Goal: Task Accomplishment & Management: Use online tool/utility

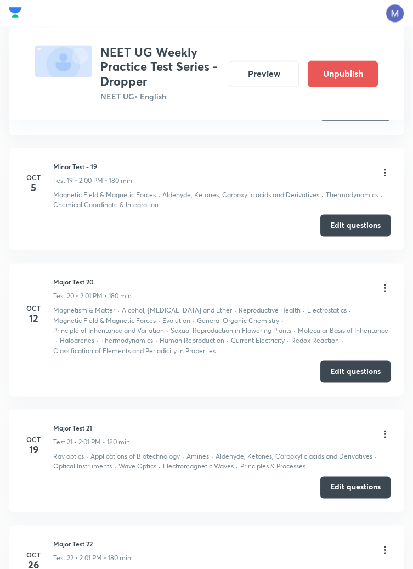
scroll to position [2600, 0]
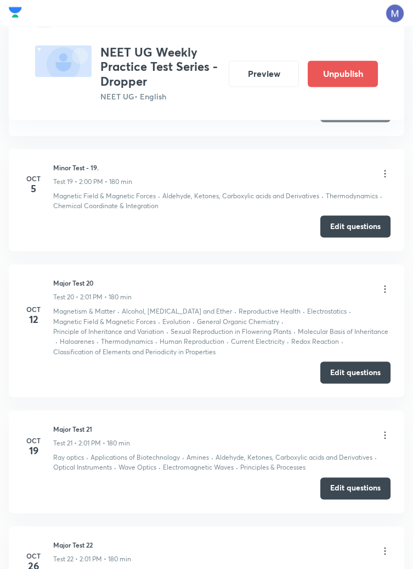
click at [385, 286] on icon at bounding box center [386, 288] width 2 height 7
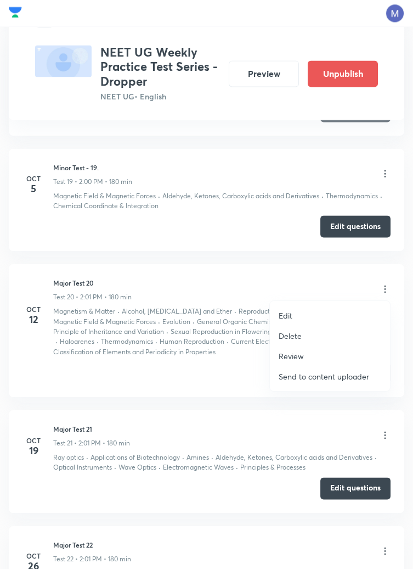
click at [289, 316] on p "Edit" at bounding box center [286, 316] width 14 height 12
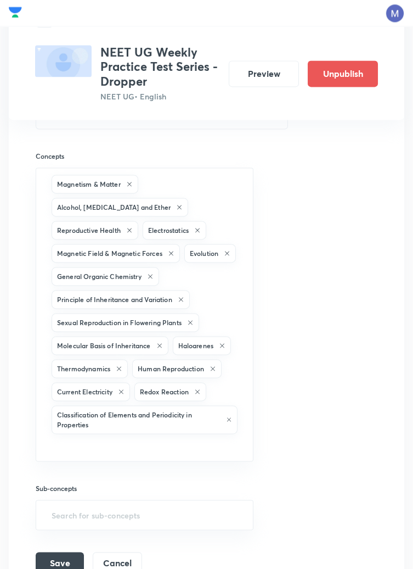
scroll to position [2583, 0]
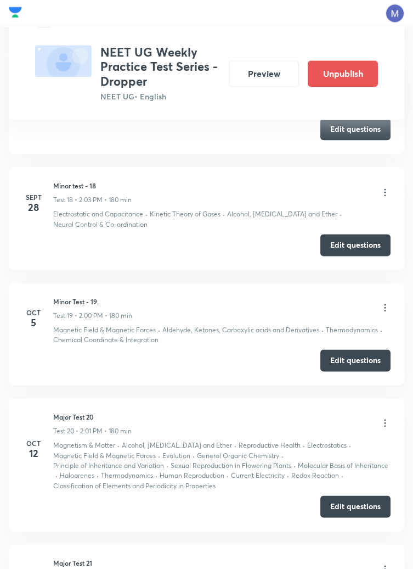
scroll to position [2467, 0]
click at [385, 421] on icon at bounding box center [386, 422] width 2 height 7
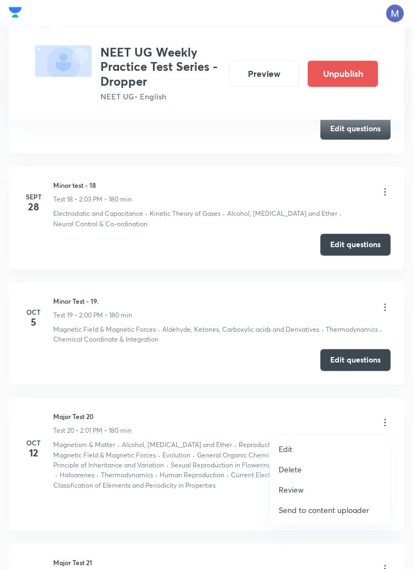
click at [290, 448] on p "Edit" at bounding box center [286, 449] width 14 height 12
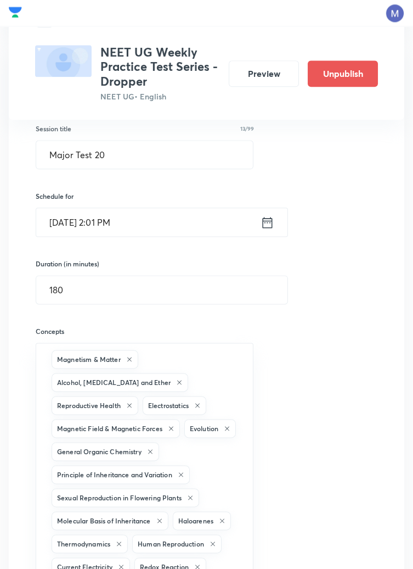
scroll to position [2410, 0]
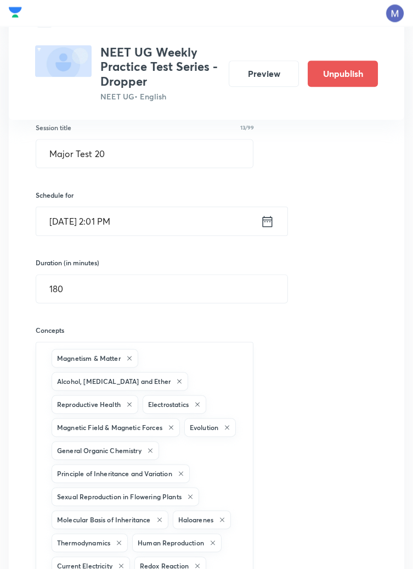
click at [177, 379] on icon at bounding box center [179, 381] width 4 height 4
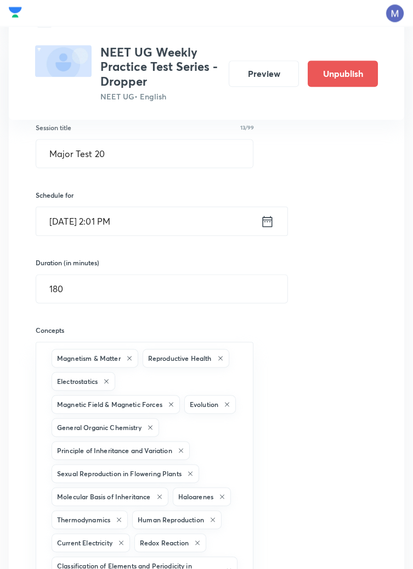
scroll to position [2416, 0]
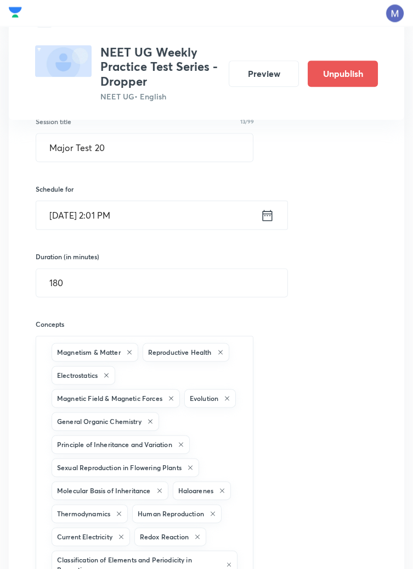
click at [154, 419] on icon at bounding box center [150, 421] width 7 height 7
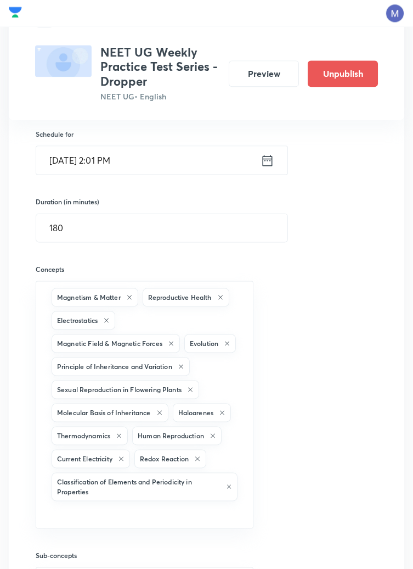
scroll to position [2471, 0]
click at [224, 414] on icon at bounding box center [222, 412] width 4 height 4
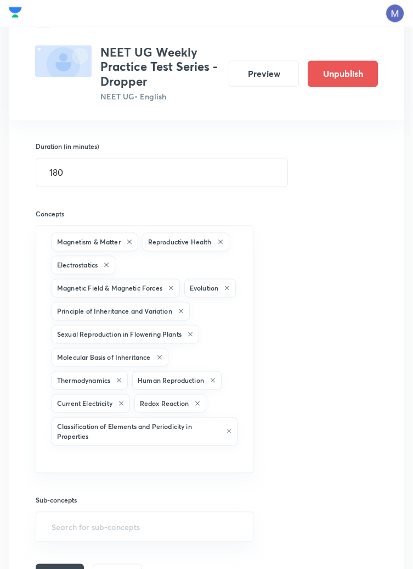
scroll to position [2527, 0]
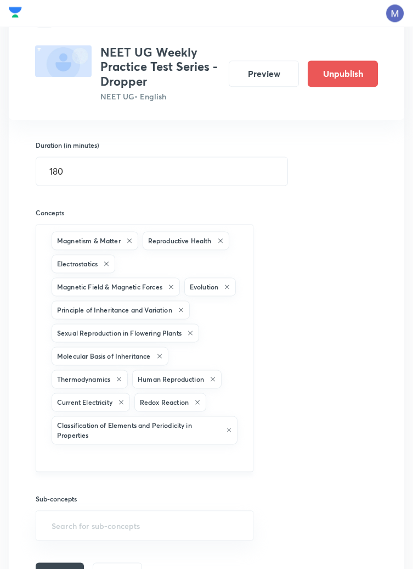
click at [201, 405] on icon at bounding box center [197, 401] width 7 height 7
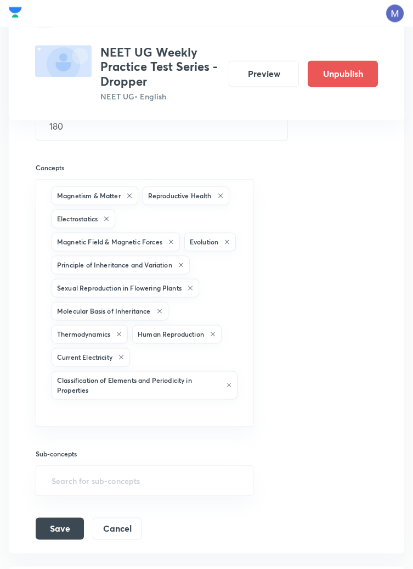
scroll to position [2572, 0]
click at [229, 387] on icon at bounding box center [229, 385] width 4 height 4
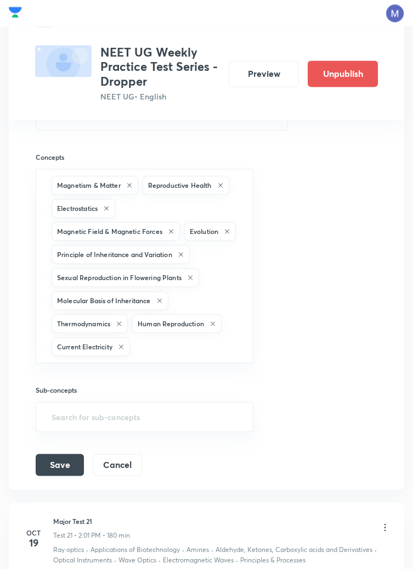
scroll to position [2584, 0]
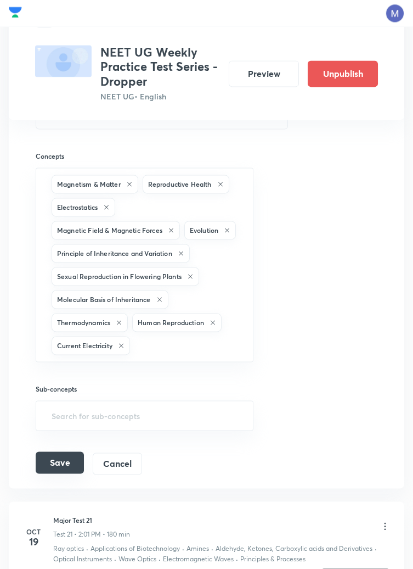
click at [73, 473] on button "Save" at bounding box center [60, 462] width 48 height 22
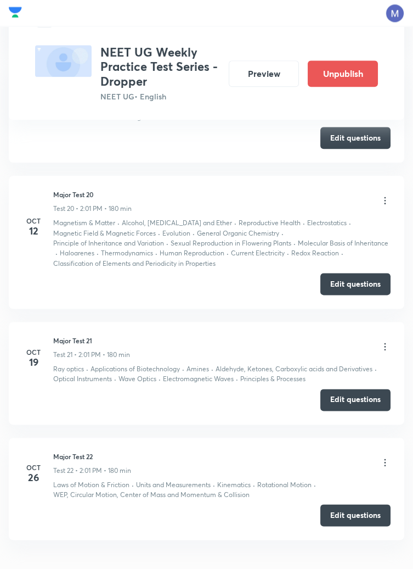
scroll to position [2320, 0]
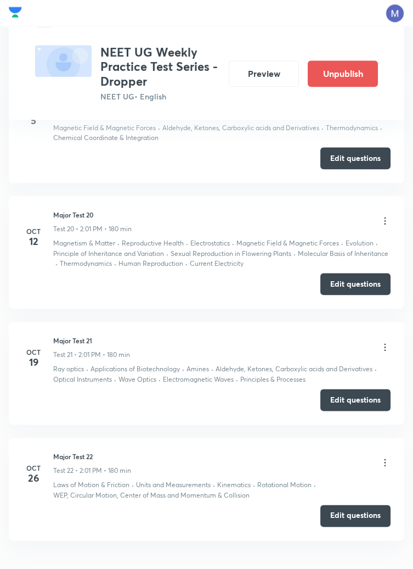
click at [385, 345] on icon at bounding box center [386, 346] width 2 height 7
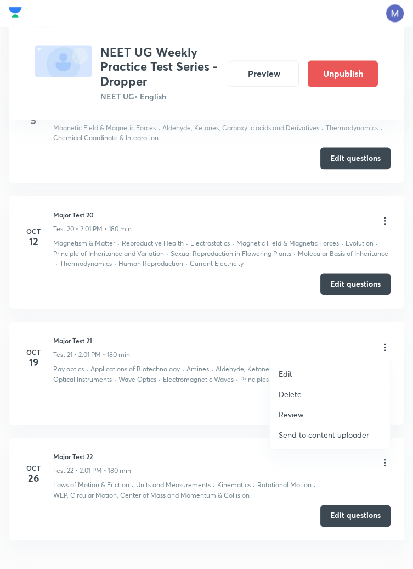
click at [293, 374] on li "Edit" at bounding box center [330, 373] width 120 height 20
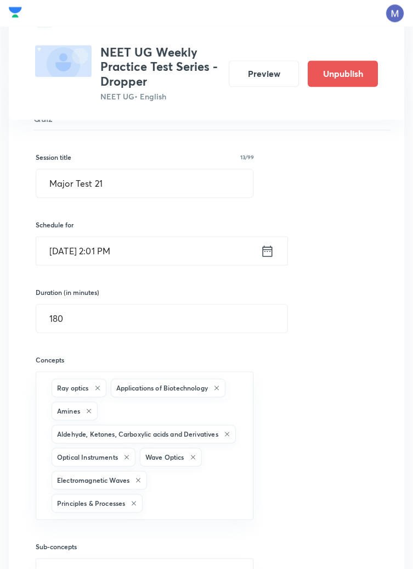
scroll to position [2736, 0]
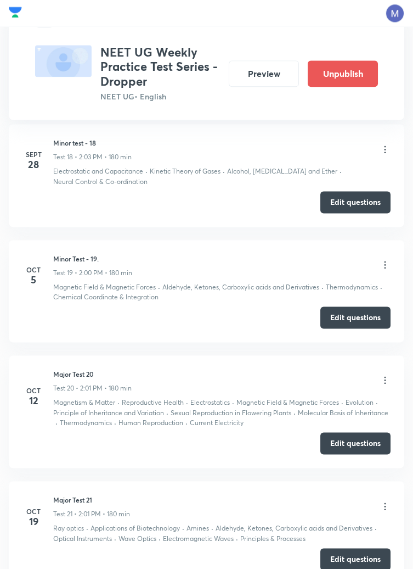
scroll to position [2512, 0]
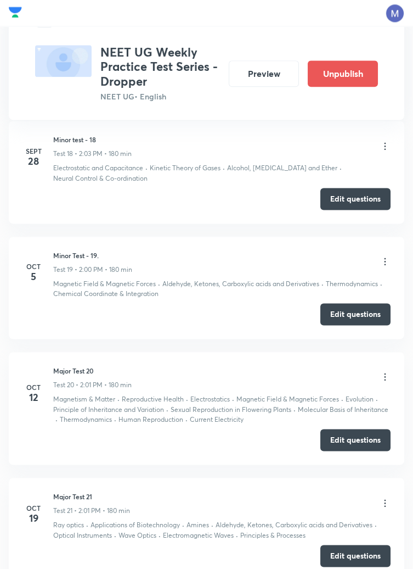
click at [385, 374] on icon at bounding box center [386, 376] width 2 height 7
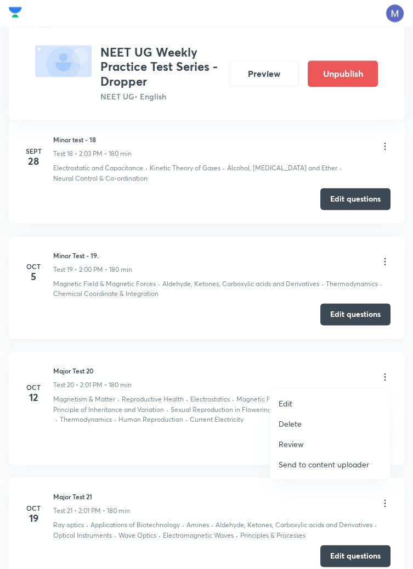
click at [291, 401] on p "Edit" at bounding box center [286, 403] width 14 height 12
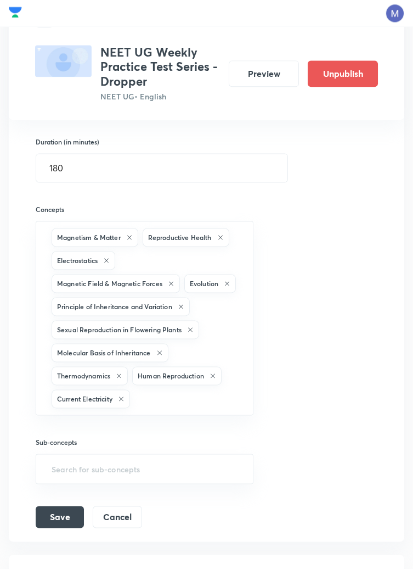
scroll to position [2531, 0]
click at [178, 408] on input "text" at bounding box center [186, 398] width 108 height 20
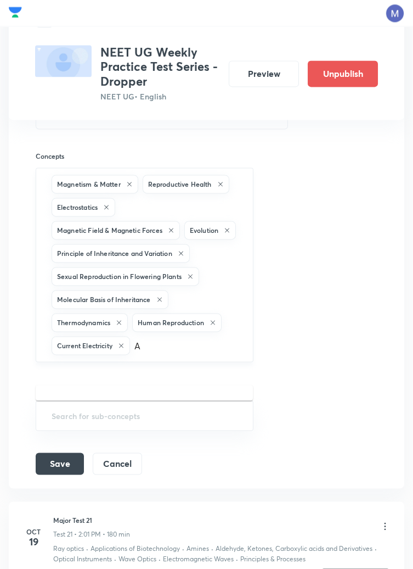
scroll to position [2584, 0]
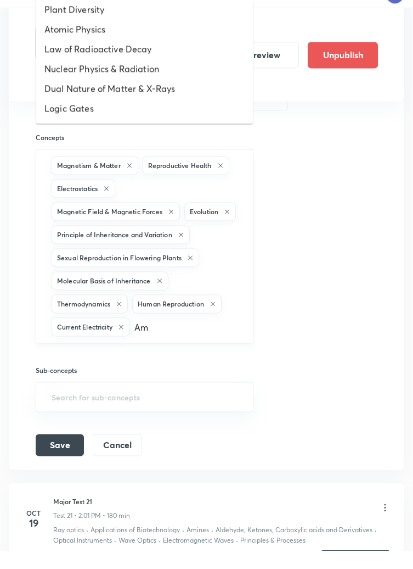
type input "Ami"
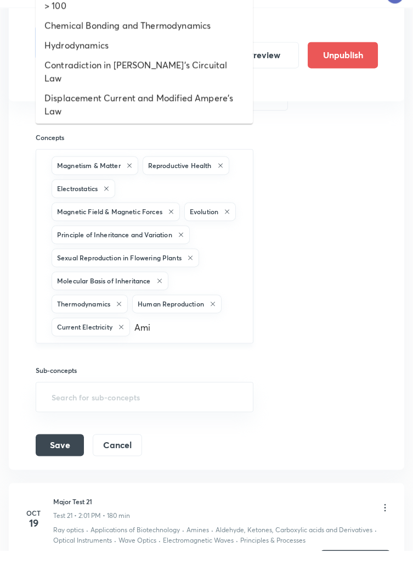
scroll to position [18, 0]
click at [167, 65] on li "Hydrodynamics" at bounding box center [144, 63] width 217 height 20
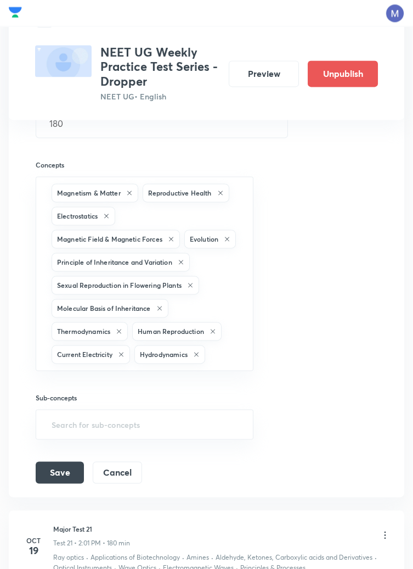
scroll to position [2567, 0]
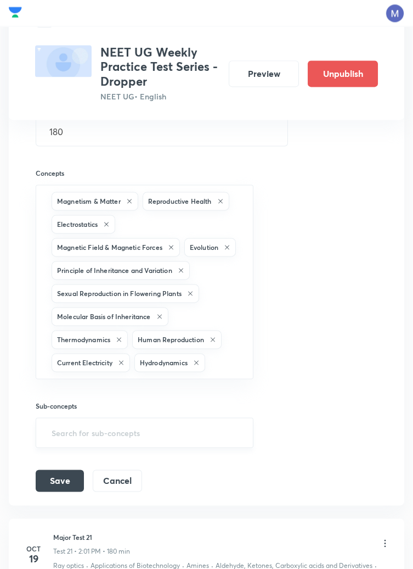
click at [120, 442] on input "text" at bounding box center [144, 432] width 190 height 20
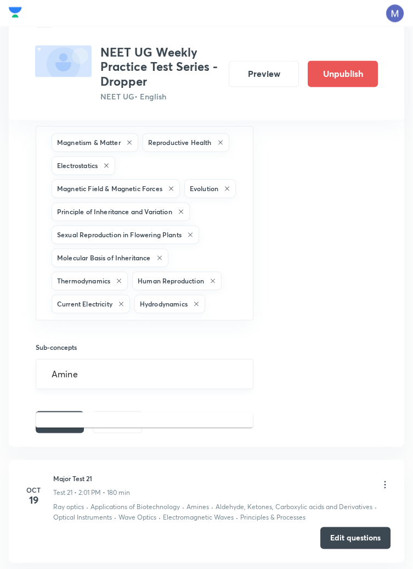
scroll to position [2625, 0]
type input "Amine"
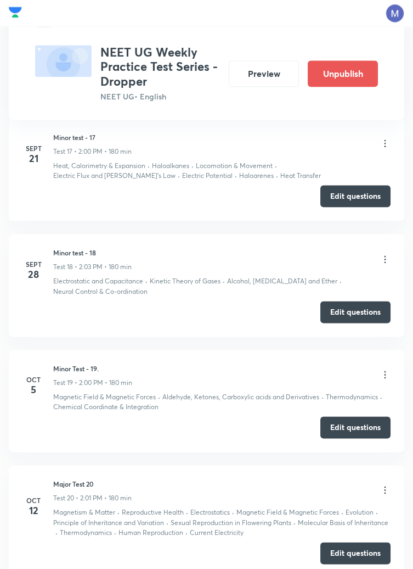
scroll to position [2433, 0]
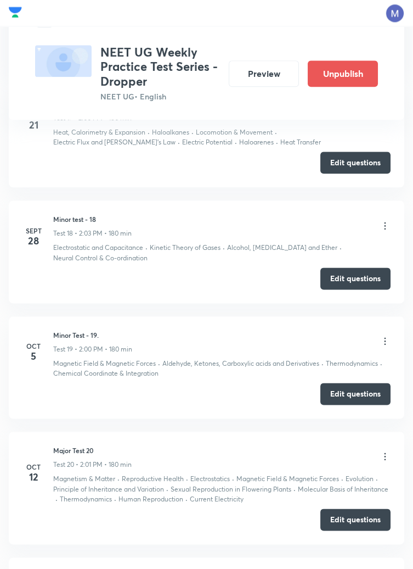
click at [385, 454] on icon at bounding box center [386, 456] width 2 height 7
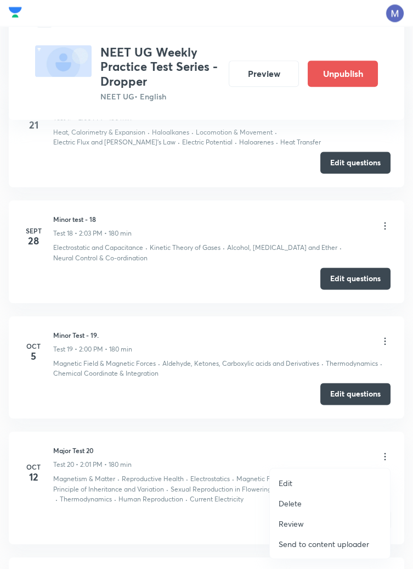
click at [291, 479] on p "Edit" at bounding box center [286, 483] width 14 height 12
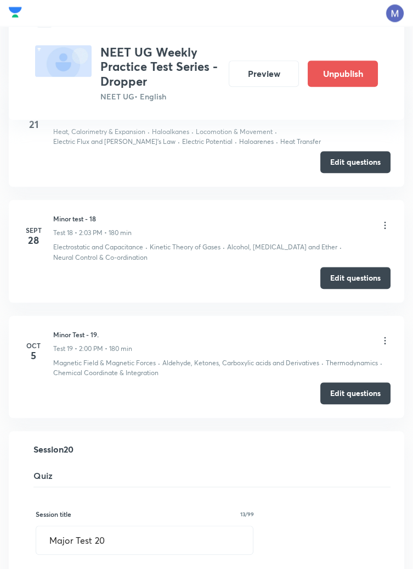
scroll to position [2041, 0]
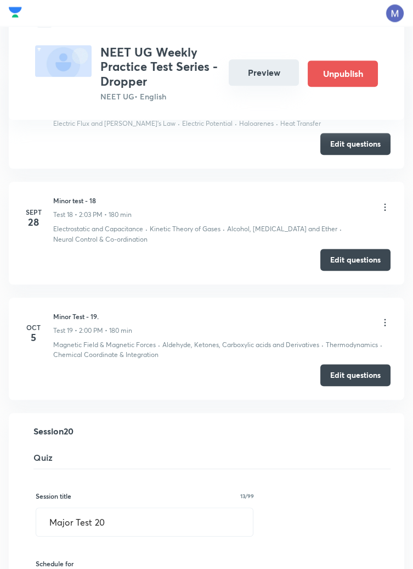
click at [265, 66] on button "Preview" at bounding box center [264, 72] width 70 height 26
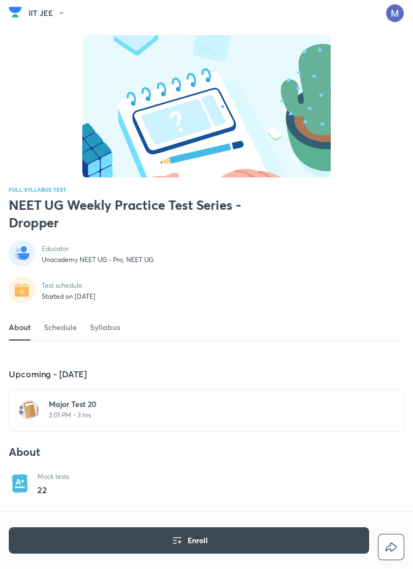
scroll to position [53, 0]
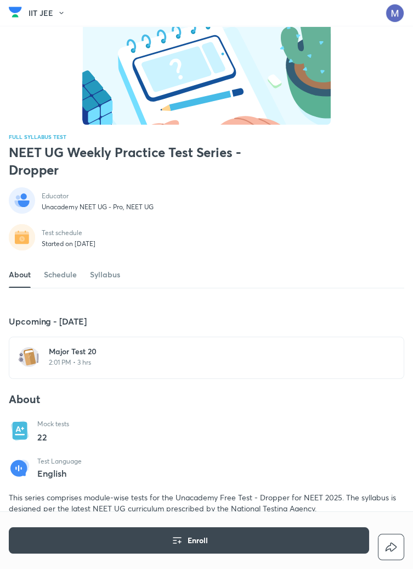
click at [103, 357] on h6 "Major Test 20" at bounding box center [213, 351] width 329 height 11
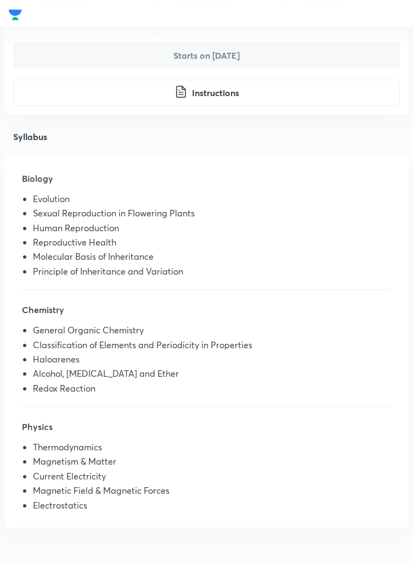
scroll to position [306, 0]
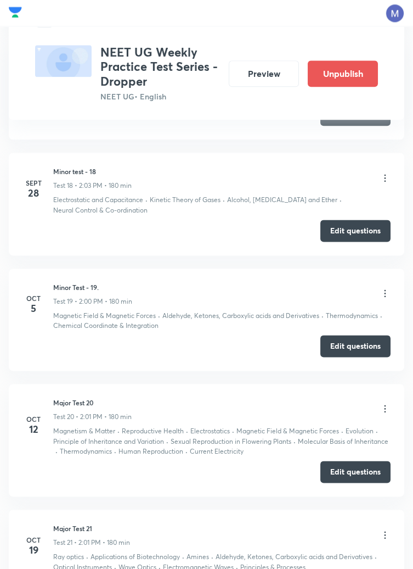
scroll to position [2485, 0]
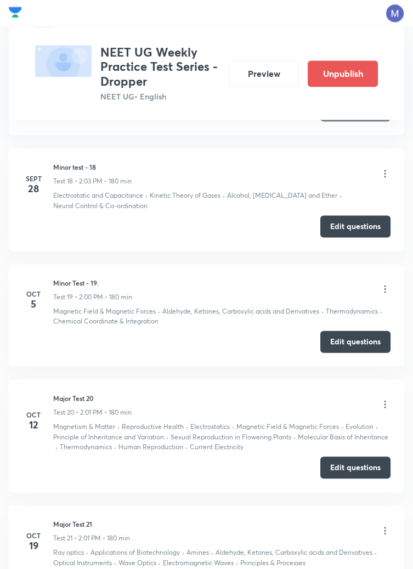
click at [385, 403] on icon at bounding box center [385, 403] width 11 height 11
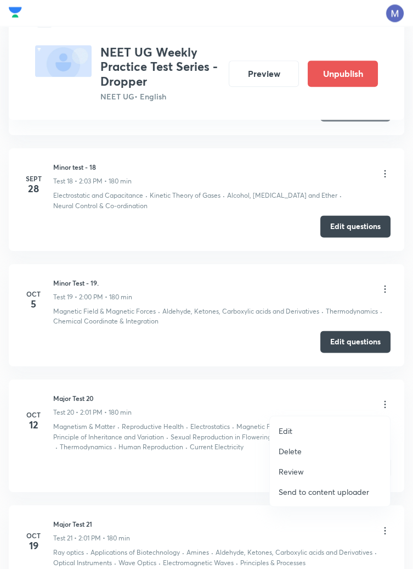
click at [291, 431] on p "Edit" at bounding box center [286, 431] width 14 height 12
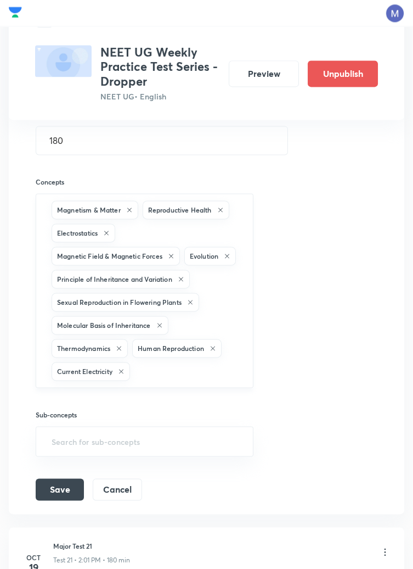
click at [161, 381] on input "text" at bounding box center [186, 371] width 108 height 20
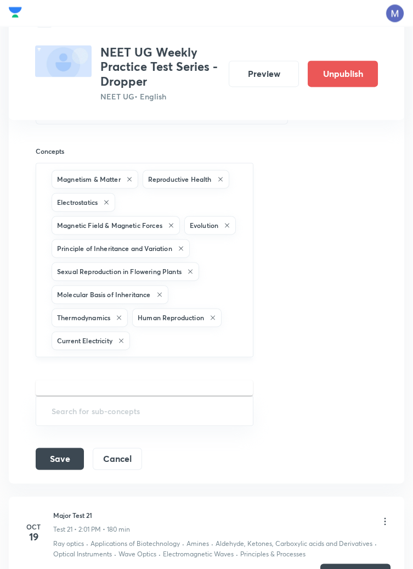
scroll to position [2611, 0]
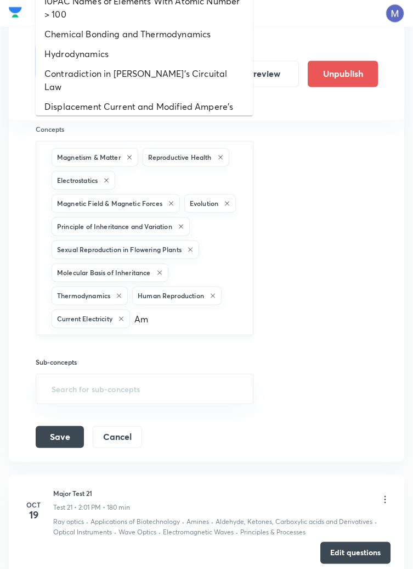
type input "Ami"
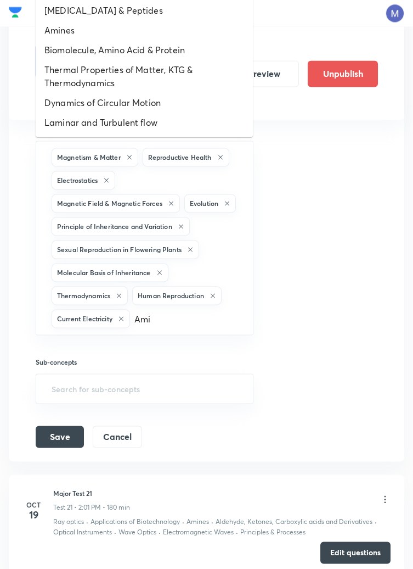
click at [66, 23] on li "Amines" at bounding box center [144, 30] width 217 height 20
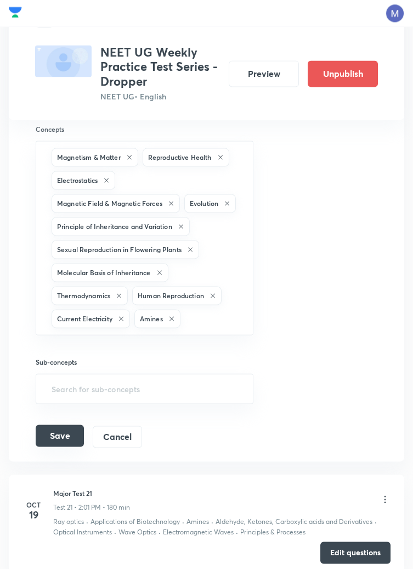
click at [63, 446] on button "Save" at bounding box center [60, 435] width 48 height 22
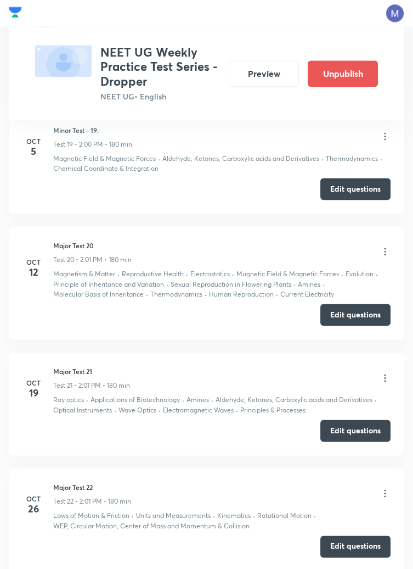
scroll to position [2287, 0]
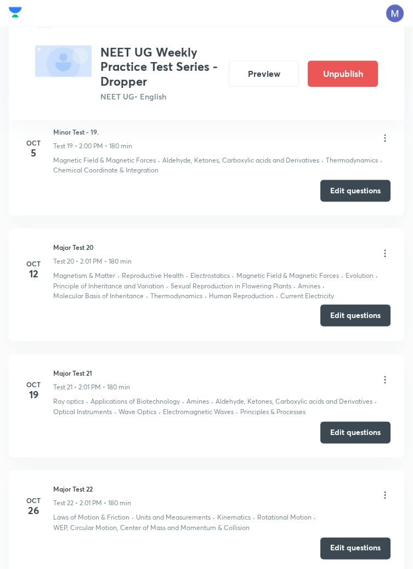
click at [356, 318] on button "Edit questions" at bounding box center [355, 315] width 70 height 22
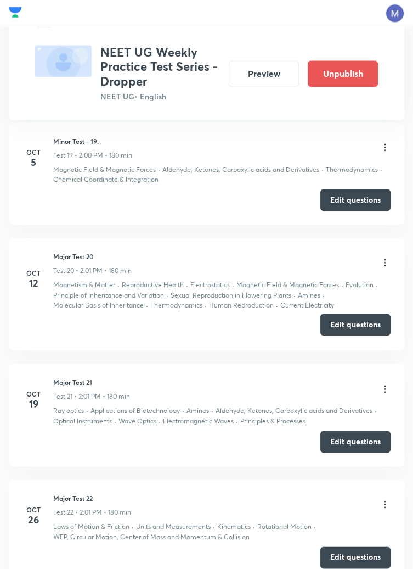
scroll to position [2278, 0]
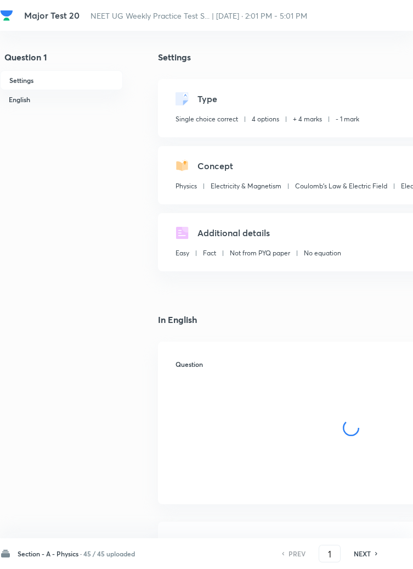
checkbox input "true"
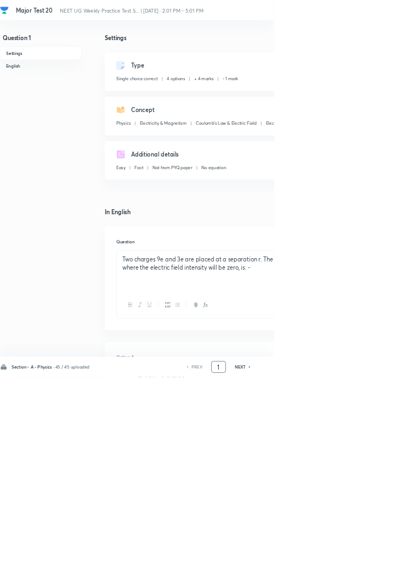
click at [330, 563] on input "1" at bounding box center [329, 553] width 21 height 19
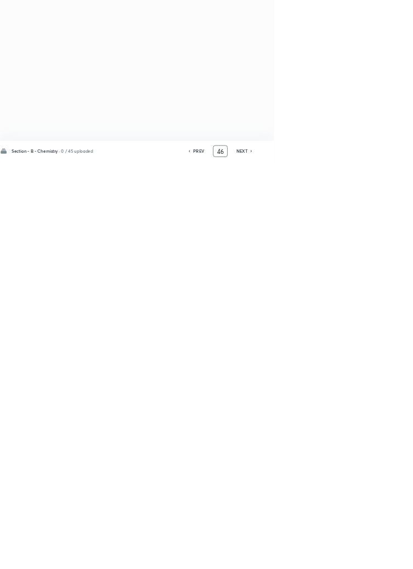
type input "4"
type input "91"
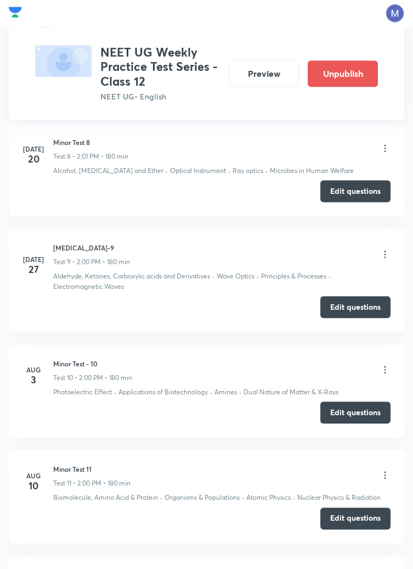
scroll to position [1345, 0]
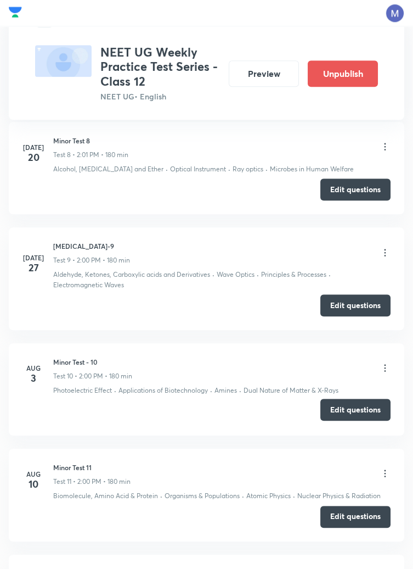
click at [355, 401] on button "Edit questions" at bounding box center [355, 409] width 70 height 22
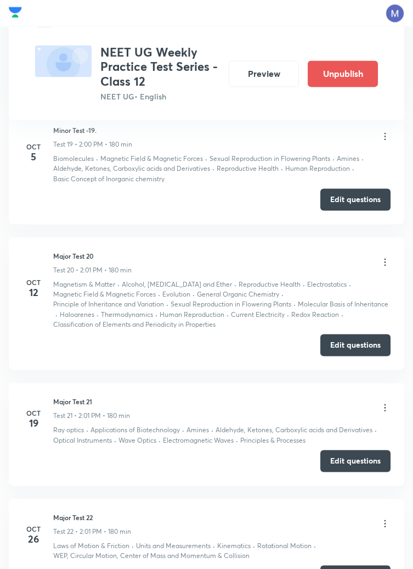
scroll to position [2596, 0]
click at [385, 258] on icon at bounding box center [386, 261] width 2 height 7
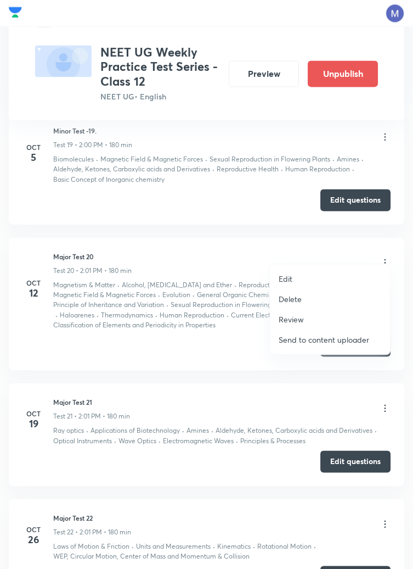
click at [292, 275] on p "Edit" at bounding box center [286, 279] width 14 height 12
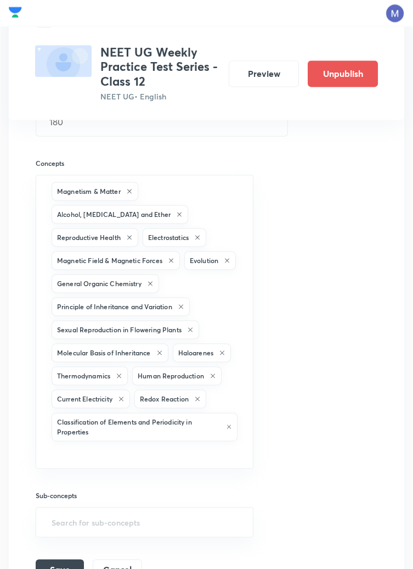
scroll to position [2556, 0]
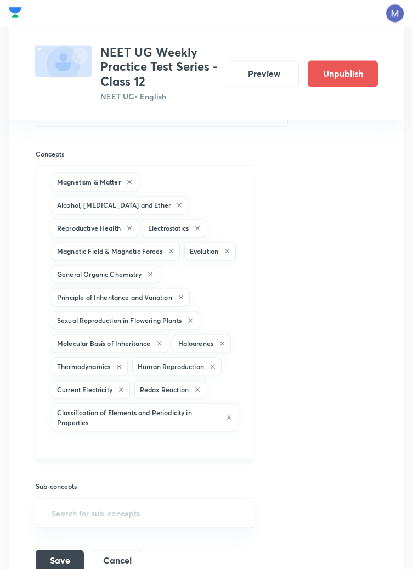
click at [176, 201] on icon at bounding box center [179, 204] width 7 height 7
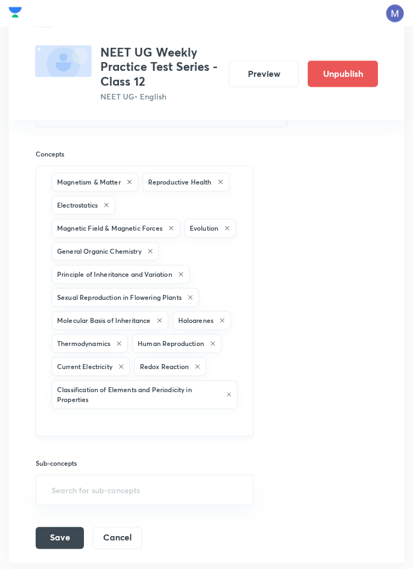
click at [154, 248] on icon at bounding box center [150, 251] width 7 height 7
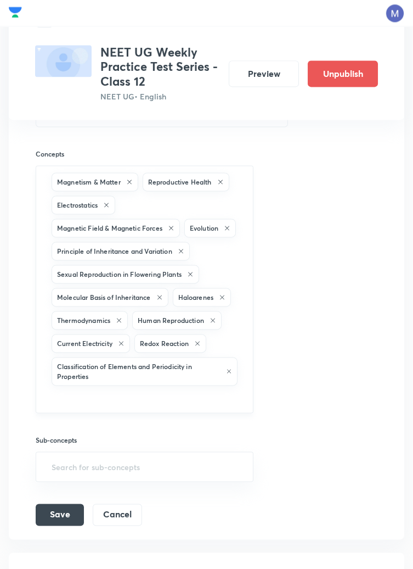
click at [200, 345] on icon at bounding box center [197, 343] width 4 height 4
click at [230, 373] on icon at bounding box center [229, 371] width 4 height 4
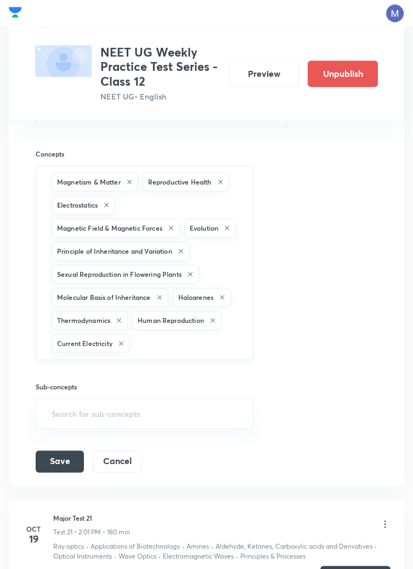
click at [224, 299] on icon at bounding box center [222, 297] width 4 height 4
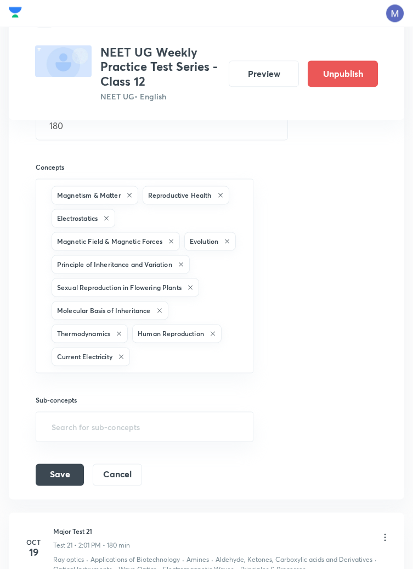
scroll to position [2528, 0]
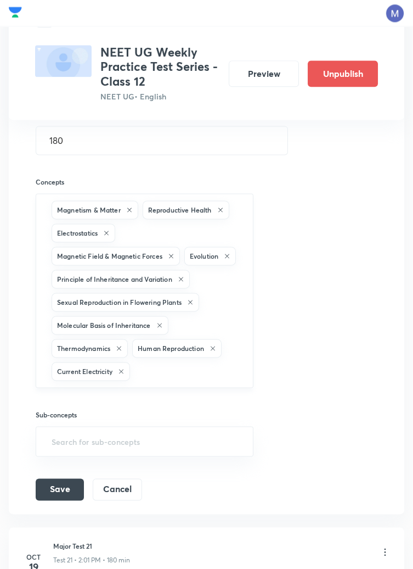
click at [180, 381] on input "text" at bounding box center [186, 371] width 108 height 20
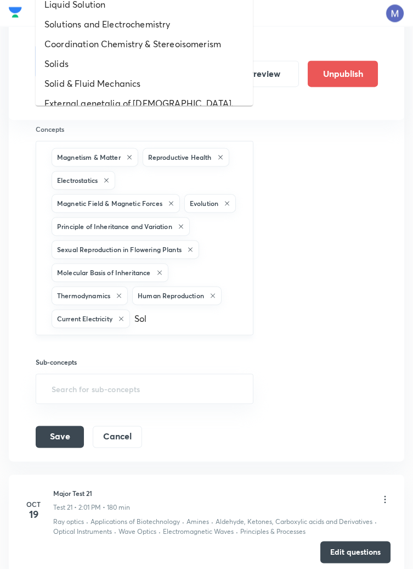
type input "Solu"
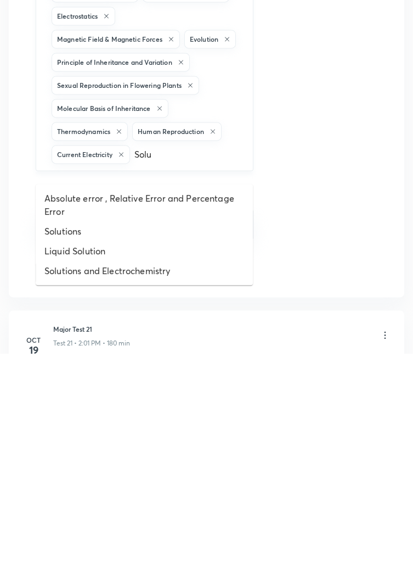
scroll to position [2532, 0]
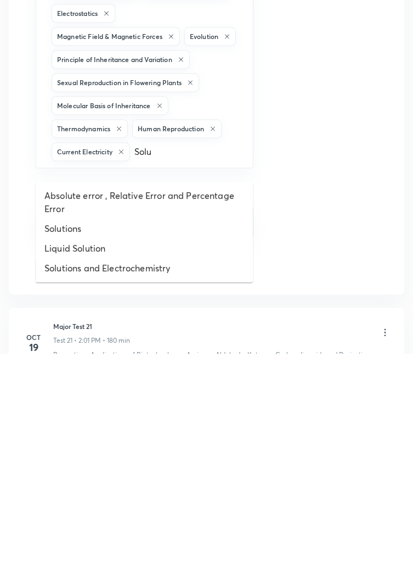
click at [74, 442] on li "Solutions" at bounding box center [144, 444] width 217 height 20
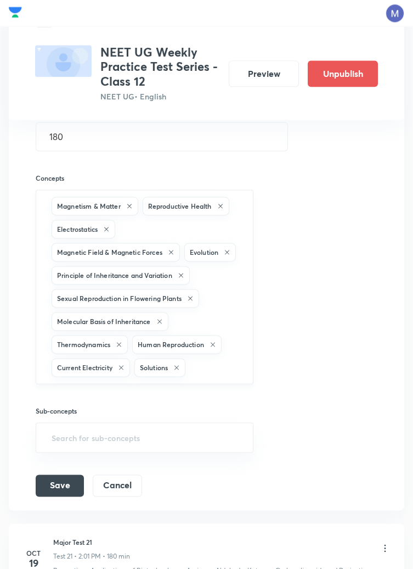
click at [205, 377] on input "text" at bounding box center [214, 367] width 52 height 20
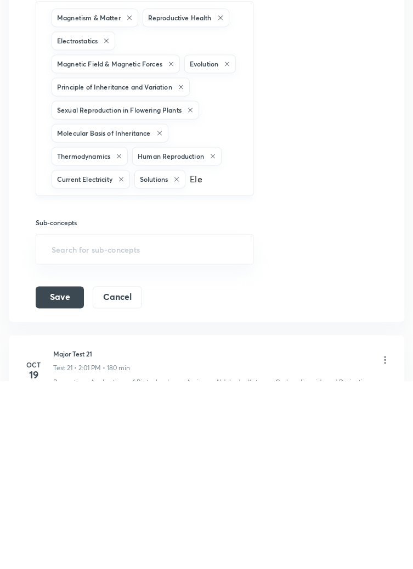
type input "Elec"
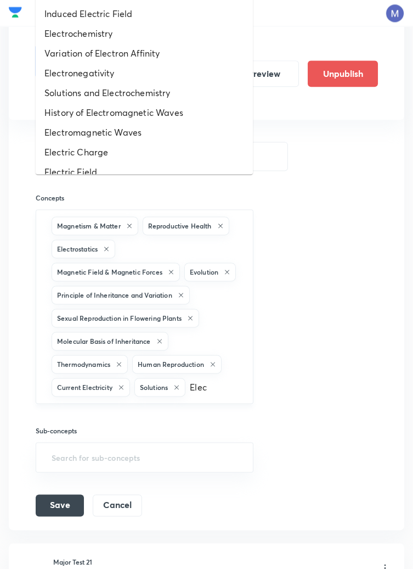
scroll to position [2511, 0]
click at [91, 24] on li "Electrochemistry" at bounding box center [144, 34] width 217 height 20
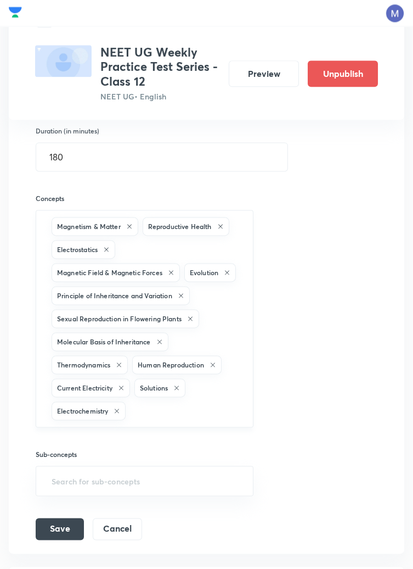
click at [156, 418] on input "text" at bounding box center [184, 410] width 112 height 20
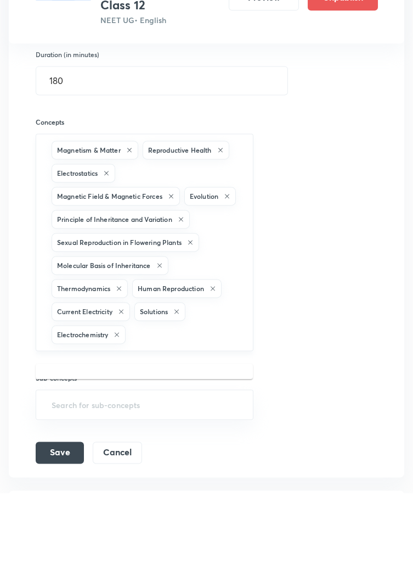
scroll to position [2553, 0]
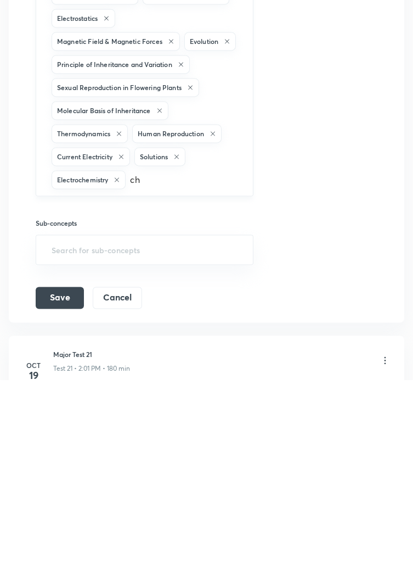
type input "che"
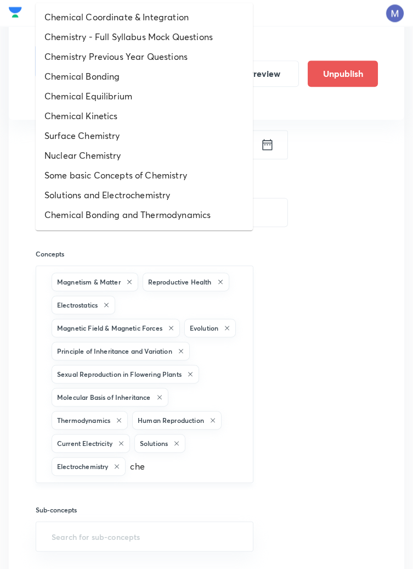
scroll to position [2456, 0]
click at [85, 117] on li "Chemical Kinetics" at bounding box center [144, 116] width 217 height 20
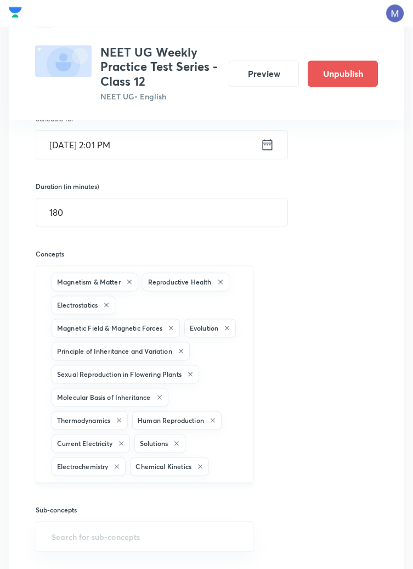
click at [233, 475] on input "text" at bounding box center [225, 465] width 29 height 20
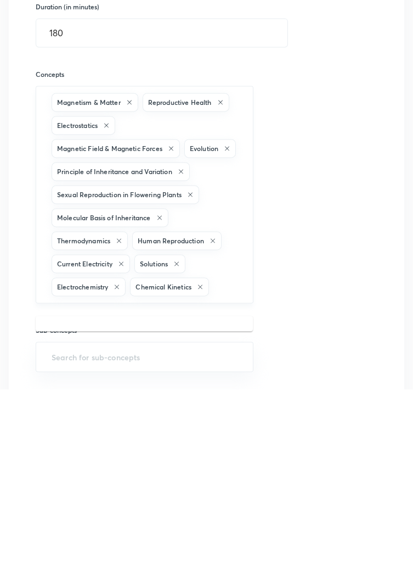
scroll to position [2553, 0]
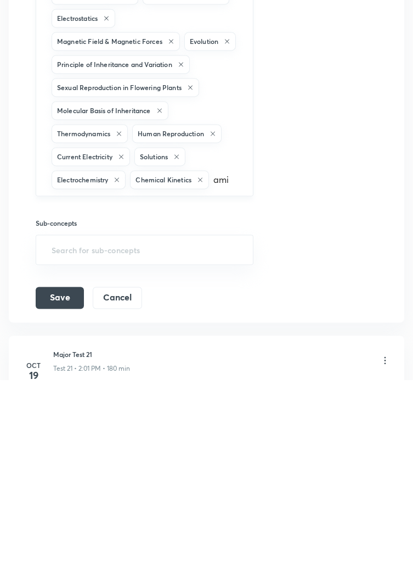
type input "amin"
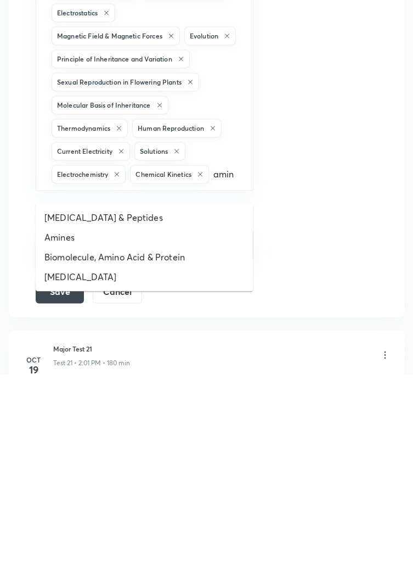
click at [64, 431] on li "Amines" at bounding box center [144, 432] width 217 height 20
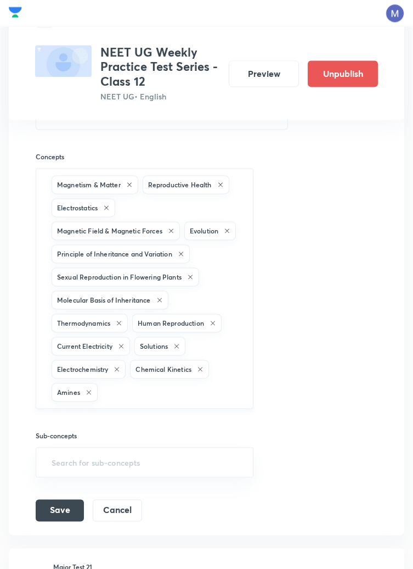
click at [118, 399] on input "text" at bounding box center [170, 391] width 140 height 20
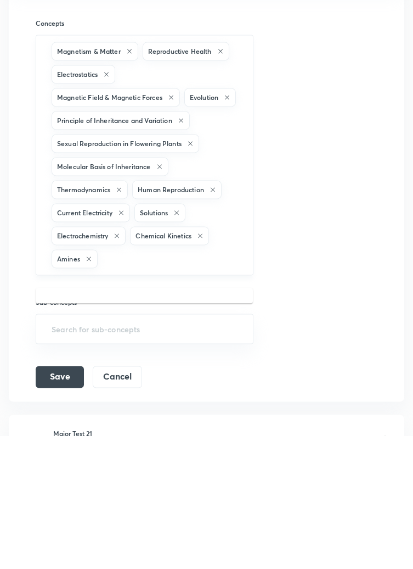
scroll to position [2576, 0]
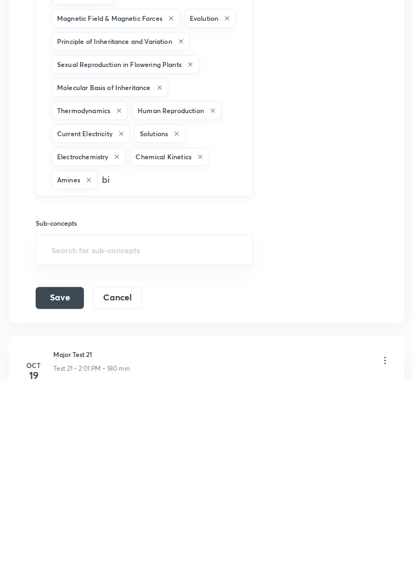
type input "bio"
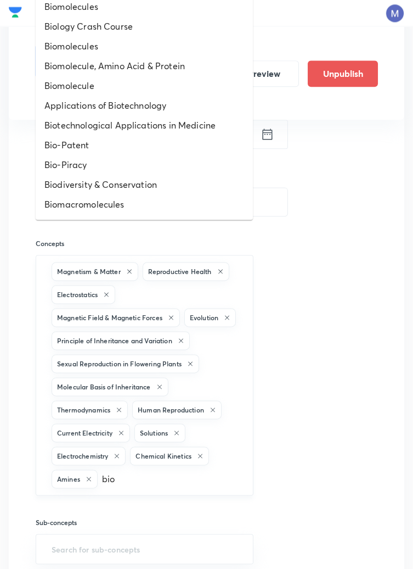
scroll to position [2465, 0]
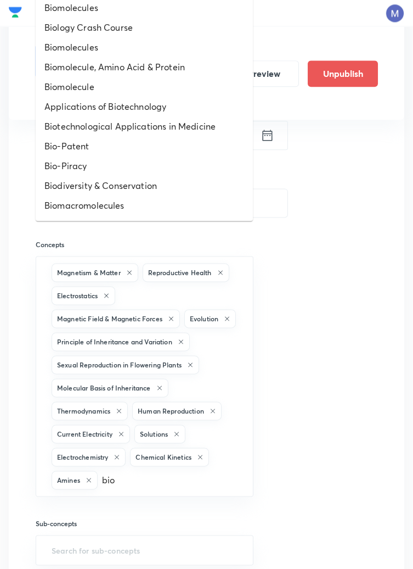
click at [76, 84] on li "Biomolecule" at bounding box center [144, 87] width 217 height 20
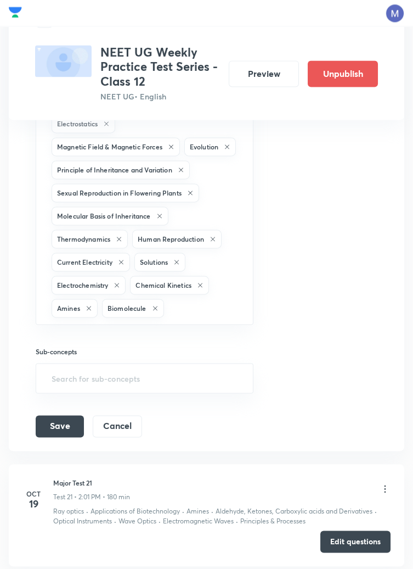
scroll to position [2640, 0]
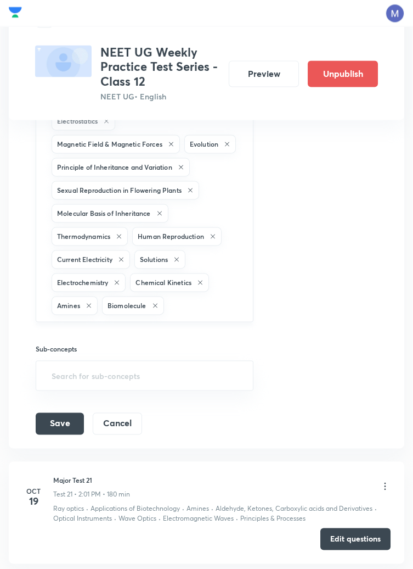
click at [199, 315] on input "text" at bounding box center [203, 305] width 74 height 20
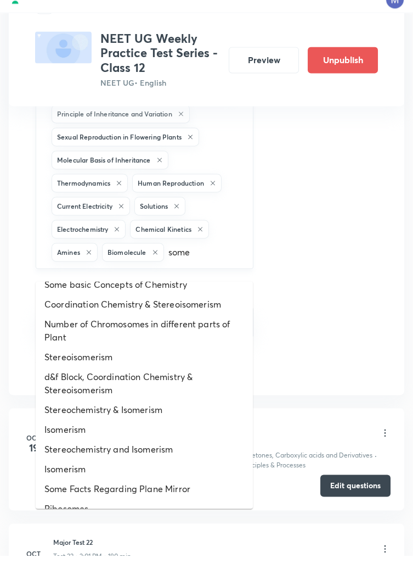
scroll to position [0, 0]
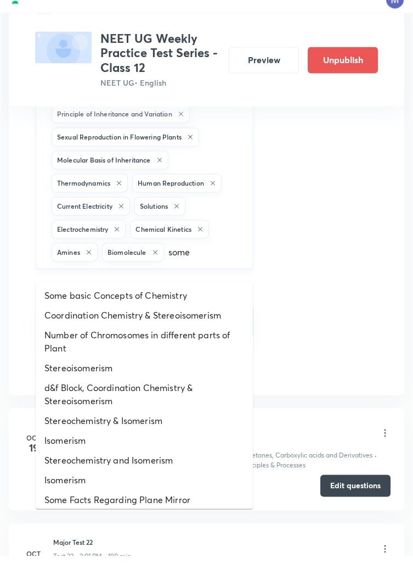
click at [213, 275] on input "some" at bounding box center [203, 265] width 74 height 20
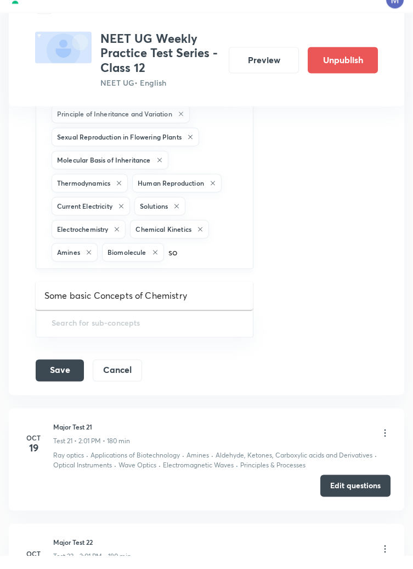
type input "s"
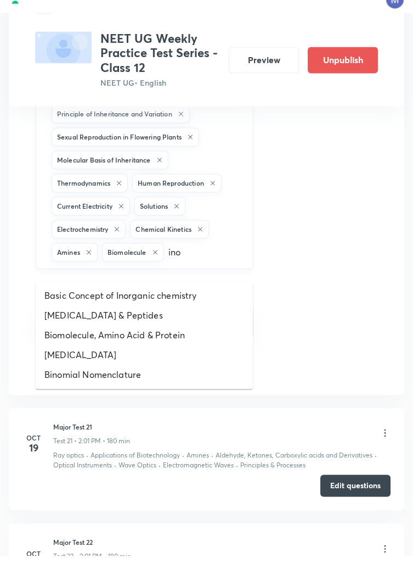
type input "inor"
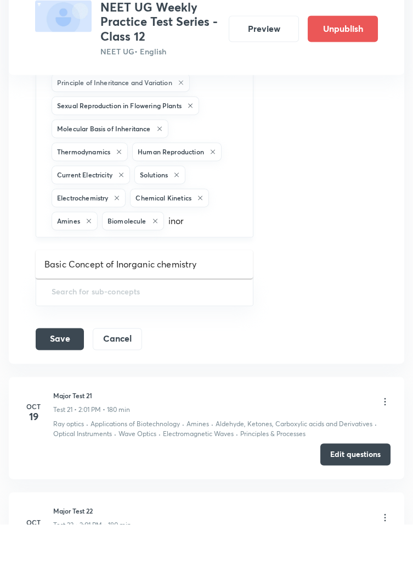
scroll to position [2679, 0]
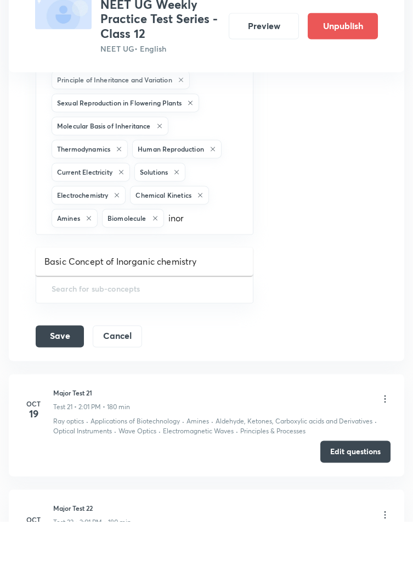
click at [173, 307] on li "Basic Concept of Inorganic chemistry" at bounding box center [144, 309] width 217 height 20
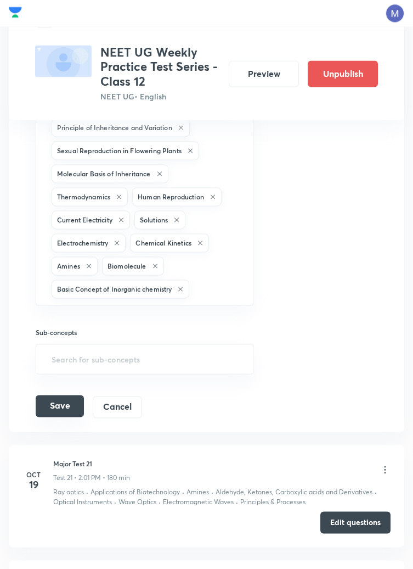
click at [66, 417] on button "Save" at bounding box center [60, 406] width 48 height 22
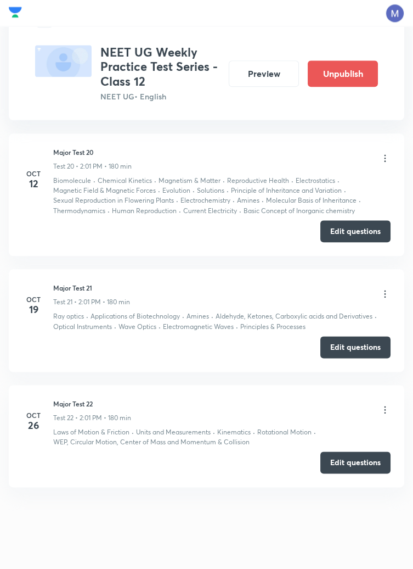
scroll to position [2342, 0]
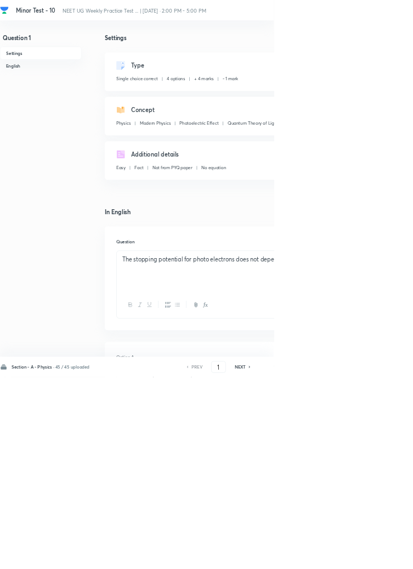
click at [378, 556] on icon at bounding box center [376, 552] width 3 height 5
type input "2"
checkbox input "false"
checkbox input "true"
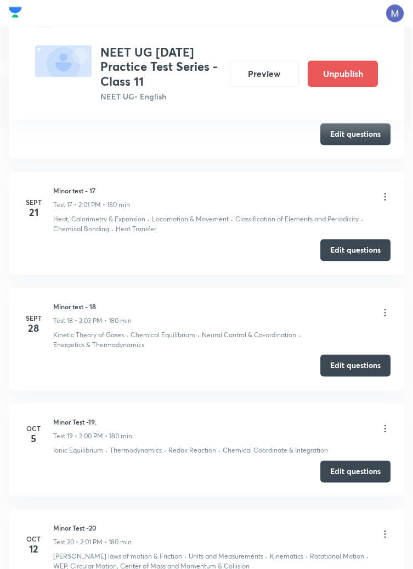
scroll to position [2316, 0]
click at [385, 532] on icon at bounding box center [385, 532] width 11 height 11
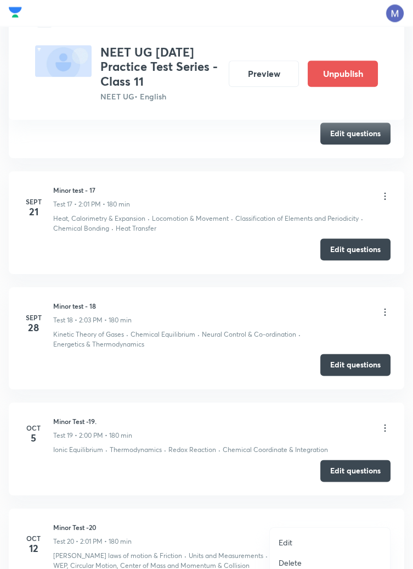
click at [293, 542] on li "Edit" at bounding box center [330, 542] width 120 height 20
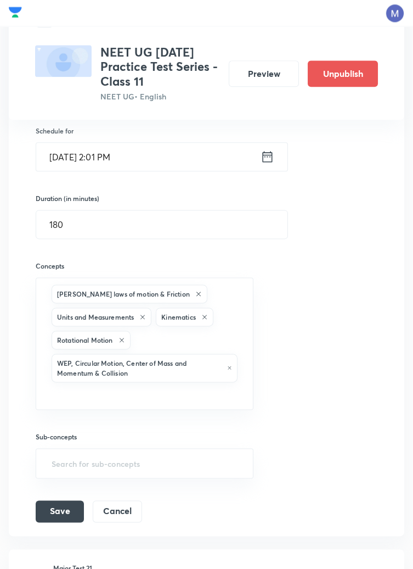
scroll to position [2434, 0]
click at [138, 392] on input "text" at bounding box center [144, 394] width 190 height 20
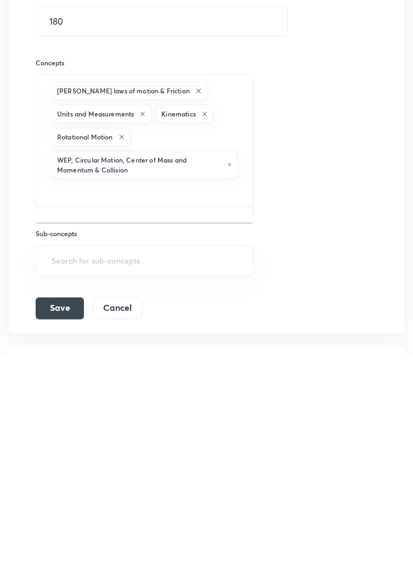
scroll to position [2422, 0]
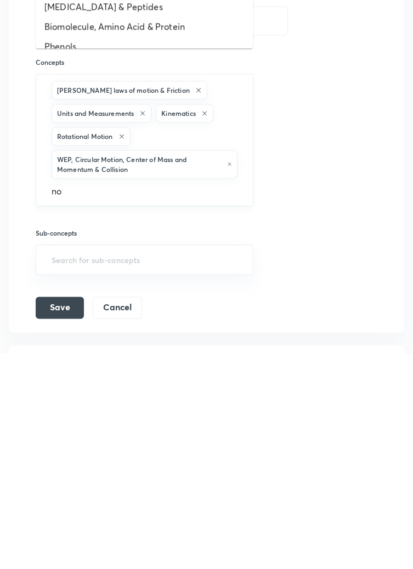
type input "nom"
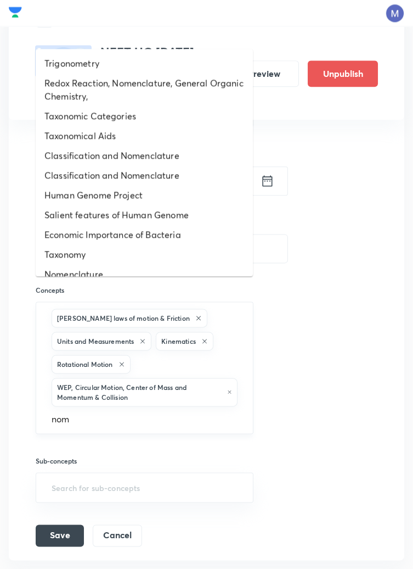
scroll to position [2409, 0]
click at [136, 157] on li "Classification and Nomenclature" at bounding box center [144, 156] width 217 height 20
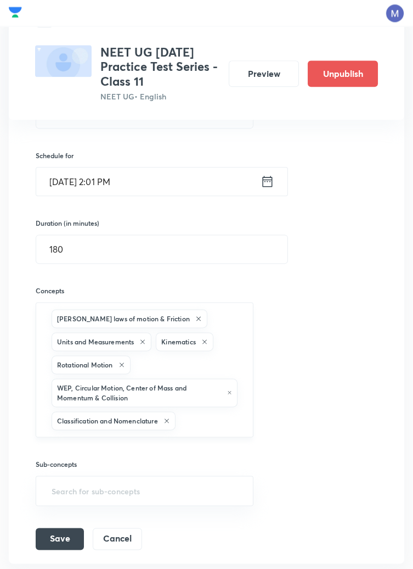
click at [199, 418] on input "text" at bounding box center [209, 420] width 63 height 20
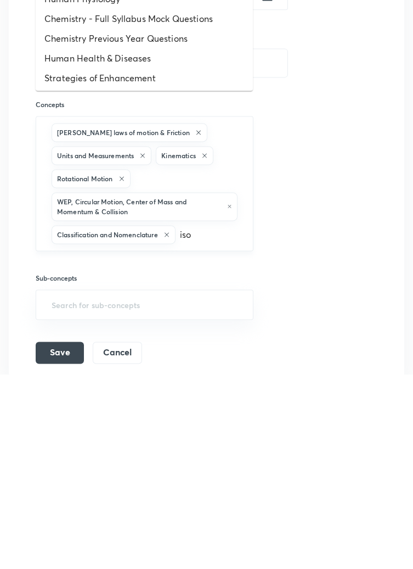
scroll to position [0, 0]
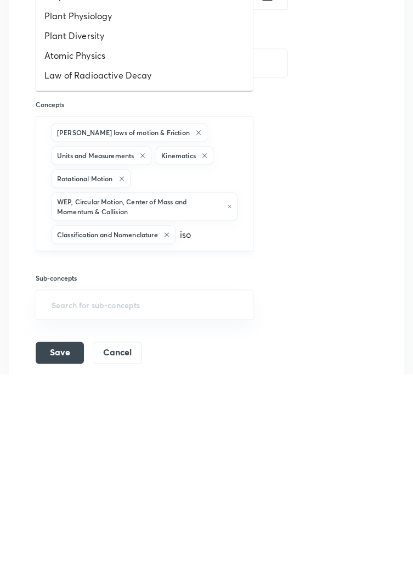
type input "isom"
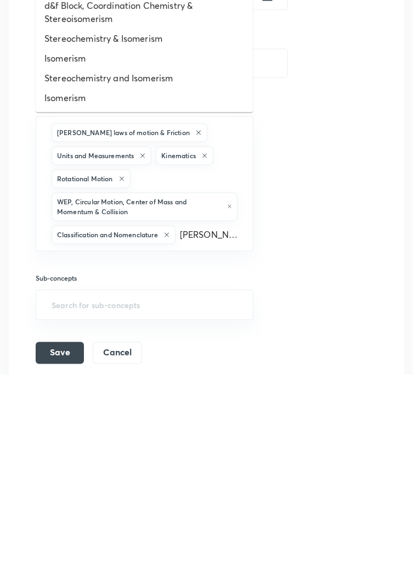
click at [70, 252] on li "Isomerism" at bounding box center [144, 253] width 217 height 20
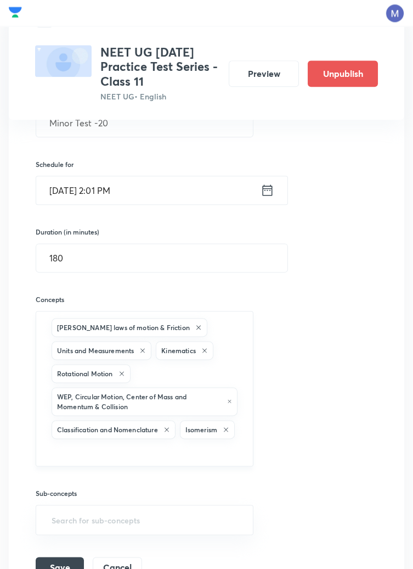
click at [156, 453] on input "text" at bounding box center [144, 451] width 190 height 20
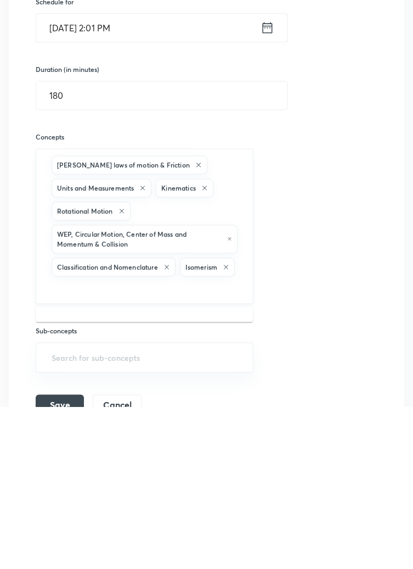
scroll to position [2471, 0]
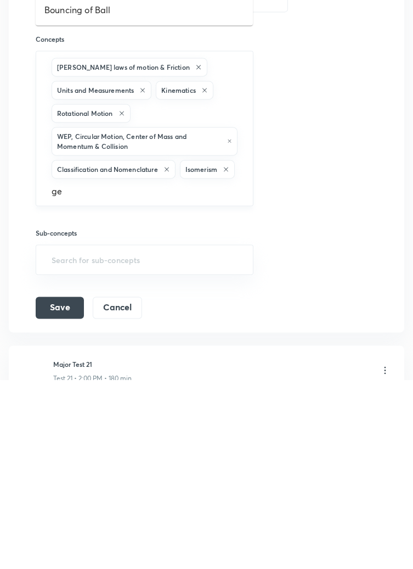
type input "gen"
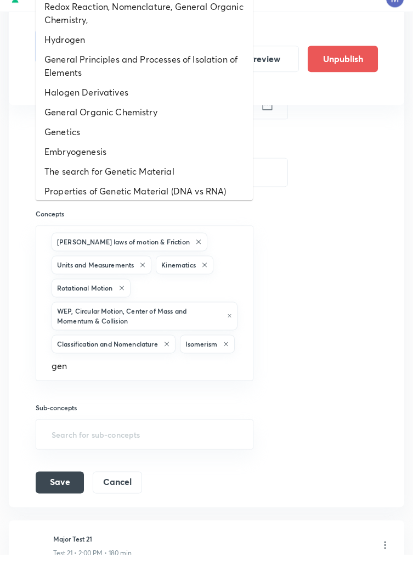
click at [142, 130] on li "General Organic Chemistry" at bounding box center [144, 127] width 217 height 20
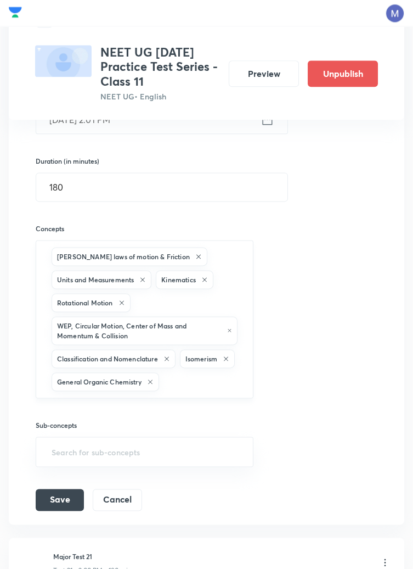
click at [161, 391] on input "text" at bounding box center [200, 381] width 79 height 20
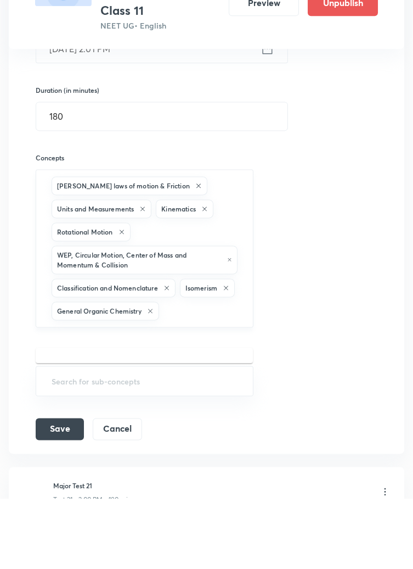
scroll to position [2493, 0]
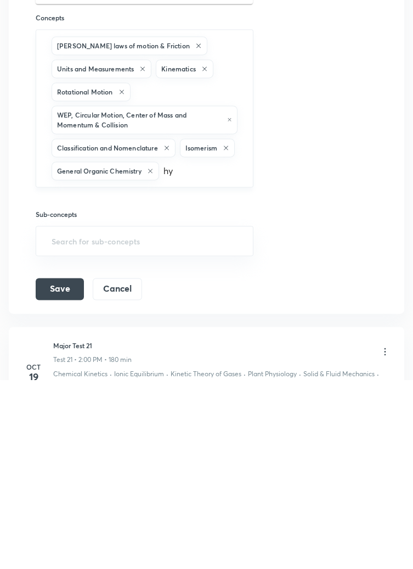
type input "hyd"
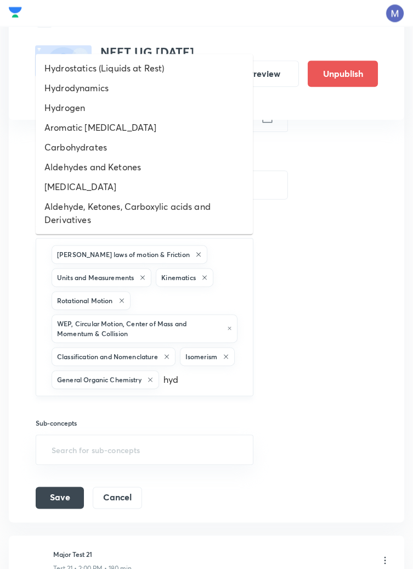
scroll to position [2471, 0]
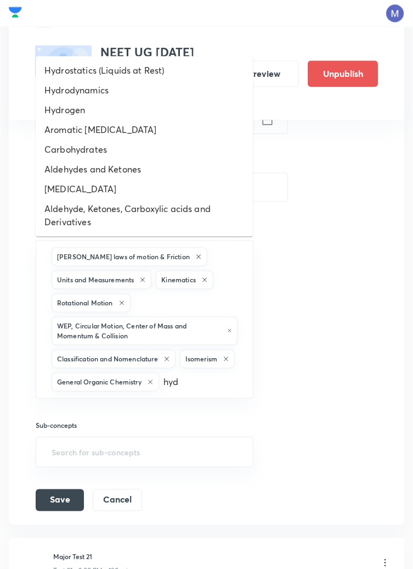
click at [91, 189] on li "Hydrocarbons" at bounding box center [144, 189] width 217 height 20
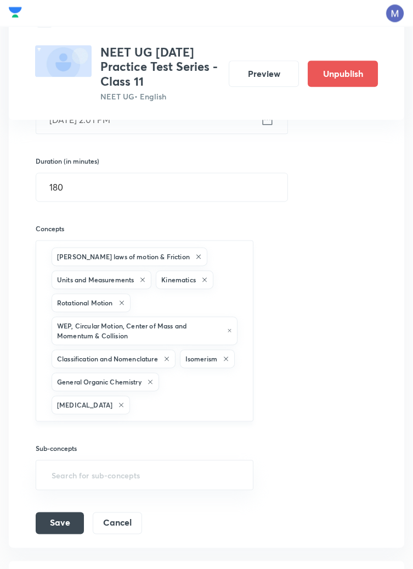
click at [167, 397] on input "text" at bounding box center [186, 404] width 108 height 20
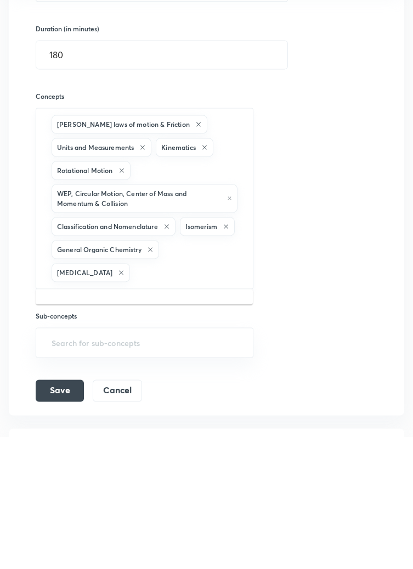
scroll to position [2494, 0]
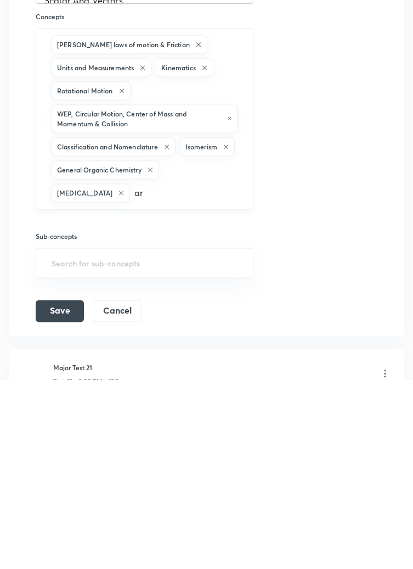
type input "aro"
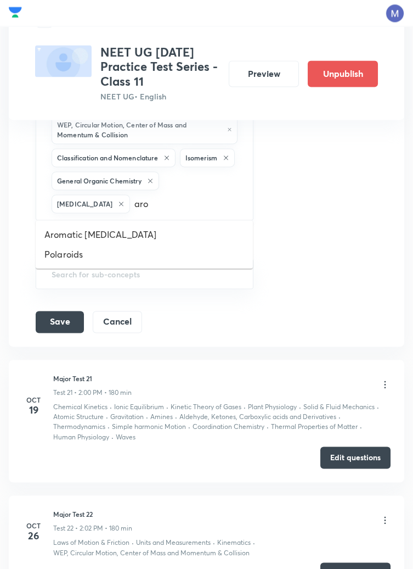
scroll to position [2670, 0]
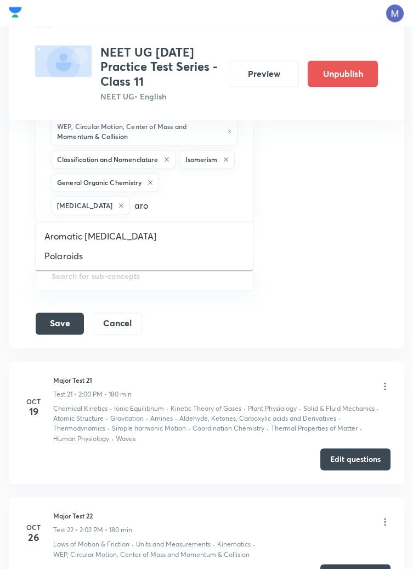
click at [128, 234] on li "Aromatic Hydrocarbons" at bounding box center [144, 236] width 217 height 20
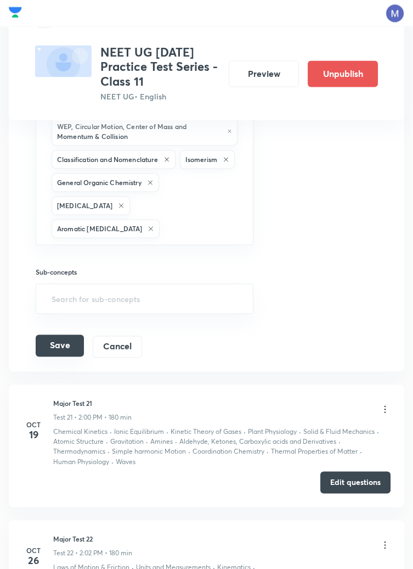
click at [54, 336] on button "Save" at bounding box center [60, 345] width 48 height 22
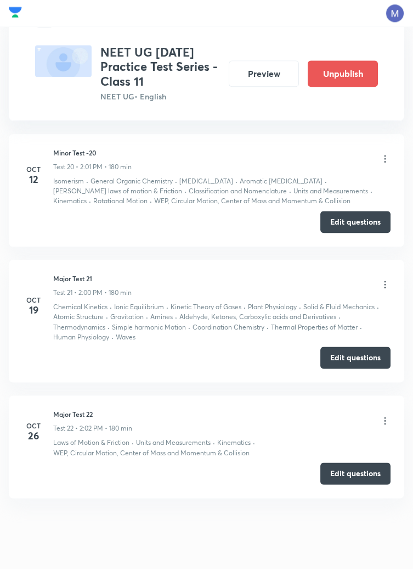
scroll to position [2352, 0]
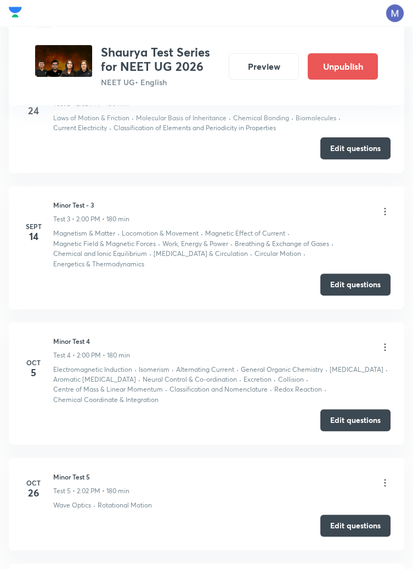
scroll to position [738, 0]
click at [355, 408] on button "Edit questions" at bounding box center [355, 419] width 70 height 22
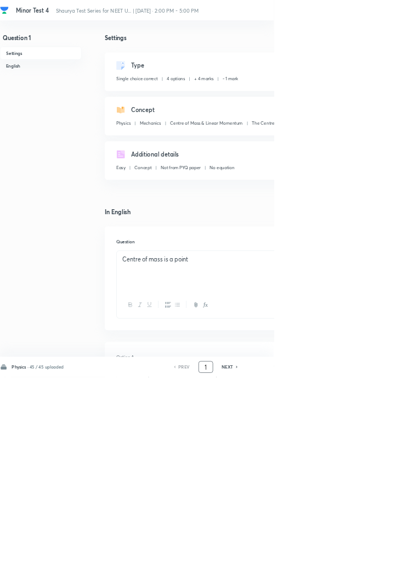
click at [312, 563] on input "1" at bounding box center [310, 553] width 21 height 19
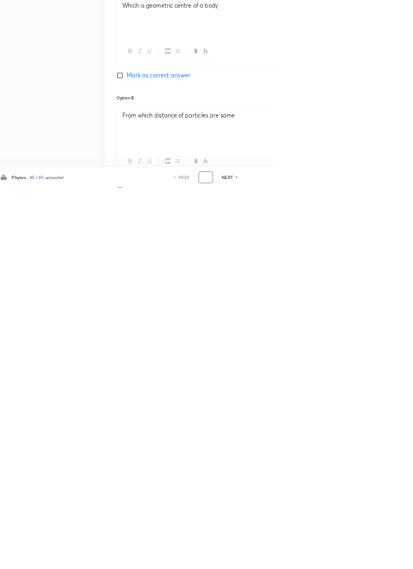
scroll to position [521, 0]
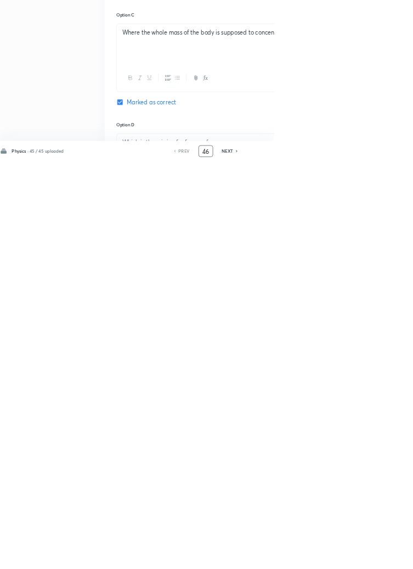
type input "46"
checkbox input "false"
checkbox input "true"
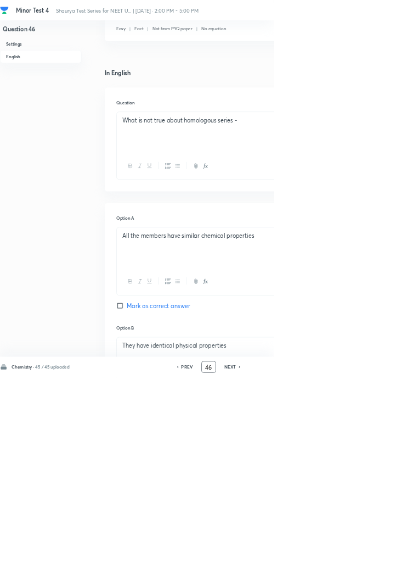
scroll to position [0, 0]
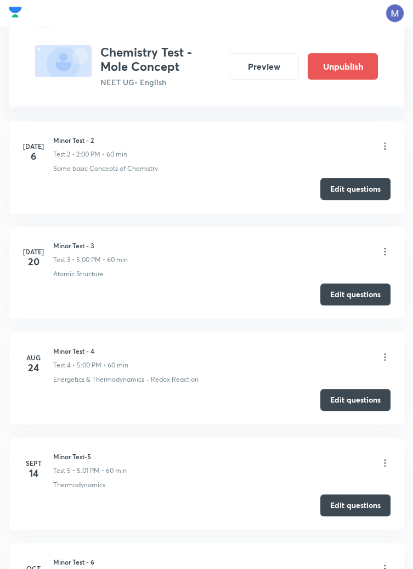
scroll to position [779, 0]
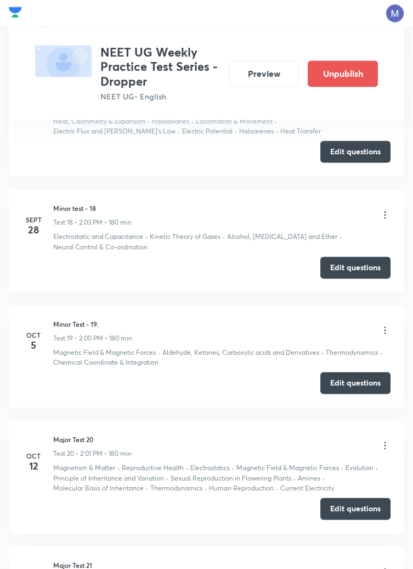
scroll to position [2495, 0]
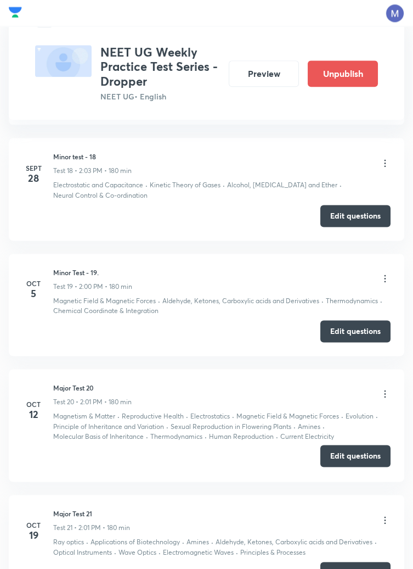
click at [356, 455] on button "Edit questions" at bounding box center [355, 456] width 70 height 22
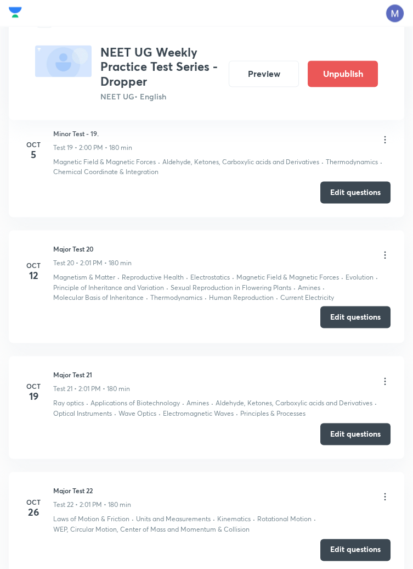
scroll to position [2668, 0]
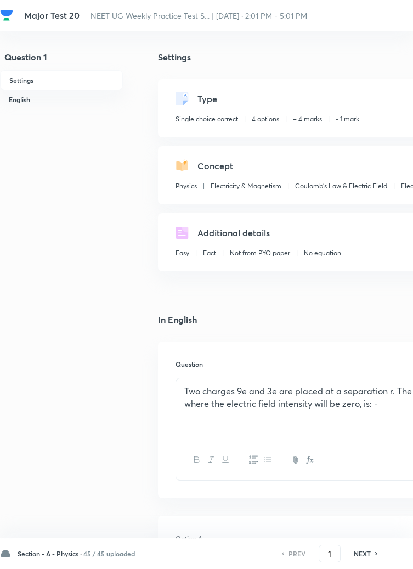
checkbox input "true"
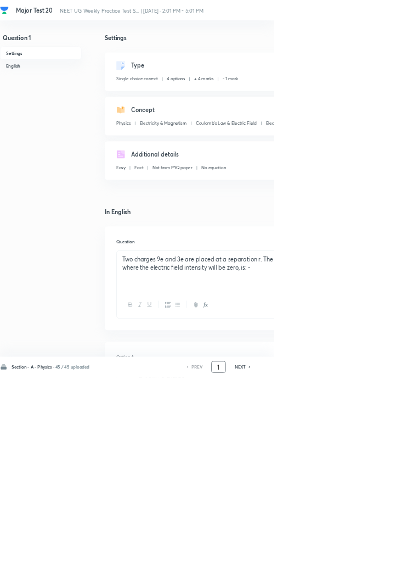
click at [331, 563] on input "1" at bounding box center [329, 553] width 21 height 19
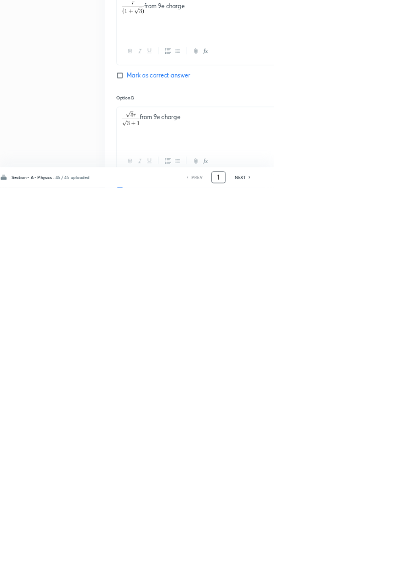
scroll to position [521, 0]
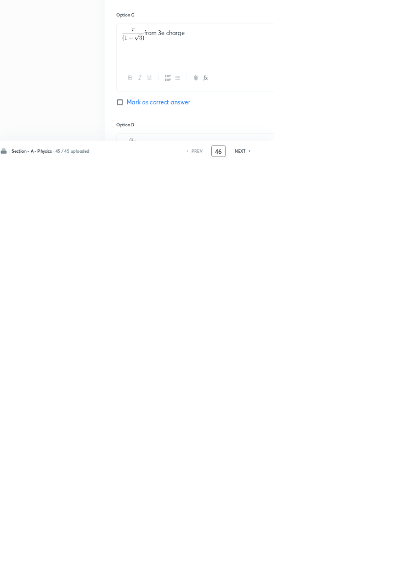
type input "46"
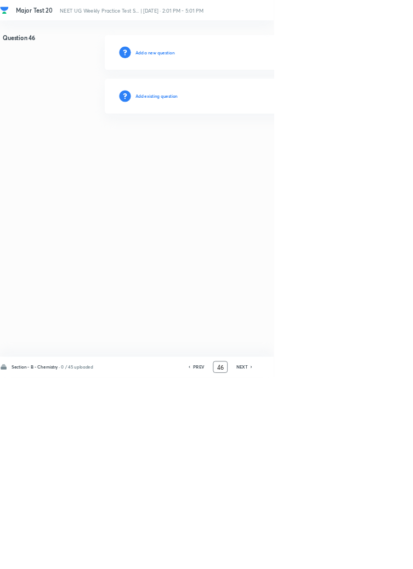
click at [260, 143] on h6 "Add existing question" at bounding box center [236, 145] width 64 height 10
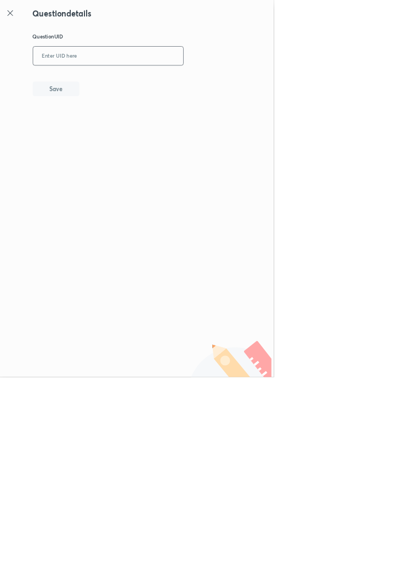
click at [209, 83] on input "text" at bounding box center [163, 84] width 227 height 27
type input "BQGRX"
click at [105, 138] on button "Save" at bounding box center [84, 133] width 70 height 22
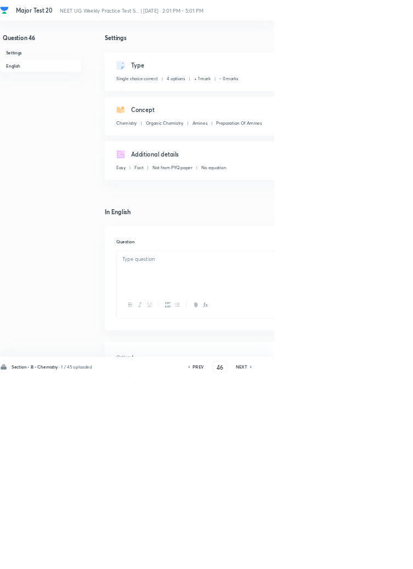
checkbox input "true"
click at [413, 81] on div "Type Single choice correct 4 options + 1 mark - 0 marks Edit" at bounding box center [351, 108] width 386 height 58
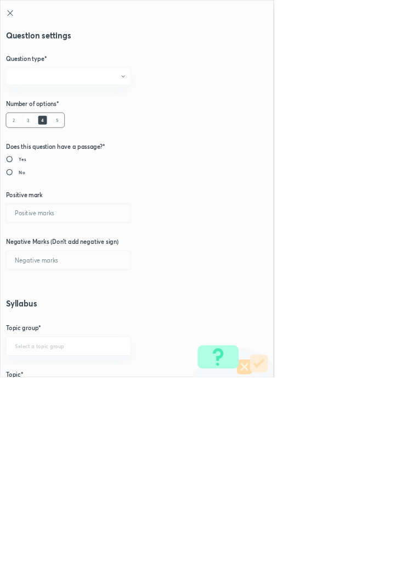
radio input "true"
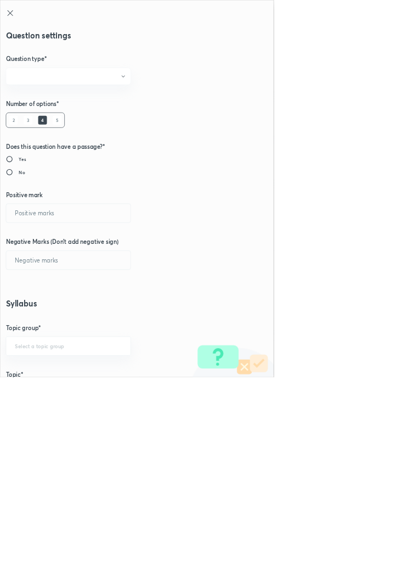
radio input "true"
type input "1"
type input "0"
type input "Chemistry"
type input "Organic Chemistry"
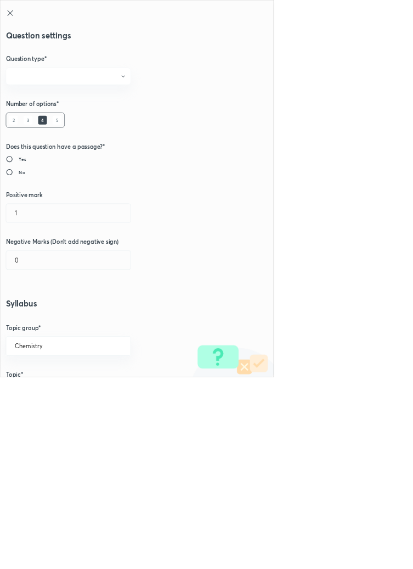
type input "Amines"
type input "Preparation Of Amines"
click at [29, 318] on input "1" at bounding box center [103, 321] width 188 height 28
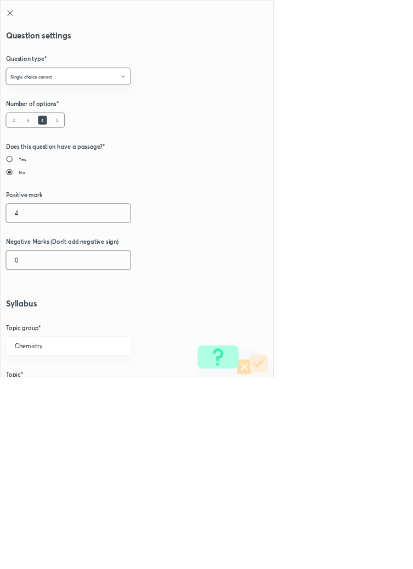
type input "4"
click at [28, 389] on input "0" at bounding box center [103, 392] width 188 height 28
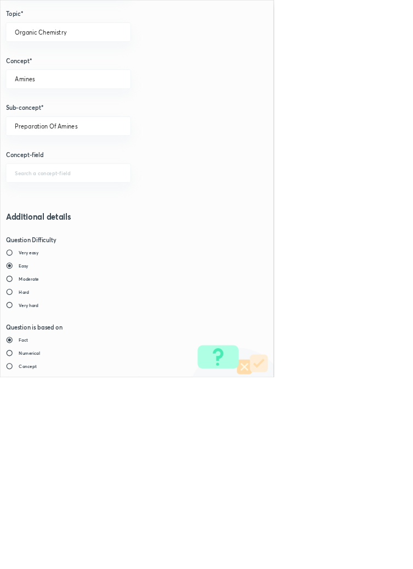
scroll to position [617, 0]
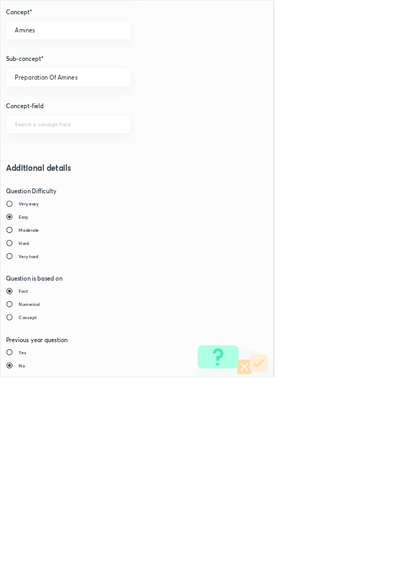
type input "1"
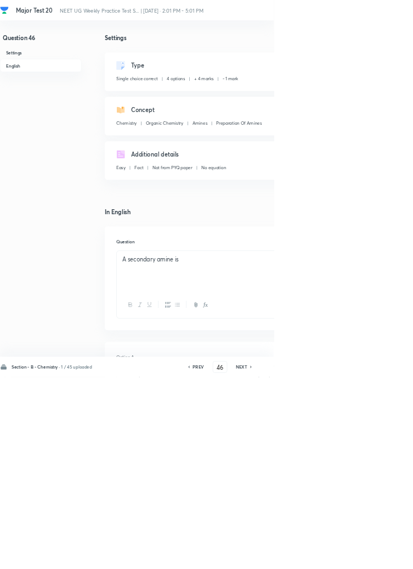
type input "47"
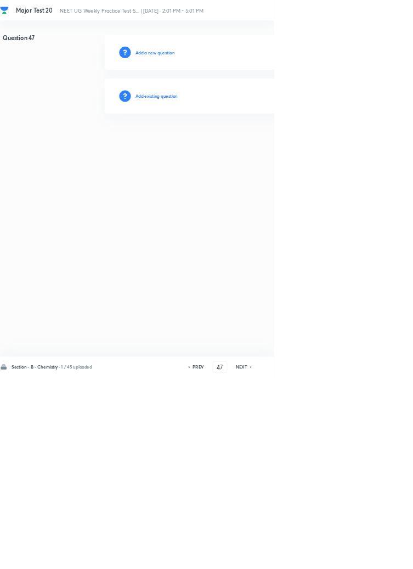
click at [267, 144] on h6 "Add existing question" at bounding box center [236, 145] width 64 height 10
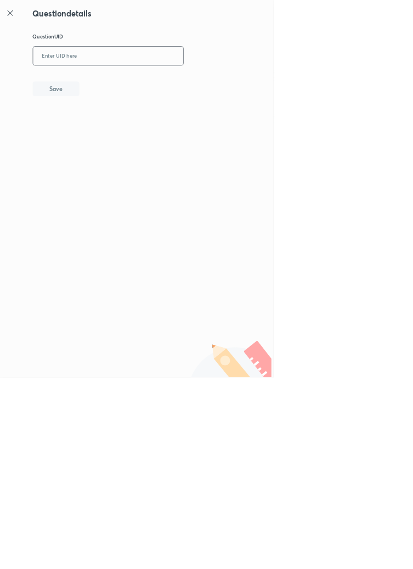
click at [212, 80] on input "text" at bounding box center [163, 84] width 227 height 27
type input "VENYG"
click at [106, 127] on button "Save" at bounding box center [84, 133] width 70 height 22
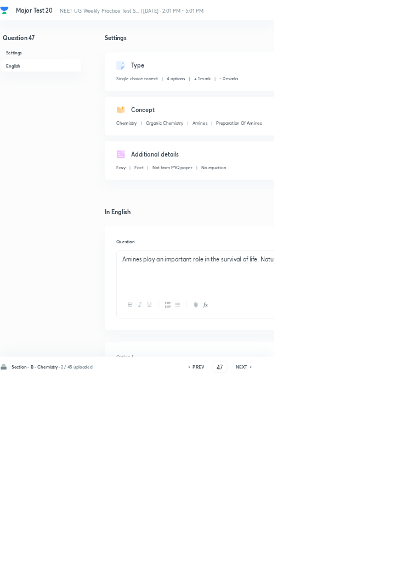
click at [413, 82] on div "Type Single choice correct 4 options + 1 mark - 0 marks Edit" at bounding box center [351, 108] width 386 height 58
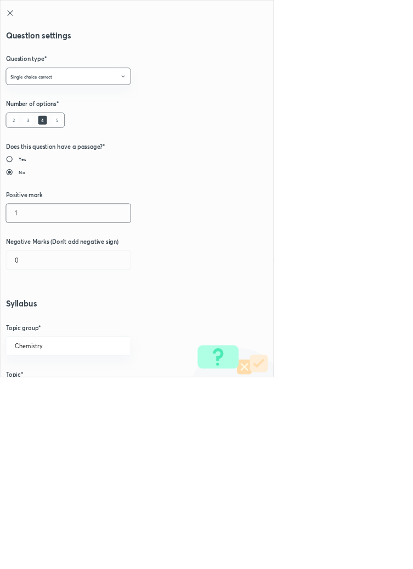
click at [32, 316] on input "1" at bounding box center [103, 321] width 188 height 28
type input "4"
click at [36, 391] on input "0" at bounding box center [103, 392] width 188 height 28
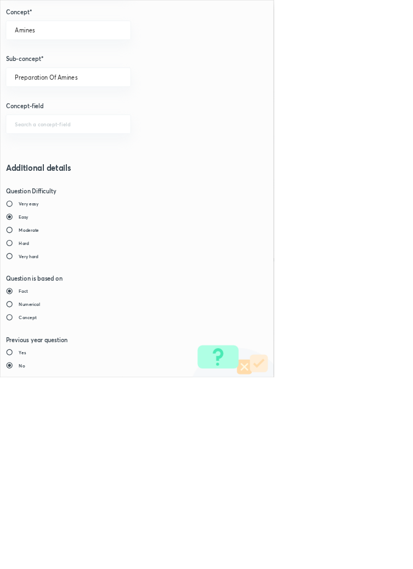
type input "1"
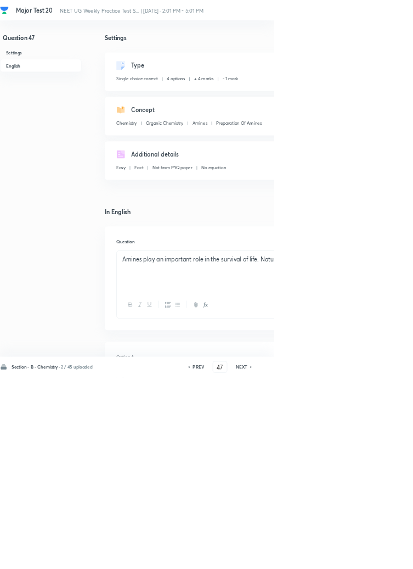
type input "48"
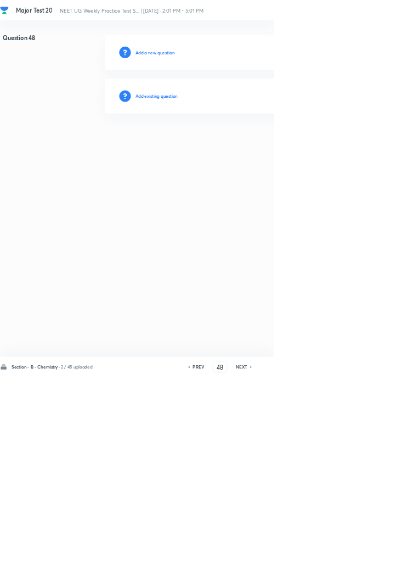
click at [262, 147] on h6 "Add existing question" at bounding box center [236, 145] width 64 height 10
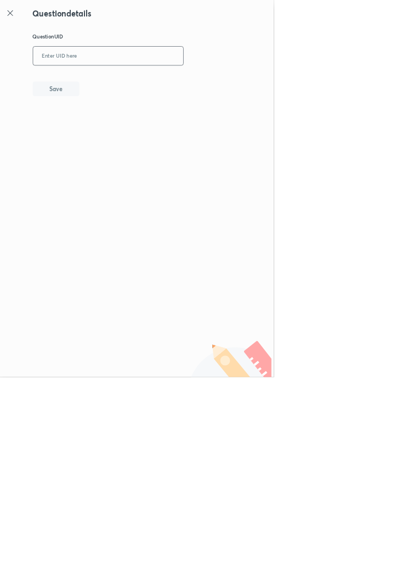
click at [229, 80] on input "text" at bounding box center [163, 84] width 227 height 27
type input "NZTJS"
click at [107, 131] on button "Save" at bounding box center [84, 133] width 70 height 22
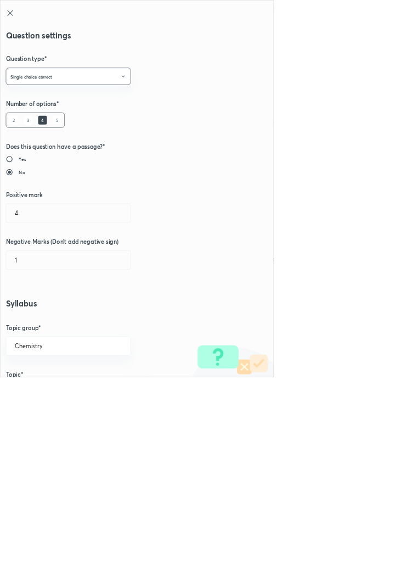
type input "1"
type input "0"
type input "Reactions Of Amines With [PERSON_NAME]"
click at [35, 320] on input "1" at bounding box center [103, 321] width 188 height 28
type input "4"
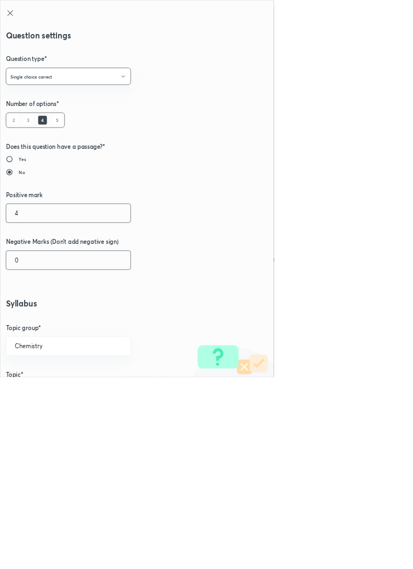
click at [33, 392] on input "0" at bounding box center [103, 392] width 188 height 28
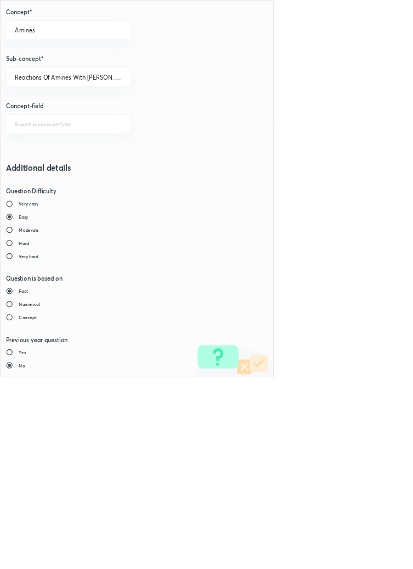
type input "1"
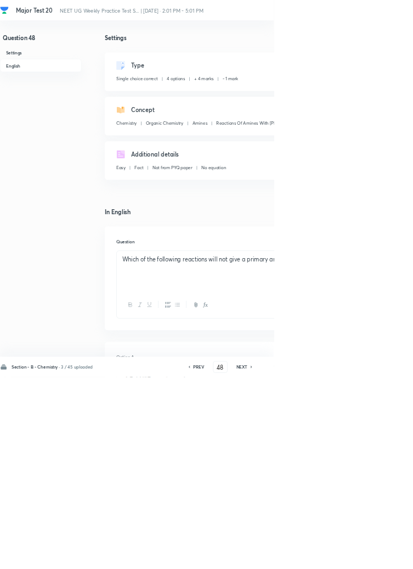
type input "49"
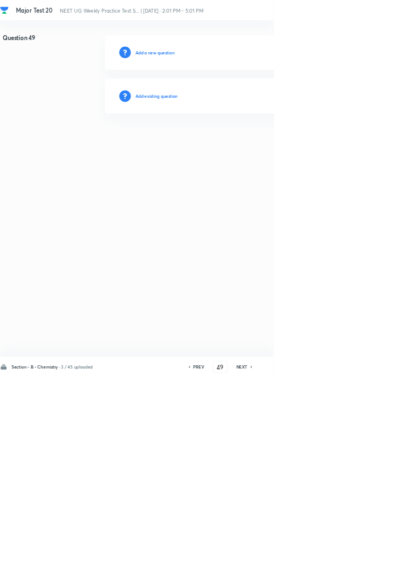
click at [263, 146] on h6 "Add existing question" at bounding box center [236, 145] width 64 height 10
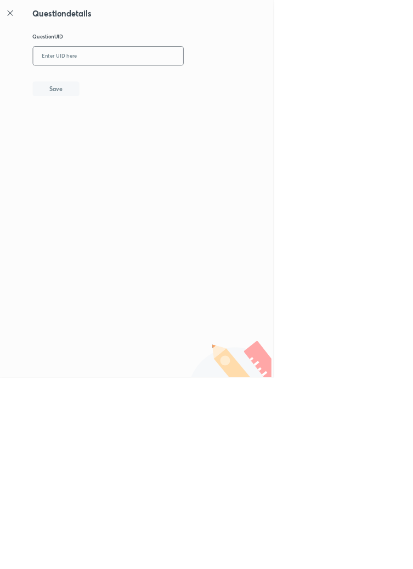
click at [205, 80] on input "text" at bounding box center [163, 84] width 227 height 27
type input "RX02Q"
click at [116, 139] on button "Save" at bounding box center [84, 133] width 70 height 22
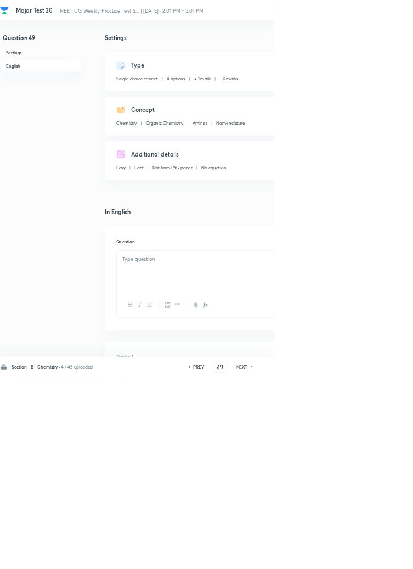
checkbox input "true"
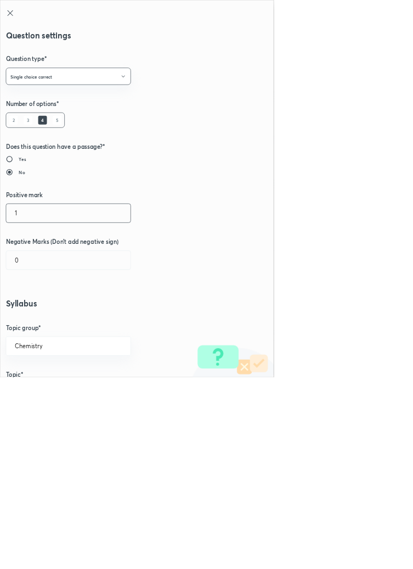
click at [35, 321] on input "1" at bounding box center [103, 321] width 188 height 28
type input "4"
click at [35, 396] on input "0" at bounding box center [103, 392] width 188 height 28
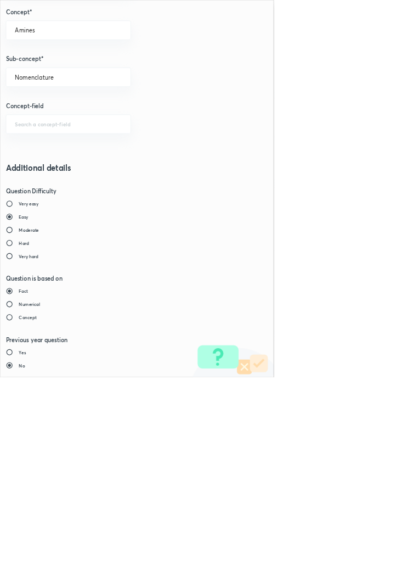
type input "1"
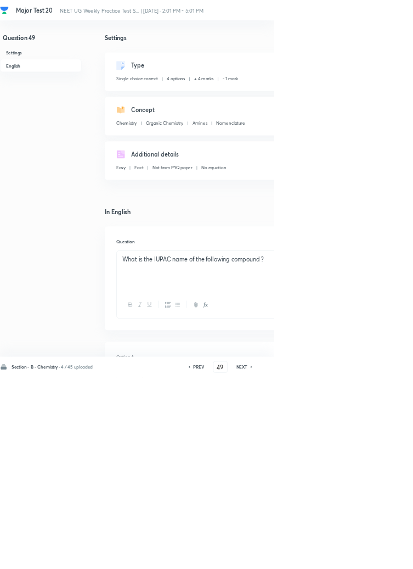
type input "50"
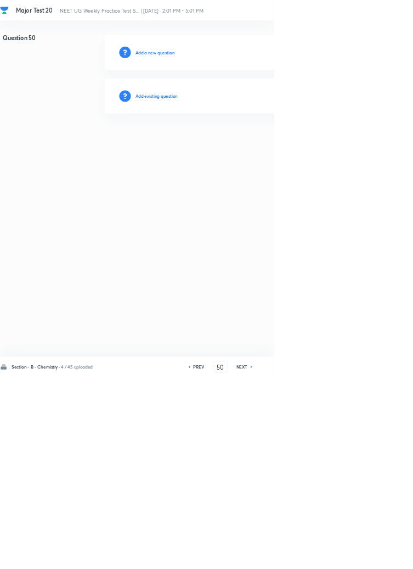
click at [252, 145] on h6 "Add existing question" at bounding box center [236, 145] width 64 height 10
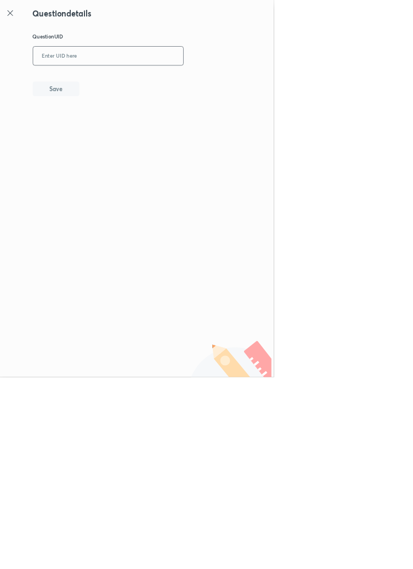
click at [227, 82] on input "text" at bounding box center [163, 84] width 227 height 27
type input "D5TOR"
click at [108, 133] on button "Save" at bounding box center [84, 133] width 70 height 22
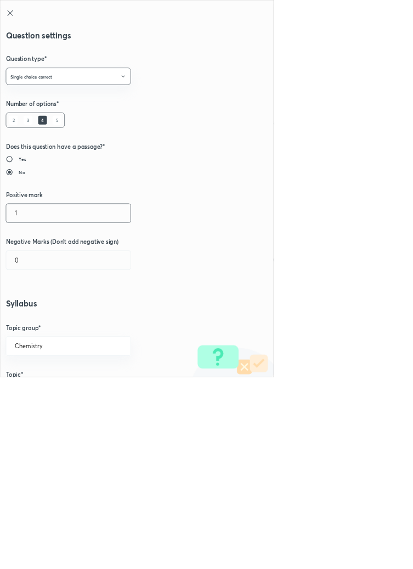
click at [37, 316] on input "1" at bounding box center [103, 321] width 188 height 28
type input "4"
click at [39, 389] on input "0" at bounding box center [103, 392] width 188 height 28
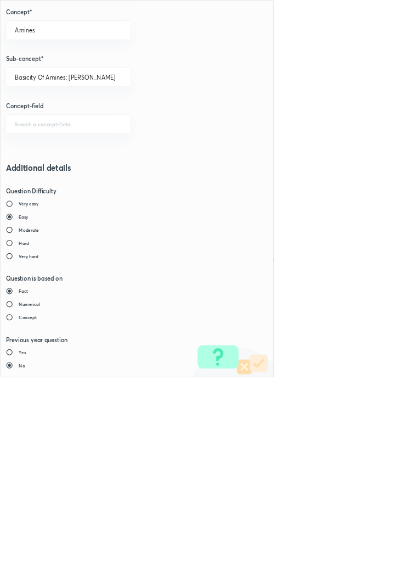
type input "1"
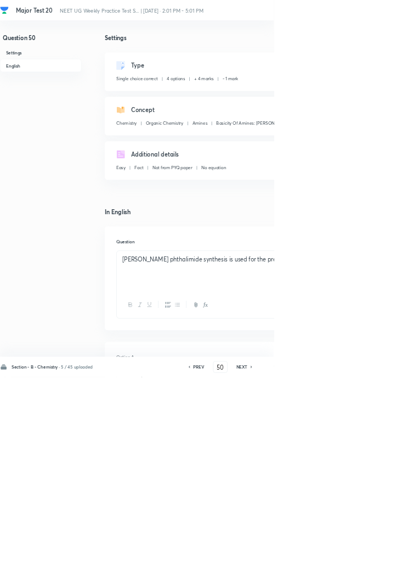
type input "51"
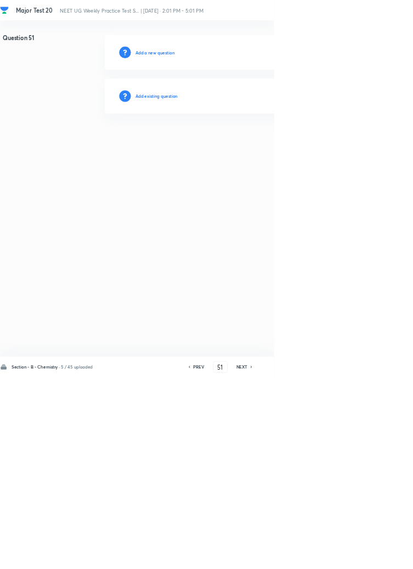
click at [260, 142] on h6 "Add existing question" at bounding box center [236, 145] width 64 height 10
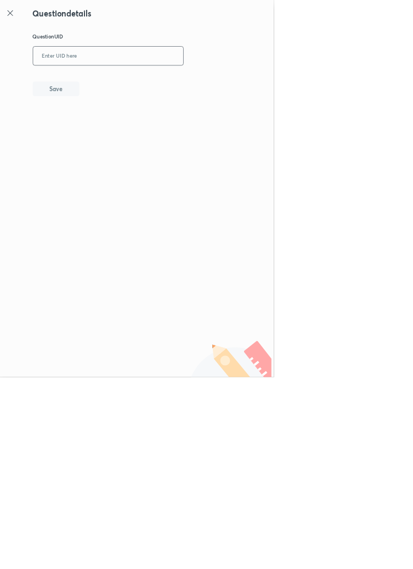
click at [239, 83] on input "text" at bounding box center [163, 84] width 227 height 27
type input "4KLGR"
click at [105, 134] on button "Save" at bounding box center [84, 133] width 70 height 22
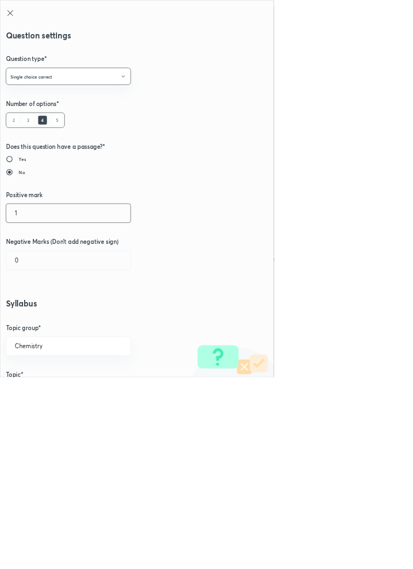
click at [30, 323] on input "1" at bounding box center [103, 321] width 188 height 28
type input "4"
click at [38, 395] on input "0" at bounding box center [103, 392] width 188 height 28
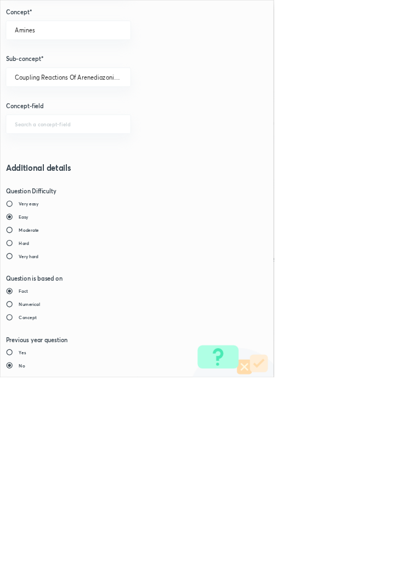
type input "1"
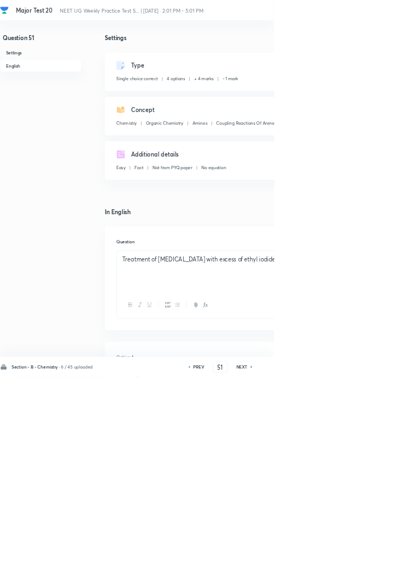
type input "52"
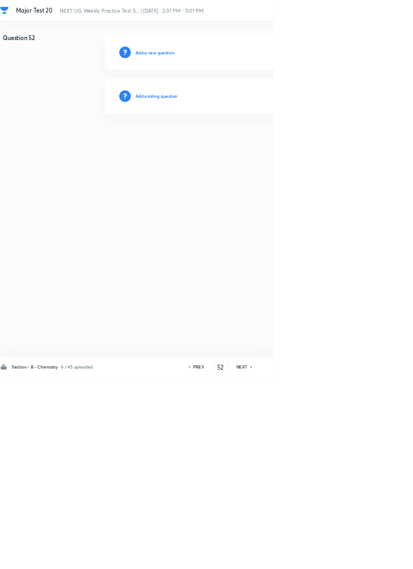
click at [258, 140] on h6 "Add existing question" at bounding box center [236, 145] width 64 height 10
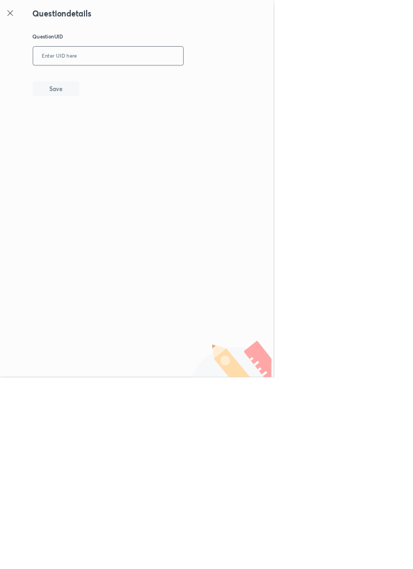
click at [218, 80] on input "text" at bounding box center [163, 84] width 227 height 27
click at [15, 20] on icon at bounding box center [15, 19] width 8 height 8
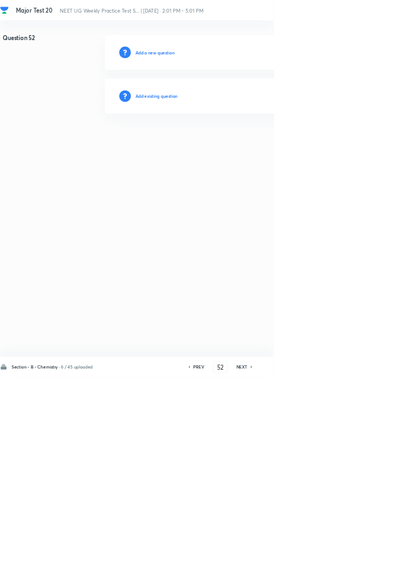
click at [267, 144] on h6 "Add existing question" at bounding box center [236, 145] width 64 height 10
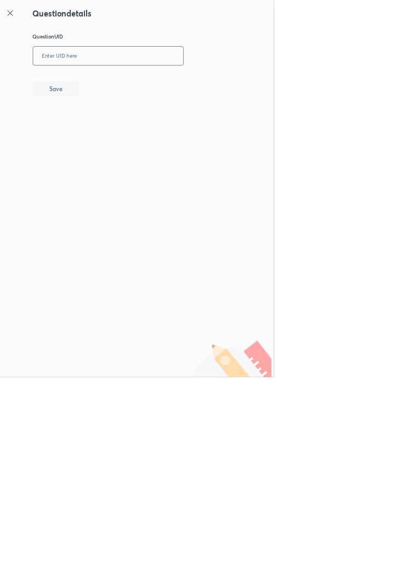
click at [176, 82] on input "text" at bounding box center [163, 84] width 227 height 27
type input "9D218"
click at [116, 130] on button "Save" at bounding box center [84, 133] width 70 height 22
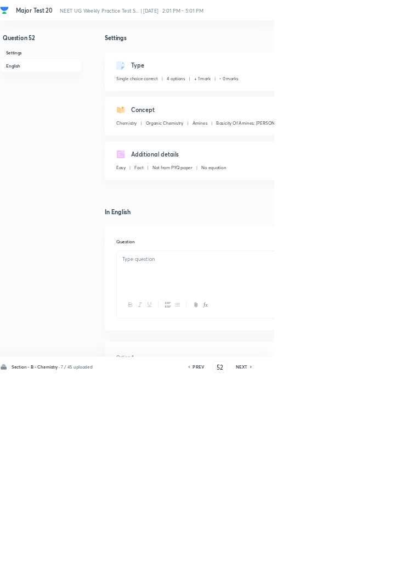
checkbox input "true"
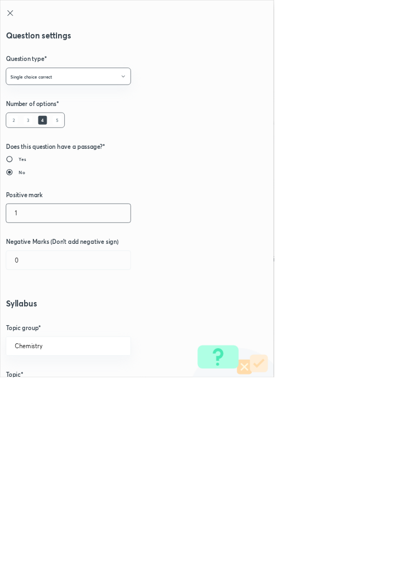
click at [32, 318] on input "1" at bounding box center [103, 321] width 188 height 28
type input "4"
click at [35, 394] on input "0" at bounding box center [103, 392] width 188 height 28
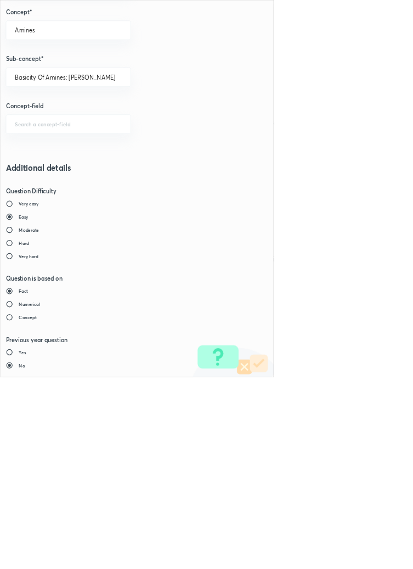
type input "1"
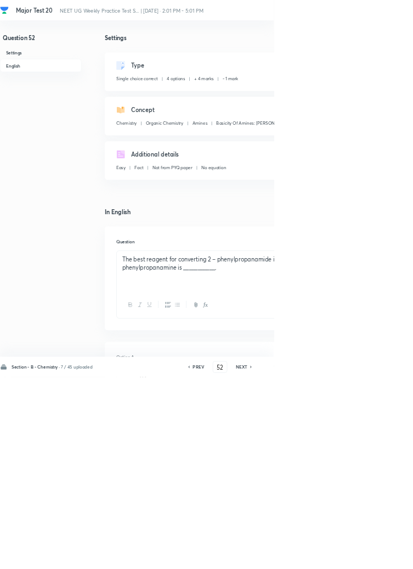
type input "53"
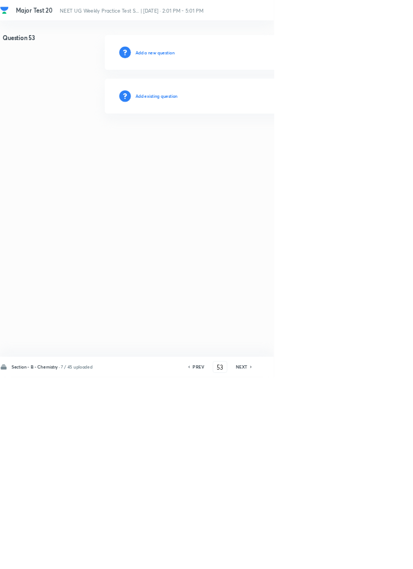
click at [256, 140] on h6 "Add existing question" at bounding box center [236, 145] width 64 height 10
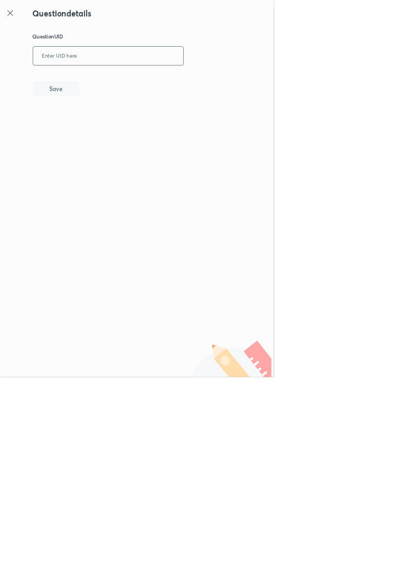
click at [179, 81] on input "text" at bounding box center [163, 84] width 227 height 27
type input "P6508"
click at [102, 132] on button "Save" at bounding box center [84, 133] width 70 height 22
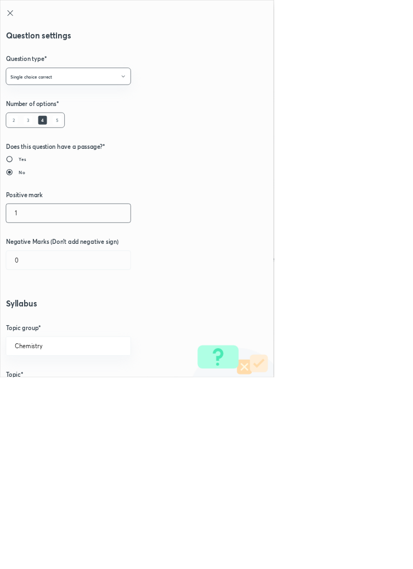
click at [28, 323] on input "1" at bounding box center [103, 321] width 188 height 28
type input "4"
click at [40, 396] on input "0" at bounding box center [103, 392] width 188 height 28
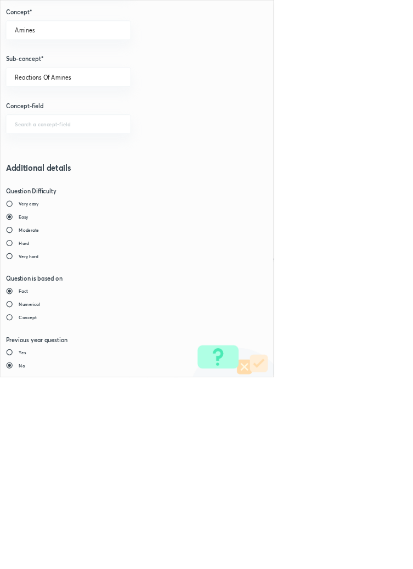
type input "1"
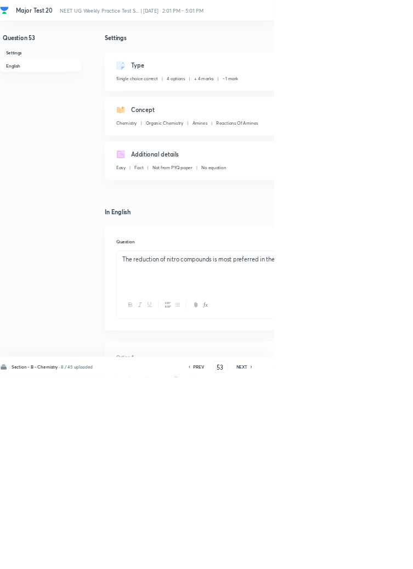
type input "54"
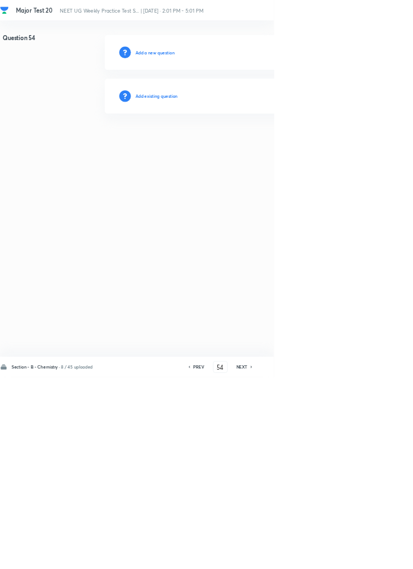
click at [263, 142] on h6 "Add existing question" at bounding box center [236, 145] width 64 height 10
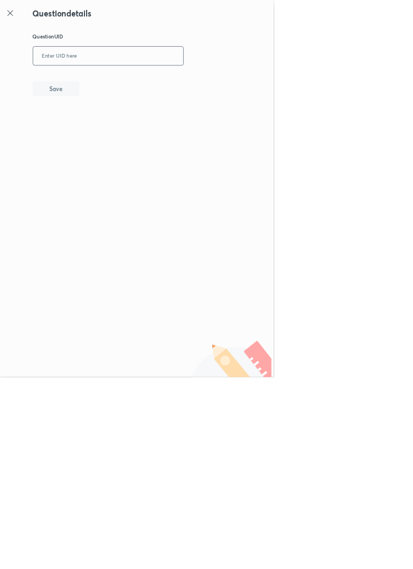
click at [204, 83] on input "text" at bounding box center [163, 84] width 227 height 27
type input "RT5KH"
click at [108, 126] on button "Save" at bounding box center [84, 133] width 70 height 22
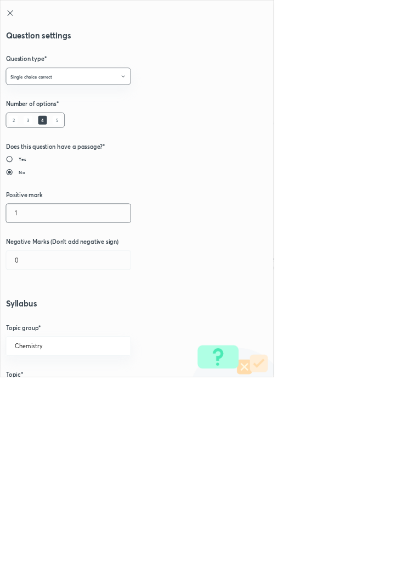
click at [32, 325] on input "1" at bounding box center [103, 321] width 188 height 28
type input "4"
click at [32, 397] on input "0" at bounding box center [103, 392] width 188 height 28
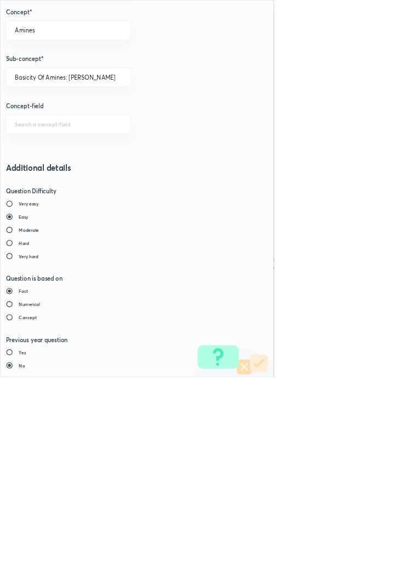
type input "1"
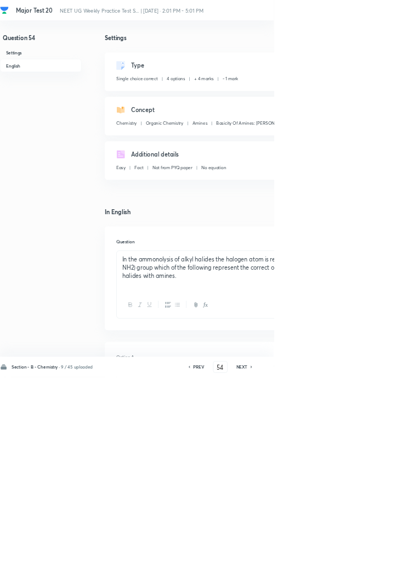
type input "55"
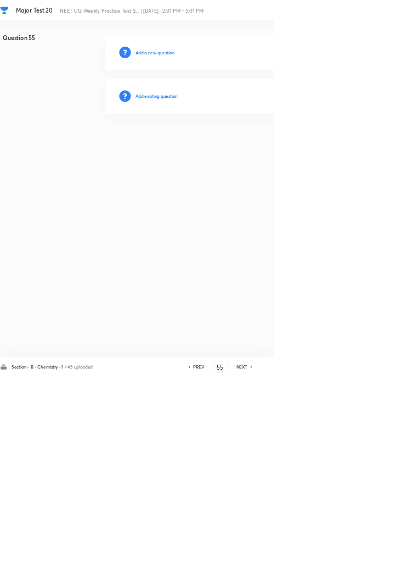
click at [263, 148] on h6 "Add existing question" at bounding box center [236, 145] width 64 height 10
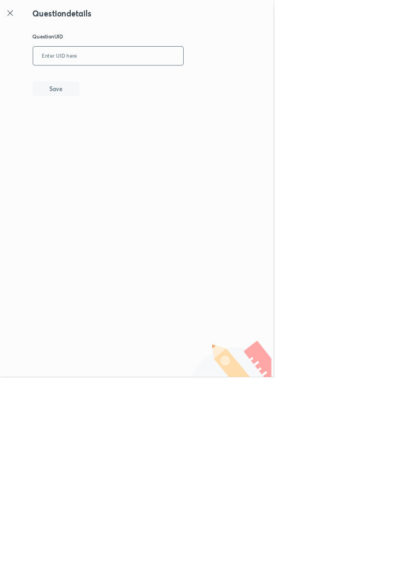
click at [227, 86] on input "text" at bounding box center [163, 84] width 227 height 27
type input "RPZ8V"
click at [110, 132] on button "Save" at bounding box center [84, 133] width 70 height 22
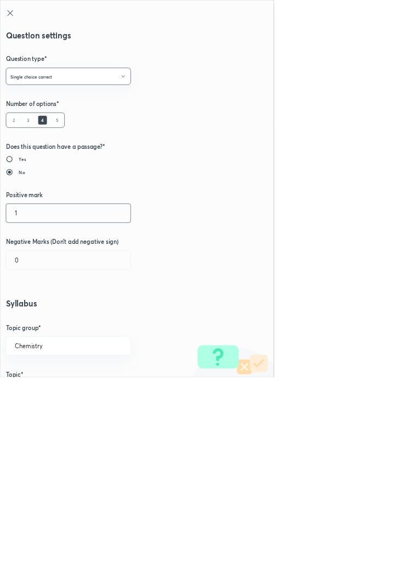
click at [37, 321] on input "1" at bounding box center [103, 321] width 188 height 28
type input "4"
click at [44, 390] on input "0" at bounding box center [103, 392] width 188 height 28
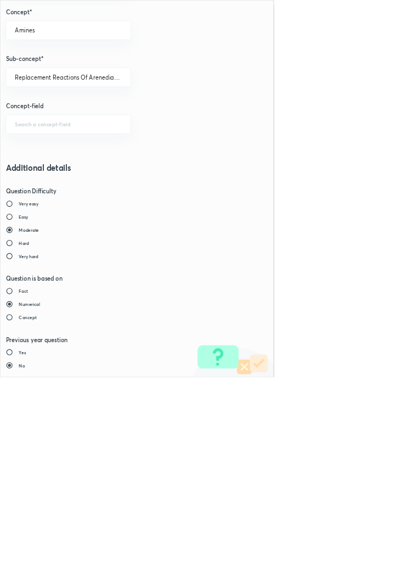
type input "1"
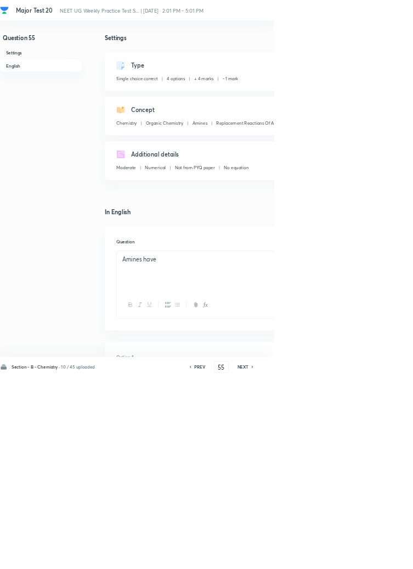
type input "56"
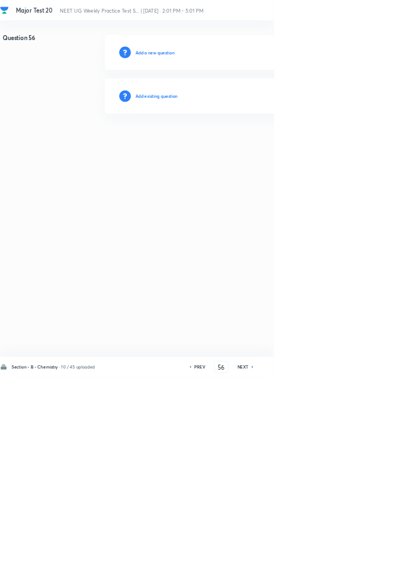
click at [268, 147] on h6 "Add existing question" at bounding box center [236, 145] width 64 height 10
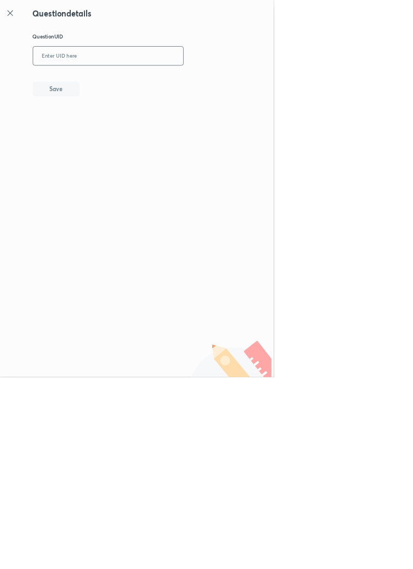
click at [225, 83] on input "text" at bounding box center [163, 84] width 227 height 27
type input "XGP92"
click at [106, 127] on button "Save" at bounding box center [84, 133] width 70 height 22
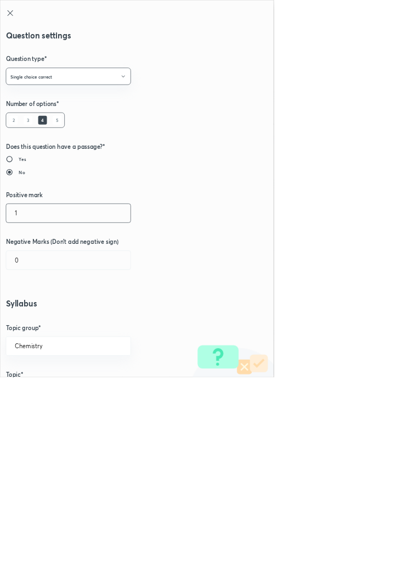
click at [36, 320] on input "1" at bounding box center [103, 321] width 188 height 28
type input "4"
click at [39, 390] on input "0" at bounding box center [103, 392] width 188 height 28
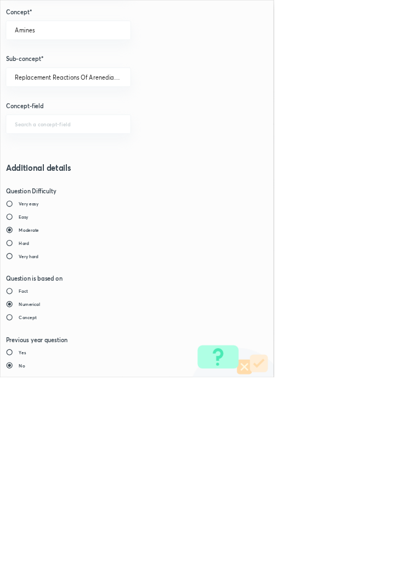
type input "1"
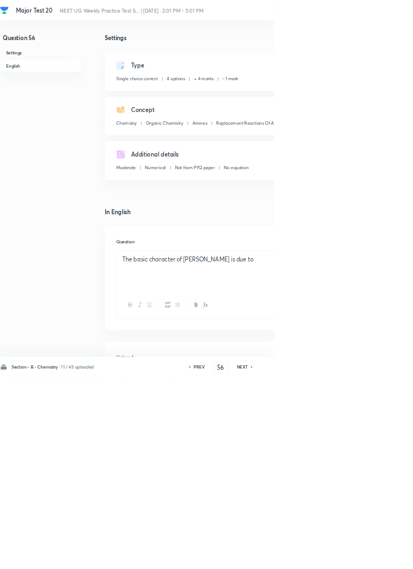
type input "57"
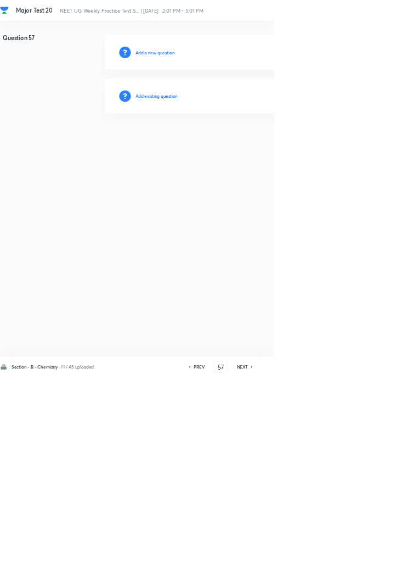
click at [264, 140] on h6 "Add existing question" at bounding box center [236, 145] width 64 height 10
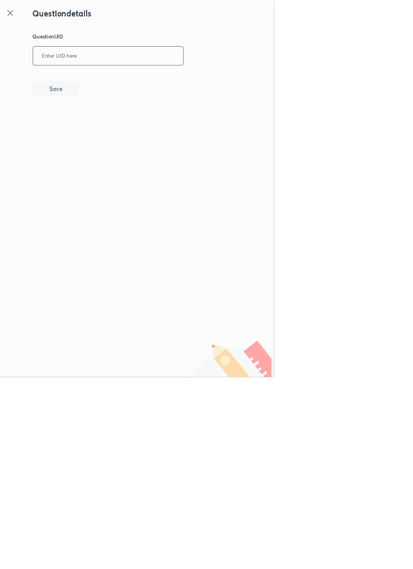
click at [205, 83] on input "text" at bounding box center [163, 84] width 227 height 27
type input "B22QX"
click at [109, 140] on button "Save" at bounding box center [84, 133] width 70 height 22
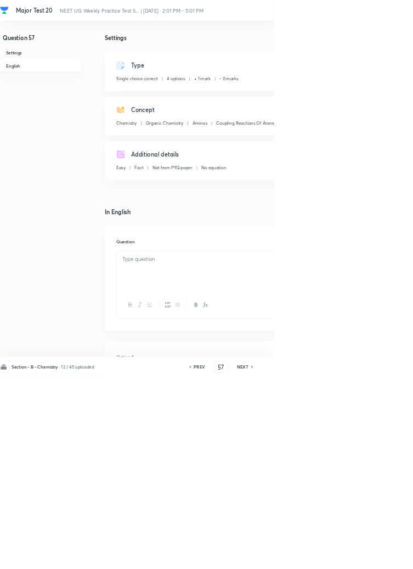
checkbox input "true"
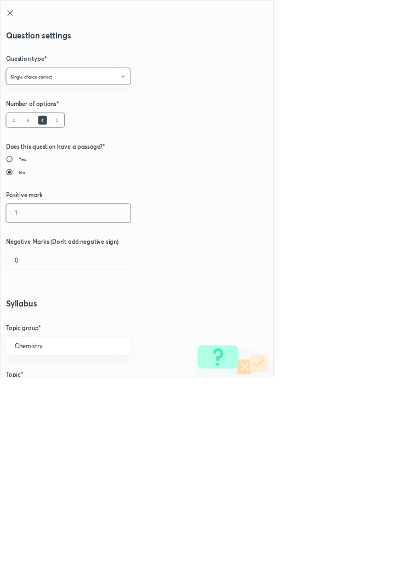
click at [38, 318] on input "1" at bounding box center [103, 321] width 188 height 28
type input "4"
click at [32, 395] on input "0" at bounding box center [103, 392] width 188 height 28
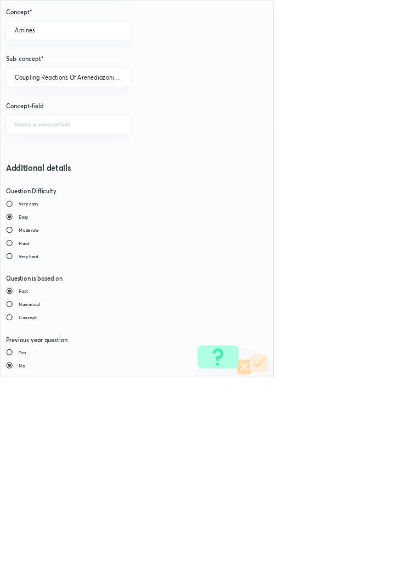
type input "1"
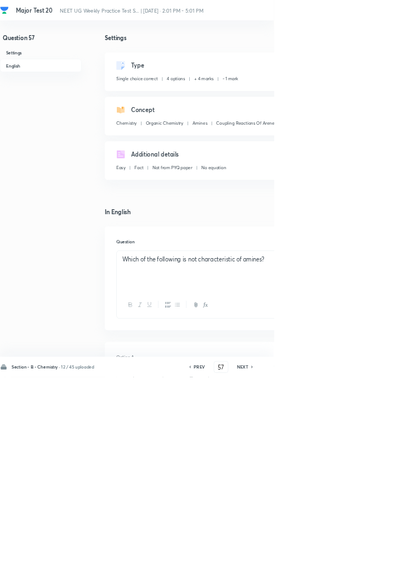
type input "58"
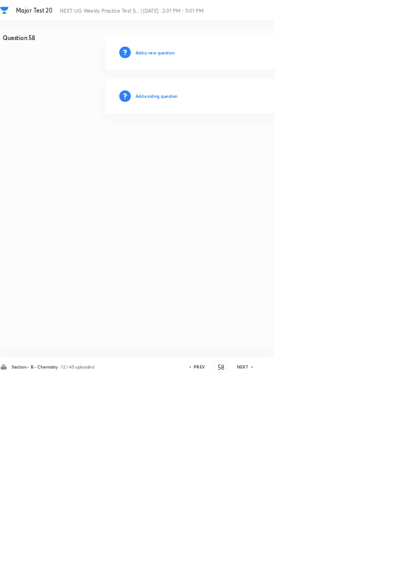
click at [258, 140] on h6 "Add existing question" at bounding box center [236, 145] width 64 height 10
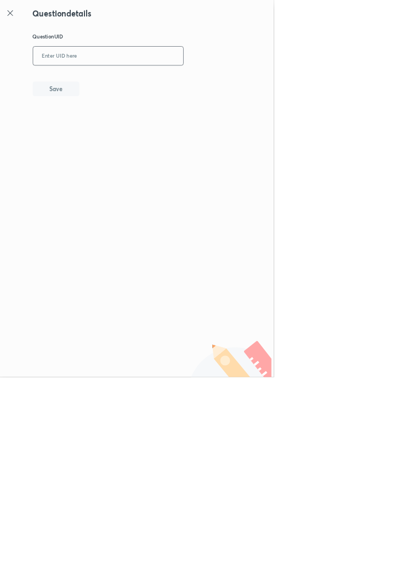
click at [247, 82] on input "text" at bounding box center [163, 84] width 227 height 27
type input "8LYU4"
click at [105, 128] on button "Save" at bounding box center [84, 133] width 70 height 22
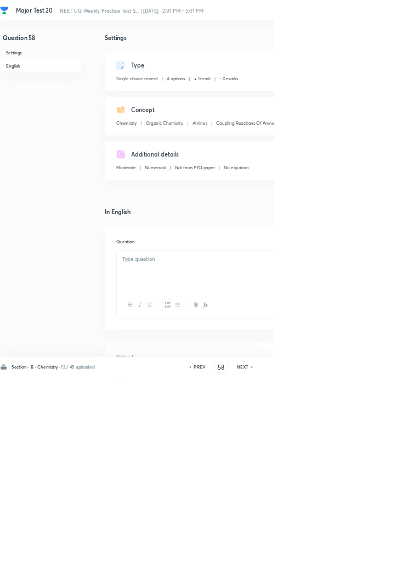
checkbox input "true"
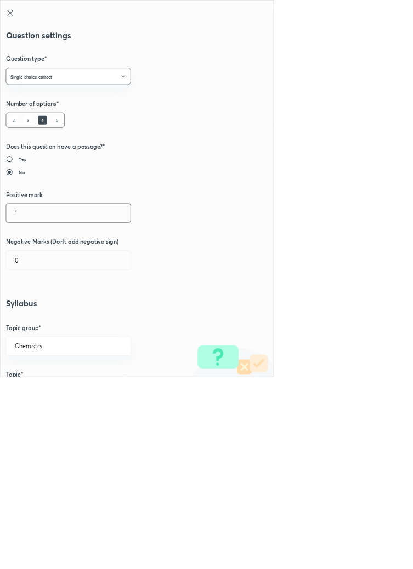
click at [32, 320] on input "1" at bounding box center [103, 321] width 188 height 28
type input "4"
click at [38, 387] on input "0" at bounding box center [103, 392] width 188 height 28
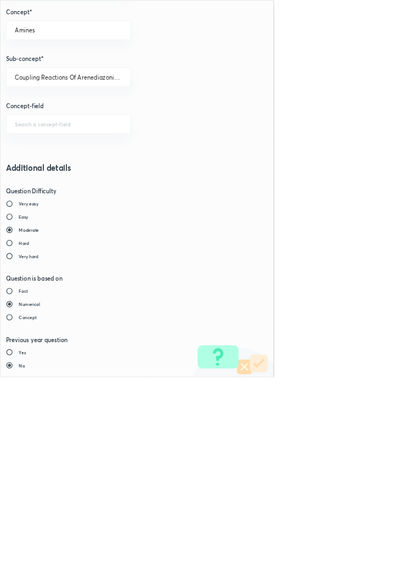
type input "1"
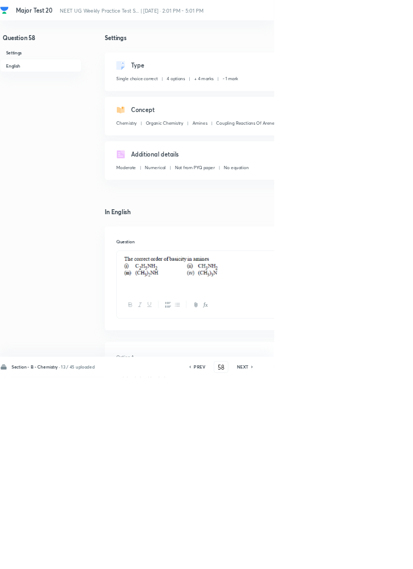
type input "59"
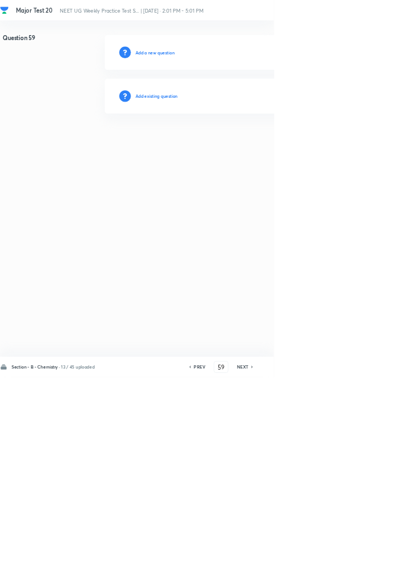
click at [268, 140] on h6 "Add existing question" at bounding box center [236, 145] width 64 height 10
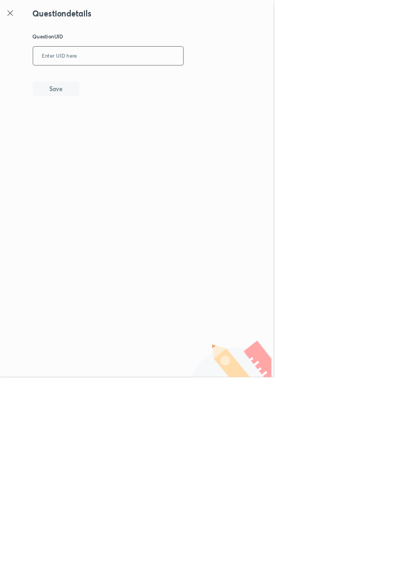
click at [222, 83] on input "text" at bounding box center [163, 84] width 227 height 27
type input "7HWRR"
click at [117, 130] on button "Save" at bounding box center [84, 133] width 70 height 22
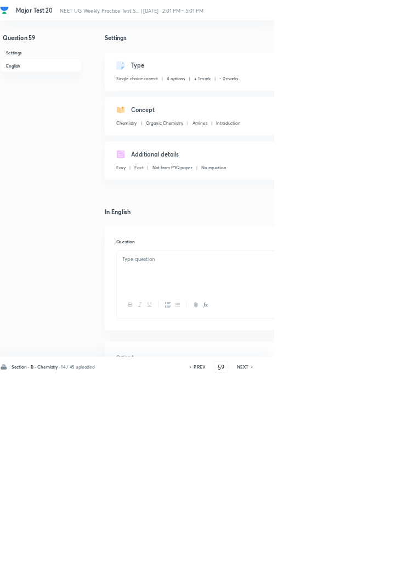
checkbox input "true"
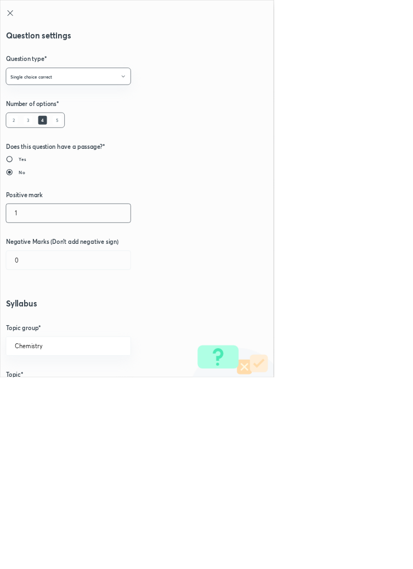
click at [34, 324] on input "1" at bounding box center [103, 321] width 188 height 28
type input "4"
click at [33, 389] on input "0" at bounding box center [103, 392] width 188 height 28
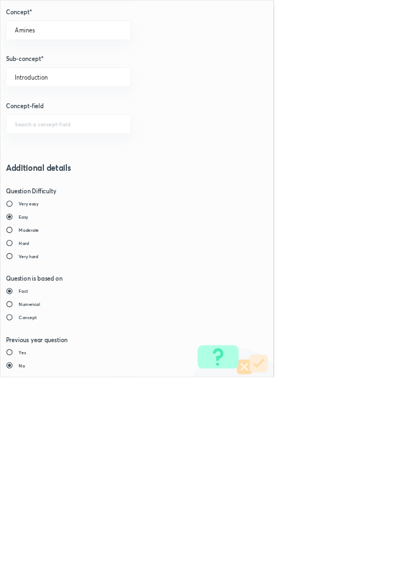
type input "1"
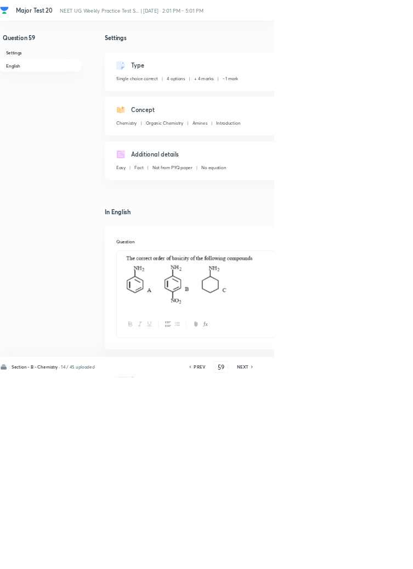
type input "60"
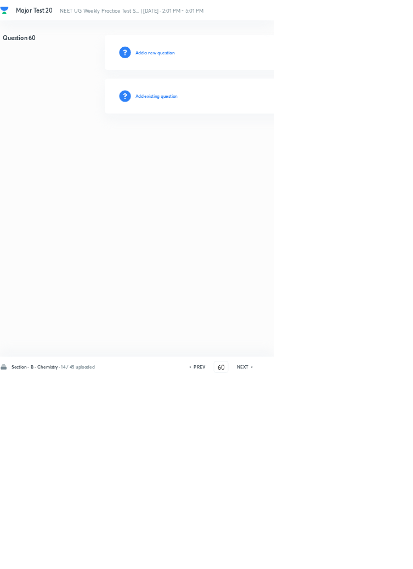
click at [240, 143] on h6 "Add existing question" at bounding box center [236, 145] width 64 height 10
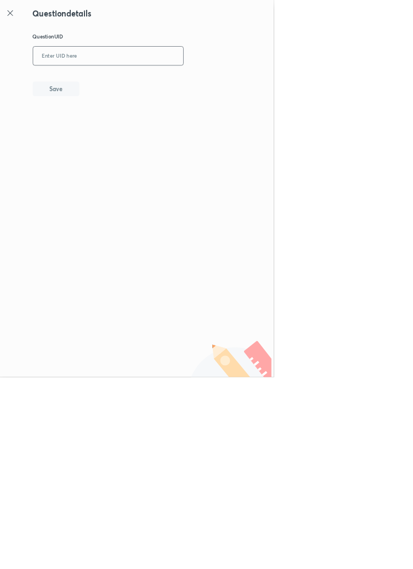
click at [218, 82] on input "text" at bounding box center [163, 84] width 227 height 27
type input "UU5B5"
click at [105, 127] on button "Save" at bounding box center [84, 133] width 70 height 22
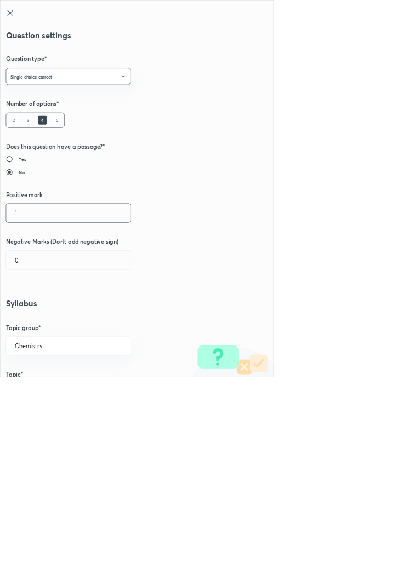
click at [38, 323] on input "1" at bounding box center [103, 321] width 188 height 28
type input "4"
click at [37, 395] on input "0" at bounding box center [103, 392] width 188 height 28
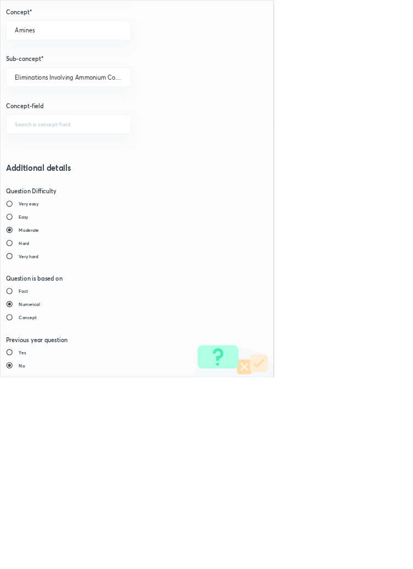
type input "1"
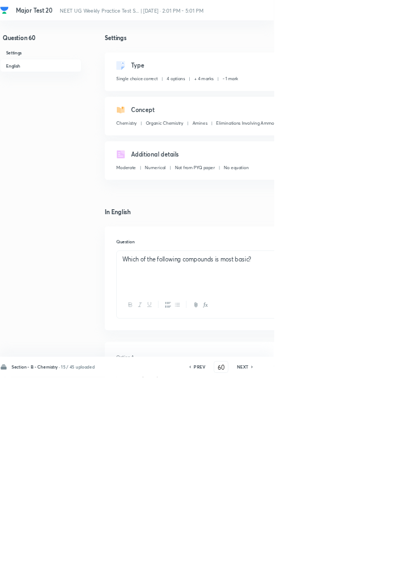
type input "61"
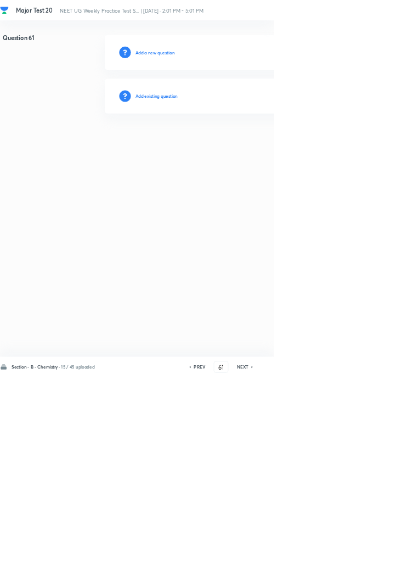
click at [254, 145] on h6 "Add existing question" at bounding box center [236, 145] width 64 height 10
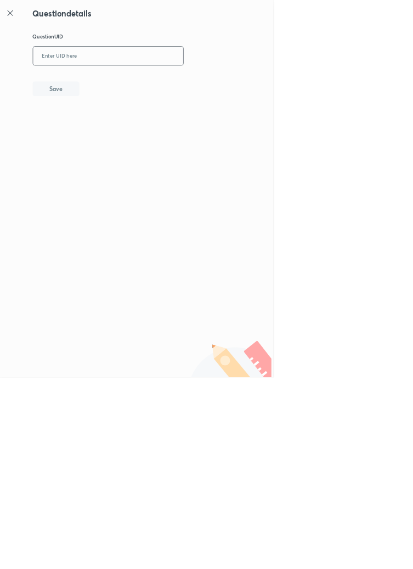
click at [204, 83] on input "text" at bounding box center [163, 84] width 227 height 27
type input "D4IQ2"
click at [107, 134] on button "Save" at bounding box center [84, 133] width 70 height 22
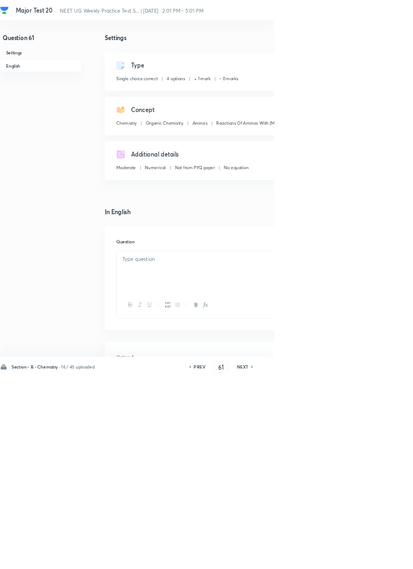
checkbox input "true"
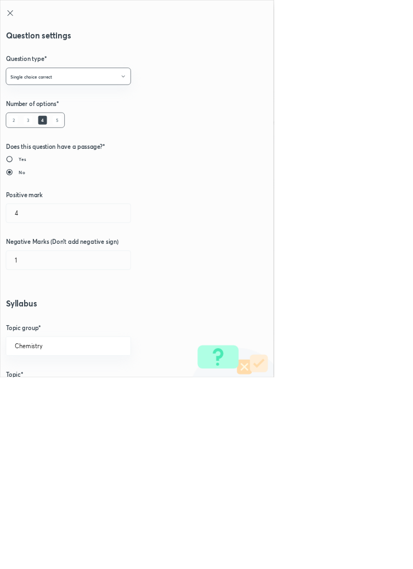
type input "1"
type input "0"
type input "Reactions Of Amines With Nitrous Acid"
click at [40, 320] on input "1" at bounding box center [103, 321] width 188 height 28
type input "4"
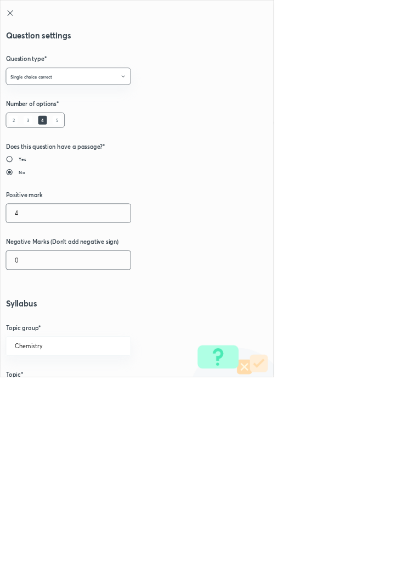
click at [35, 388] on input "0" at bounding box center [103, 392] width 188 height 28
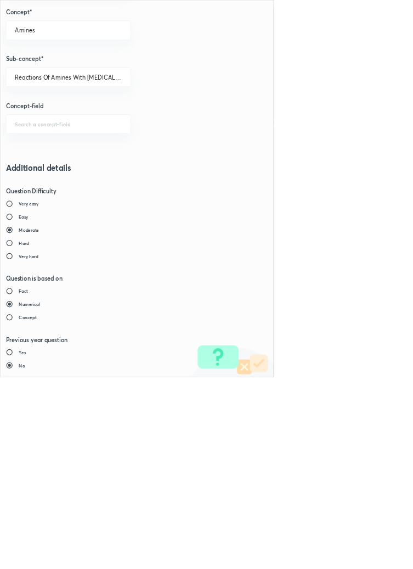
type input "1"
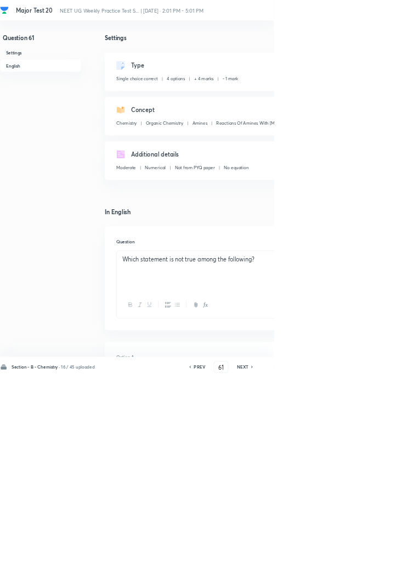
type input "62"
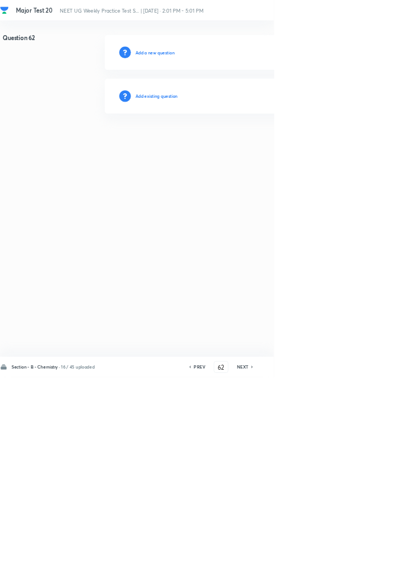
click at [258, 140] on h6 "Add existing question" at bounding box center [236, 145] width 64 height 10
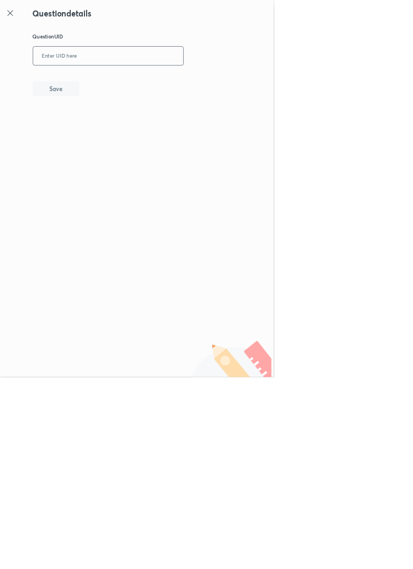
click at [232, 82] on input "text" at bounding box center [163, 84] width 227 height 27
type input "9Q9XI"
click at [117, 141] on button "Save" at bounding box center [84, 133] width 70 height 22
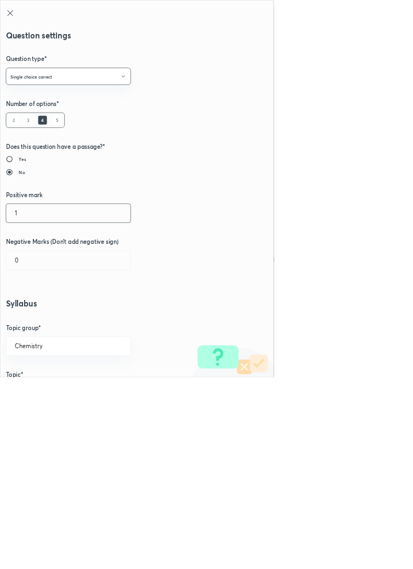
click at [30, 316] on input "1" at bounding box center [103, 321] width 188 height 28
type input "4"
click at [35, 391] on input "0" at bounding box center [103, 392] width 188 height 28
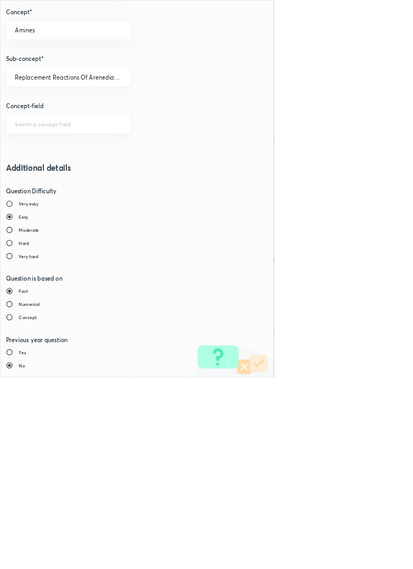
type input "1"
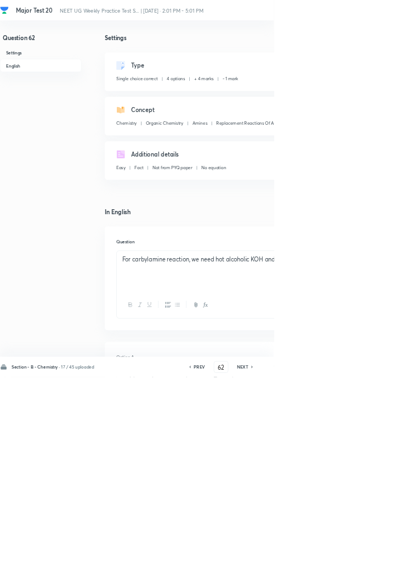
type input "63"
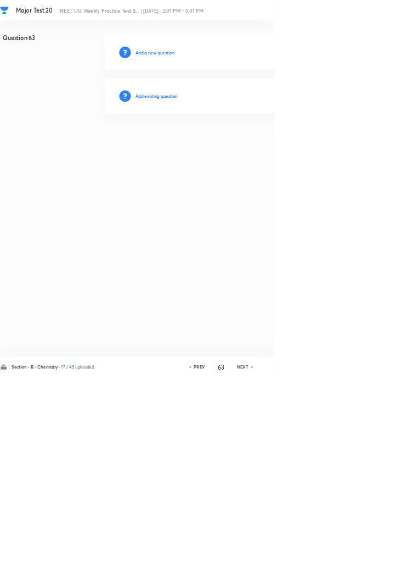
click at [256, 148] on h6 "Add existing question" at bounding box center [236, 145] width 64 height 10
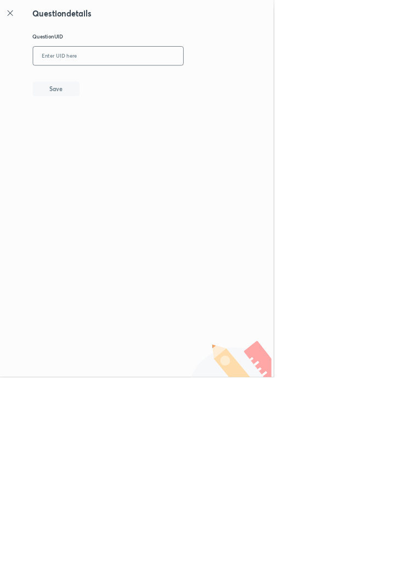
click at [237, 87] on input "text" at bounding box center [163, 84] width 227 height 27
type input "CTSVJ"
click at [111, 134] on button "Save" at bounding box center [84, 133] width 70 height 22
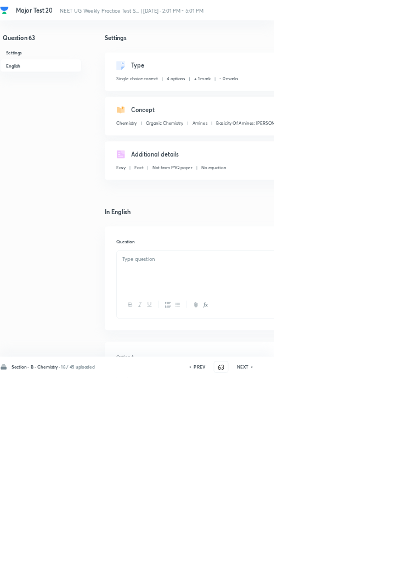
checkbox input "true"
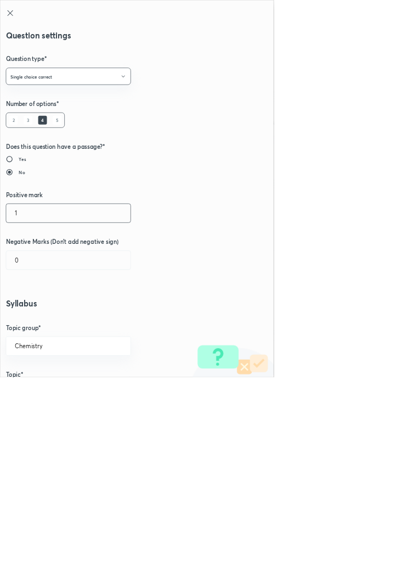
click at [36, 318] on input "1" at bounding box center [103, 321] width 188 height 28
type input "4"
click at [39, 392] on input "0" at bounding box center [103, 392] width 188 height 28
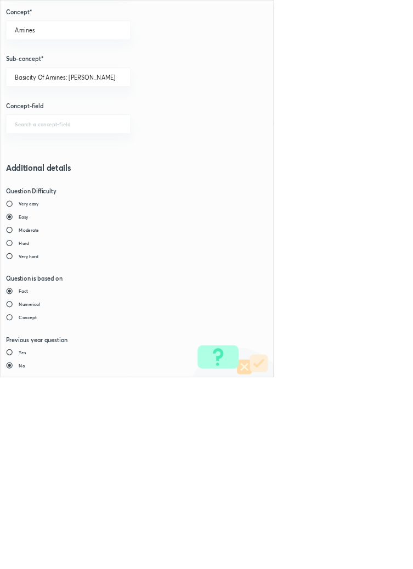
type input "1"
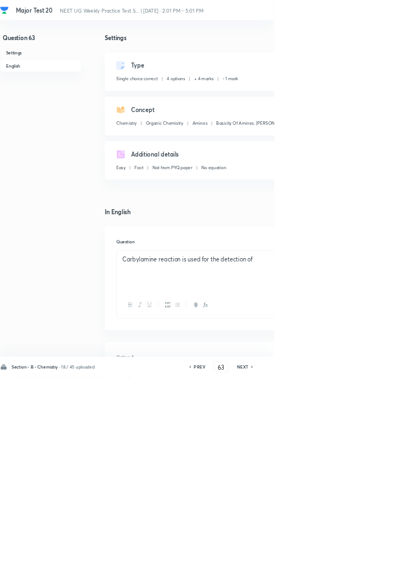
type input "64"
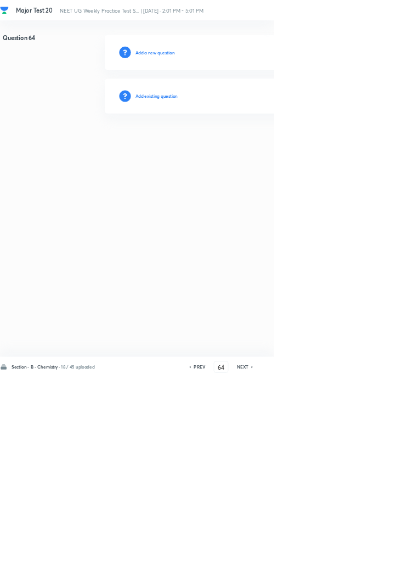
click at [251, 144] on h6 "Add existing question" at bounding box center [236, 145] width 64 height 10
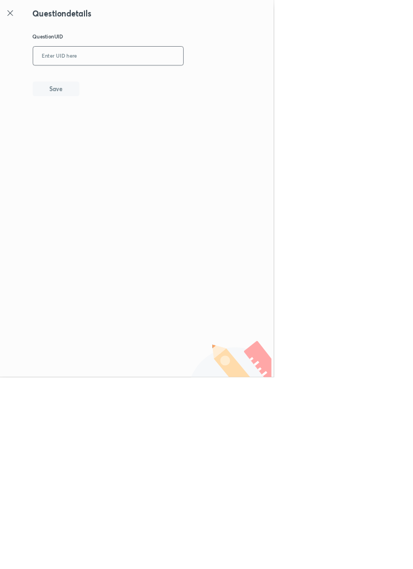
click at [165, 80] on input "text" at bounding box center [163, 84] width 227 height 27
type input "1VU3V"
click at [113, 140] on button "Save" at bounding box center [84, 133] width 70 height 22
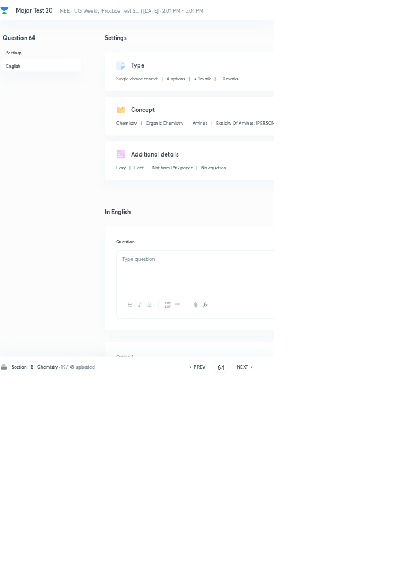
checkbox input "true"
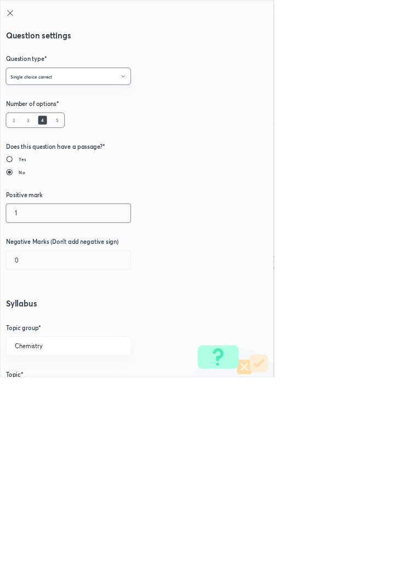
click at [35, 322] on input "1" at bounding box center [103, 321] width 188 height 28
type input "4"
click at [33, 391] on input "0" at bounding box center [103, 392] width 188 height 28
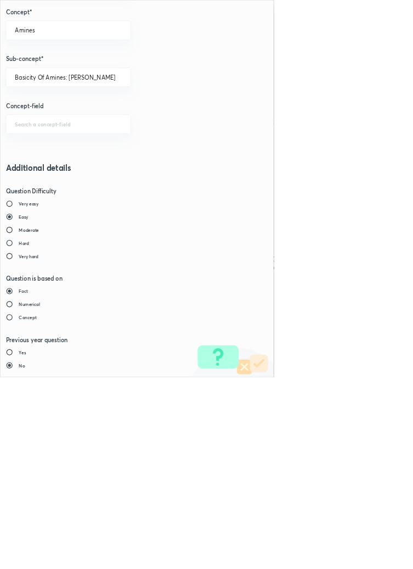
type input "1"
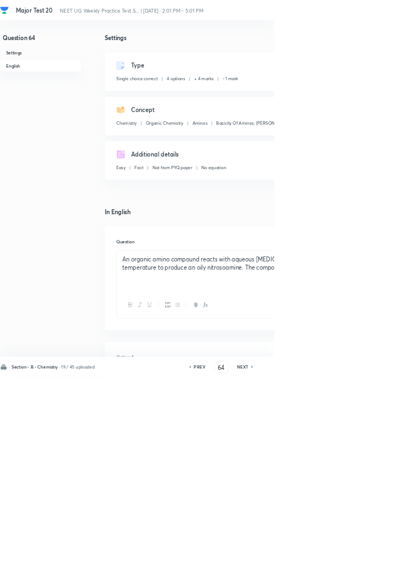
type input "65"
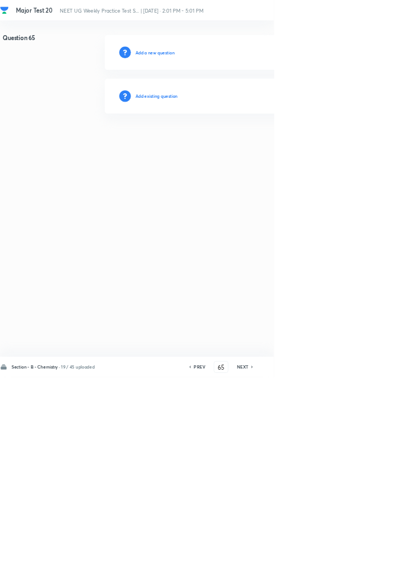
click at [245, 149] on h6 "Add existing question" at bounding box center [236, 145] width 64 height 10
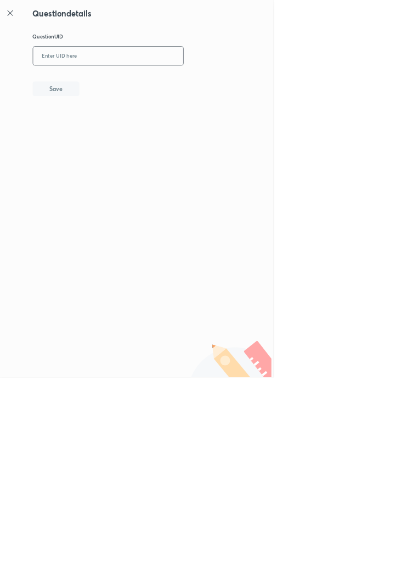
click at [197, 81] on input "text" at bounding box center [163, 84] width 227 height 27
type input "R79LT"
click at [106, 127] on button "Save" at bounding box center [84, 133] width 70 height 22
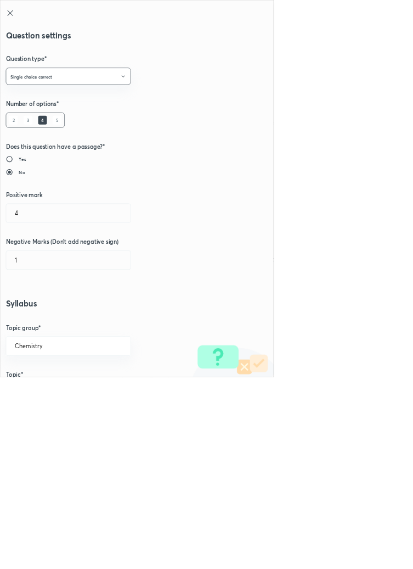
type input "1"
type input "0"
type input "Physical Properties And Structure Of Amines"
click at [33, 319] on input "1" at bounding box center [103, 321] width 188 height 28
type input "4"
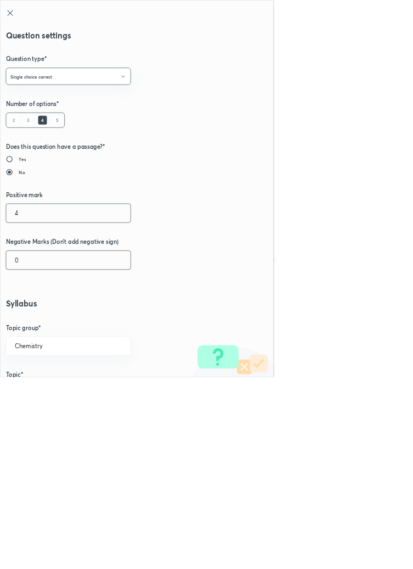
click at [40, 391] on input "0" at bounding box center [103, 392] width 188 height 28
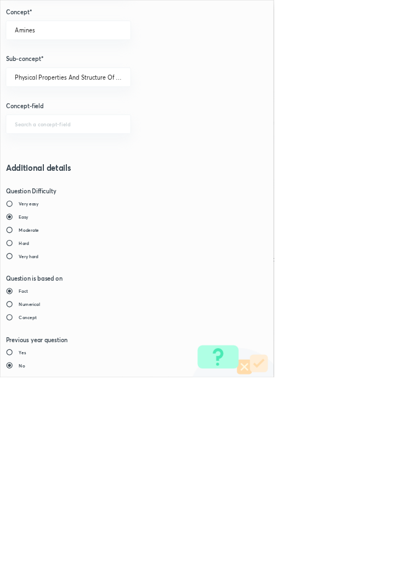
type input "1"
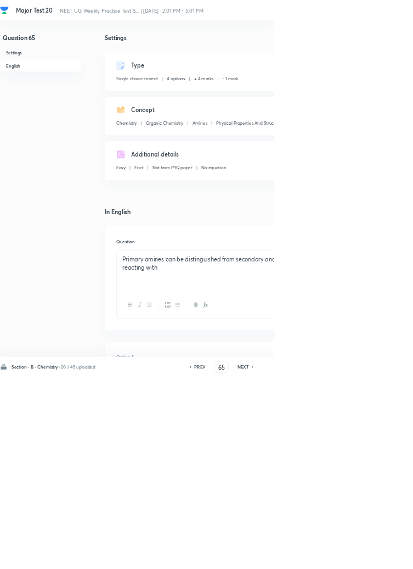
type input "66"
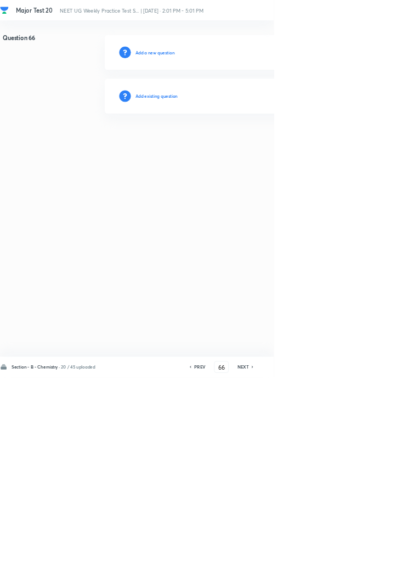
click at [256, 143] on h6 "Add existing question" at bounding box center [236, 145] width 64 height 10
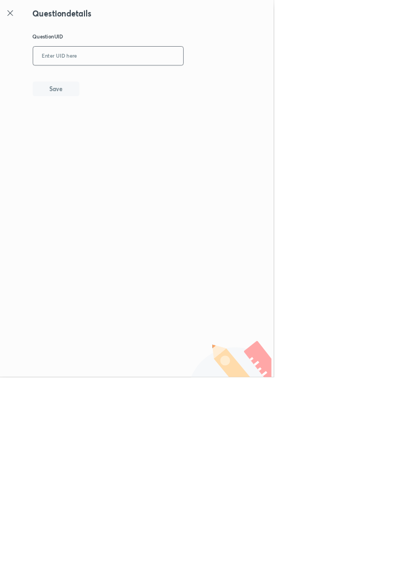
click at [223, 83] on input "text" at bounding box center [163, 84] width 227 height 27
type input "DUA3L"
click at [110, 133] on button "Save" at bounding box center [84, 133] width 70 height 22
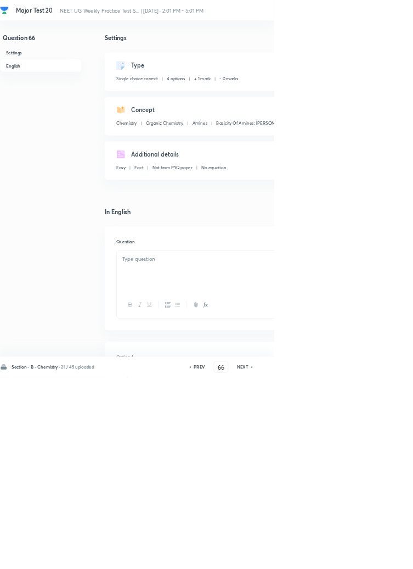
checkbox input "true"
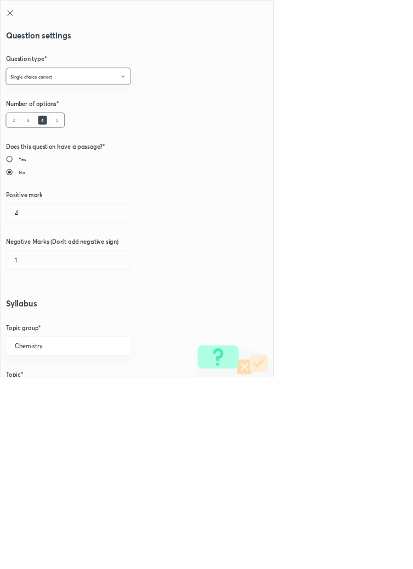
type input "1"
type input "0"
type input "Basicity Of Amines: Amine Salts"
click at [33, 318] on input "1" at bounding box center [103, 321] width 188 height 28
type input "4"
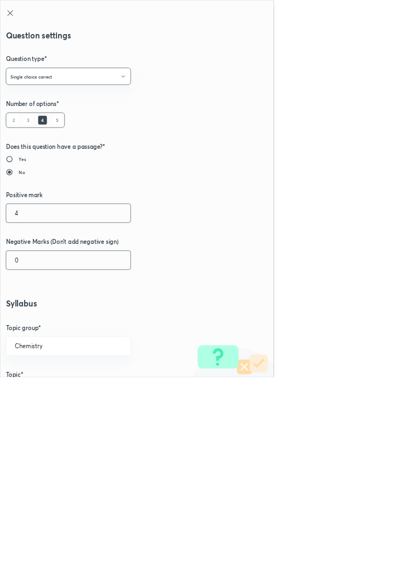
click at [36, 393] on input "0" at bounding box center [103, 392] width 188 height 28
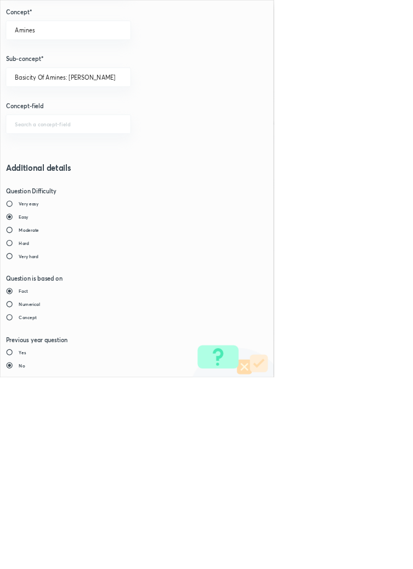
type input "1"
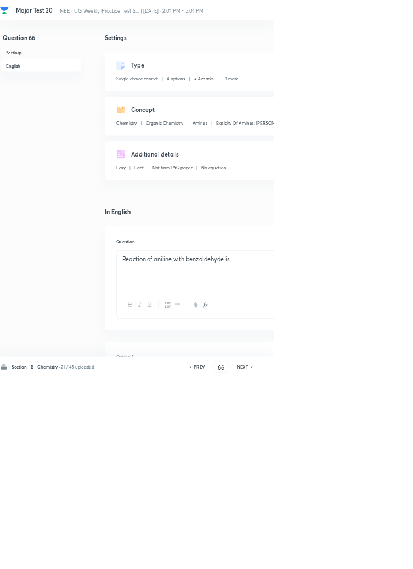
type input "67"
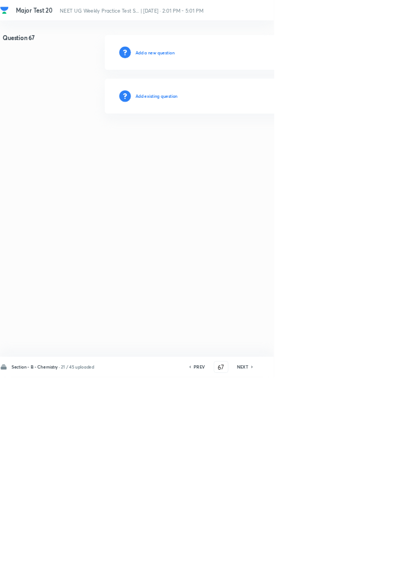
click at [248, 145] on h6 "Add existing question" at bounding box center [236, 145] width 64 height 10
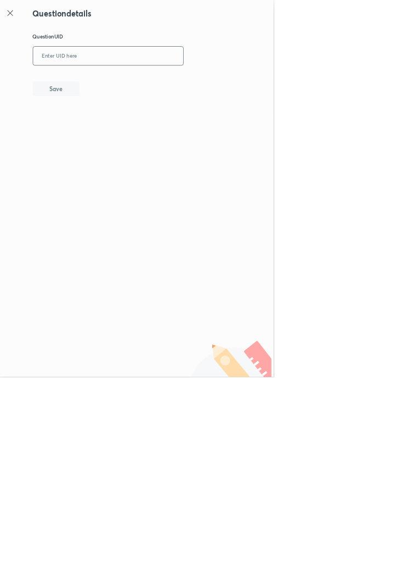
click at [210, 86] on input "text" at bounding box center [163, 84] width 227 height 27
type input "UNK13"
click at [111, 132] on button "Save" at bounding box center [84, 133] width 70 height 22
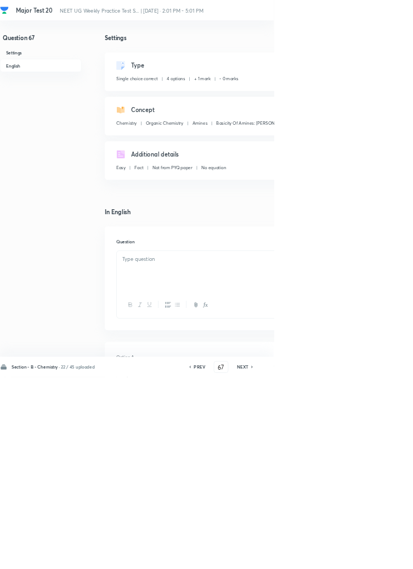
checkbox input "true"
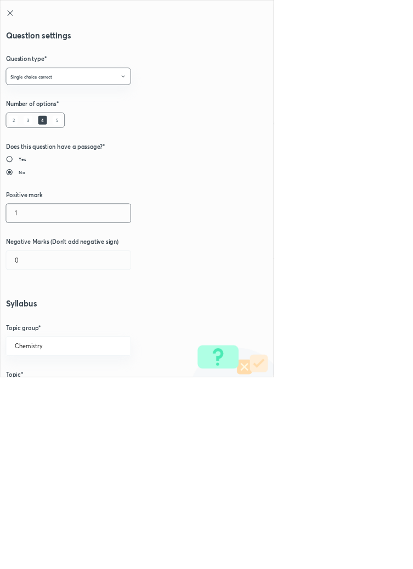
click at [33, 326] on input "1" at bounding box center [103, 321] width 188 height 28
type input "4"
click at [36, 391] on input "0" at bounding box center [103, 392] width 188 height 28
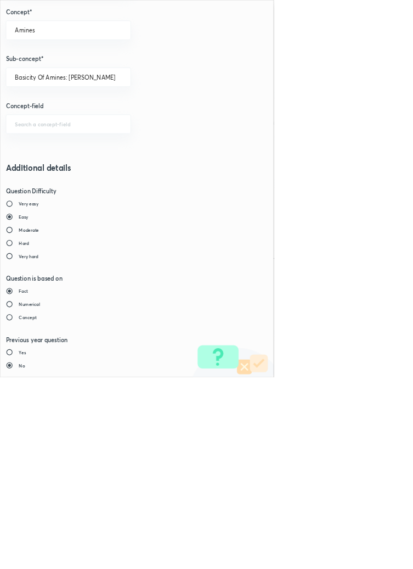
type input "1"
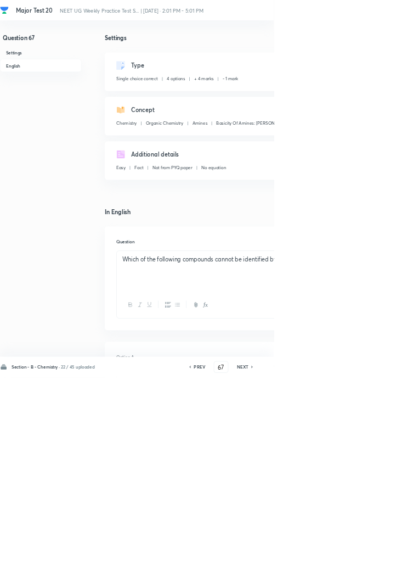
type input "68"
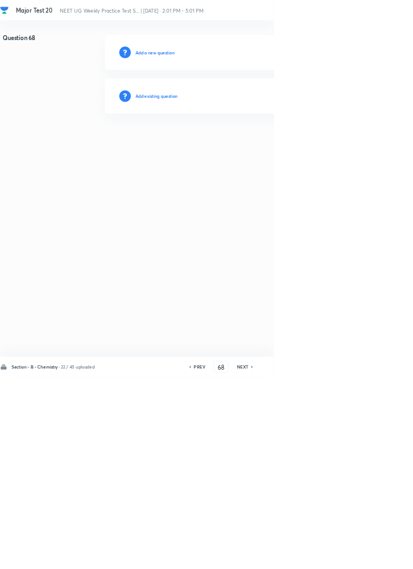
click at [260, 149] on h6 "Add existing question" at bounding box center [236, 145] width 64 height 10
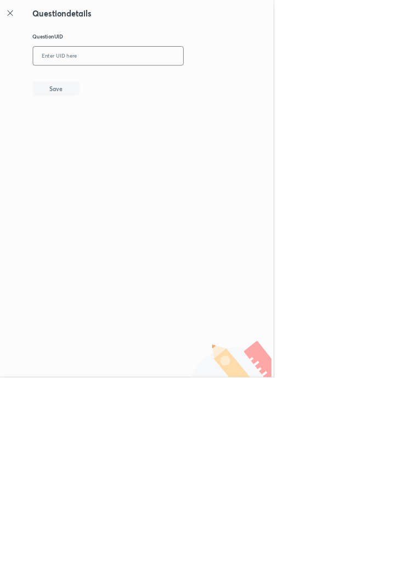
click at [215, 86] on input "text" at bounding box center [163, 84] width 227 height 27
type input "ADZO5"
click at [110, 137] on button "Save" at bounding box center [84, 133] width 70 height 22
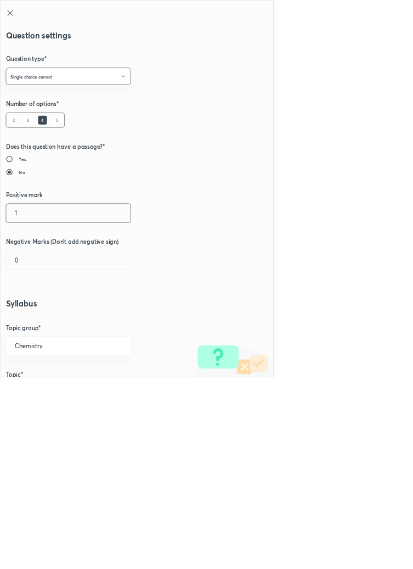
click at [35, 320] on input "1" at bounding box center [103, 321] width 188 height 28
type input "4"
click at [37, 390] on input "0" at bounding box center [103, 392] width 188 height 28
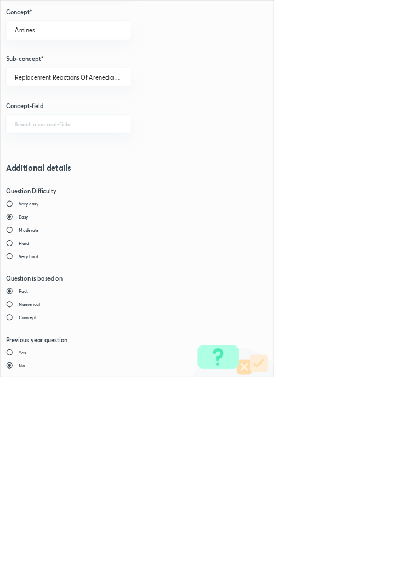
type input "1"
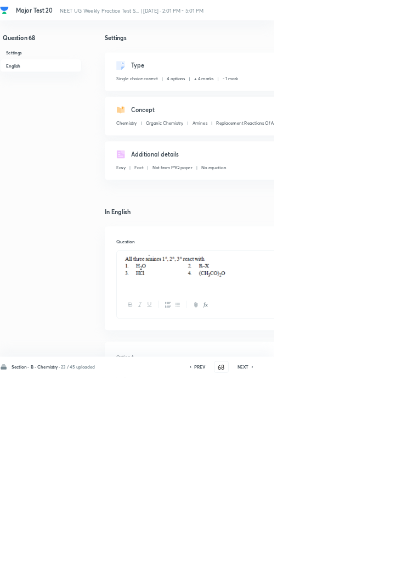
type input "69"
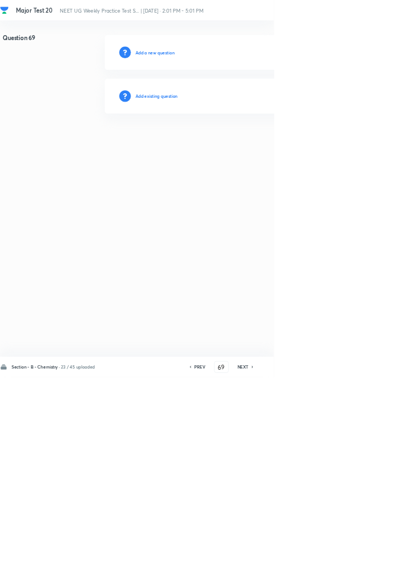
click at [246, 143] on h6 "Add existing question" at bounding box center [236, 145] width 64 height 10
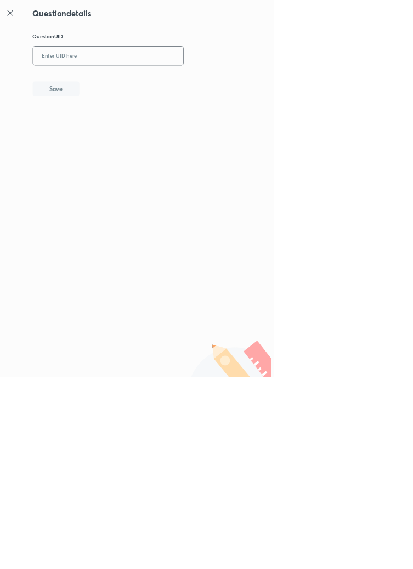
click at [203, 82] on input "text" at bounding box center [163, 84] width 227 height 27
type input "D"
type input "CD3GG"
click at [106, 131] on button "Save" at bounding box center [84, 133] width 70 height 22
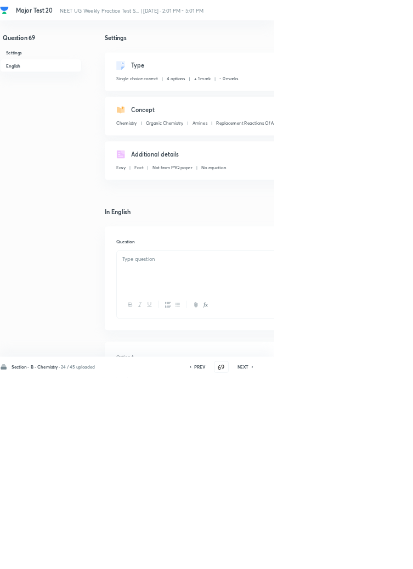
checkbox input "true"
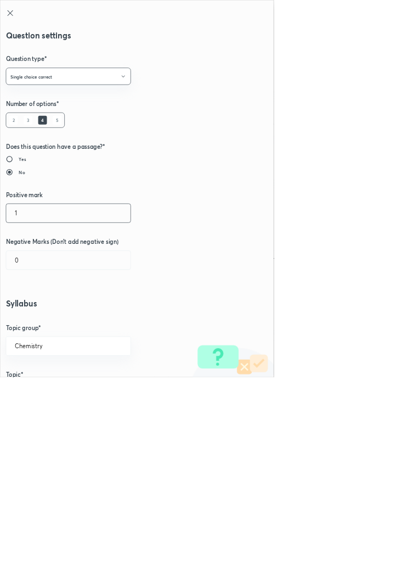
click at [30, 322] on input "1" at bounding box center [103, 321] width 188 height 28
type input "4"
click at [32, 387] on input "0" at bounding box center [103, 392] width 188 height 28
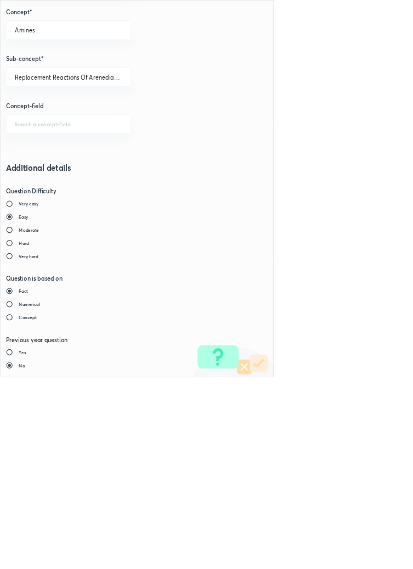
type input "1"
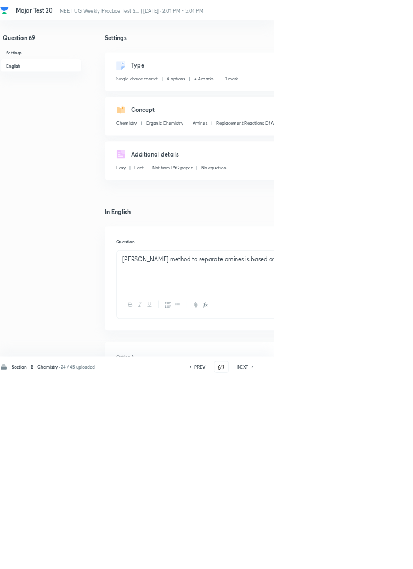
type input "70"
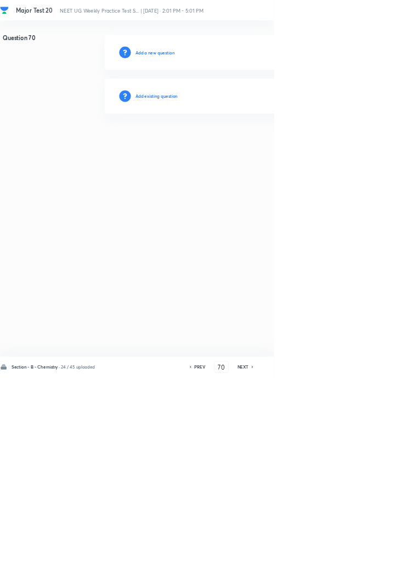
click at [253, 148] on h6 "Add existing question" at bounding box center [236, 145] width 64 height 10
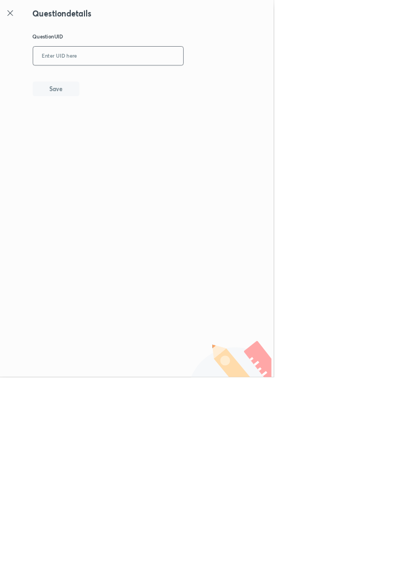
click at [208, 83] on input "text" at bounding box center [163, 84] width 227 height 27
type input "5F0CB"
click at [102, 139] on button "Save" at bounding box center [84, 133] width 70 height 22
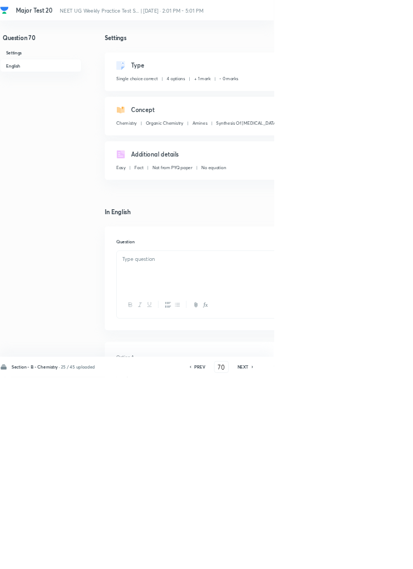
checkbox input "true"
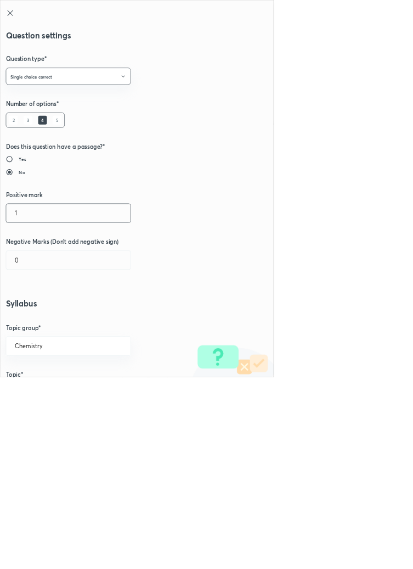
click at [34, 319] on input "1" at bounding box center [103, 321] width 188 height 28
type input "4"
click at [35, 391] on input "0" at bounding box center [103, 392] width 188 height 28
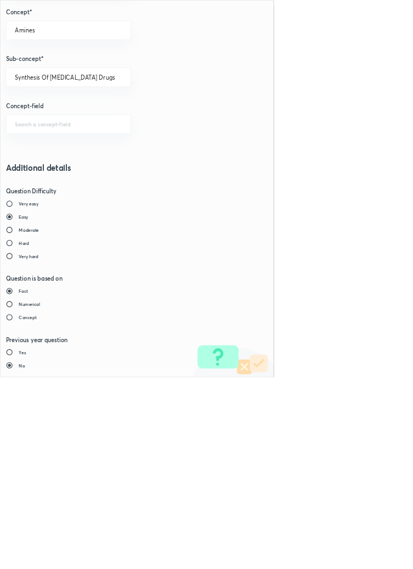
type input "1"
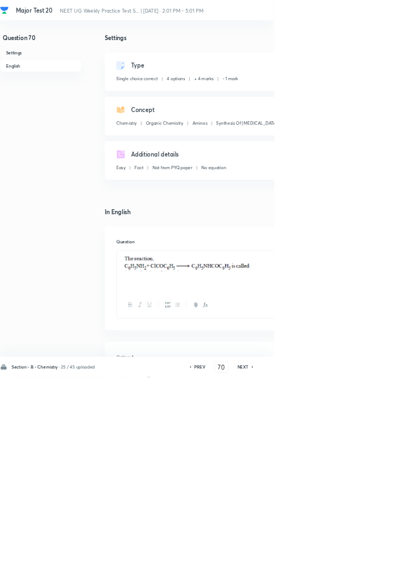
type input "71"
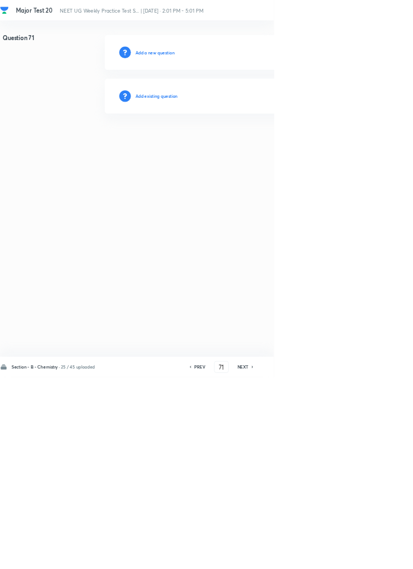
click at [260, 142] on h6 "Add existing question" at bounding box center [236, 145] width 64 height 10
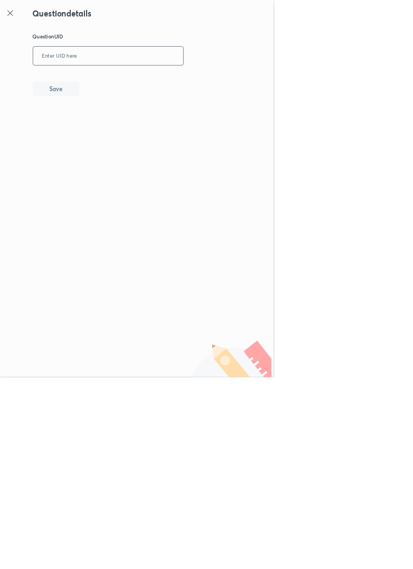
click at [212, 80] on input "text" at bounding box center [163, 84] width 227 height 27
click at [18, 19] on icon at bounding box center [15, 19] width 13 height 13
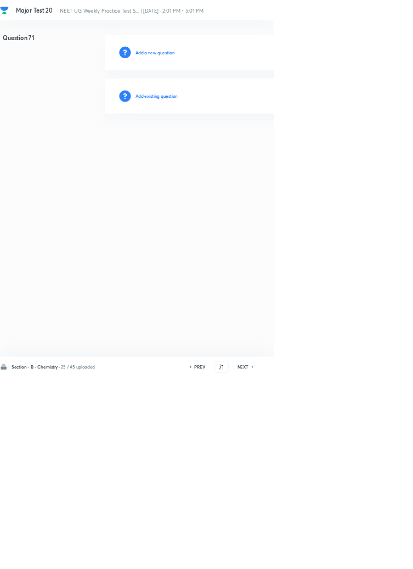
click at [251, 141] on h6 "Add existing question" at bounding box center [236, 145] width 64 height 10
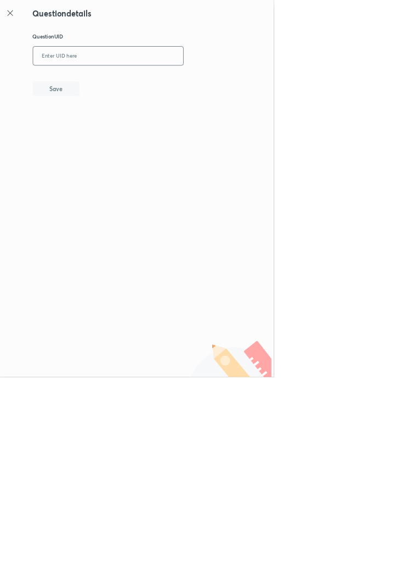
click at [145, 83] on input "text" at bounding box center [163, 84] width 227 height 27
type input "8UP4T"
click at [110, 130] on button "Save" at bounding box center [84, 133] width 70 height 22
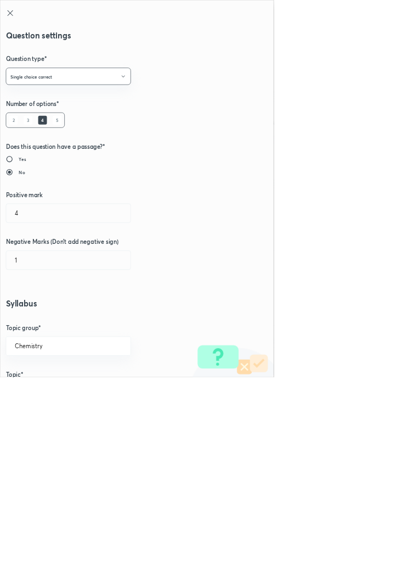
type input "1"
type input "0"
type input "Basicity Of Amines: Amine Salts"
click at [40, 322] on input "1" at bounding box center [103, 321] width 188 height 28
type input "4"
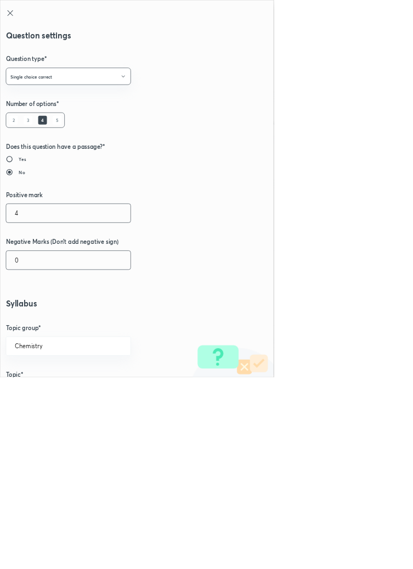
click at [36, 390] on input "0" at bounding box center [103, 392] width 188 height 28
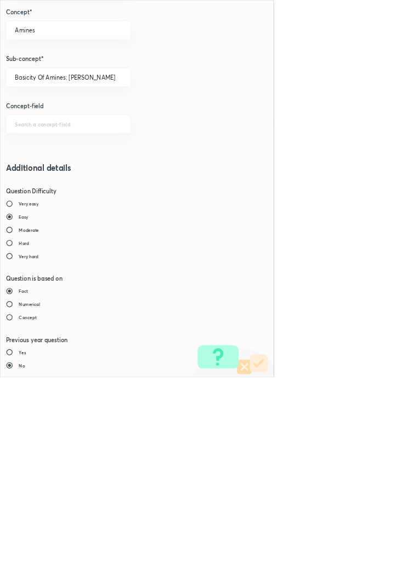
type input "1"
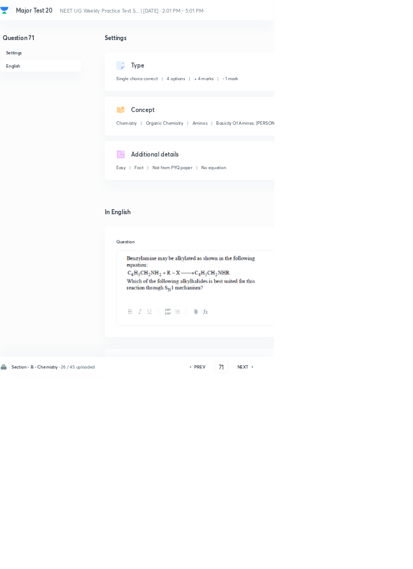
type input "72"
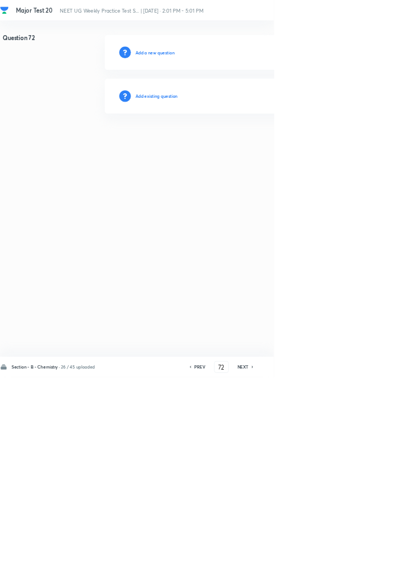
click at [250, 146] on h6 "Add existing question" at bounding box center [236, 145] width 64 height 10
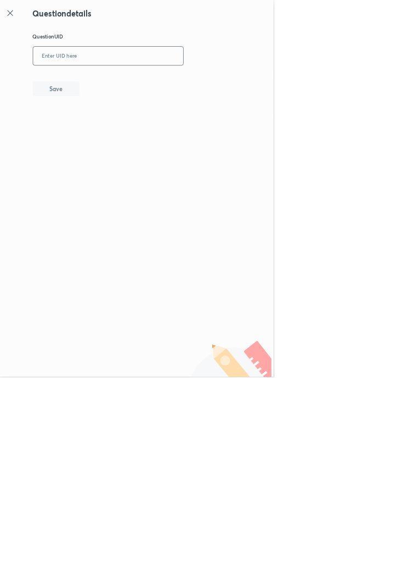
click at [206, 82] on input "text" at bounding box center [163, 84] width 227 height 27
type input "OAU0R"
click at [109, 128] on button "Save" at bounding box center [84, 133] width 70 height 22
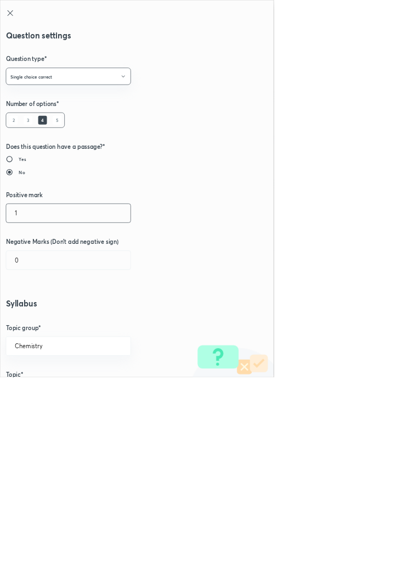
click at [37, 323] on input "1" at bounding box center [103, 321] width 188 height 28
type input "4"
click at [37, 387] on input "0" at bounding box center [103, 392] width 188 height 28
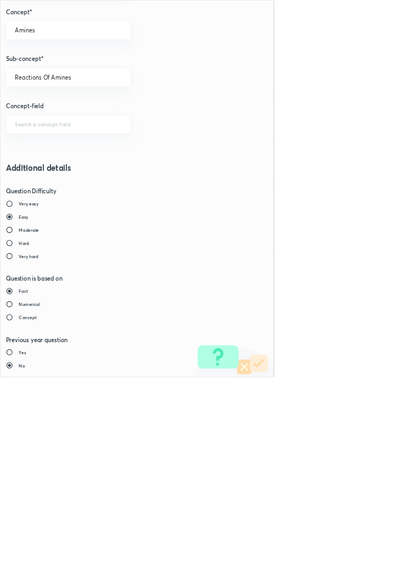
type input "1"
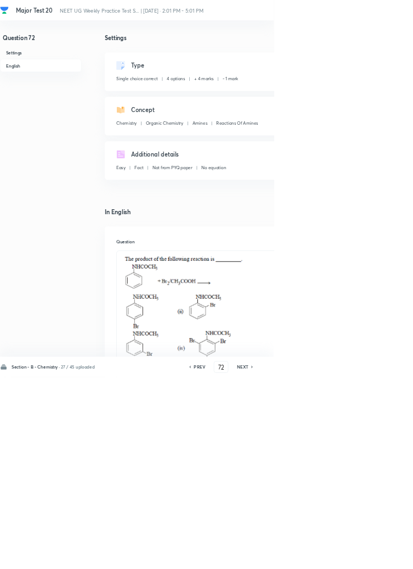
type input "73"
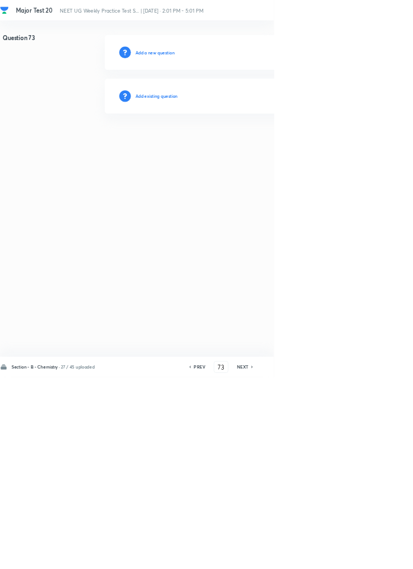
click at [250, 144] on h6 "Add existing question" at bounding box center [236, 145] width 64 height 10
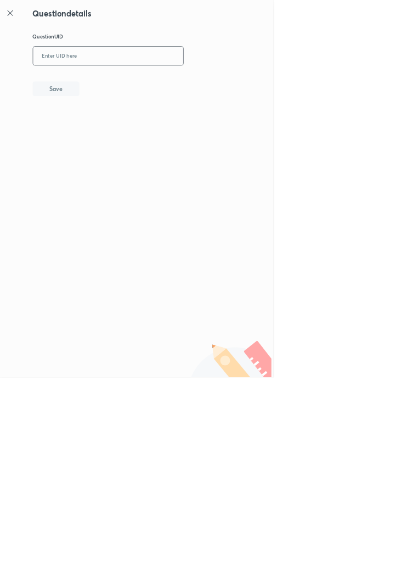
click at [222, 80] on input "text" at bounding box center [163, 84] width 227 height 27
type input "ZV4G4"
click at [101, 126] on button "Save" at bounding box center [84, 133] width 70 height 22
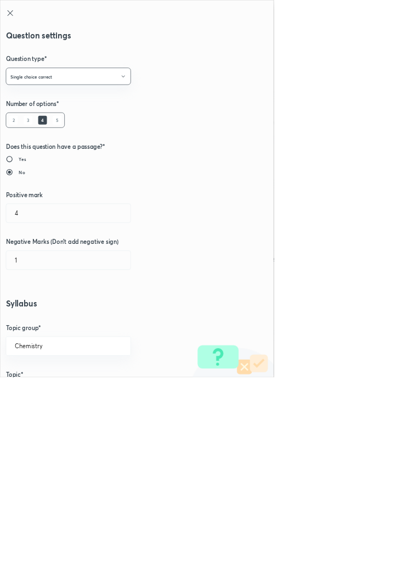
type input "1"
type input "0"
type input "Reactions Of Amines With Sulfonyl Chlorides"
click at [31, 324] on input "1" at bounding box center [103, 321] width 188 height 28
type input "4"
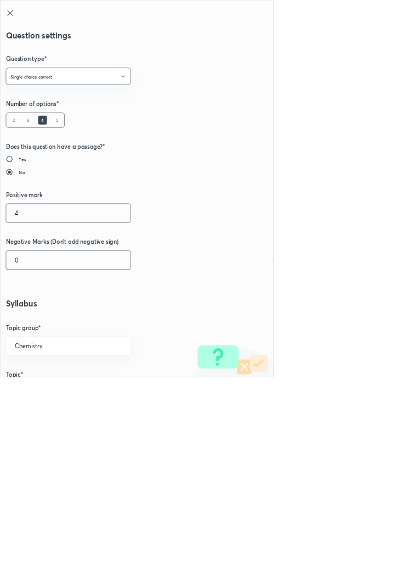
click at [38, 387] on input "0" at bounding box center [103, 392] width 188 height 28
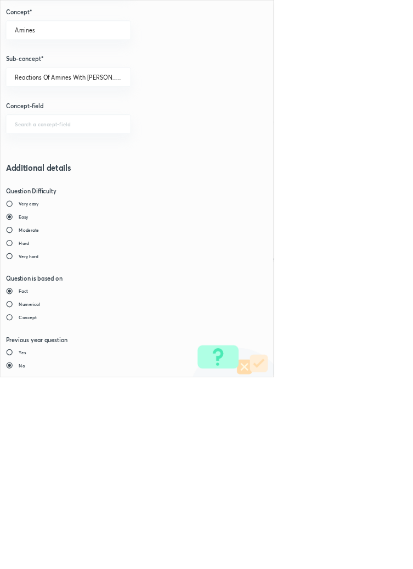
type input "1"
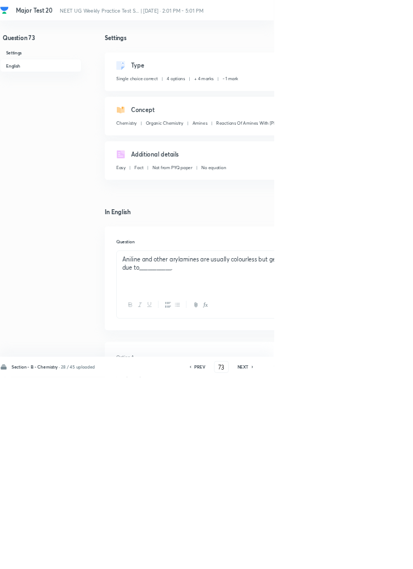
type input "74"
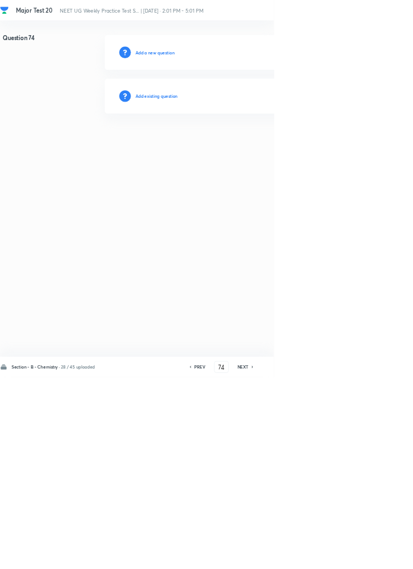
click at [263, 143] on h6 "Add existing question" at bounding box center [236, 145] width 64 height 10
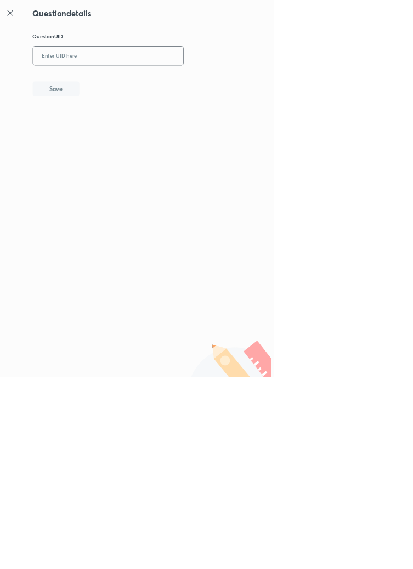
click at [233, 80] on input "text" at bounding box center [163, 84] width 227 height 27
type input "1IL9I"
click at [105, 128] on button "Save" at bounding box center [84, 133] width 70 height 22
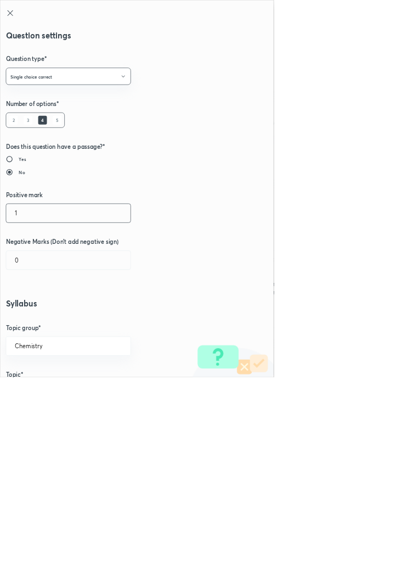
click at [36, 316] on input "1" at bounding box center [103, 321] width 188 height 28
type input "4"
click at [44, 394] on input "0" at bounding box center [103, 392] width 188 height 28
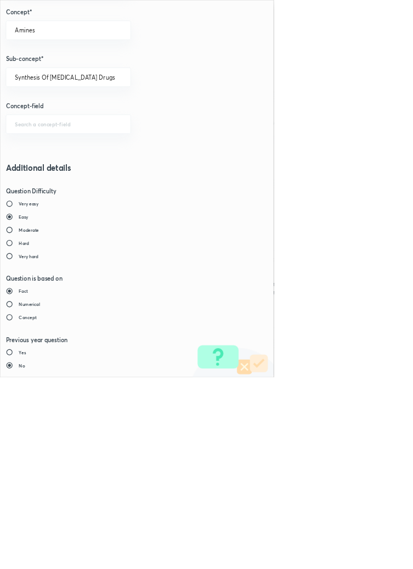
type input "1"
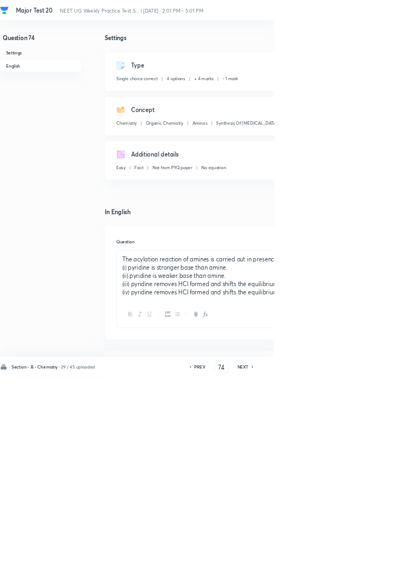
type input "75"
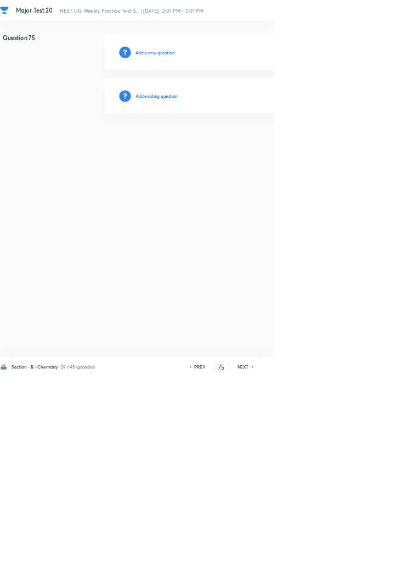
click at [267, 148] on h6 "Add existing question" at bounding box center [236, 145] width 64 height 10
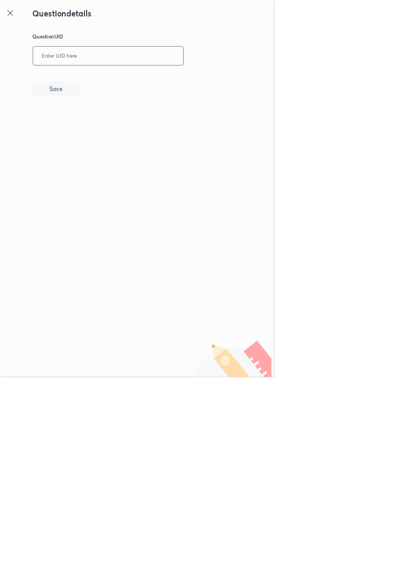
click at [218, 82] on input "text" at bounding box center [163, 84] width 227 height 27
type input "STPNO"
click at [113, 125] on button "Save" at bounding box center [84, 133] width 70 height 22
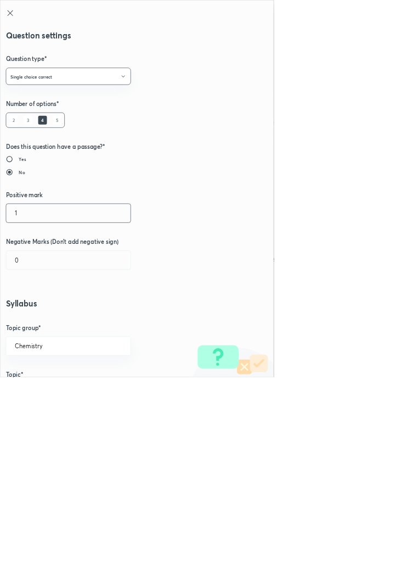
click at [36, 324] on input "1" at bounding box center [103, 321] width 188 height 28
type input "4"
click at [30, 393] on input "0" at bounding box center [103, 392] width 188 height 28
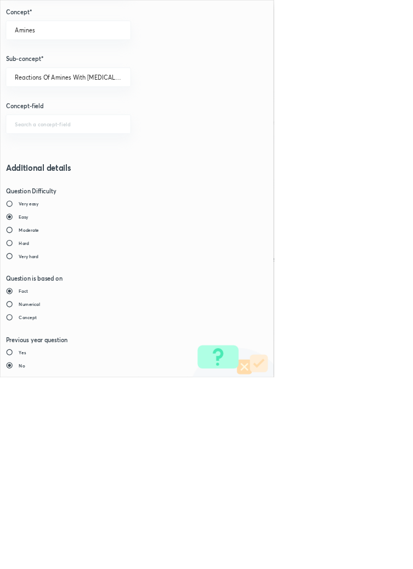
type input "1"
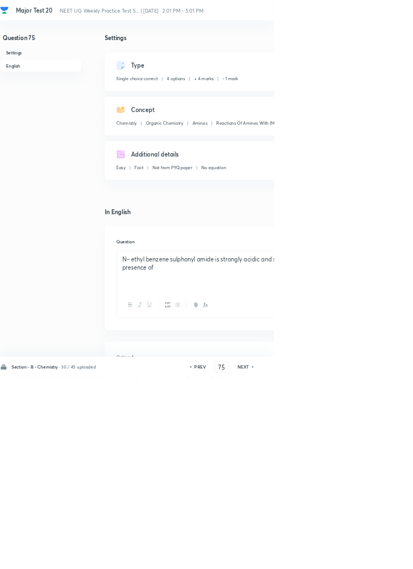
type input "76"
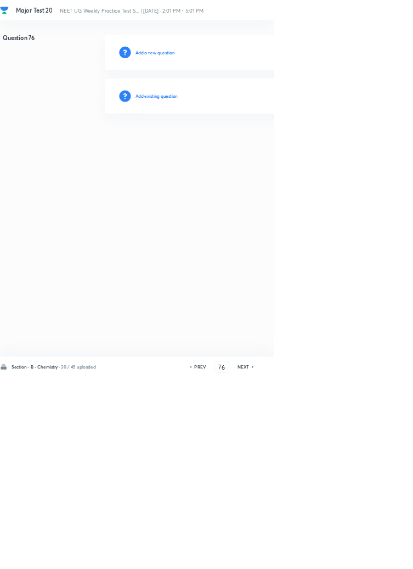
click at [267, 142] on h6 "Add existing question" at bounding box center [236, 145] width 64 height 10
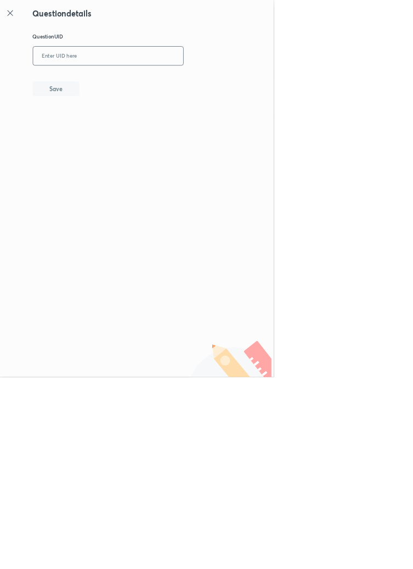
click at [217, 83] on input "text" at bounding box center [163, 84] width 227 height 27
type input "5FPP7"
click at [113, 136] on button "Save" at bounding box center [84, 133] width 70 height 22
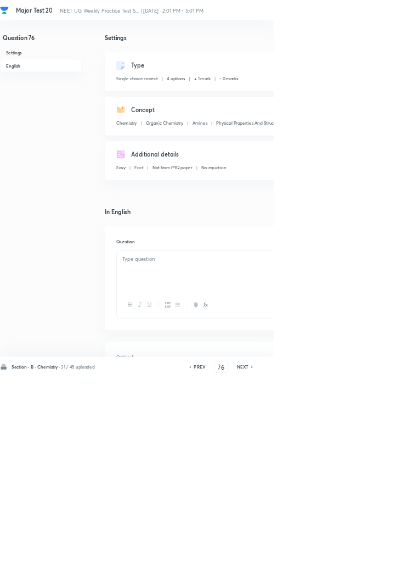
checkbox input "true"
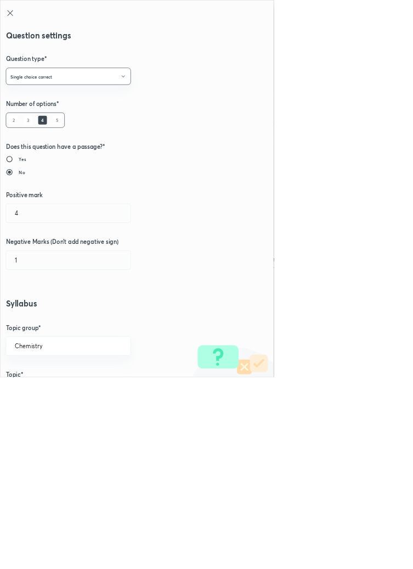
type input "1"
click at [34, 323] on input "1" at bounding box center [103, 321] width 188 height 28
click at [35, 396] on input "0" at bounding box center [103, 392] width 188 height 28
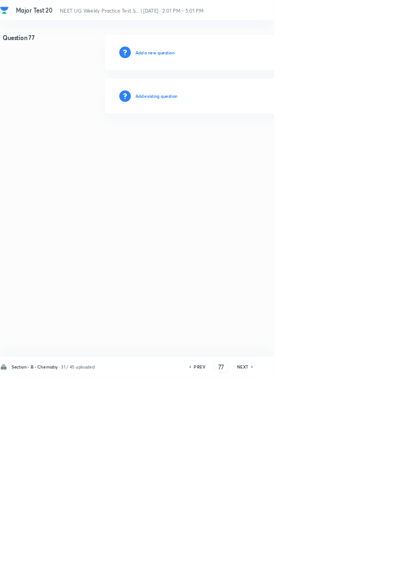
click at [262, 143] on h6 "Add existing question" at bounding box center [236, 145] width 64 height 10
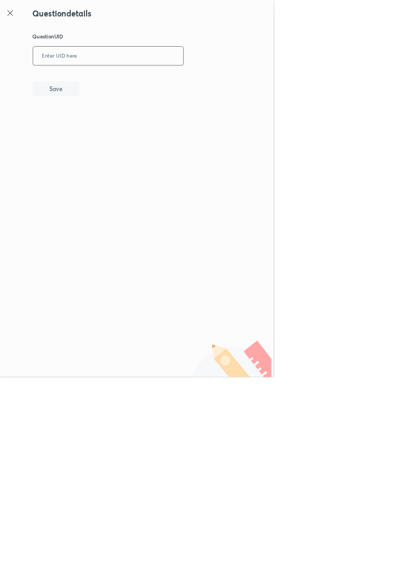
click at [218, 85] on input "text" at bounding box center [163, 84] width 227 height 27
click at [117, 142] on button "Save" at bounding box center [84, 133] width 70 height 22
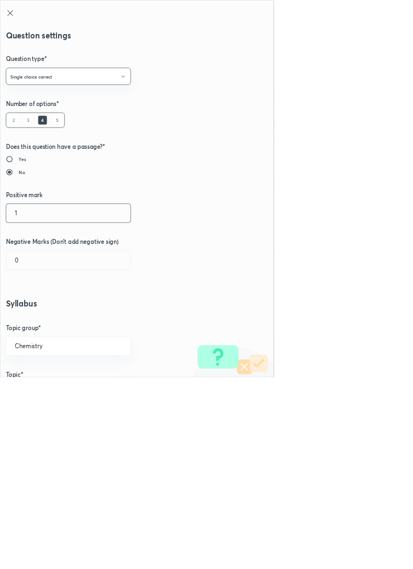
click at [33, 318] on input "1" at bounding box center [103, 321] width 188 height 28
click at [44, 391] on input "0" at bounding box center [103, 392] width 188 height 28
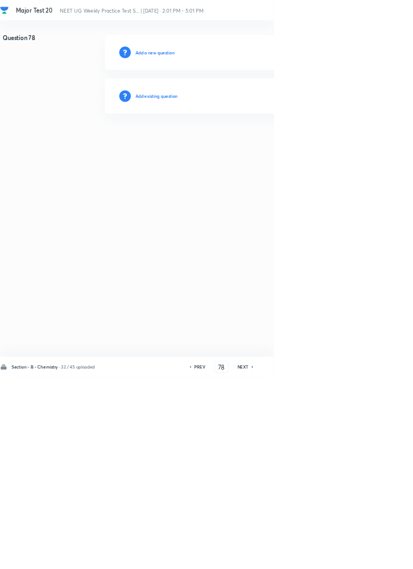
click at [267, 143] on h6 "Add existing question" at bounding box center [236, 145] width 64 height 10
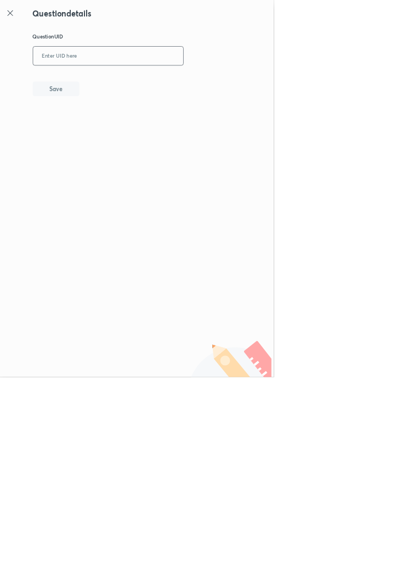
click at [172, 87] on input "text" at bounding box center [163, 84] width 227 height 27
click at [106, 133] on button "Save" at bounding box center [84, 133] width 70 height 22
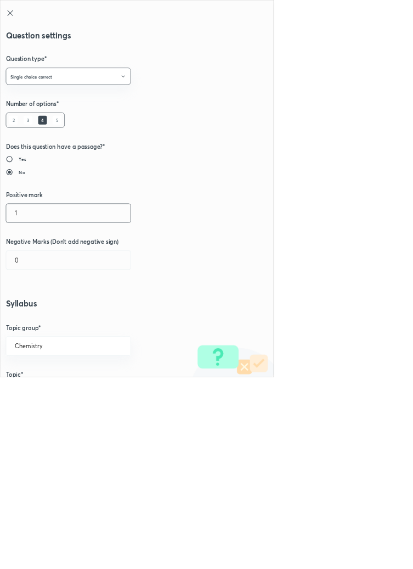
click at [32, 322] on input "1" at bounding box center [103, 321] width 188 height 28
click at [43, 390] on input "0" at bounding box center [103, 392] width 188 height 28
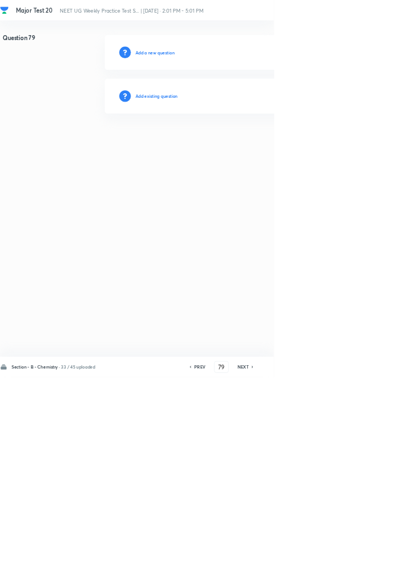
click at [257, 146] on h6 "Add existing question" at bounding box center [236, 145] width 64 height 10
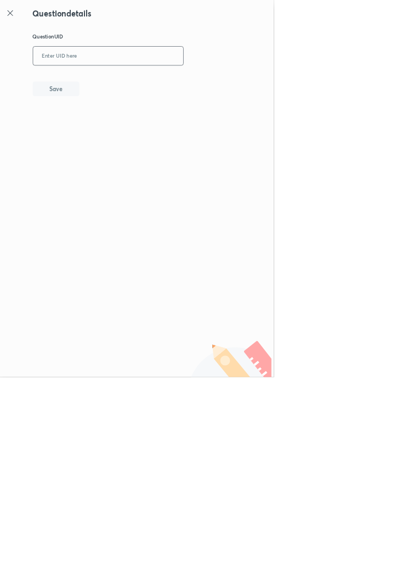
click at [215, 81] on input "text" at bounding box center [163, 84] width 227 height 27
click at [109, 132] on button "Save" at bounding box center [84, 133] width 70 height 22
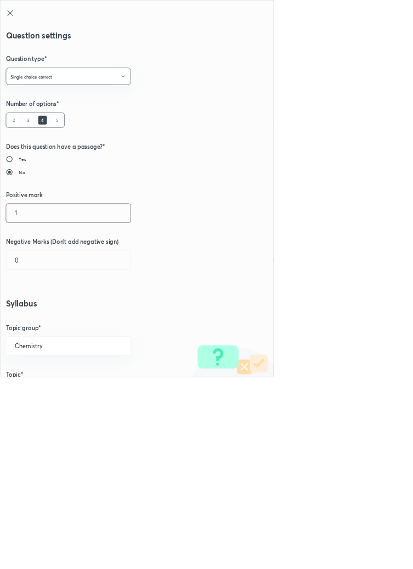
click at [33, 320] on input "1" at bounding box center [103, 321] width 188 height 28
click at [39, 391] on input "0" at bounding box center [103, 392] width 188 height 28
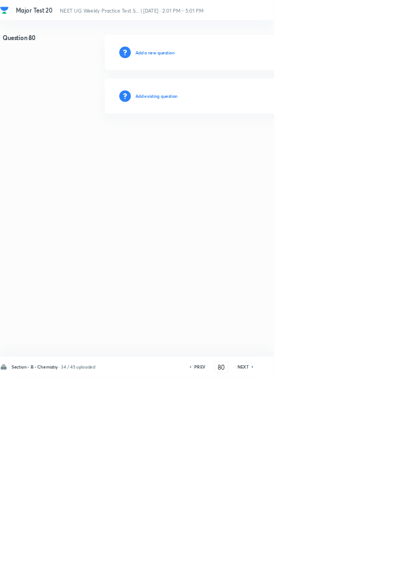
click at [250, 143] on h6 "Add existing question" at bounding box center [236, 145] width 64 height 10
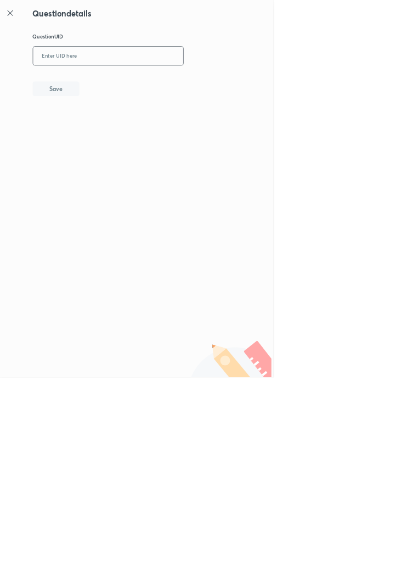
click at [217, 80] on input "text" at bounding box center [163, 84] width 227 height 27
click at [112, 129] on button "Save" at bounding box center [84, 133] width 70 height 22
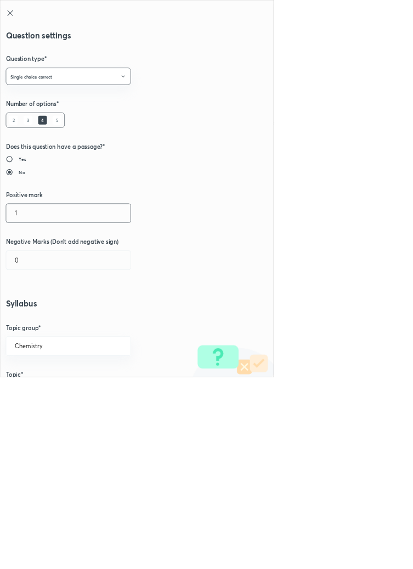
click at [29, 318] on input "1" at bounding box center [103, 321] width 188 height 28
click at [39, 390] on input "0" at bounding box center [103, 392] width 188 height 28
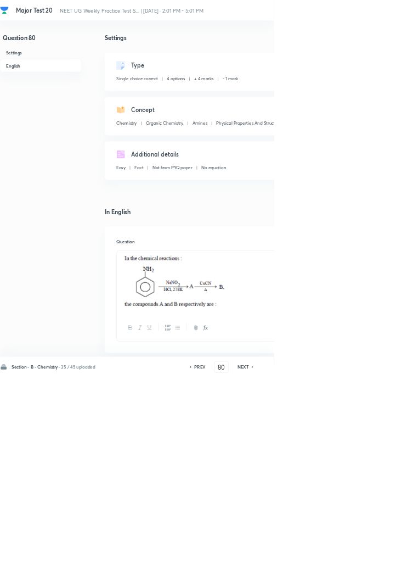
click at [382, 555] on icon at bounding box center [381, 553] width 2 height 3
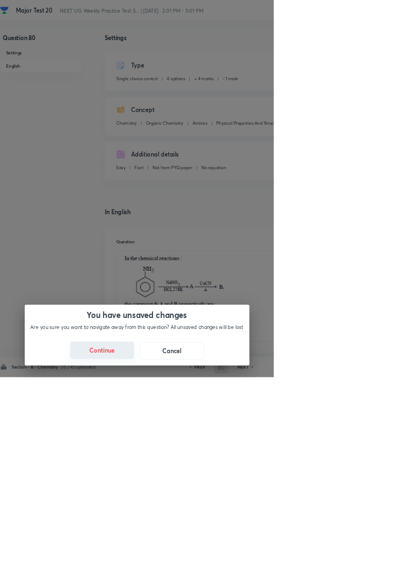
click at [203, 541] on button "Continue" at bounding box center [154, 528] width 97 height 26
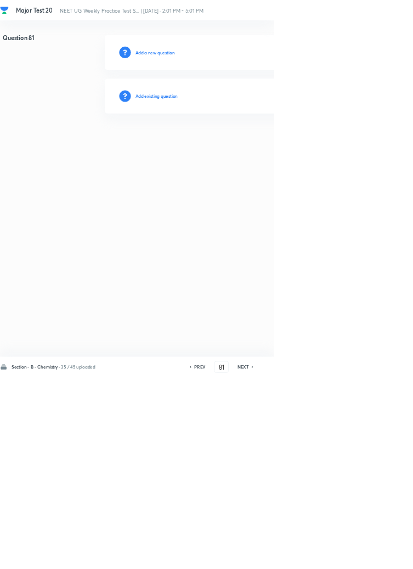
click at [260, 144] on h6 "Add existing question" at bounding box center [236, 145] width 64 height 10
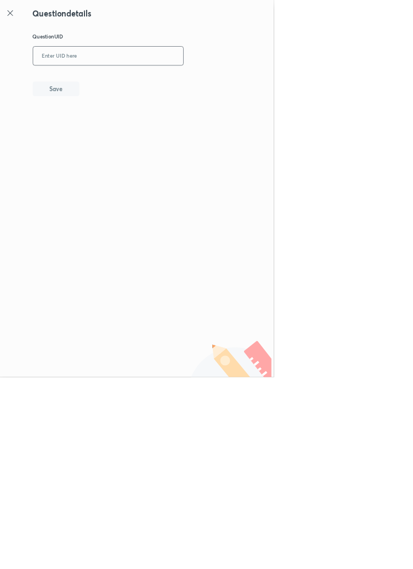
click at [222, 81] on input "text" at bounding box center [163, 84] width 227 height 27
click at [165, 80] on input "text" at bounding box center [163, 84] width 227 height 27
click at [105, 125] on button "Save" at bounding box center [84, 133] width 70 height 22
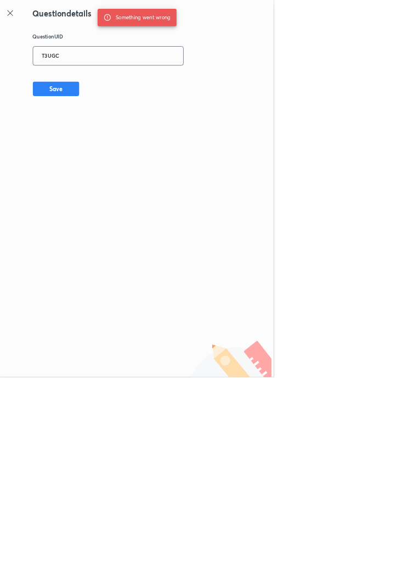
click at [130, 88] on input "T3UGC" at bounding box center [163, 84] width 227 height 27
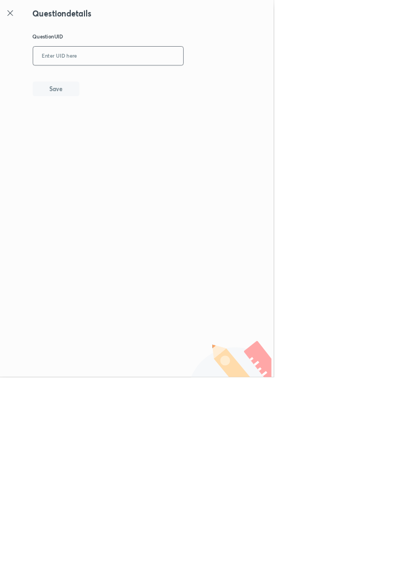
click at [15, 17] on icon at bounding box center [15, 19] width 13 height 13
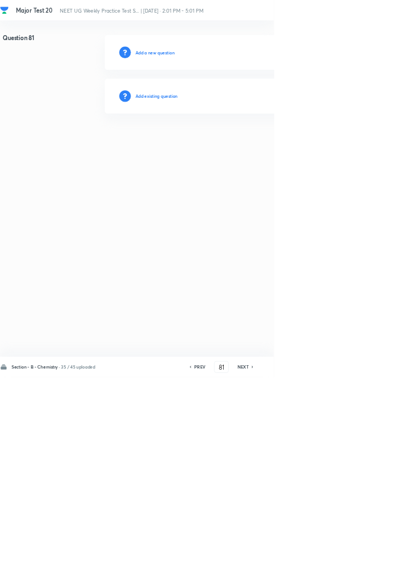
click at [300, 558] on h6 "PREV" at bounding box center [301, 553] width 17 height 10
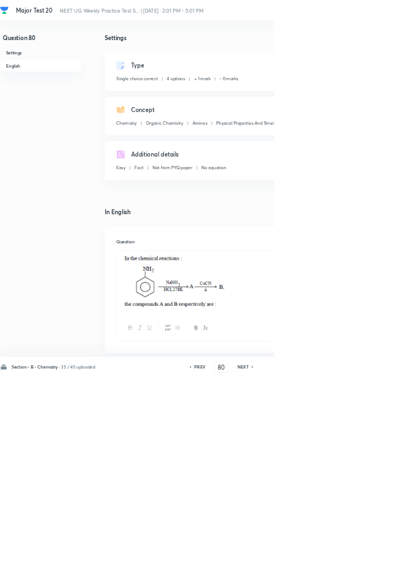
click at [382, 556] on icon at bounding box center [381, 552] width 3 height 5
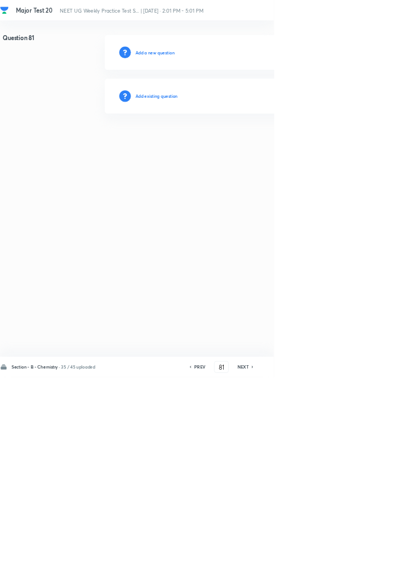
click at [263, 143] on h6 "Add existing question" at bounding box center [236, 145] width 64 height 10
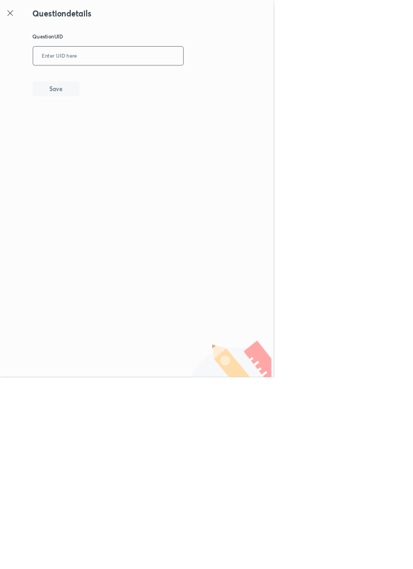
click at [146, 79] on input "text" at bounding box center [163, 84] width 227 height 27
click at [103, 125] on button "Save" at bounding box center [84, 133] width 70 height 22
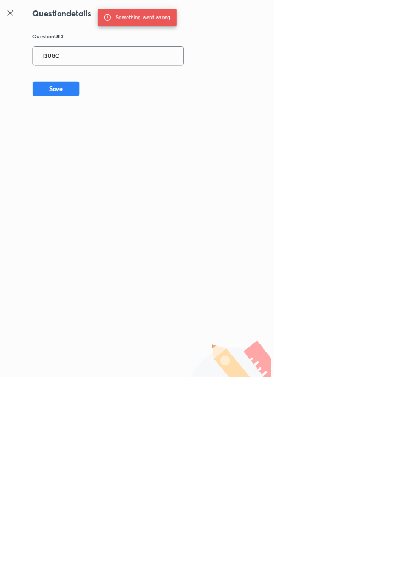
click at [122, 80] on input "T3UGC" at bounding box center [163, 84] width 227 height 27
click at [110, 133] on button "Save" at bounding box center [84, 133] width 70 height 22
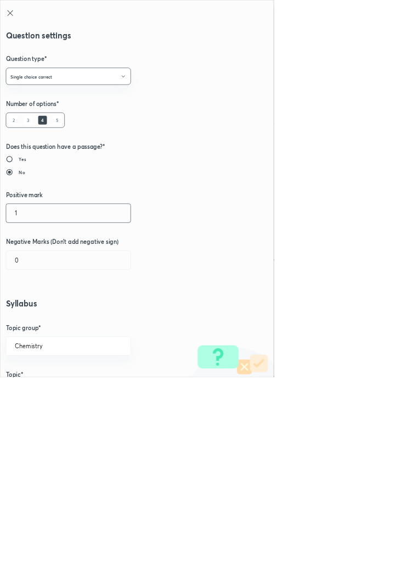
click at [33, 318] on input "1" at bounding box center [103, 321] width 188 height 28
click at [37, 389] on input "0" at bounding box center [103, 392] width 188 height 28
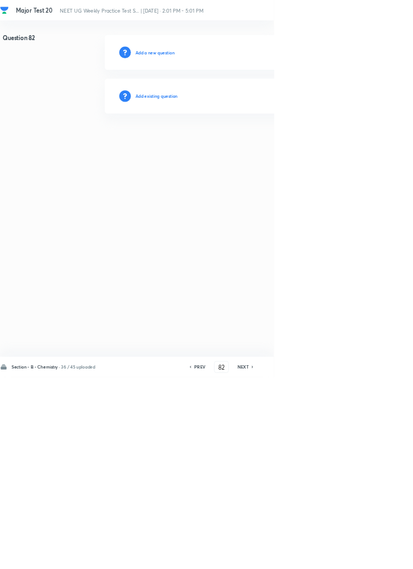
click at [254, 146] on h6 "Add existing question" at bounding box center [236, 145] width 64 height 10
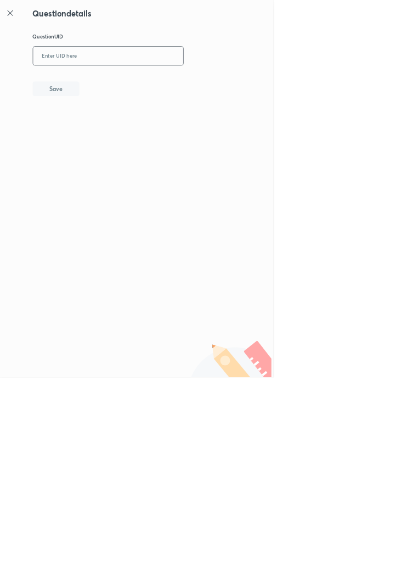
click at [216, 83] on input "text" at bounding box center [163, 84] width 227 height 27
click at [105, 130] on button "Save" at bounding box center [84, 133] width 70 height 22
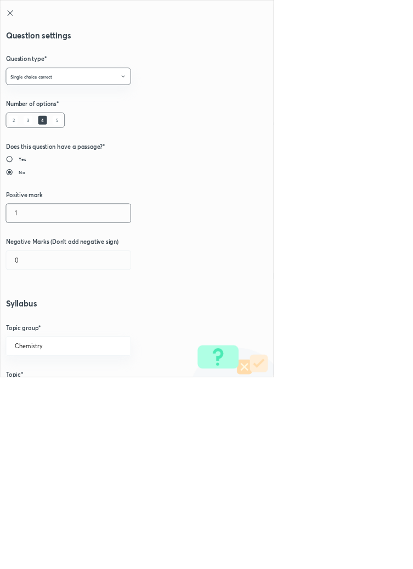
click at [33, 316] on input "1" at bounding box center [103, 321] width 188 height 28
click at [37, 396] on input "0" at bounding box center [103, 392] width 188 height 28
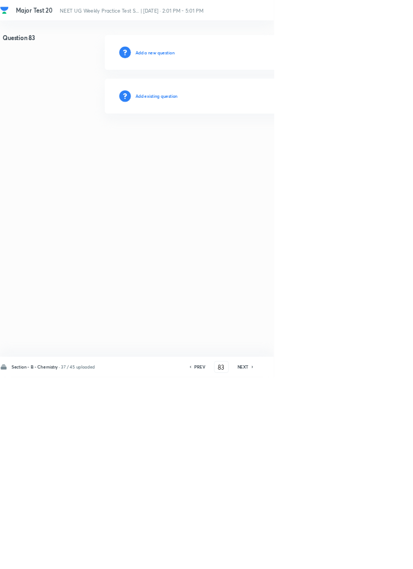
click at [259, 145] on h6 "Add existing question" at bounding box center [236, 145] width 64 height 10
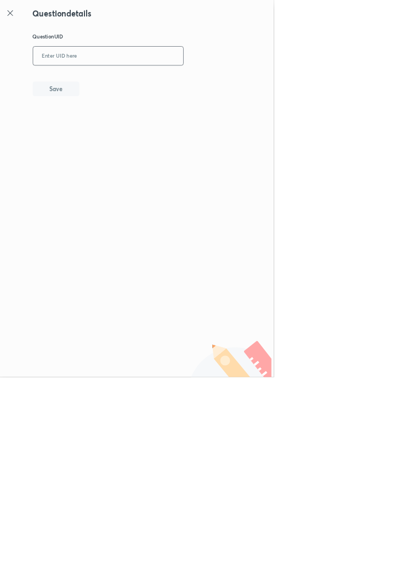
click at [213, 88] on input "text" at bounding box center [163, 84] width 227 height 27
click at [19, 19] on icon at bounding box center [15, 19] width 13 height 13
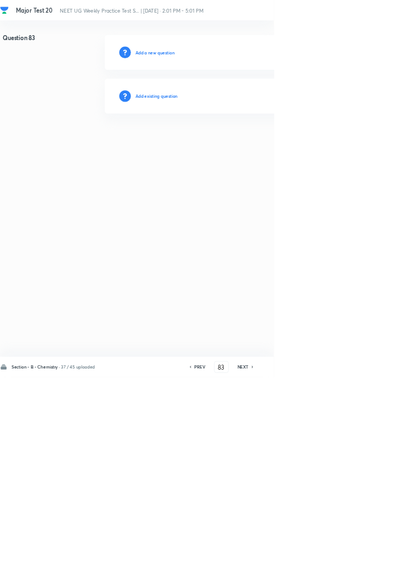
click at [263, 142] on h6 "Add existing question" at bounding box center [236, 145] width 64 height 10
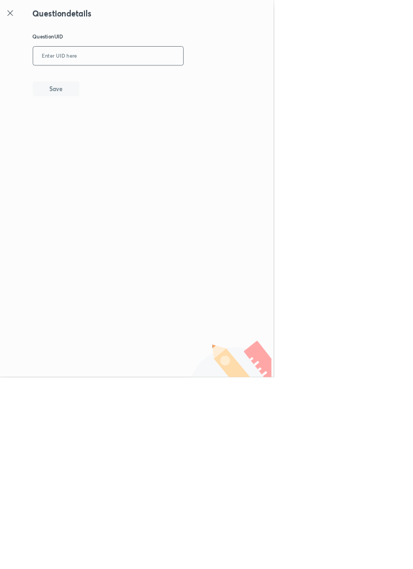
click at [204, 80] on input "text" at bounding box center [163, 84] width 227 height 27
click at [16, 19] on icon at bounding box center [15, 19] width 13 height 13
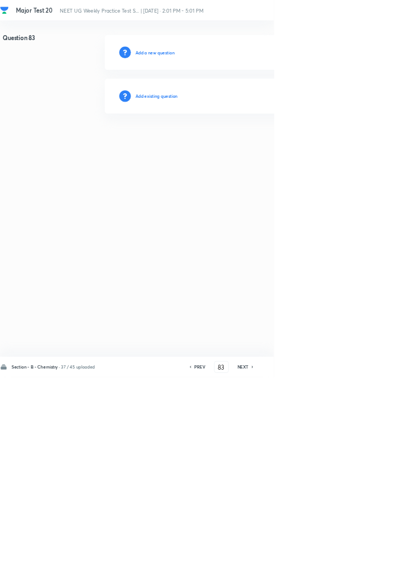
click at [266, 144] on h6 "Add existing question" at bounding box center [236, 145] width 64 height 10
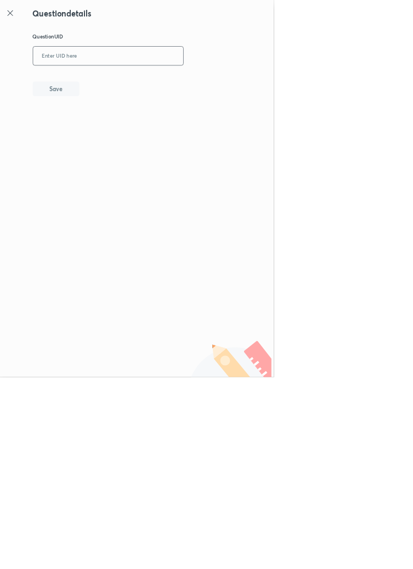
click at [168, 83] on input "text" at bounding box center [163, 84] width 227 height 27
click at [119, 137] on button "Save" at bounding box center [84, 133] width 70 height 22
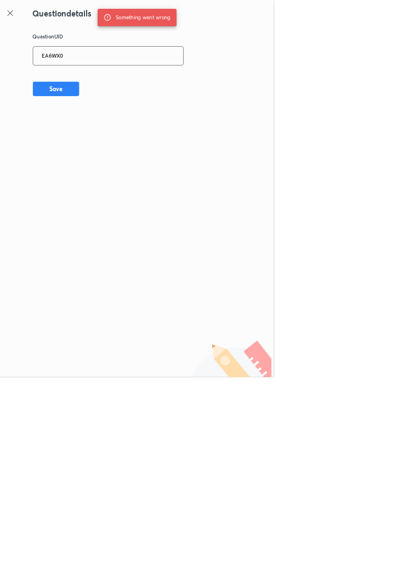
click at [91, 82] on input "EA6WX0" at bounding box center [163, 84] width 227 height 27
click at [115, 126] on button "Save" at bounding box center [84, 133] width 70 height 22
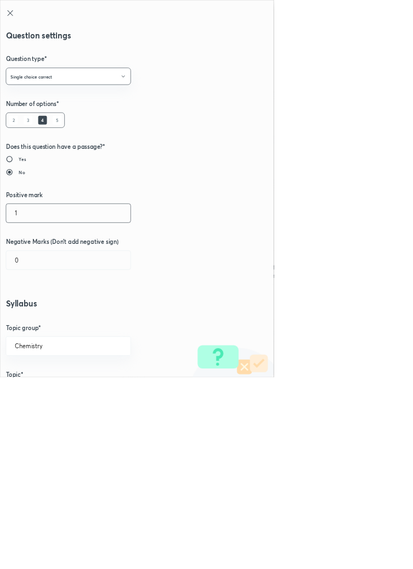
click at [30, 318] on input "1" at bounding box center [103, 321] width 188 height 28
click at [44, 389] on input "0" at bounding box center [103, 392] width 188 height 28
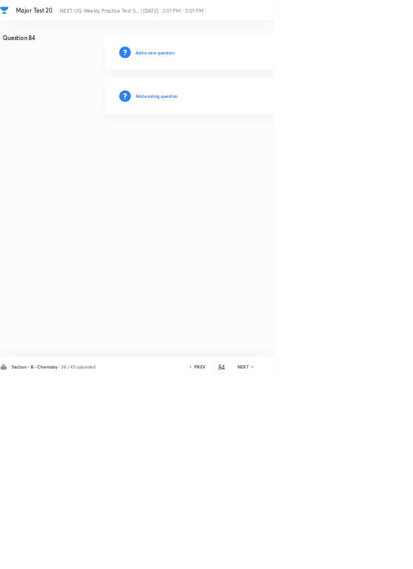
click at [256, 140] on h6 "Add existing question" at bounding box center [236, 145] width 64 height 10
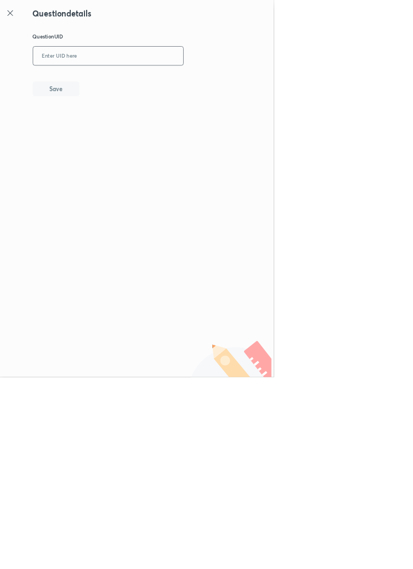
click at [203, 82] on input "text" at bounding box center [163, 84] width 227 height 27
click at [110, 125] on button "Save" at bounding box center [84, 133] width 70 height 22
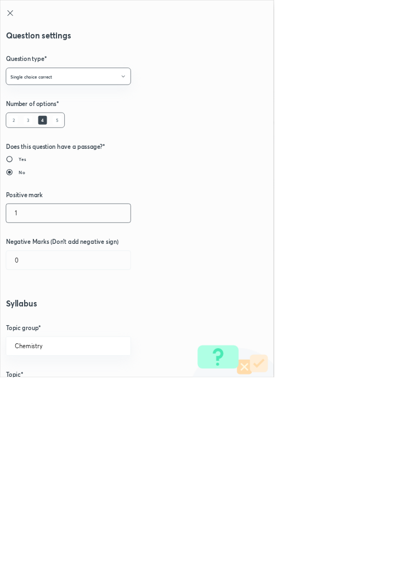
click at [43, 317] on input "1" at bounding box center [103, 321] width 188 height 28
click at [41, 390] on input "0" at bounding box center [103, 392] width 188 height 28
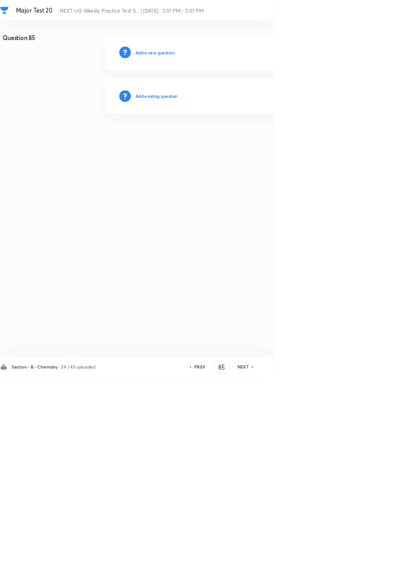
click at [263, 144] on h6 "Add existing question" at bounding box center [236, 145] width 64 height 10
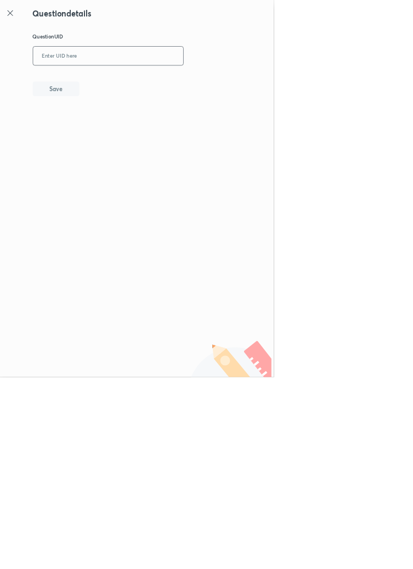
click at [234, 84] on input "text" at bounding box center [163, 84] width 227 height 27
click at [105, 137] on button "Save" at bounding box center [84, 133] width 70 height 22
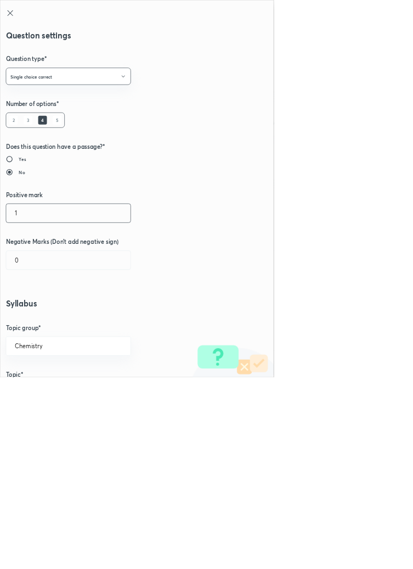
click at [35, 323] on input "1" at bounding box center [103, 321] width 188 height 28
click at [38, 391] on input "0" at bounding box center [103, 392] width 188 height 28
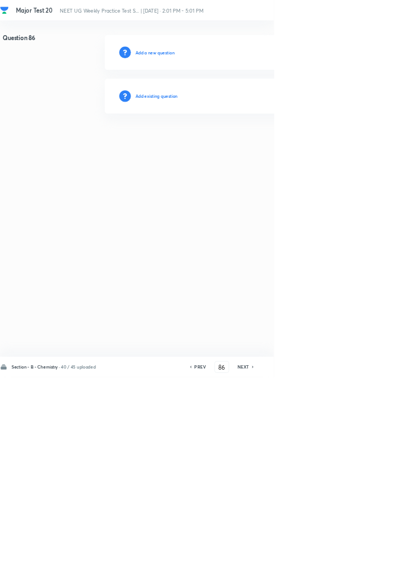
click at [250, 141] on h6 "Add existing question" at bounding box center [236, 145] width 64 height 10
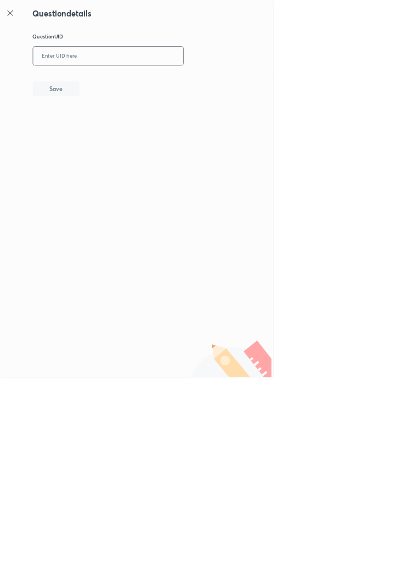
click at [218, 83] on input "text" at bounding box center [163, 84] width 227 height 27
click at [115, 132] on button "Save" at bounding box center [84, 133] width 70 height 22
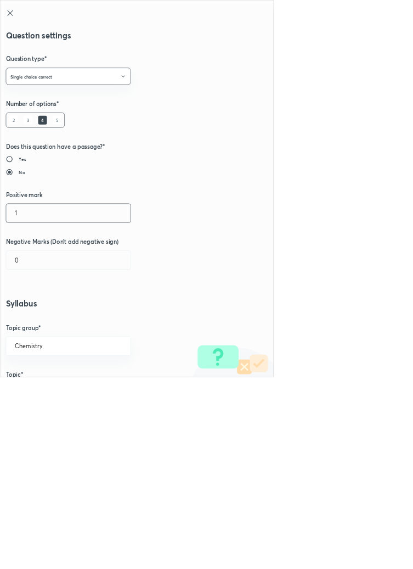
click at [37, 318] on input "1" at bounding box center [103, 321] width 188 height 28
click at [39, 392] on input "0" at bounding box center [103, 392] width 188 height 28
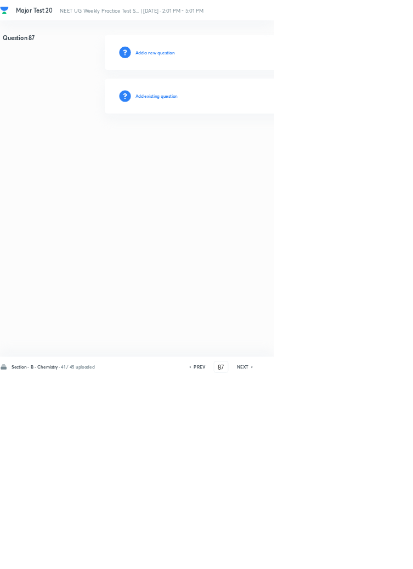
click at [259, 143] on h6 "Add existing question" at bounding box center [236, 145] width 64 height 10
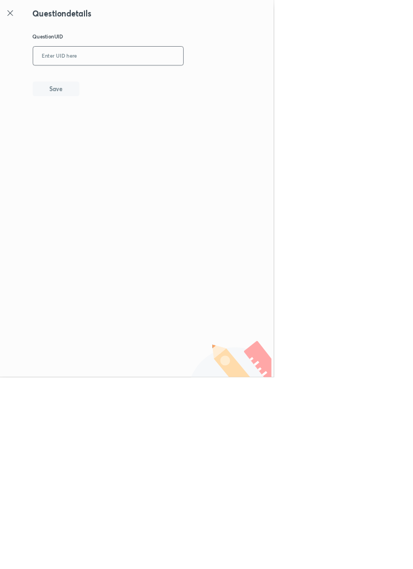
click at [192, 88] on input "text" at bounding box center [163, 84] width 227 height 27
click at [114, 132] on button "Save" at bounding box center [84, 133] width 70 height 22
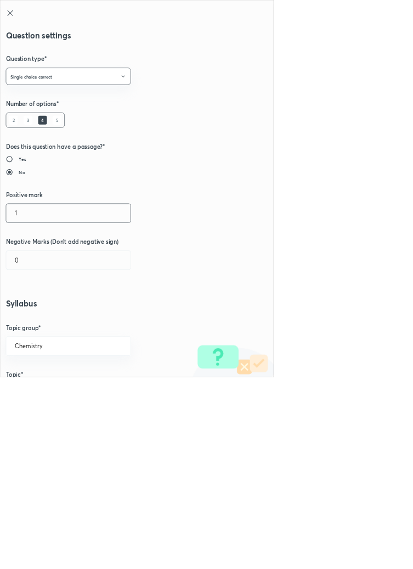
click at [33, 317] on input "1" at bounding box center [103, 321] width 188 height 28
click at [38, 393] on input "0" at bounding box center [103, 392] width 188 height 28
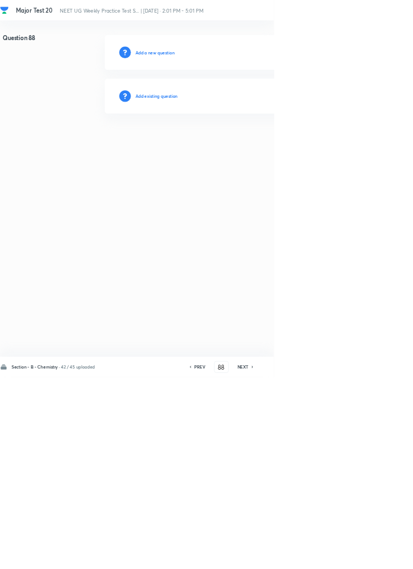
click at [252, 145] on h6 "Add existing question" at bounding box center [236, 145] width 64 height 10
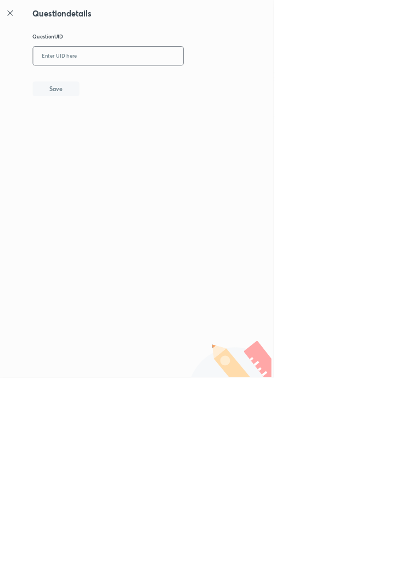
click at [247, 83] on input "text" at bounding box center [163, 84] width 227 height 27
click at [108, 134] on button "Save" at bounding box center [84, 133] width 70 height 22
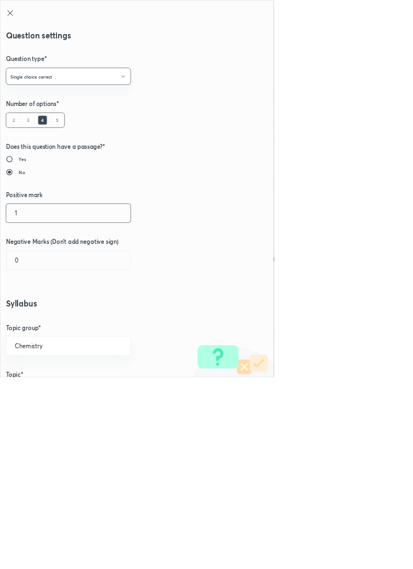
click at [33, 323] on input "1" at bounding box center [103, 321] width 188 height 28
click at [37, 396] on input "0" at bounding box center [103, 392] width 188 height 28
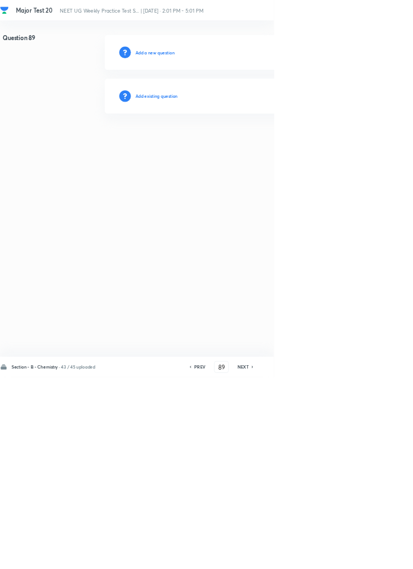
click at [268, 141] on h6 "Add existing question" at bounding box center [236, 145] width 64 height 10
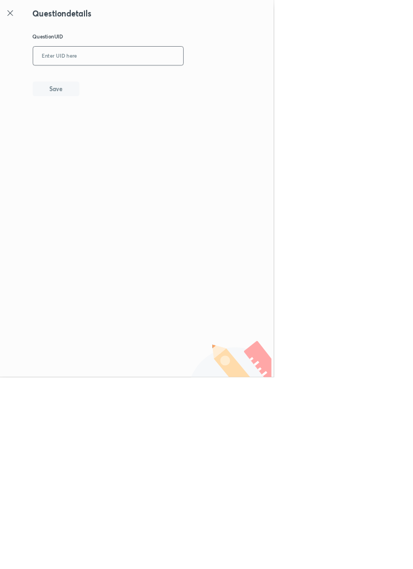
click at [222, 86] on input "text" at bounding box center [163, 84] width 227 height 27
click at [108, 125] on button "Save" at bounding box center [84, 133] width 70 height 22
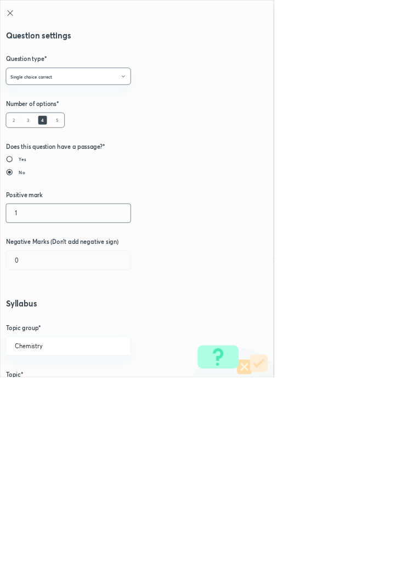
click at [36, 327] on input "1" at bounding box center [103, 321] width 188 height 28
click at [31, 392] on input "0" at bounding box center [103, 392] width 188 height 28
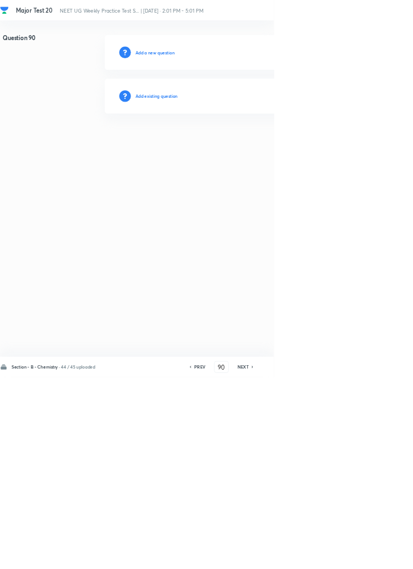
click at [268, 143] on h6 "Add existing question" at bounding box center [236, 145] width 64 height 10
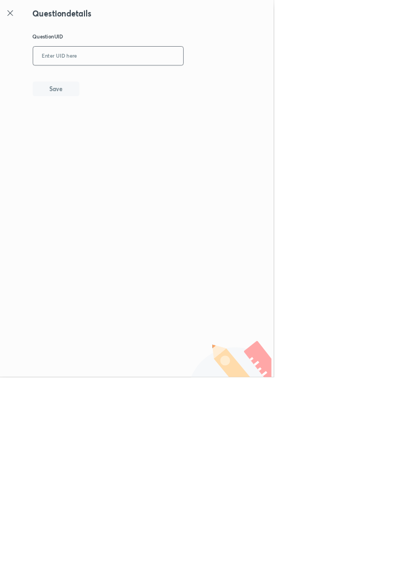
click at [237, 79] on input "text" at bounding box center [163, 84] width 227 height 27
click at [110, 138] on button "Save" at bounding box center [84, 133] width 70 height 22
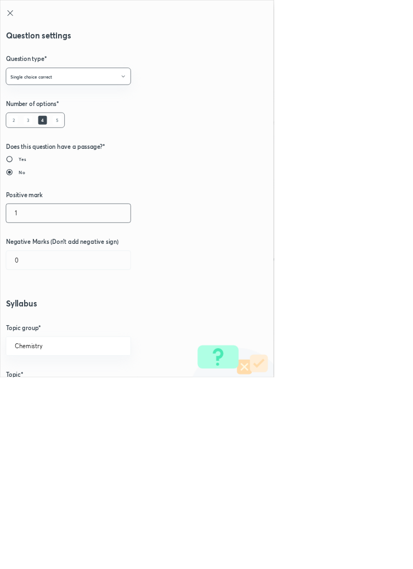
click at [27, 319] on input "1" at bounding box center [103, 321] width 188 height 28
click at [41, 391] on input "0" at bounding box center [103, 392] width 188 height 28
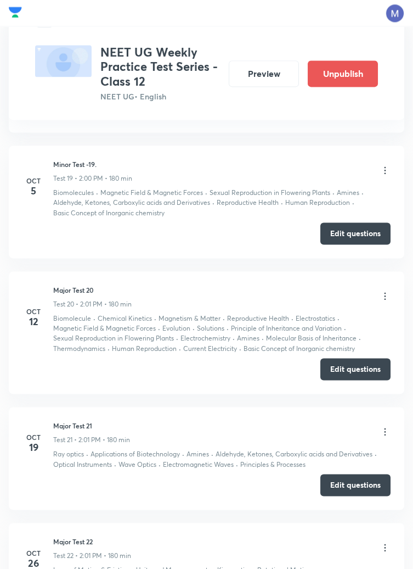
scroll to position [2561, 0]
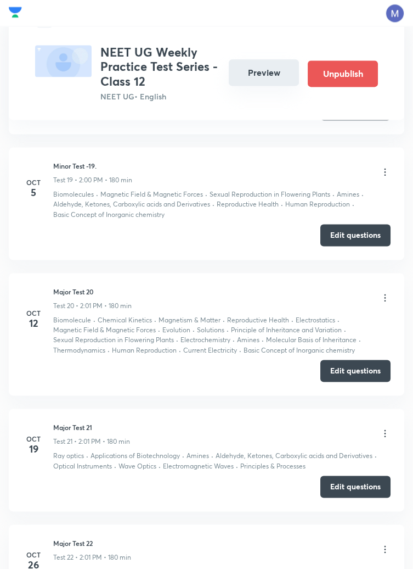
click at [266, 60] on button "Preview" at bounding box center [264, 72] width 70 height 26
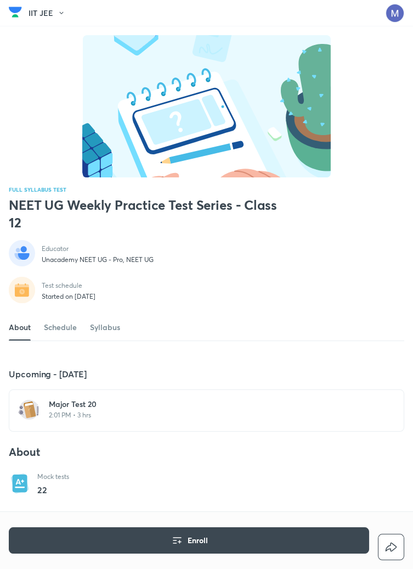
click at [91, 409] on h6 "Major Test 20" at bounding box center [213, 403] width 329 height 11
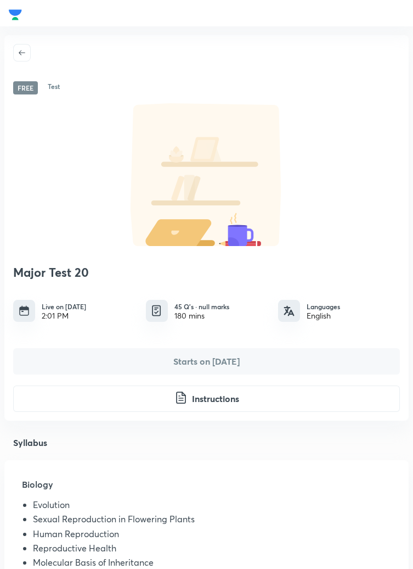
click at [111, 423] on div "Plus Test series ⁠NEET UG Weekly Practice Test Series - Class 12 Free Test Majo…" at bounding box center [206, 447] width 413 height 825
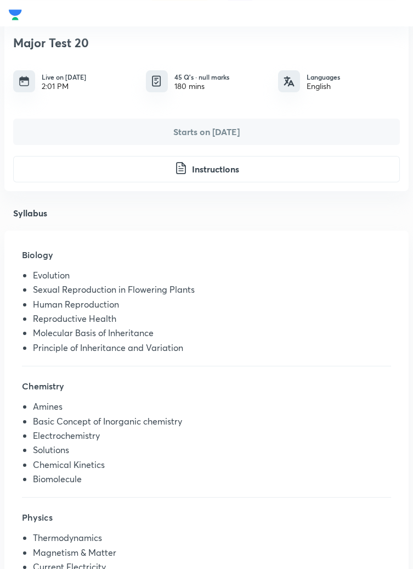
scroll to position [231, 0]
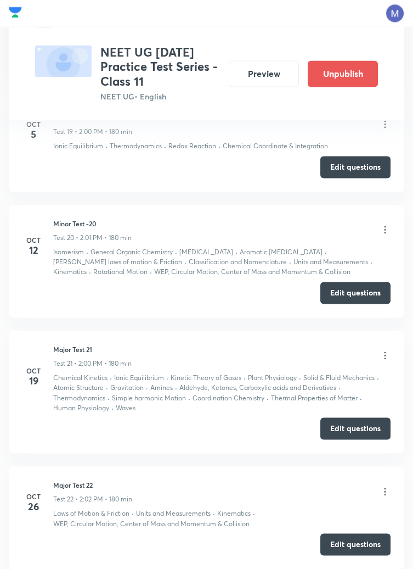
scroll to position [2618, 0]
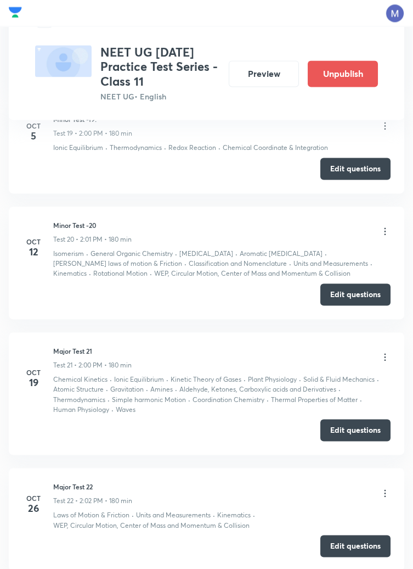
click at [385, 230] on icon at bounding box center [385, 231] width 11 height 11
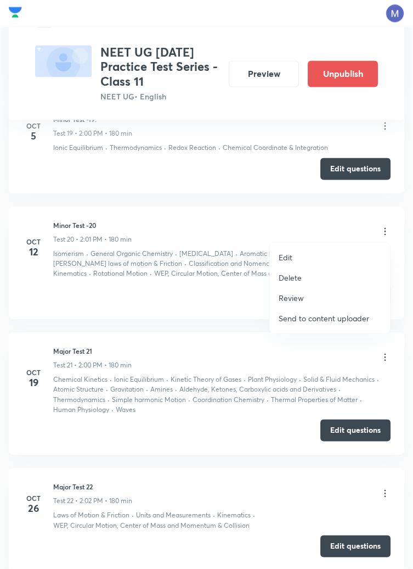
click at [228, 303] on div at bounding box center [206, 284] width 413 height 569
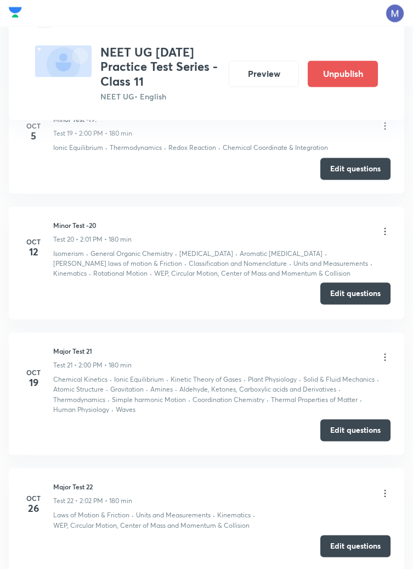
click at [353, 296] on button "Edit questions" at bounding box center [355, 293] width 70 height 22
click at [265, 68] on button "Preview" at bounding box center [264, 72] width 70 height 26
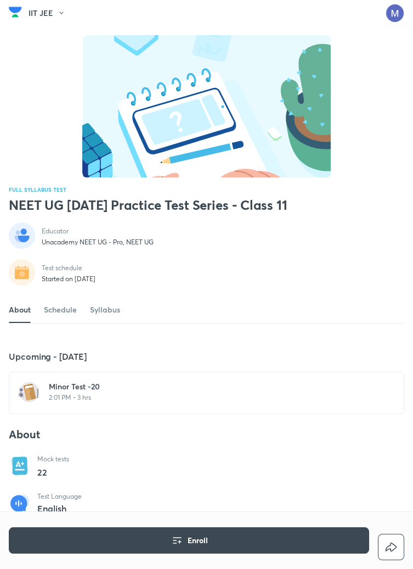
click at [82, 392] on h6 "Minor Test -20" at bounding box center [213, 386] width 329 height 11
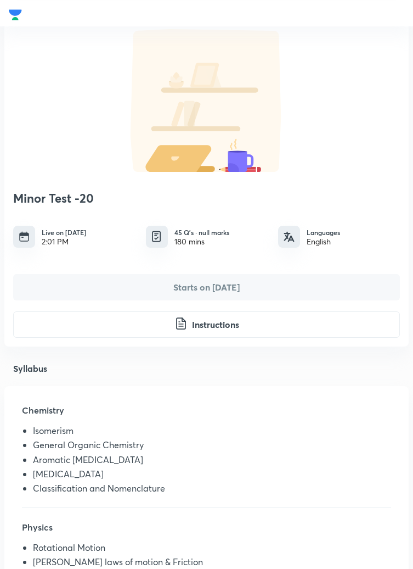
scroll to position [77, 0]
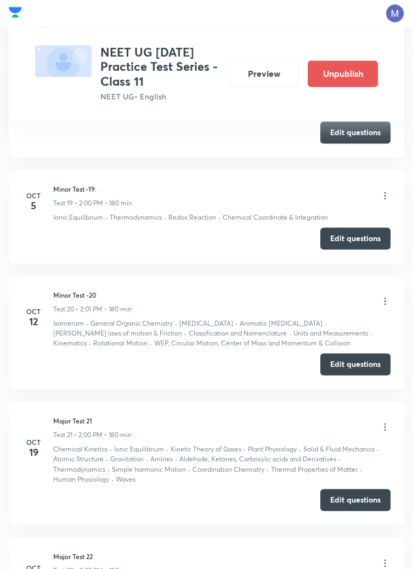
scroll to position [2547, 0]
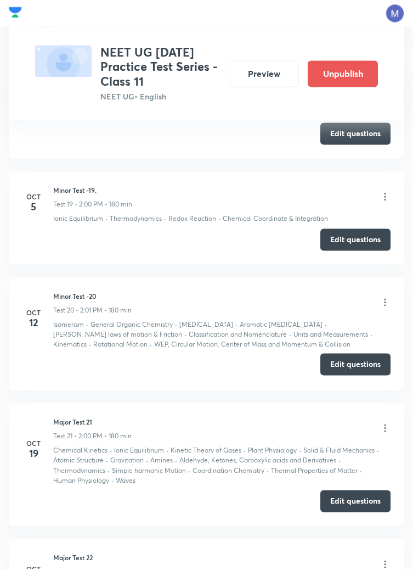
click at [348, 365] on button "Edit questions" at bounding box center [355, 364] width 70 height 22
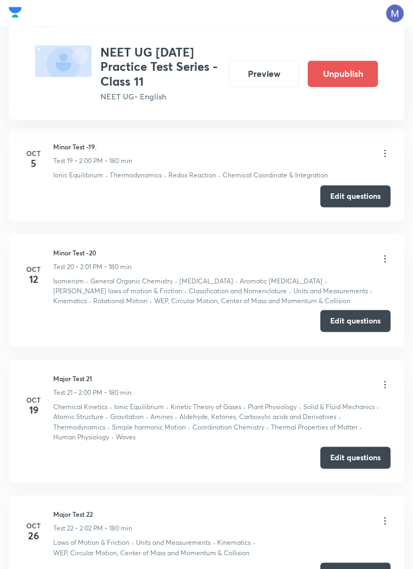
scroll to position [2600, 0]
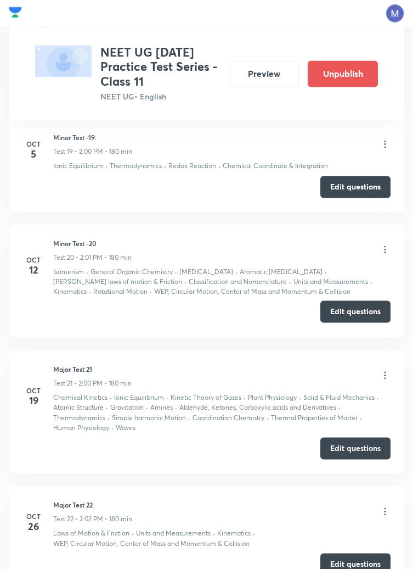
click at [355, 303] on button "Edit questions" at bounding box center [355, 311] width 70 height 22
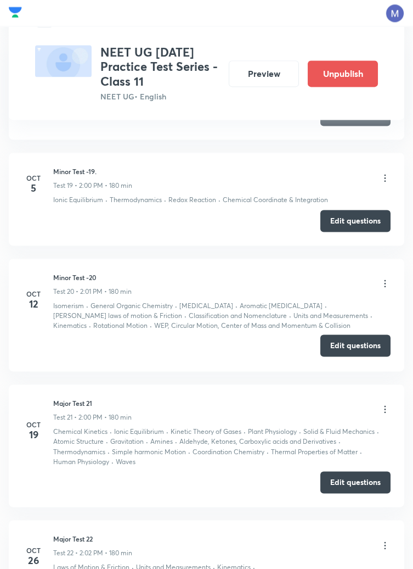
scroll to position [2562, 0]
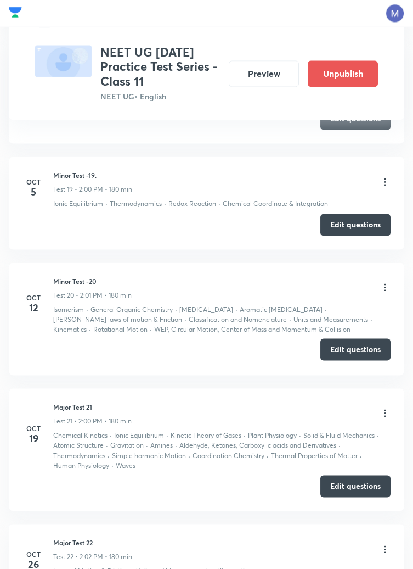
click at [362, 347] on button "Edit questions" at bounding box center [355, 349] width 70 height 22
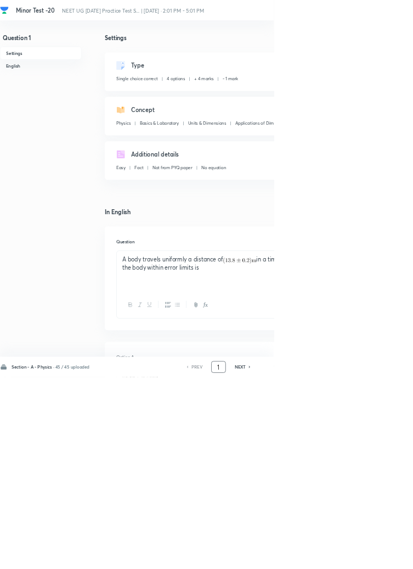
click at [334, 563] on input "1" at bounding box center [329, 553] width 21 height 19
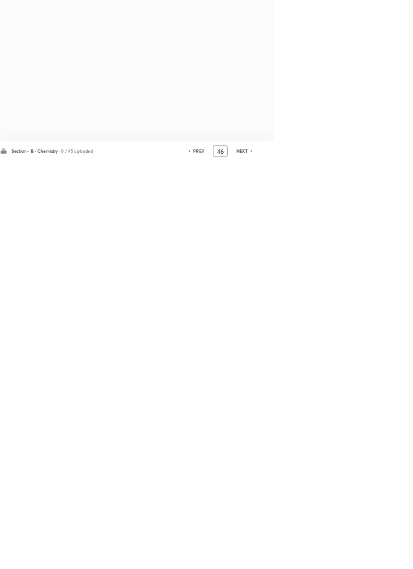
type input "4"
type input "9"
type input "46"
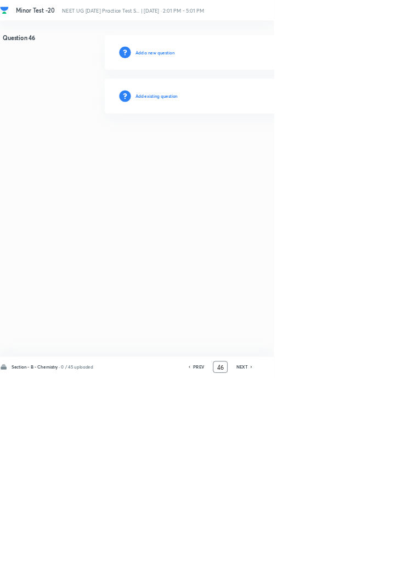
click at [268, 140] on h6 "Add existing question" at bounding box center [236, 145] width 64 height 10
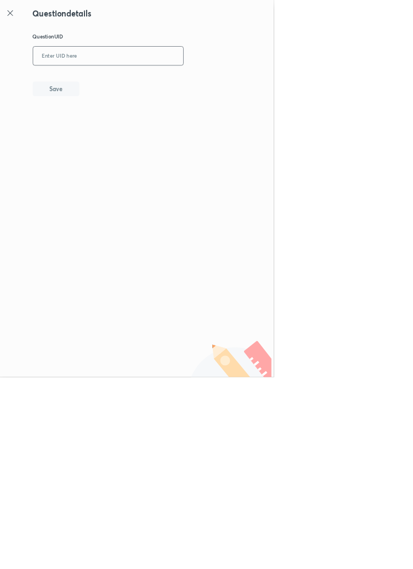
click at [230, 83] on input "text" at bounding box center [163, 84] width 227 height 27
type input "U"
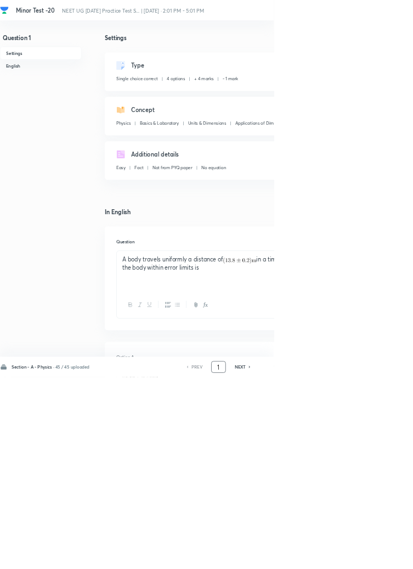
click at [333, 563] on input "1" at bounding box center [329, 553] width 21 height 19
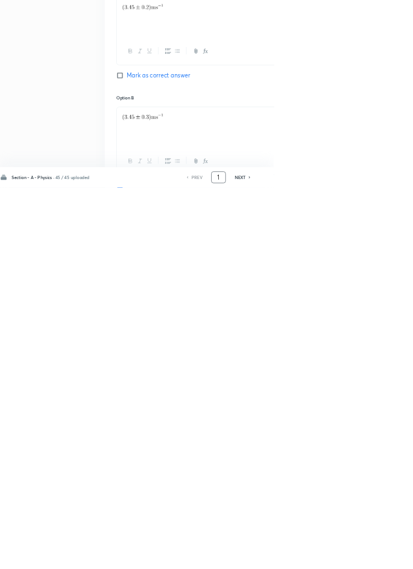
scroll to position [521, 0]
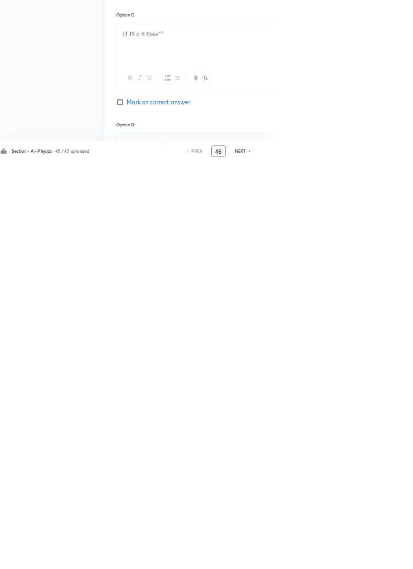
type input "46"
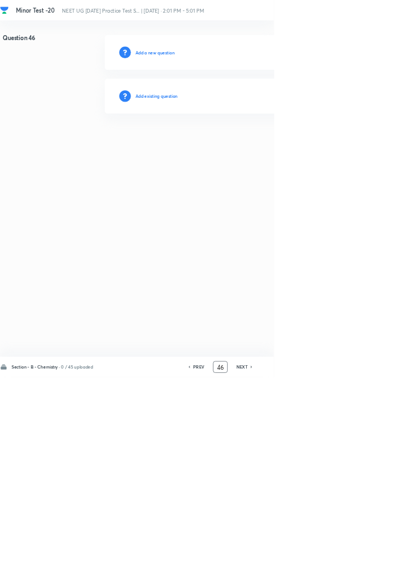
click at [254, 142] on h6 "Add existing question" at bounding box center [236, 145] width 64 height 10
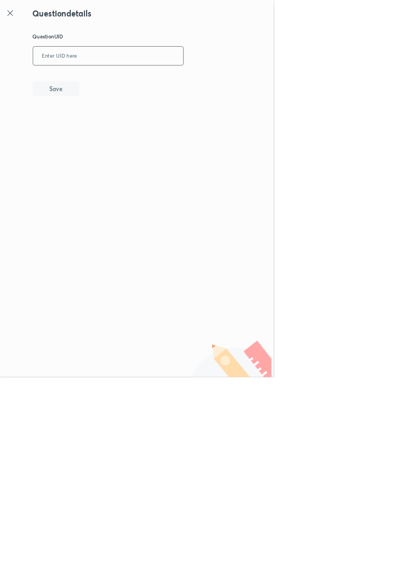
click at [203, 80] on input "text" at bounding box center [163, 84] width 227 height 27
type input "UWDEP"
click at [115, 126] on button "Save" at bounding box center [84, 133] width 70 height 22
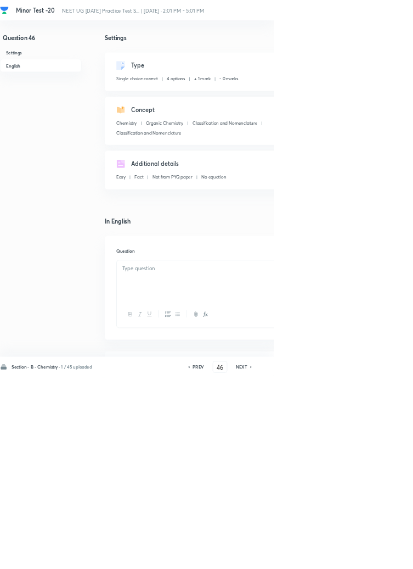
checkbox input "true"
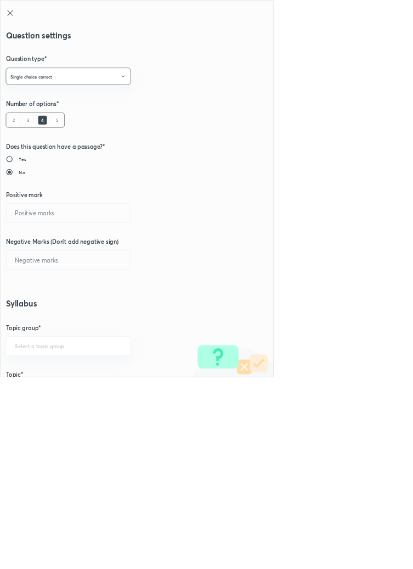
type input "1"
type input "0"
type input "Chemistry"
type input "Organic Chemistry"
type input "Classification and Nomenclature"
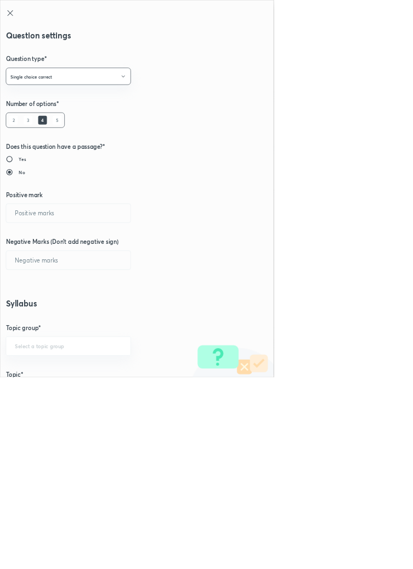
type input "Classification and Nomenclature"
click at [36, 318] on input "1" at bounding box center [103, 321] width 188 height 28
type input "4"
click at [41, 393] on input "0" at bounding box center [103, 392] width 188 height 28
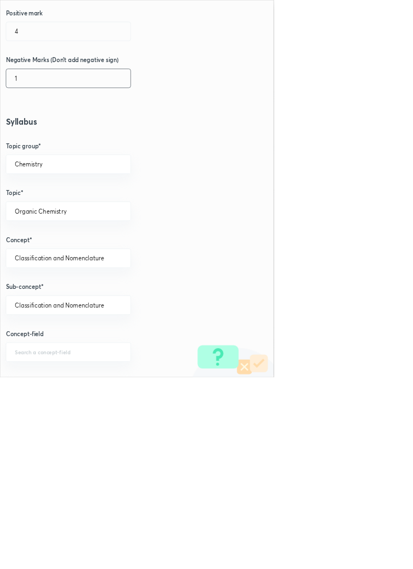
scroll to position [617, 0]
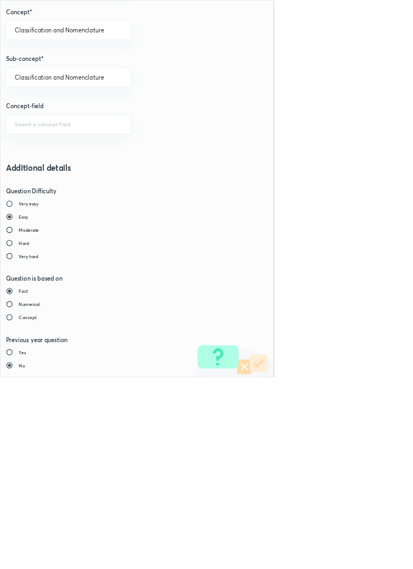
type input "1"
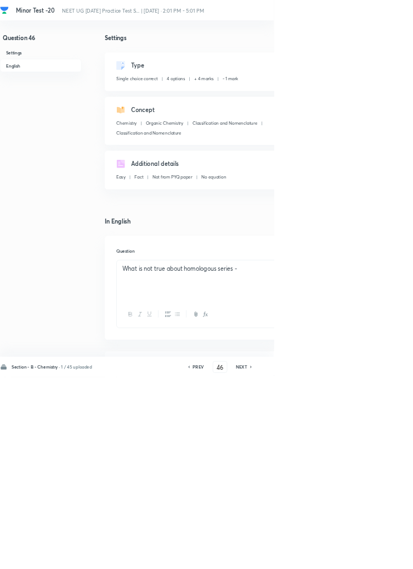
type input "47"
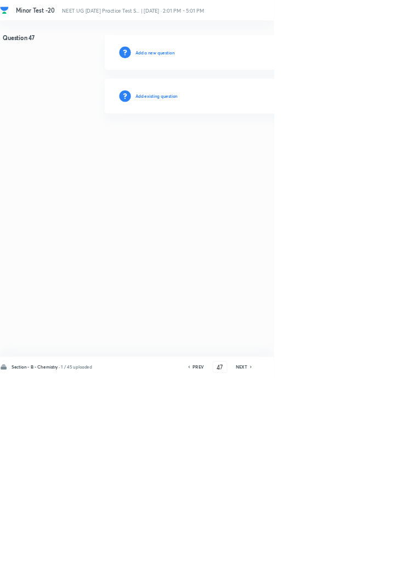
click at [263, 143] on h6 "Add existing question" at bounding box center [236, 145] width 64 height 10
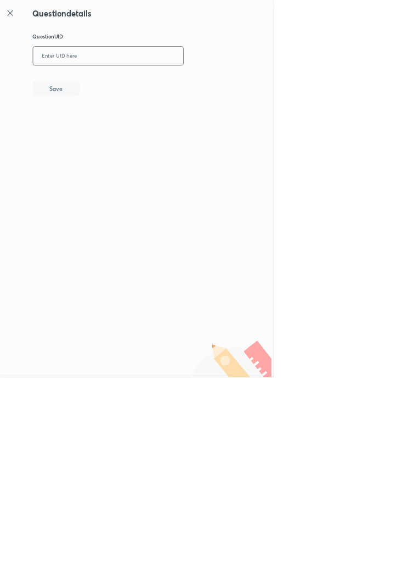
click at [173, 82] on input "text" at bounding box center [163, 84] width 227 height 27
type input "EUL7R"
click at [97, 132] on button "Save" at bounding box center [84, 133] width 70 height 22
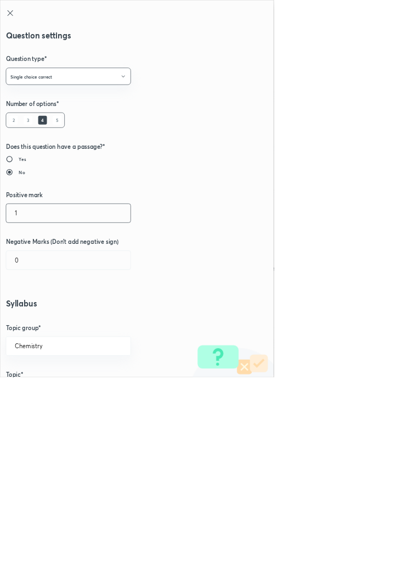
click at [33, 323] on input "1" at bounding box center [103, 321] width 188 height 28
type input "4"
click at [35, 387] on input "0" at bounding box center [103, 392] width 188 height 28
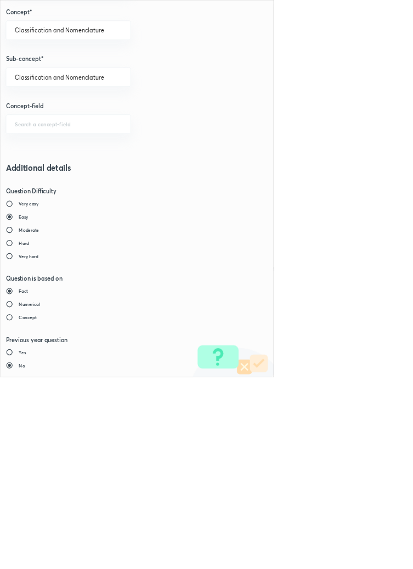
type input "1"
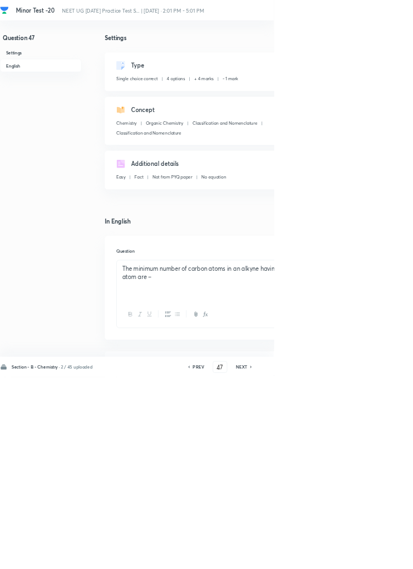
type input "48"
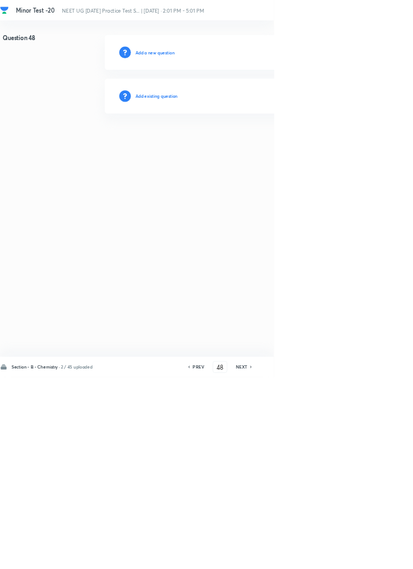
click at [268, 141] on h6 "Add existing question" at bounding box center [236, 145] width 64 height 10
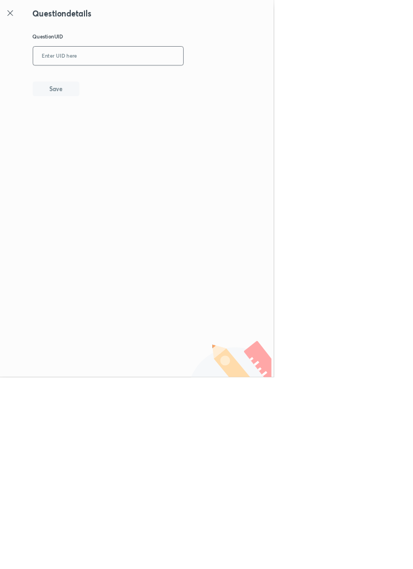
click at [224, 82] on input "text" at bounding box center [163, 84] width 227 height 27
click at [18, 21] on icon at bounding box center [15, 19] width 13 height 13
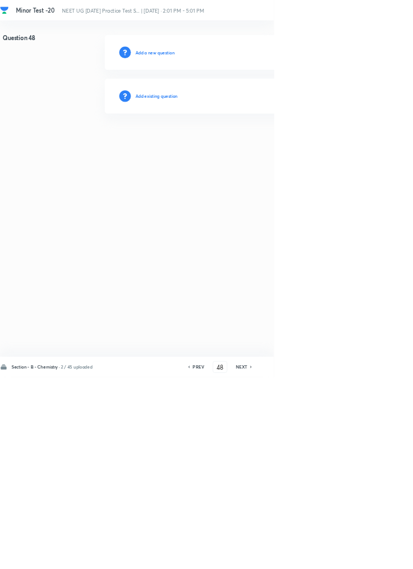
click at [262, 144] on h6 "Add existing question" at bounding box center [236, 145] width 64 height 10
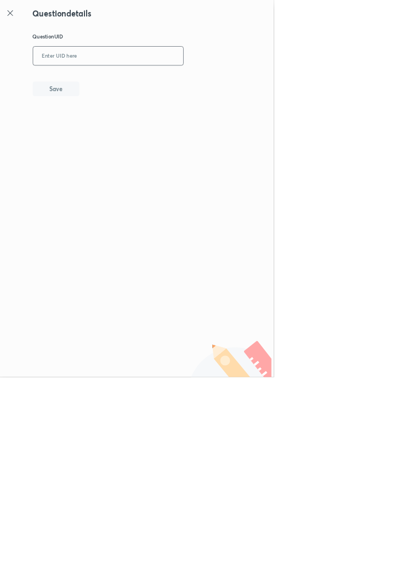
click at [166, 79] on input "text" at bounding box center [163, 84] width 227 height 27
type input "G1L9U"
click at [107, 134] on button "Save" at bounding box center [84, 133] width 70 height 22
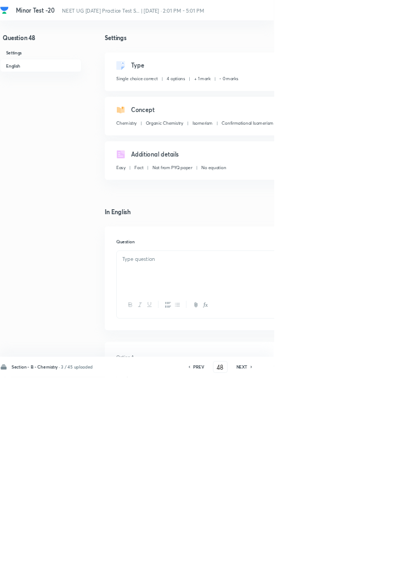
checkbox input "true"
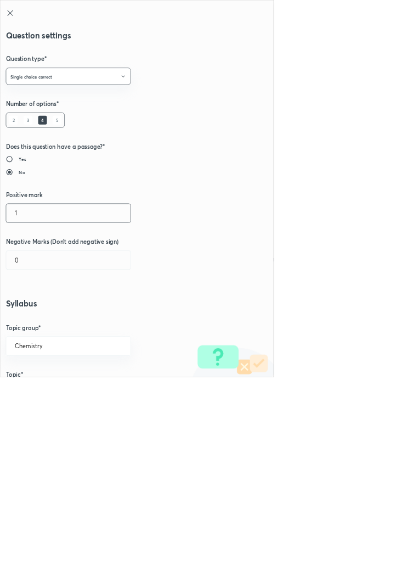
click at [33, 321] on input "1" at bounding box center [103, 321] width 188 height 28
type input "4"
click at [36, 389] on input "0" at bounding box center [103, 392] width 188 height 28
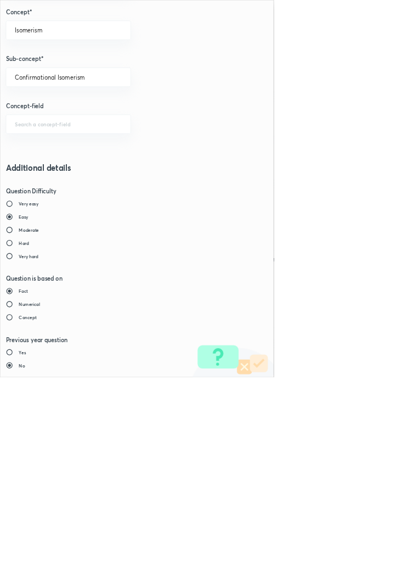
type input "1"
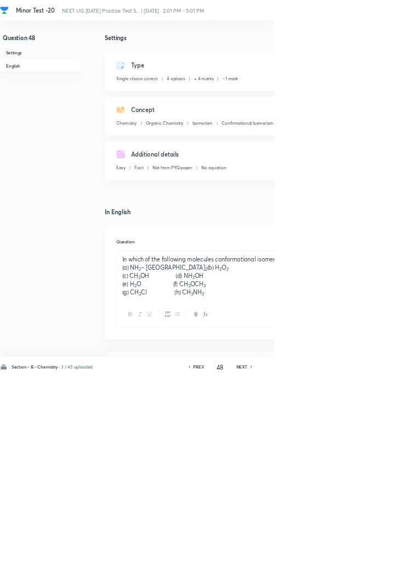
type input "49"
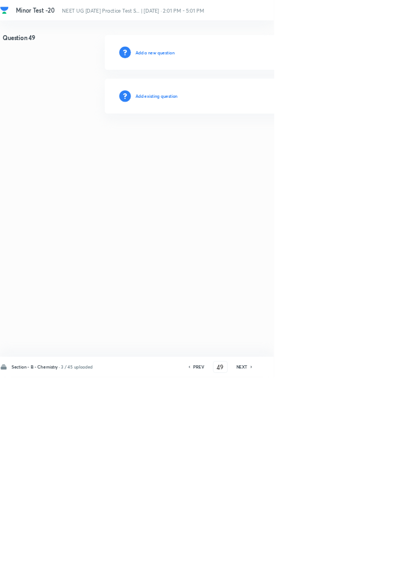
click at [246, 144] on h6 "Add existing question" at bounding box center [236, 145] width 64 height 10
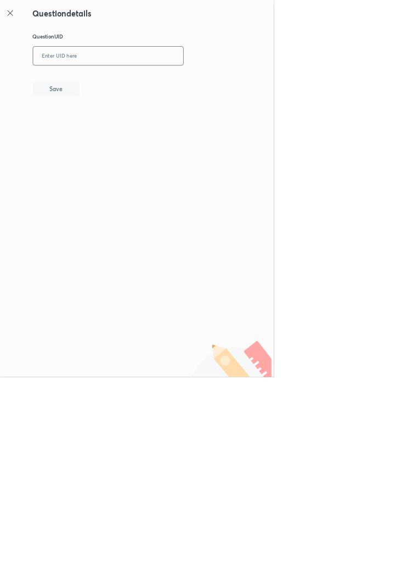
click at [209, 80] on input "text" at bounding box center [163, 84] width 227 height 27
type input "RGRJT"
click at [105, 130] on button "Save" at bounding box center [84, 133] width 70 height 22
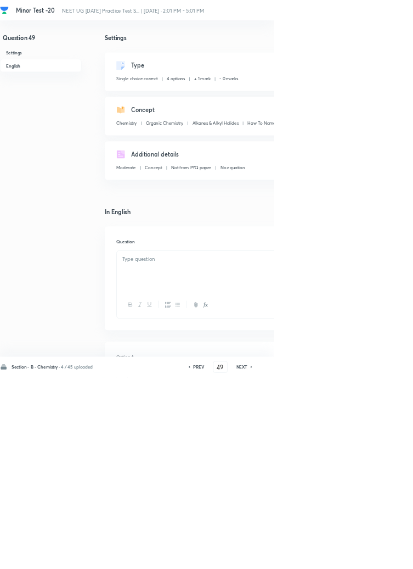
checkbox input "true"
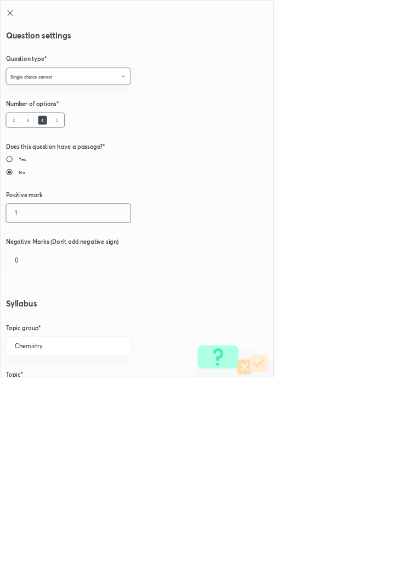
click at [38, 318] on input "1" at bounding box center [103, 321] width 188 height 28
type input "4"
click at [37, 389] on input "0" at bounding box center [103, 392] width 188 height 28
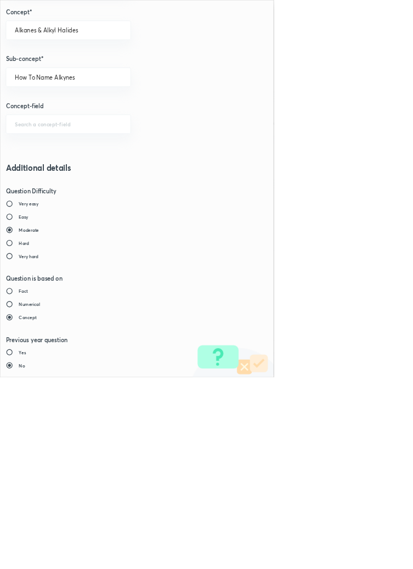
type input "1"
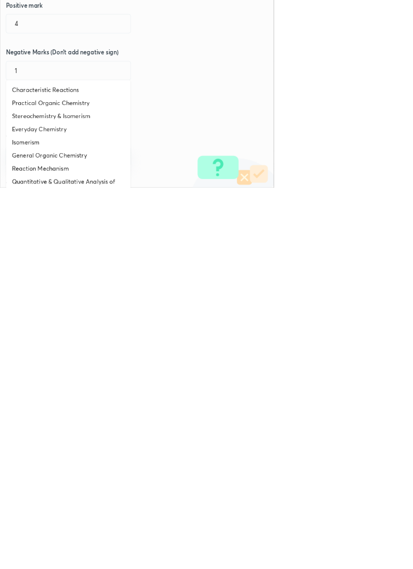
click at [37, 494] on li "Isomerism" at bounding box center [103, 500] width 188 height 20
type input "Isomerism"
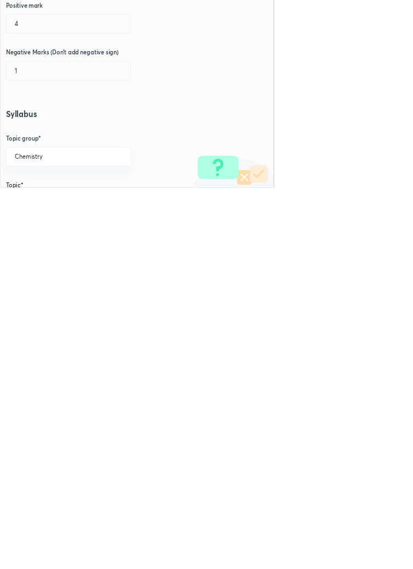
scroll to position [0, 0]
type input "Confirmational Isomerism"
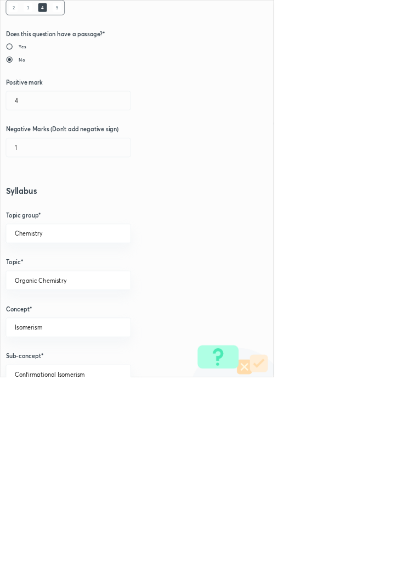
scroll to position [617, 0]
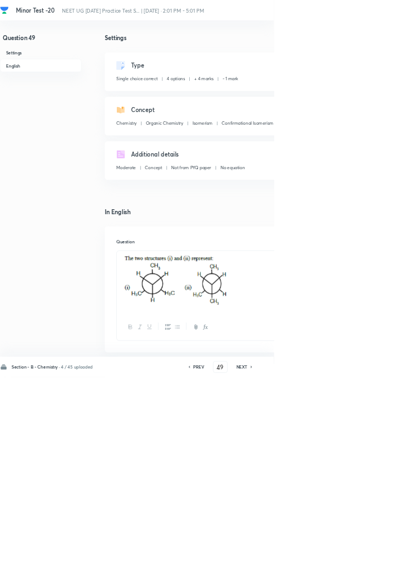
type input "50"
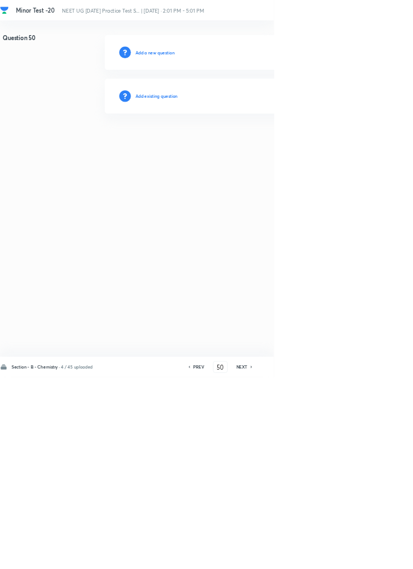
click at [263, 142] on h6 "Add existing question" at bounding box center [236, 145] width 64 height 10
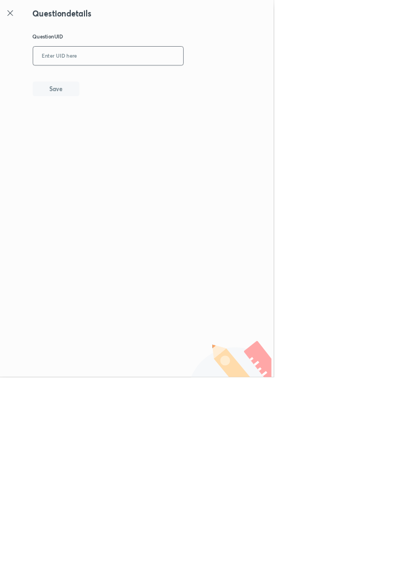
click at [226, 79] on input "text" at bounding box center [163, 84] width 227 height 27
type input "1288A"
click at [106, 138] on button "Save" at bounding box center [84, 133] width 70 height 22
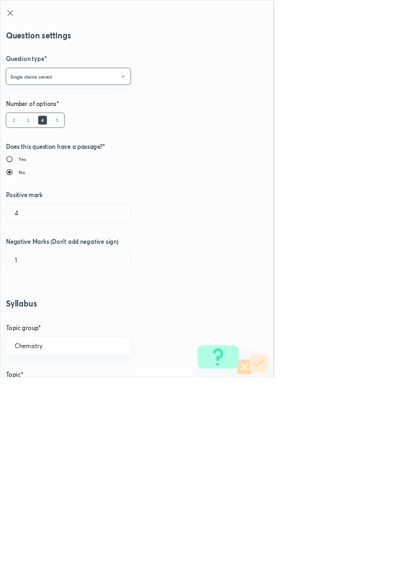
radio input "true"
radio input "false"
type input "1"
type input "0"
type input "Classification and Nomenclature"
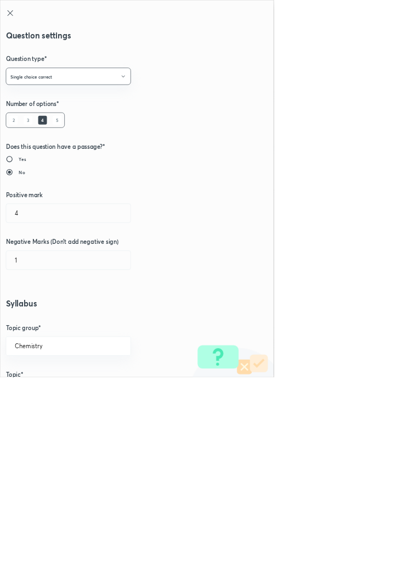
type input "Aliphatic or Open Chain Compounds"
click at [31, 319] on input "1" at bounding box center [103, 321] width 188 height 28
type input "4"
click at [35, 391] on input "0" at bounding box center [103, 392] width 188 height 28
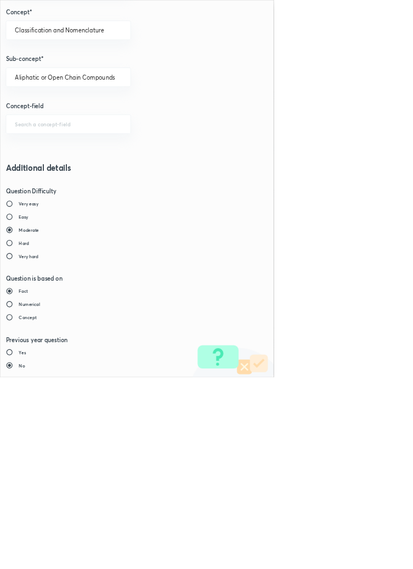
type input "1"
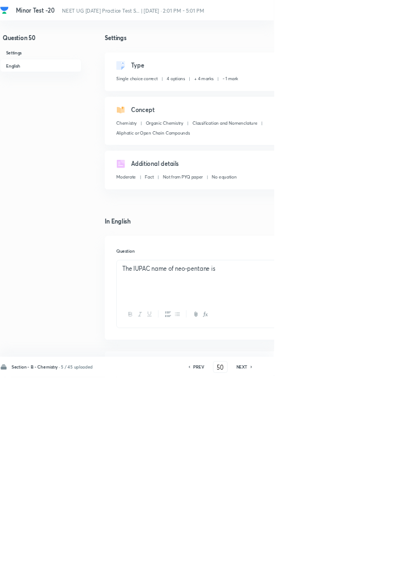
type input "51"
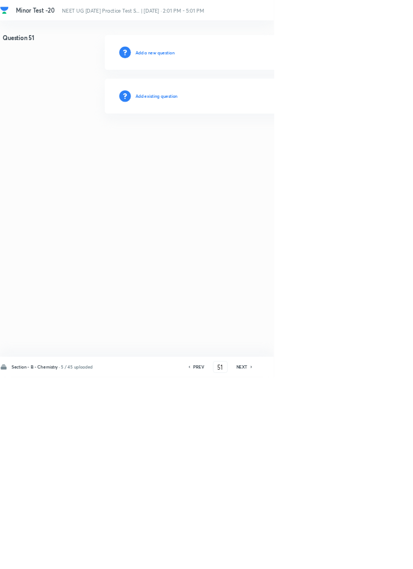
click at [263, 142] on h6 "Add existing question" at bounding box center [236, 145] width 64 height 10
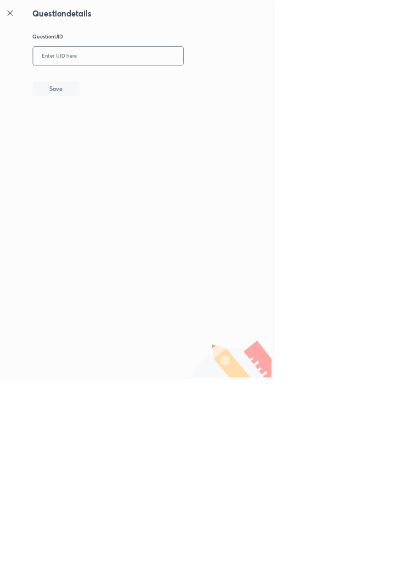
click at [204, 80] on input "text" at bounding box center [163, 84] width 227 height 27
type input "5FRRS"
click at [104, 134] on button "Save" at bounding box center [84, 133] width 70 height 22
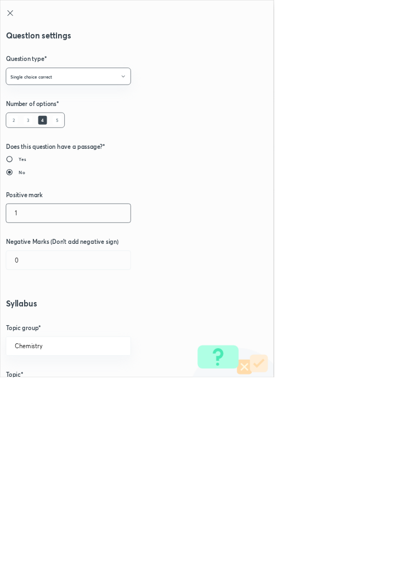
click at [27, 316] on input "1" at bounding box center [103, 321] width 188 height 28
type input "4"
click at [36, 389] on input "0" at bounding box center [103, 392] width 188 height 28
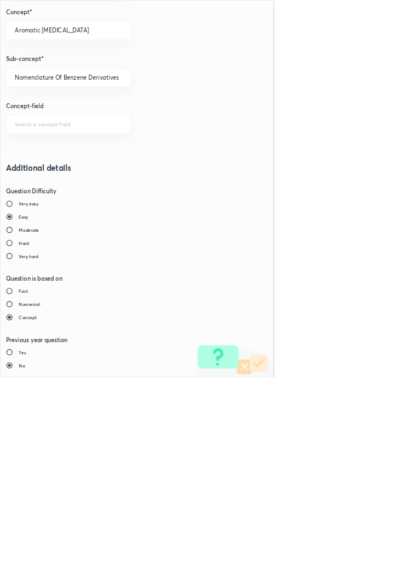
type input "1"
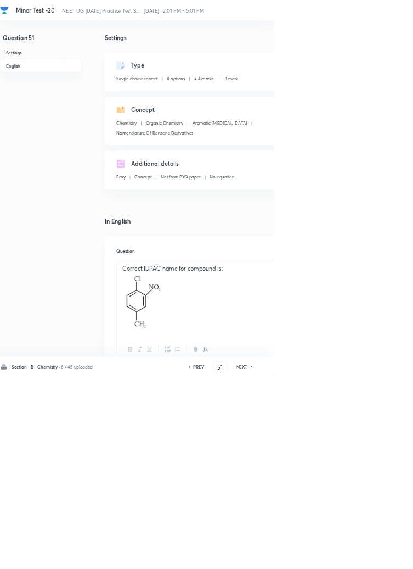
type input "52"
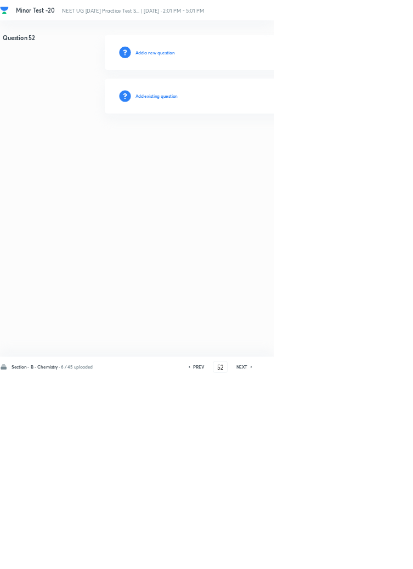
click at [261, 147] on h6 "Add existing question" at bounding box center [236, 145] width 64 height 10
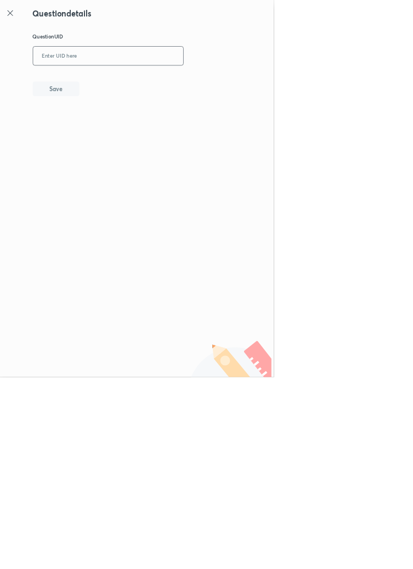
click at [231, 85] on input "text" at bounding box center [163, 84] width 227 height 27
type input "BBYSU"
click at [88, 136] on button "Save" at bounding box center [84, 133] width 70 height 22
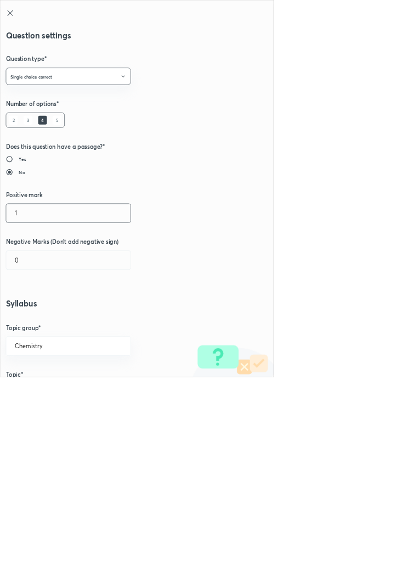
click at [34, 321] on input "1" at bounding box center [103, 321] width 188 height 28
type input "4"
click at [33, 395] on input "0" at bounding box center [103, 392] width 188 height 28
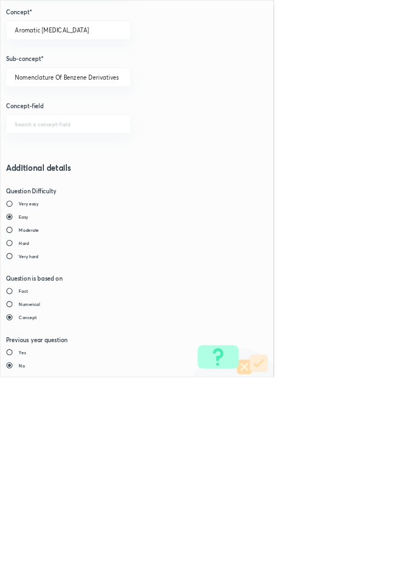
type input "1"
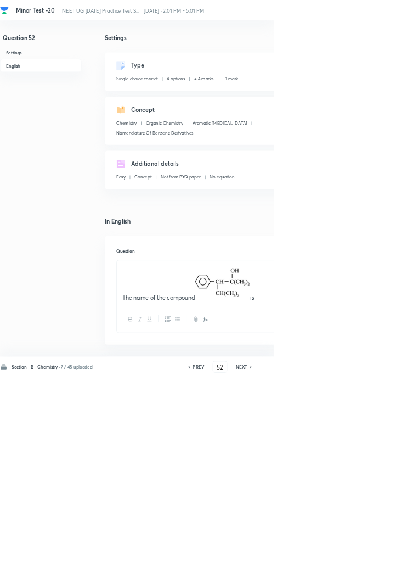
type input "53"
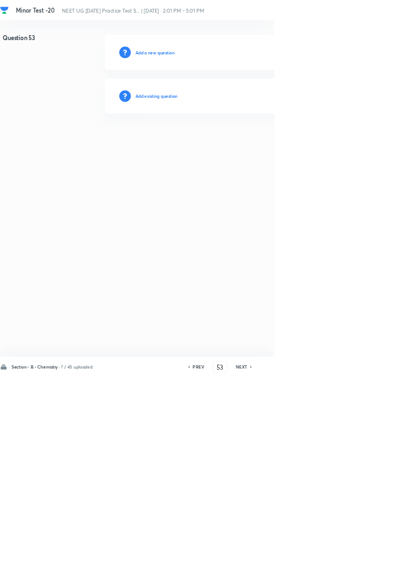
click at [262, 142] on h6 "Add existing question" at bounding box center [236, 145] width 64 height 10
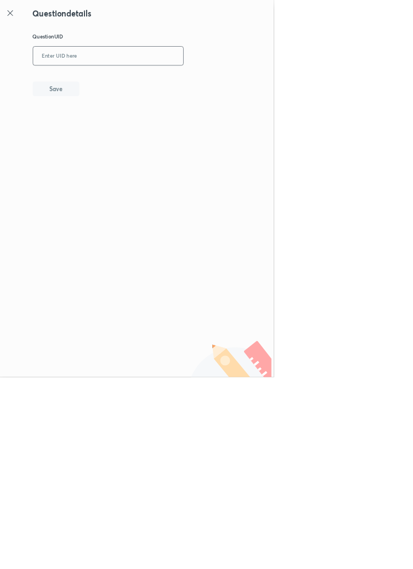
click at [198, 83] on input "text" at bounding box center [163, 84] width 227 height 27
type input "3O2LS"
click at [105, 127] on button "Save" at bounding box center [84, 133] width 70 height 22
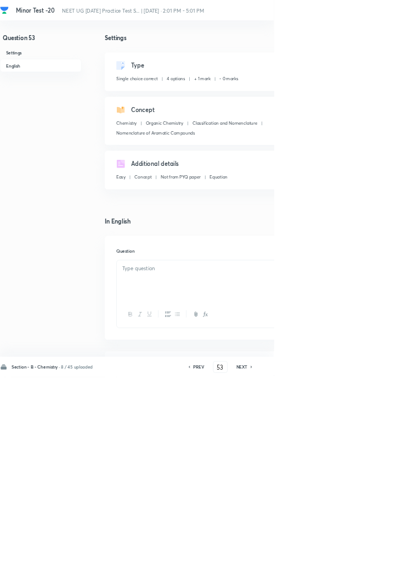
checkbox input "true"
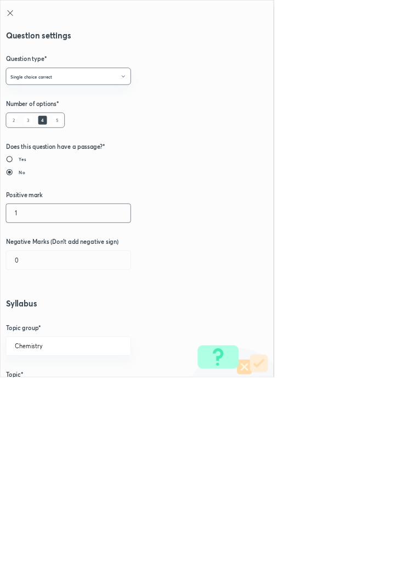
click at [29, 327] on input "1" at bounding box center [103, 321] width 188 height 28
type input "4"
click at [33, 389] on input "0" at bounding box center [103, 392] width 188 height 28
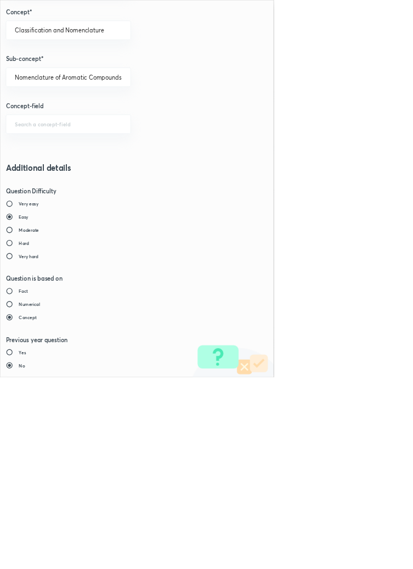
type input "1"
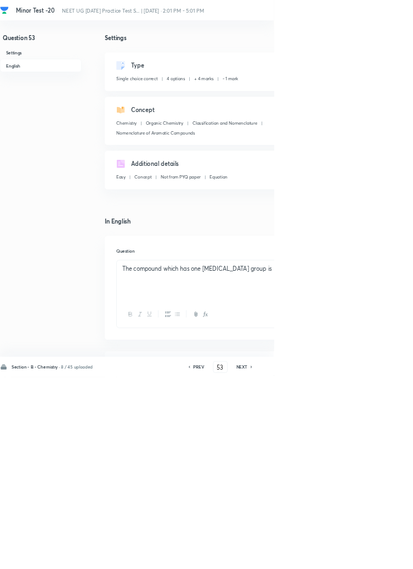
type input "54"
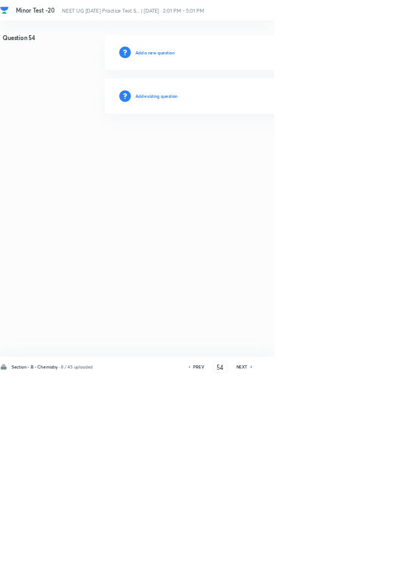
click at [243, 140] on h6 "Add existing question" at bounding box center [236, 145] width 64 height 10
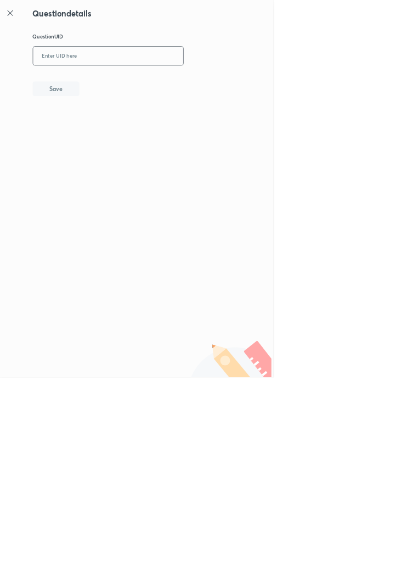
click at [224, 82] on input "text" at bounding box center [163, 84] width 227 height 27
type input "0M600"
click at [103, 129] on button "Save" at bounding box center [84, 133] width 70 height 22
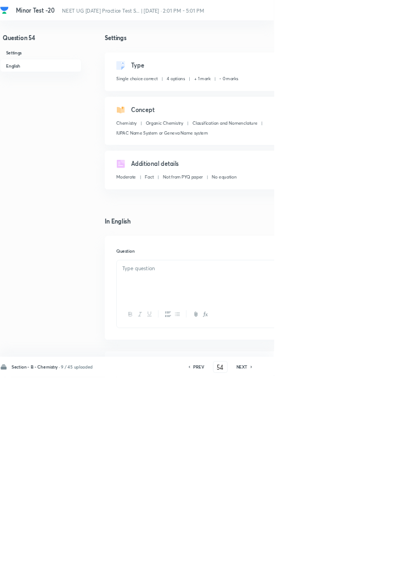
checkbox input "true"
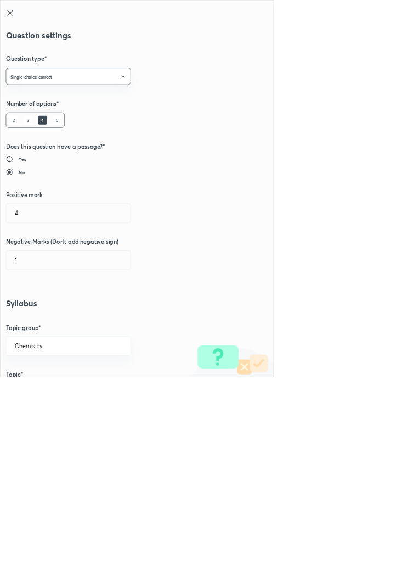
radio input "false"
radio input "true"
radio input "false"
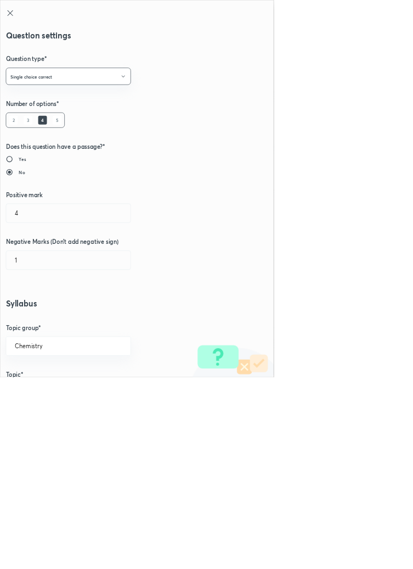
radio input "true"
type input "1"
type input "0"
type input "IUPAC Name System or Geneva Name system"
click at [35, 316] on input "1" at bounding box center [103, 321] width 188 height 28
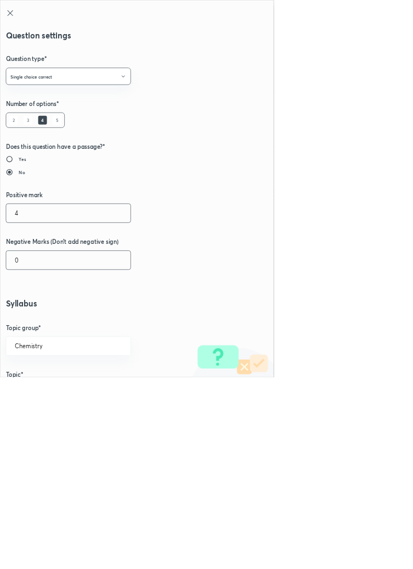
type input "4"
click at [33, 392] on input "0" at bounding box center [103, 392] width 188 height 28
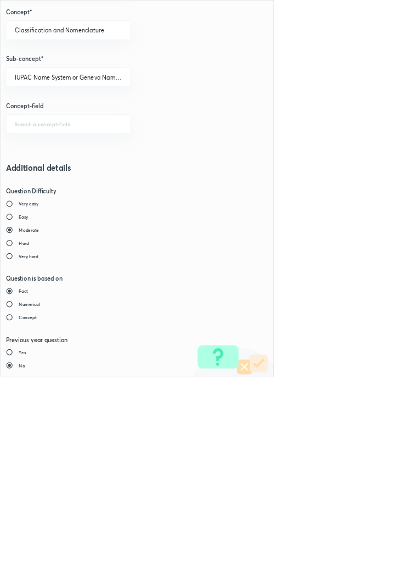
type input "1"
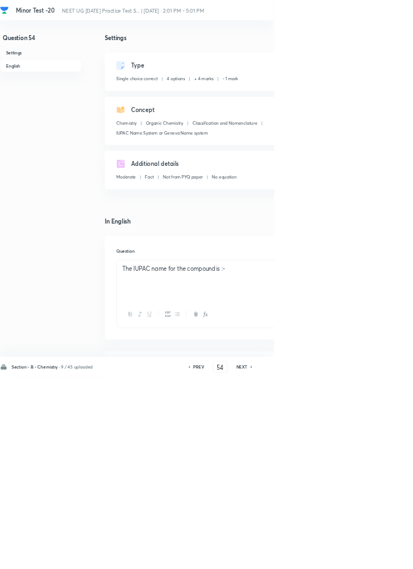
type input "55"
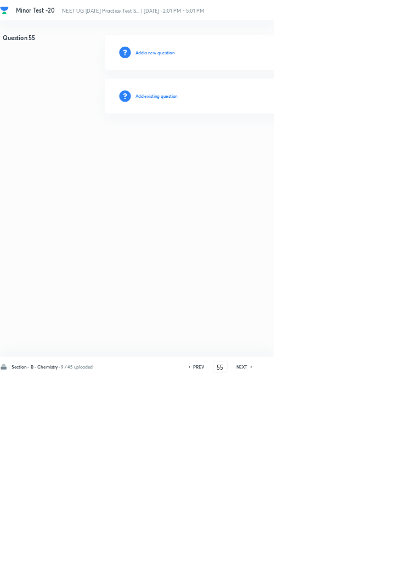
click at [254, 158] on div "Add existing question" at bounding box center [390, 145] width 465 height 53
click at [265, 145] on h6 "Add existing question" at bounding box center [236, 145] width 64 height 10
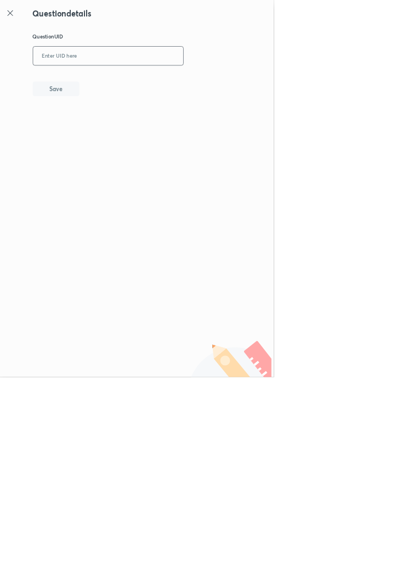
click at [216, 80] on input "text" at bounding box center [163, 84] width 227 height 27
type input "GJ1NP"
click at [106, 129] on button "Save" at bounding box center [84, 133] width 70 height 22
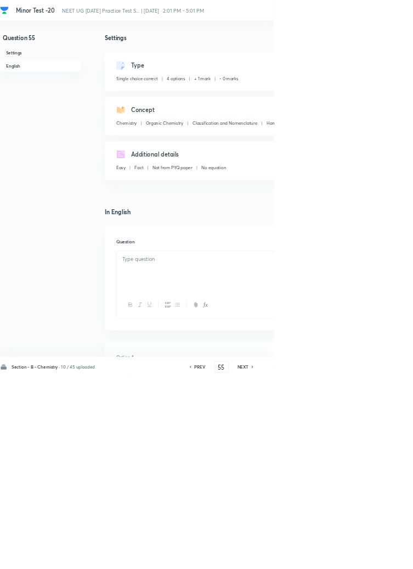
checkbox input "true"
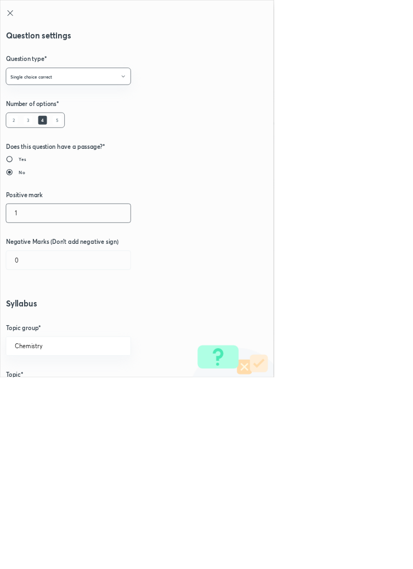
click at [31, 319] on input "1" at bounding box center [103, 321] width 188 height 28
type input "4"
click at [38, 396] on input "0" at bounding box center [103, 392] width 188 height 28
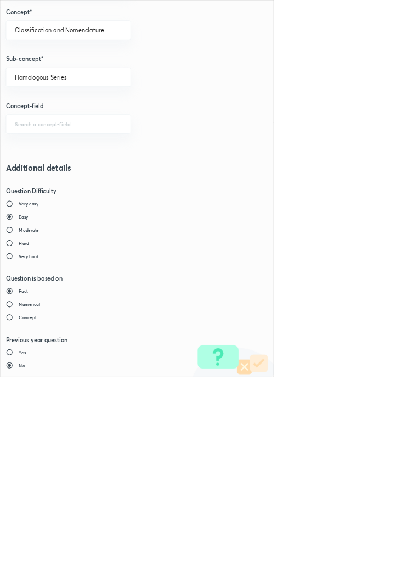
type input "1"
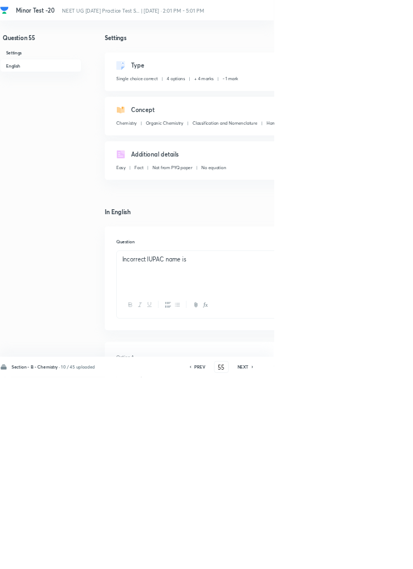
type input "56"
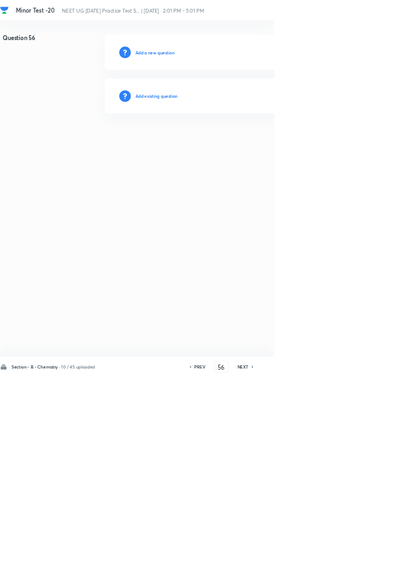
click at [266, 149] on h6 "Add existing question" at bounding box center [236, 145] width 64 height 10
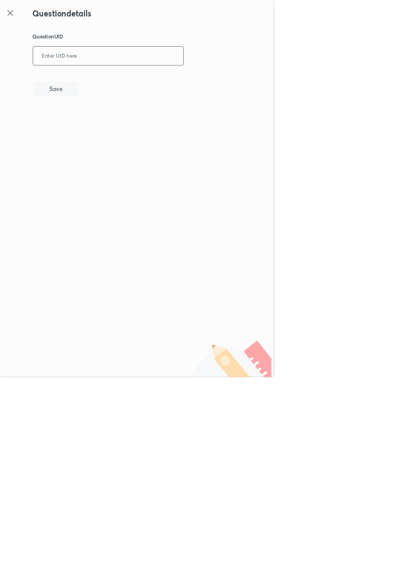
click at [210, 85] on input "text" at bounding box center [163, 84] width 227 height 27
type input "BDVD5"
click at [108, 138] on button "Save" at bounding box center [84, 133] width 70 height 22
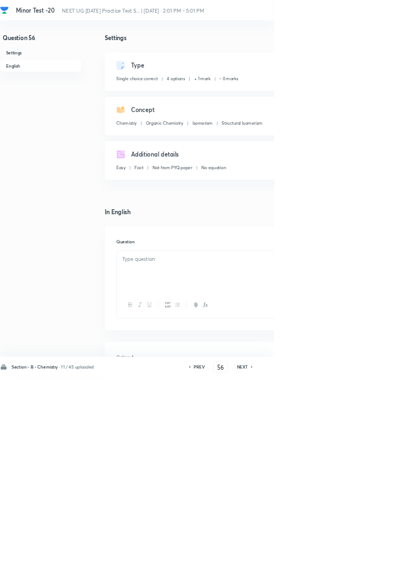
checkbox input "true"
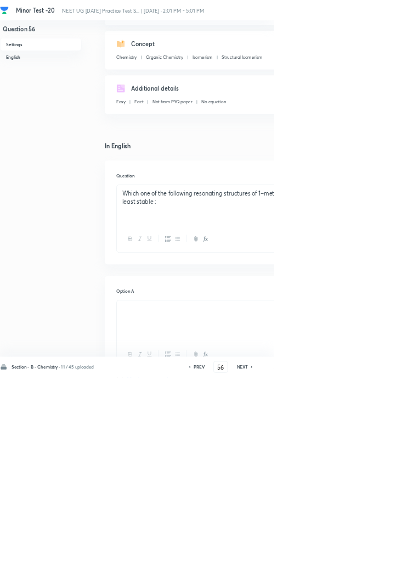
scroll to position [0, 0]
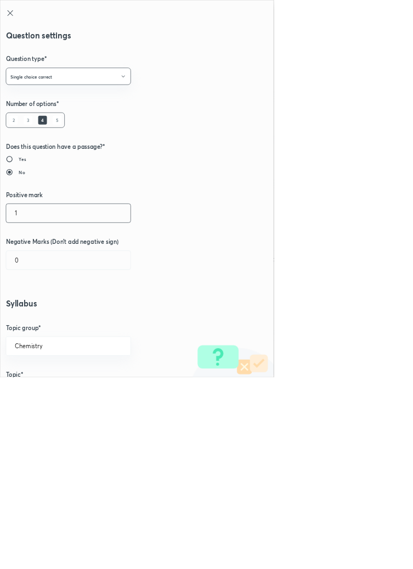
click at [33, 322] on input "1" at bounding box center [103, 321] width 188 height 28
type input "4"
click at [47, 392] on input "0" at bounding box center [103, 392] width 188 height 28
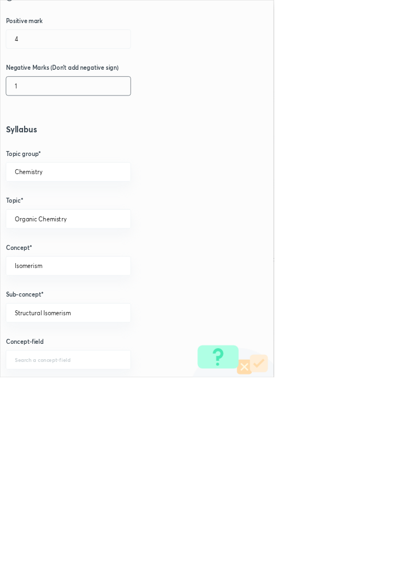
scroll to position [617, 0]
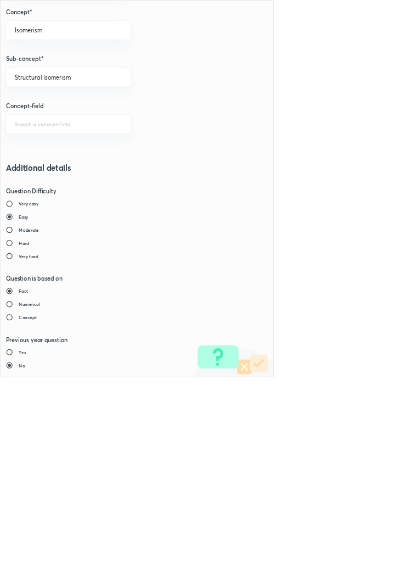
type input "1"
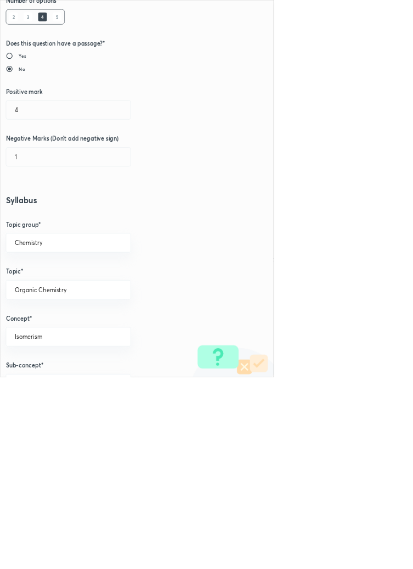
scroll to position [157, 0]
click at [92, 509] on input "Isomerism" at bounding box center [103, 506] width 161 height 10
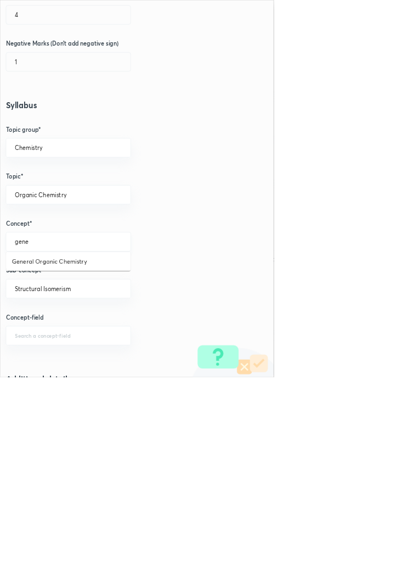
scroll to position [300, 0]
click at [111, 392] on li "General Organic Chemistry" at bounding box center [103, 394] width 188 height 20
type input "General Organic Chemistry"
click at [110, 434] on input "text" at bounding box center [103, 434] width 161 height 10
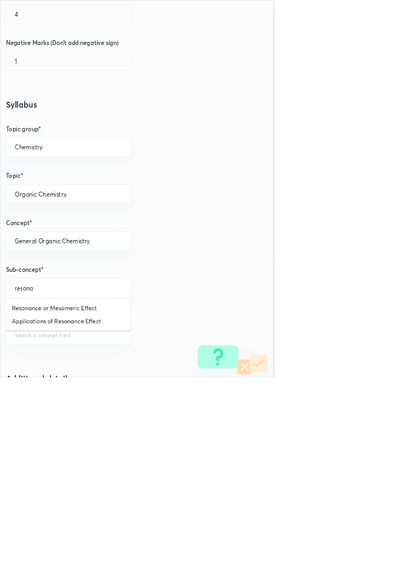
click at [114, 465] on li "Resonance or Mesomeric Effect" at bounding box center [103, 464] width 188 height 20
type input "Resonance or Mesomeric Effect"
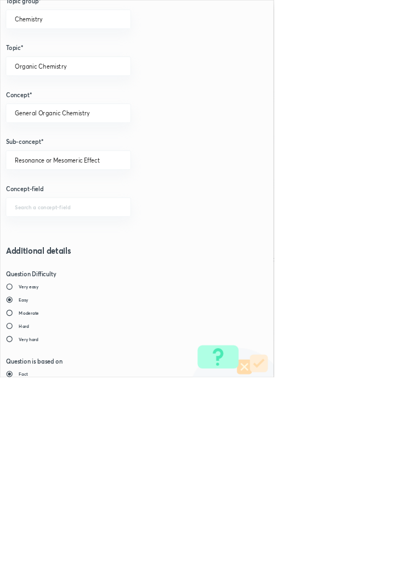
scroll to position [617, 0]
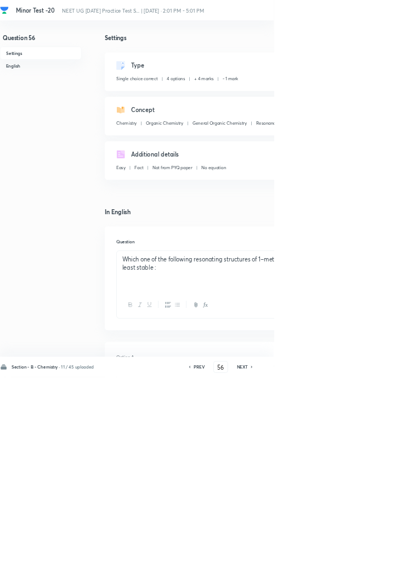
type input "57"
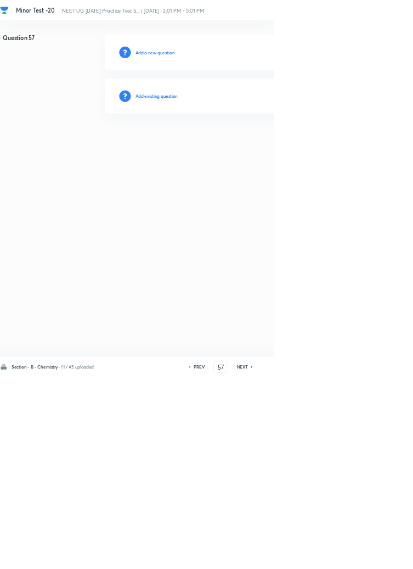
click at [266, 143] on h6 "Add existing question" at bounding box center [236, 145] width 64 height 10
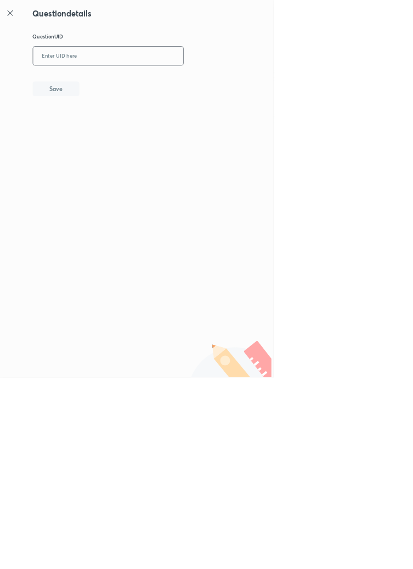
click at [208, 84] on input "text" at bounding box center [163, 84] width 227 height 27
type input "PR1DH"
click at [105, 135] on button "Save" at bounding box center [84, 133] width 70 height 22
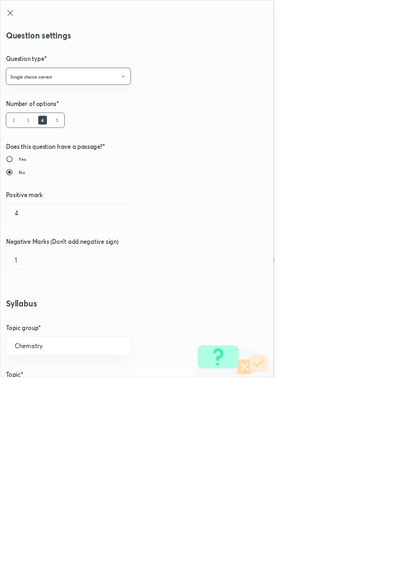
radio input "false"
radio input "true"
radio input "false"
type input "1"
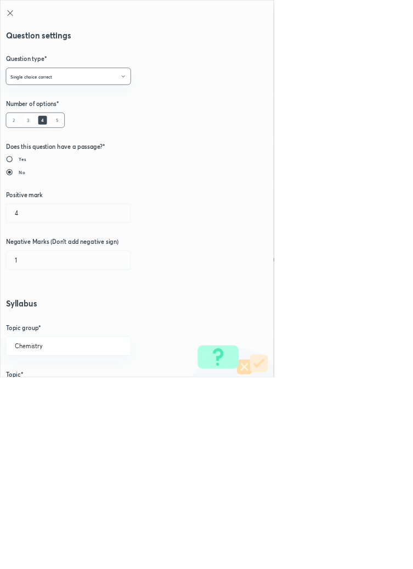
type input "0"
type input "Isomerism"
type input "Classification of Isomers"
click at [35, 319] on input "1" at bounding box center [103, 321] width 188 height 28
type input "4"
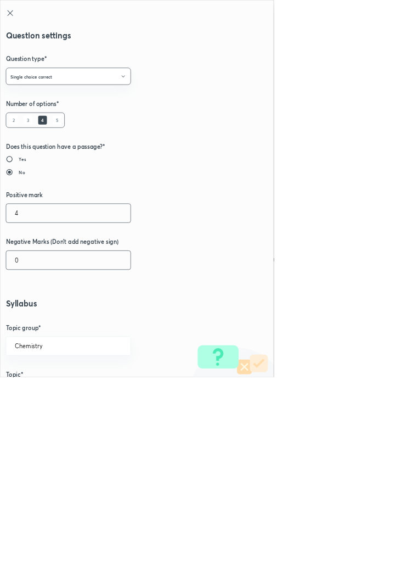
click at [44, 396] on input "0" at bounding box center [103, 392] width 188 height 28
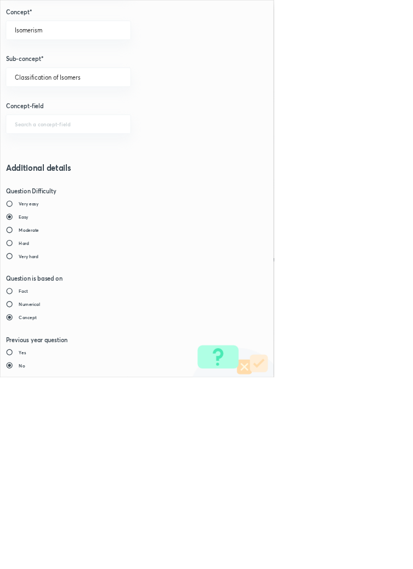
type input "1"
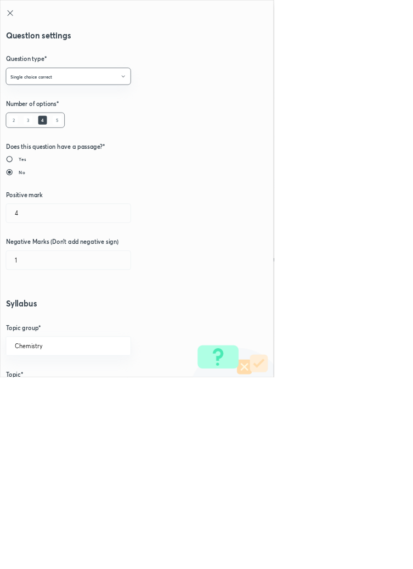
click at [15, 19] on icon at bounding box center [15, 19] width 8 height 8
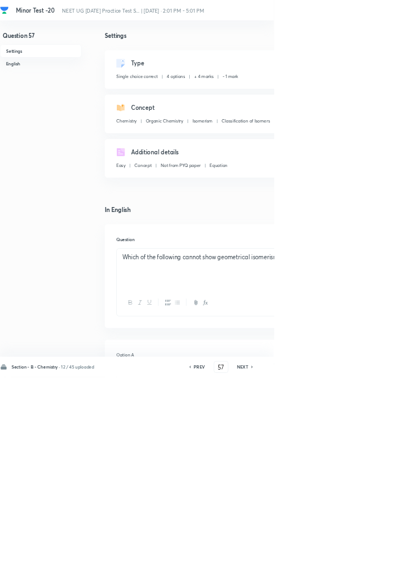
scroll to position [0, 0]
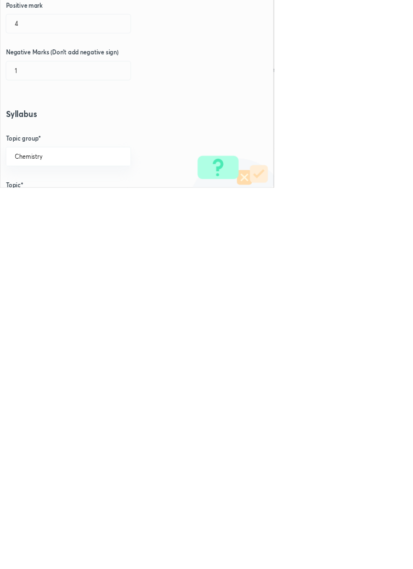
type input "Geometrical Isomerism"
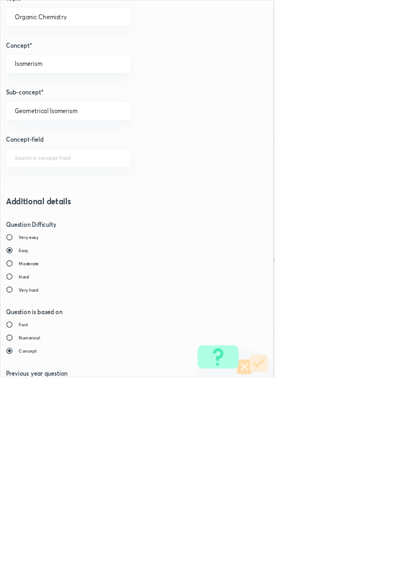
scroll to position [617, 0]
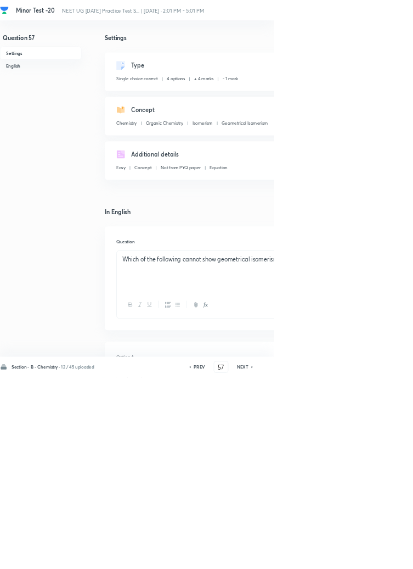
type input "58"
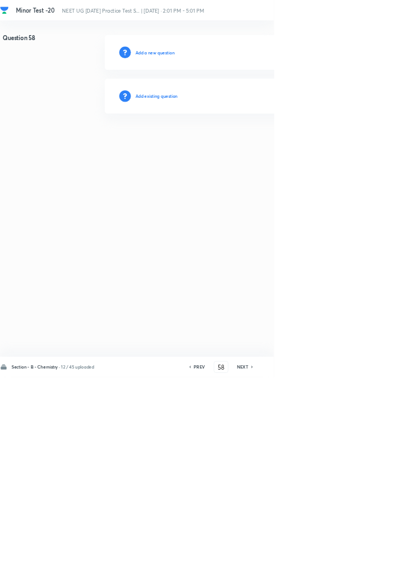
click at [266, 146] on h6 "Add existing question" at bounding box center [236, 145] width 64 height 10
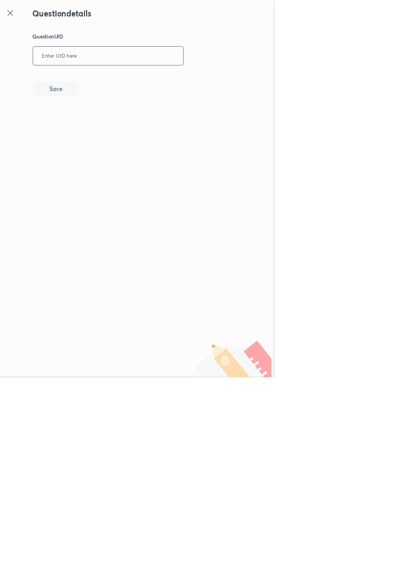
click at [250, 81] on input "text" at bounding box center [163, 84] width 227 height 27
click at [16, 19] on icon at bounding box center [15, 19] width 8 height 8
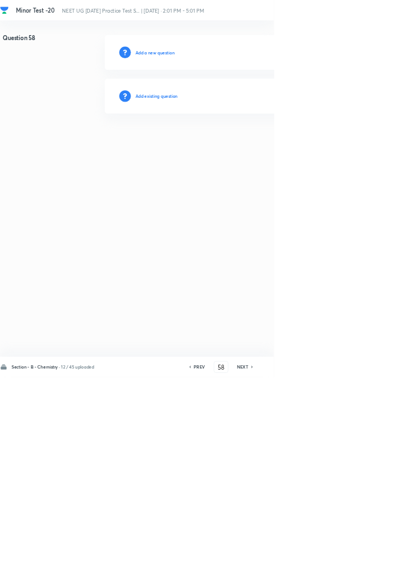
click at [256, 145] on h6 "Add existing question" at bounding box center [236, 145] width 64 height 10
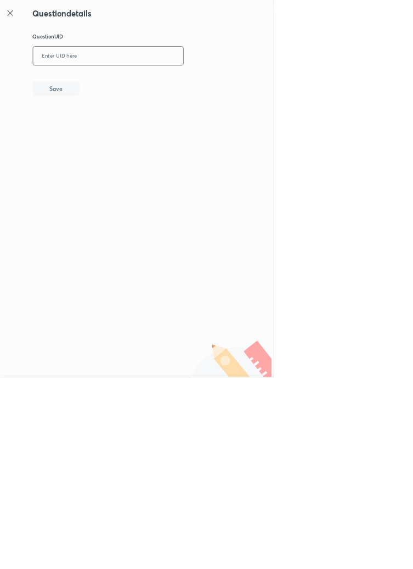
click at [187, 82] on input "text" at bounding box center [163, 84] width 227 height 27
type input "ZXYUM"
click at [108, 129] on button "Save" at bounding box center [84, 133] width 70 height 22
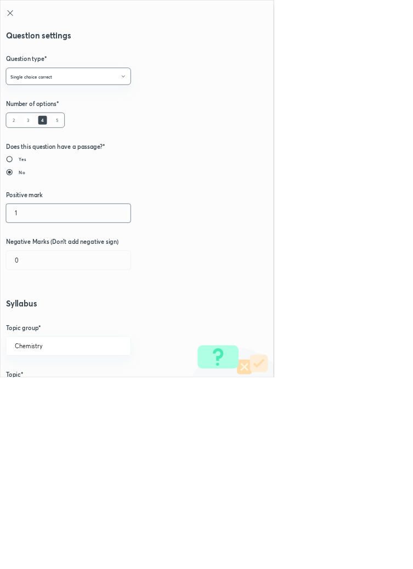
click at [39, 320] on input "1" at bounding box center [103, 321] width 188 height 28
type input "4"
click at [36, 391] on input "0" at bounding box center [103, 392] width 188 height 28
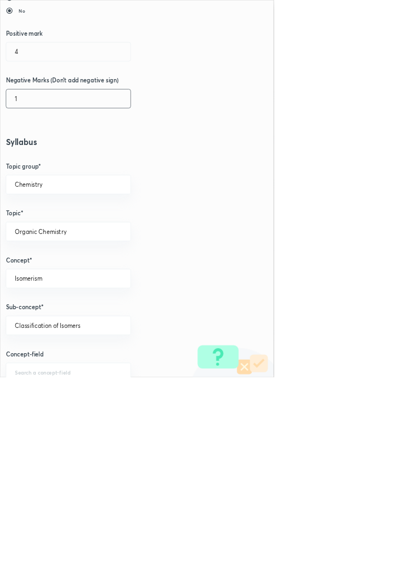
scroll to position [265, 0]
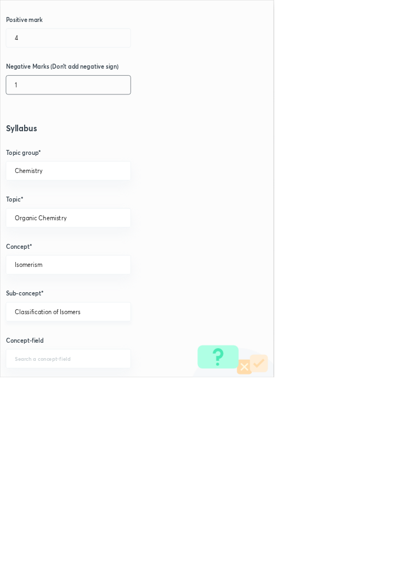
type input "1"
click at [132, 473] on input "Classification of Isomers" at bounding box center [103, 469] width 161 height 10
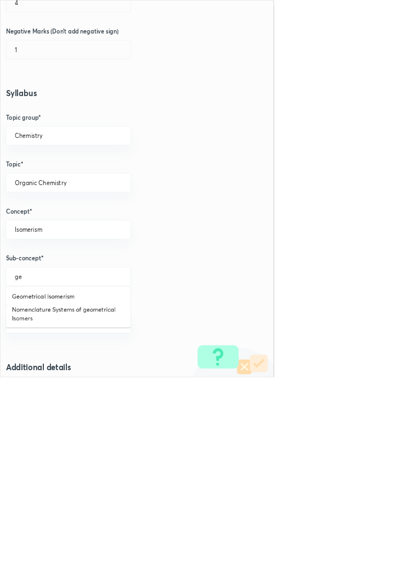
scroll to position [323, 0]
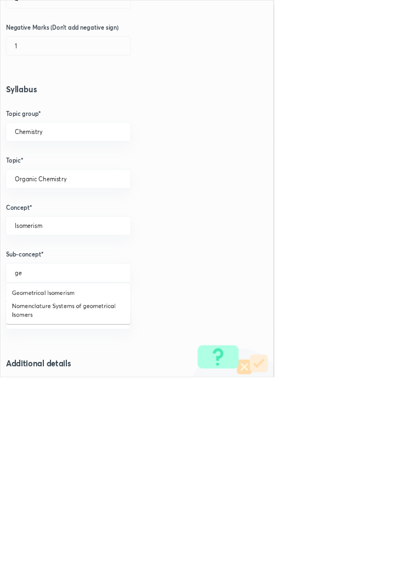
click at [98, 444] on li "Geometrical Isomerism" at bounding box center [103, 441] width 188 height 20
type input "Geometrical Isomerism"
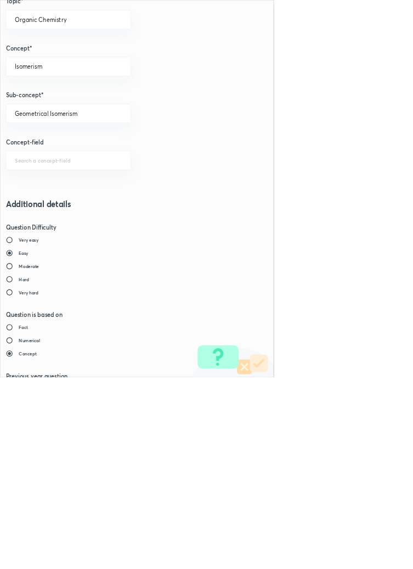
scroll to position [617, 0]
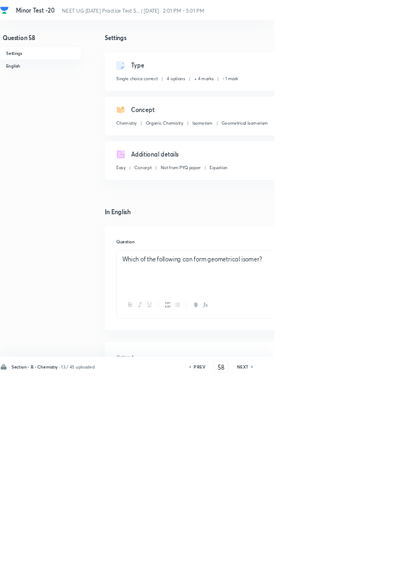
type input "59"
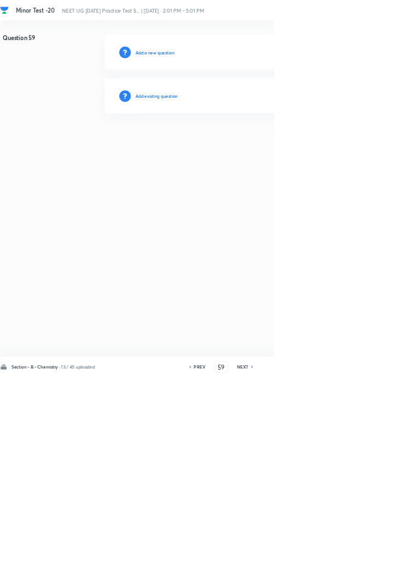
click at [268, 144] on h6 "Add existing question" at bounding box center [236, 145] width 64 height 10
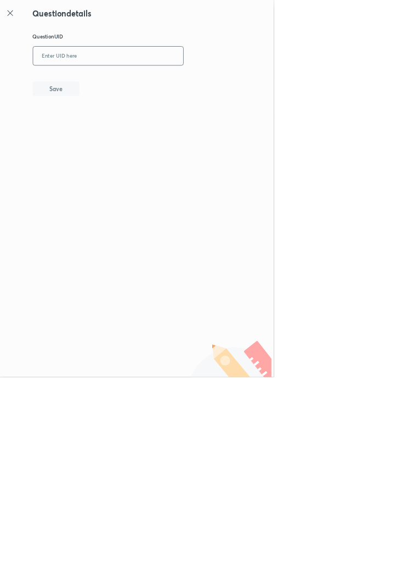
click at [213, 86] on input "text" at bounding box center [163, 84] width 227 height 27
type input "OGO0P"
click at [101, 131] on button "Save" at bounding box center [84, 133] width 70 height 22
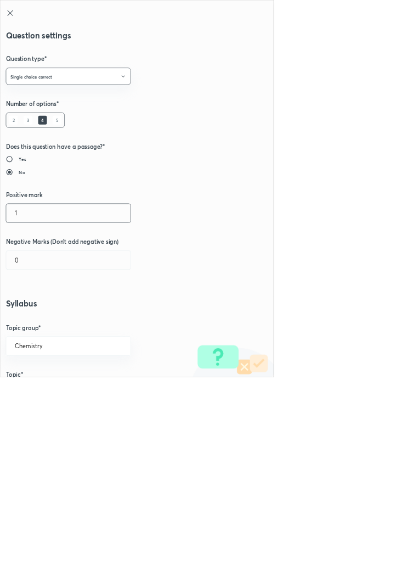
click at [32, 324] on input "1" at bounding box center [103, 321] width 188 height 28
type input "4"
click at [39, 392] on input "0" at bounding box center [103, 392] width 188 height 28
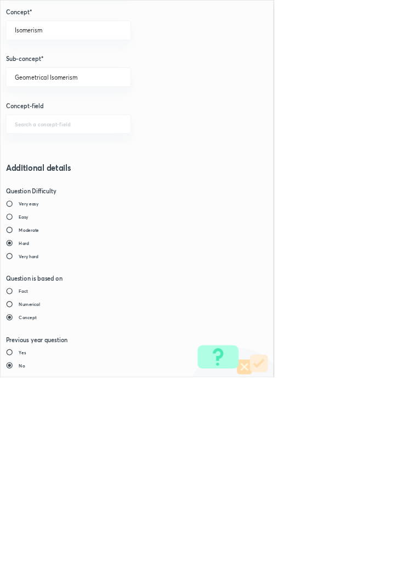
type input "1"
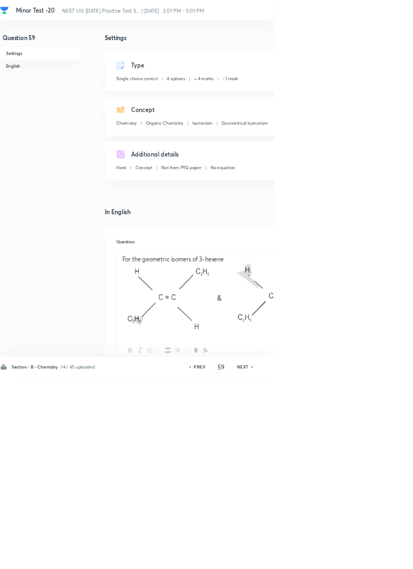
type input "60"
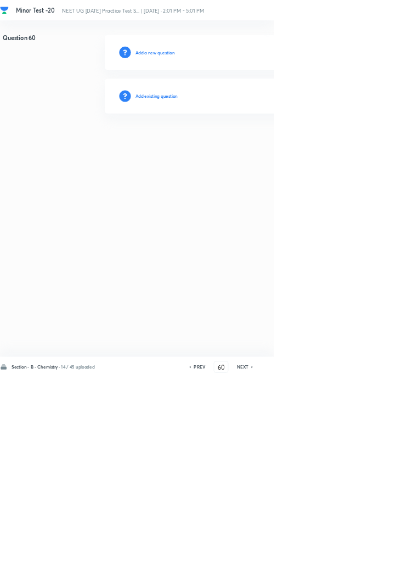
click at [256, 144] on h6 "Add existing question" at bounding box center [236, 145] width 64 height 10
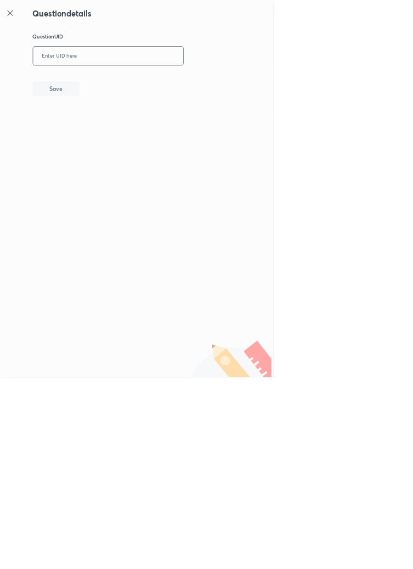
click at [233, 80] on input "text" at bounding box center [163, 84] width 227 height 27
type input "T"
type input "TF09B"
click at [105, 131] on button "Save" at bounding box center [84, 133] width 70 height 22
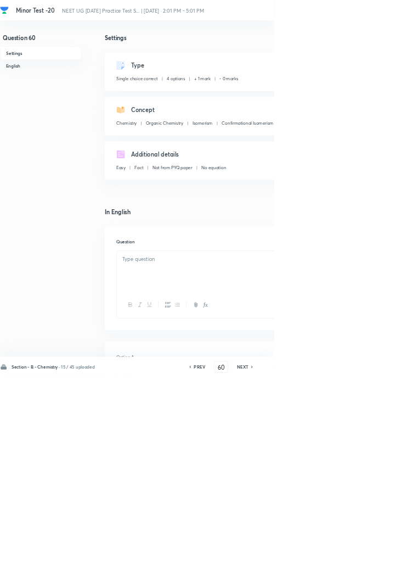
checkbox input "true"
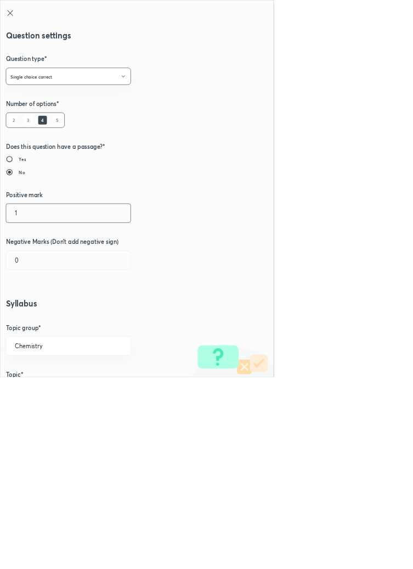
click at [37, 323] on input "1" at bounding box center [103, 321] width 188 height 28
type input "4"
click at [47, 390] on input "0" at bounding box center [103, 392] width 188 height 28
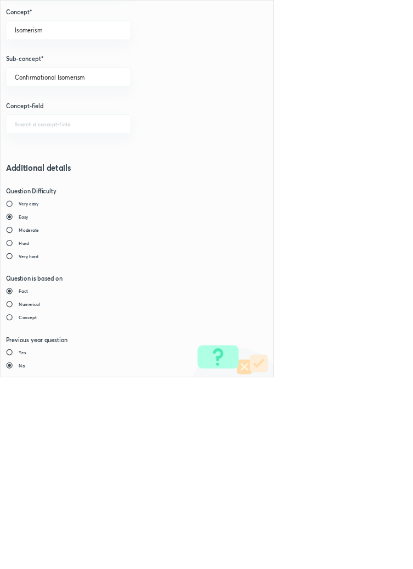
type input "1"
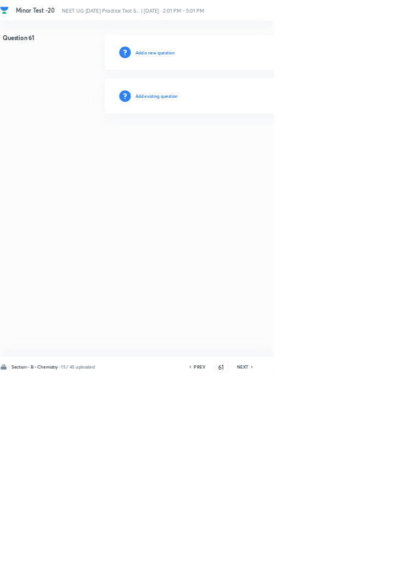
click at [307, 558] on h6 "PREV" at bounding box center [301, 553] width 17 height 10
type input "60"
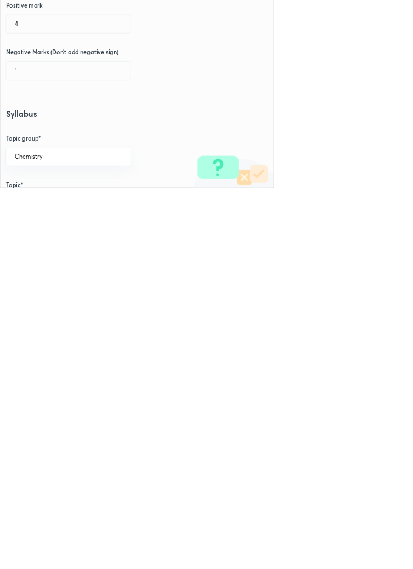
scroll to position [0, 0]
type input "Classification and Nomenclature"
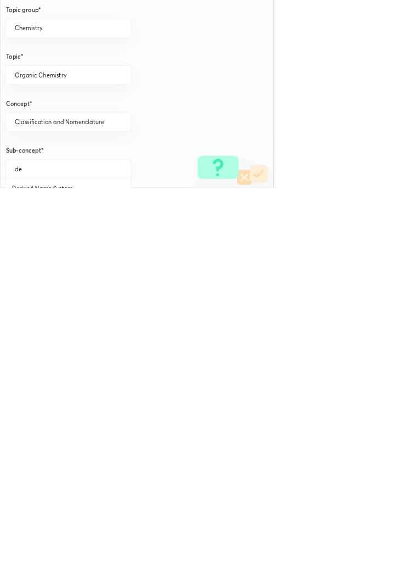
scroll to position [195, 0]
type input "d"
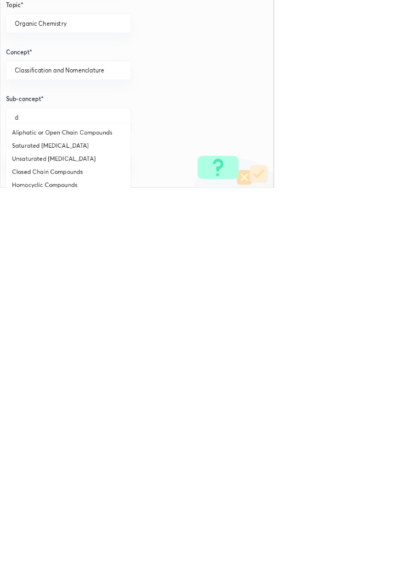
scroll to position [271, 0]
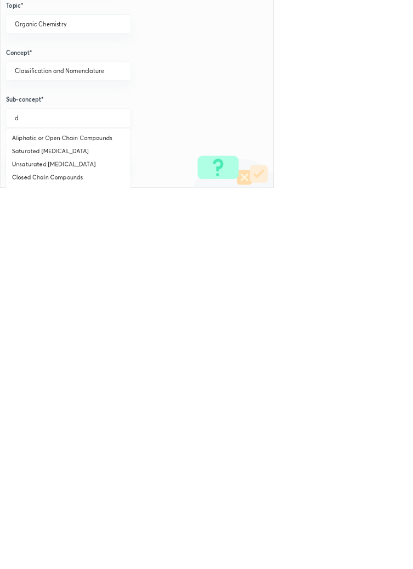
click at [50, 460] on input "d" at bounding box center [103, 463] width 161 height 10
click at [79, 464] on input "degree" at bounding box center [103, 463] width 161 height 10
type input "d"
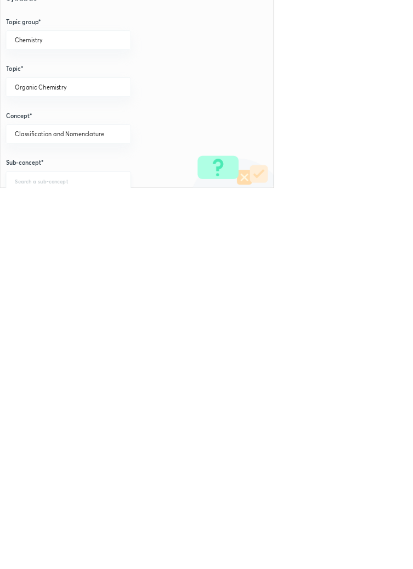
scroll to position [172, 0]
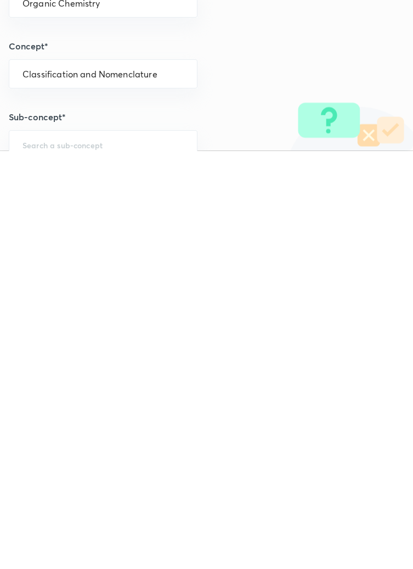
type input "Homocyclic Compounds"
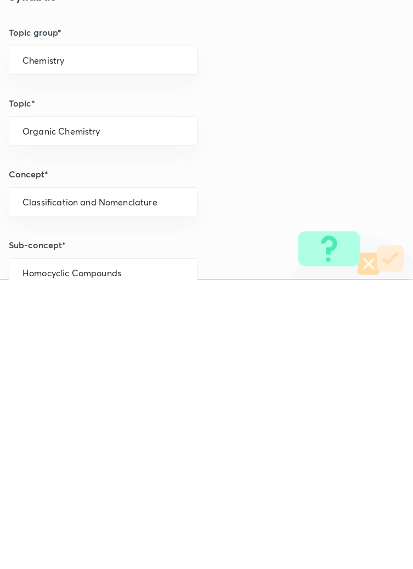
click at [138, 562] on input "Homocyclic Compounds" at bounding box center [103, 562] width 161 height 10
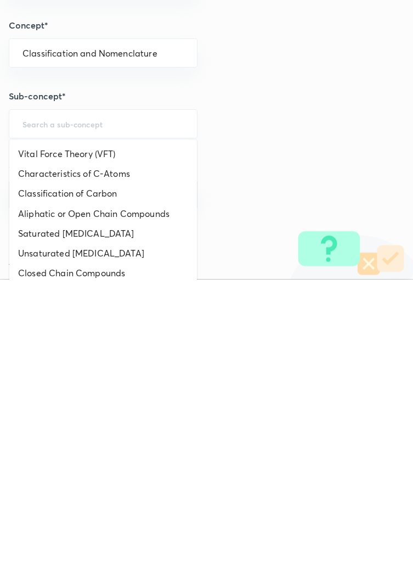
scroll to position [327, 0]
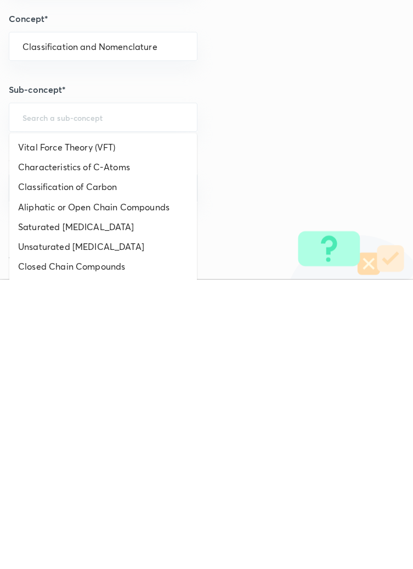
radio input "true"
type input "Homocyclic Compounds"
radio input "false"
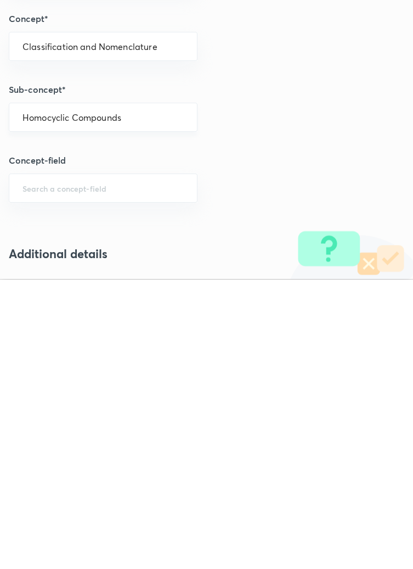
click at [142, 405] on input "Homocyclic Compounds" at bounding box center [103, 407] width 161 height 10
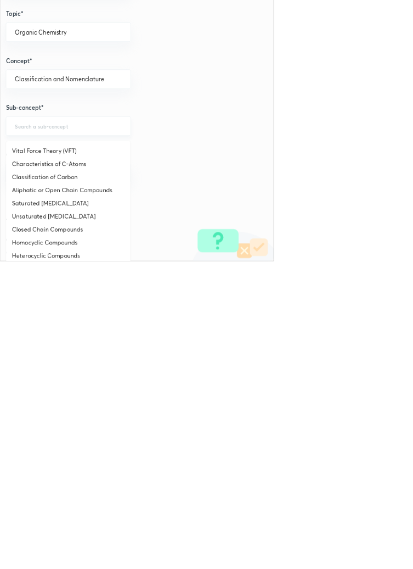
scroll to position [369, 0]
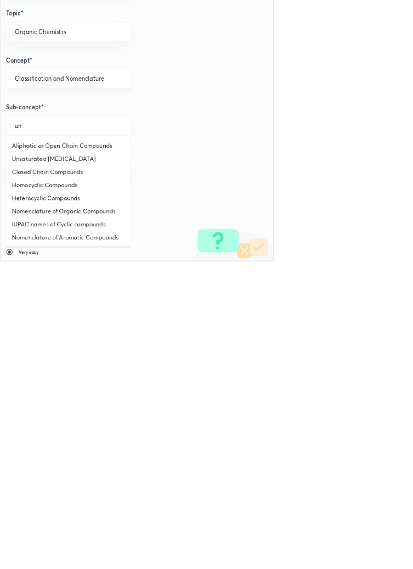
click at [161, 287] on div "Classification and Nomenclature ​" at bounding box center [103, 293] width 189 height 29
type input "Homocyclic Compounds"
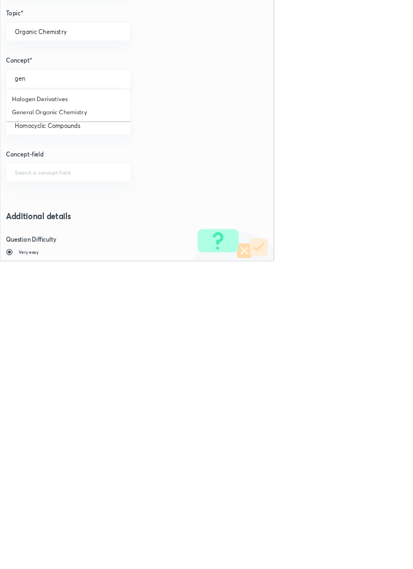
click at [125, 340] on li "General Organic Chemistry" at bounding box center [103, 344] width 188 height 20
type input "General Organic Chemistry"
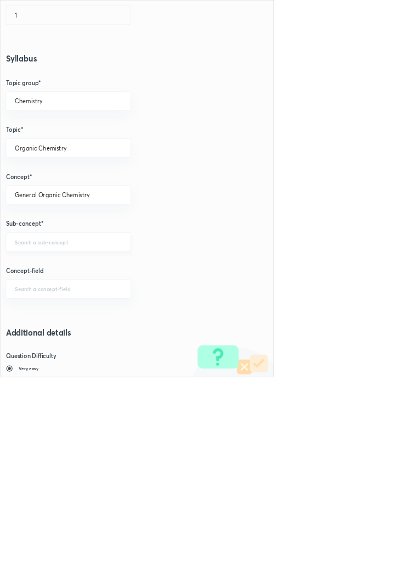
click at [119, 360] on input "text" at bounding box center [103, 364] width 161 height 10
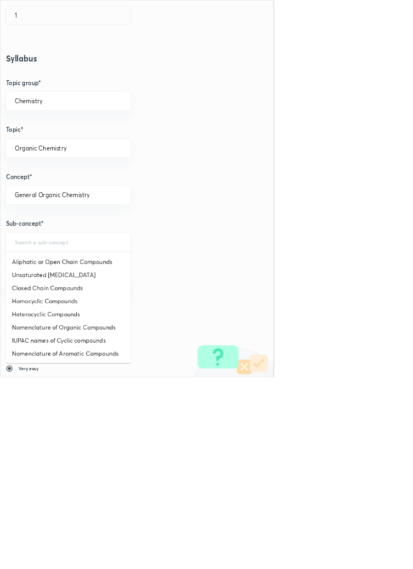
type input "d"
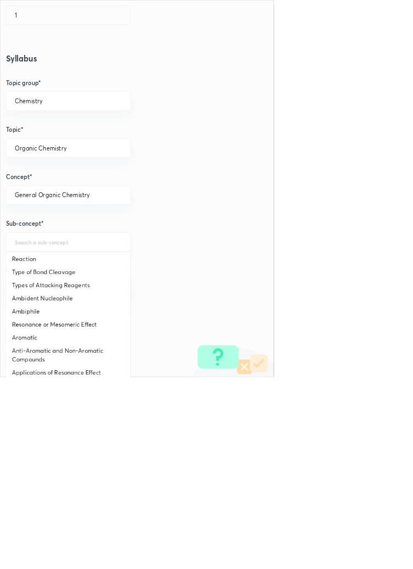
scroll to position [0, 0]
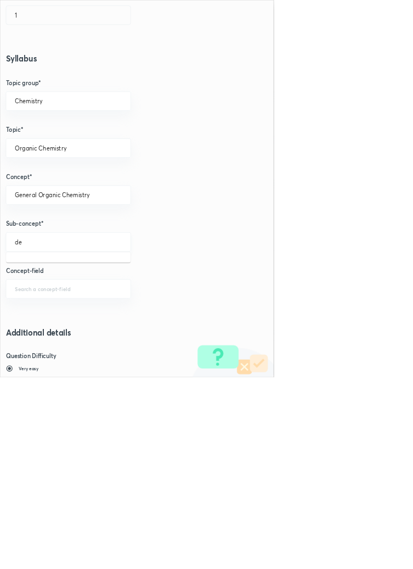
type input "d"
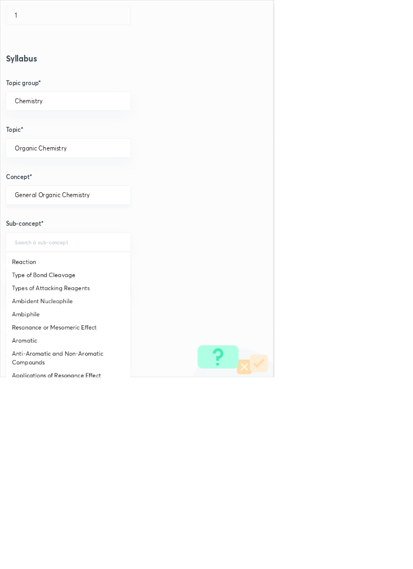
click at [140, 287] on div "General Organic Chemistry ​" at bounding box center [103, 293] width 189 height 29
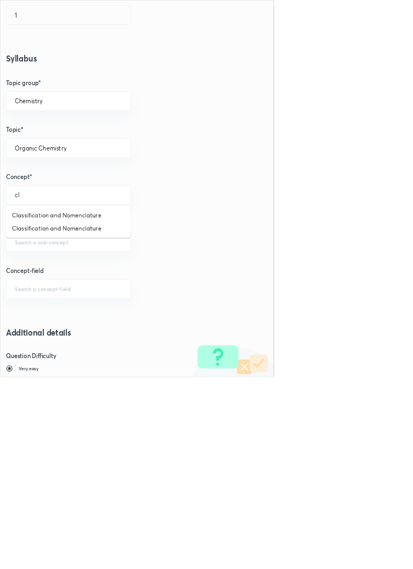
click at [123, 344] on li "Classification and Nomenclature" at bounding box center [103, 344] width 188 height 20
type input "Classification and Nomenclature"
click at [121, 365] on input "text" at bounding box center [103, 364] width 161 height 10
click at [130, 392] on li "Classification and Nomenclature" at bounding box center [103, 395] width 188 height 20
type input "Classification and Nomenclature"
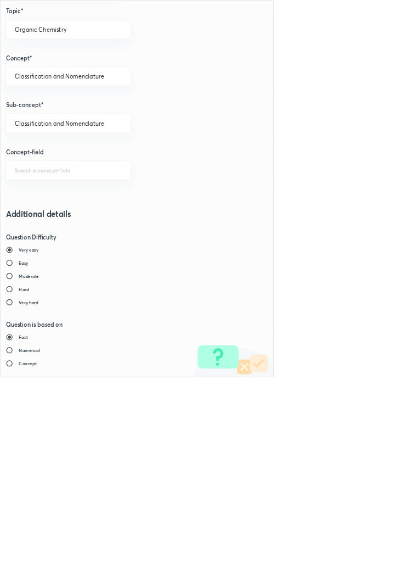
scroll to position [617, 0]
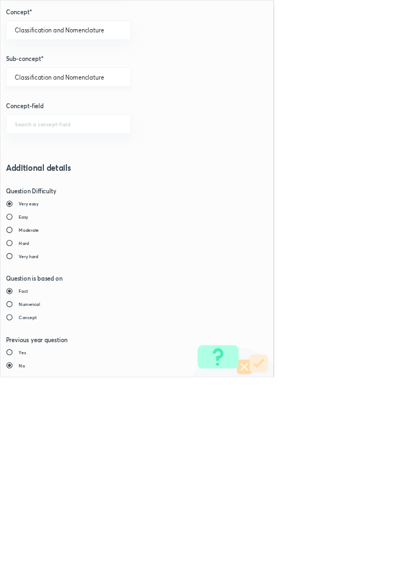
click at [158, 115] on input "Classification and Nomenclature" at bounding box center [103, 116] width 161 height 10
type input "g"
type input "0"
click at [78, 117] on input "0" at bounding box center [103, 116] width 161 height 10
click at [87, 145] on li "Classification and Nomenclature" at bounding box center [103, 147] width 188 height 20
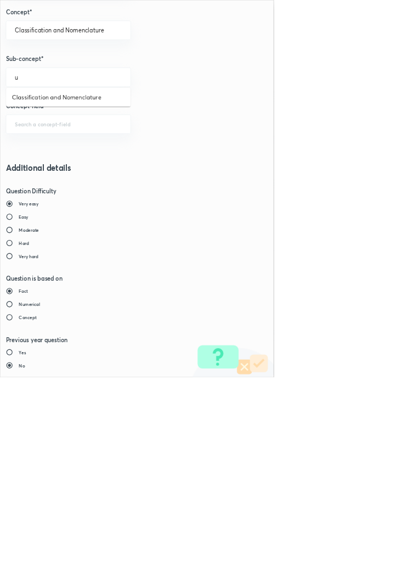
type input "Classification and Nomenclature"
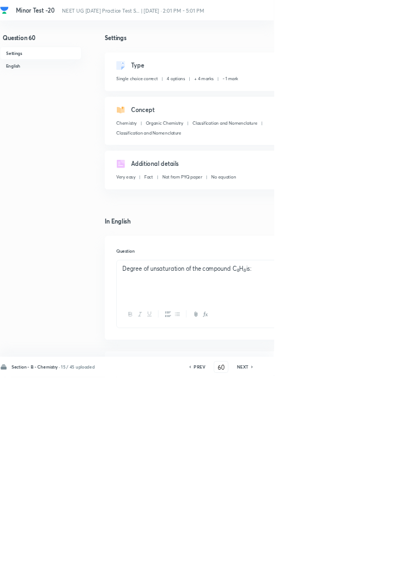
type input "61"
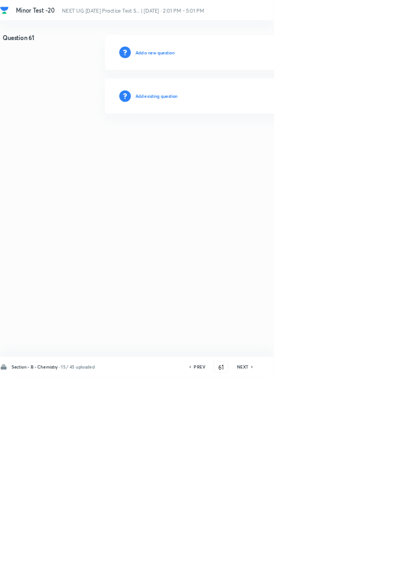
click at [260, 142] on h6 "Add existing question" at bounding box center [236, 145] width 64 height 10
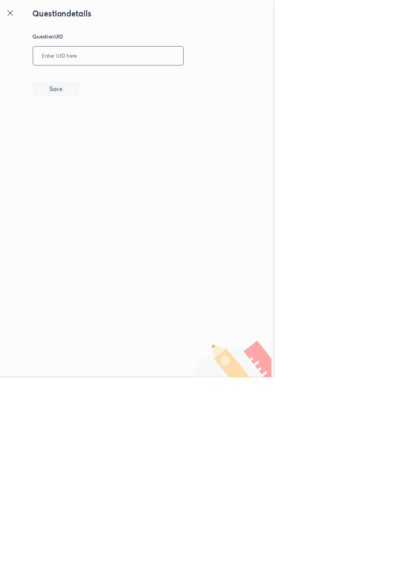
click at [205, 82] on input "text" at bounding box center [163, 84] width 227 height 27
type input "5T4ZL"
click at [113, 134] on button "Save" at bounding box center [84, 133] width 70 height 22
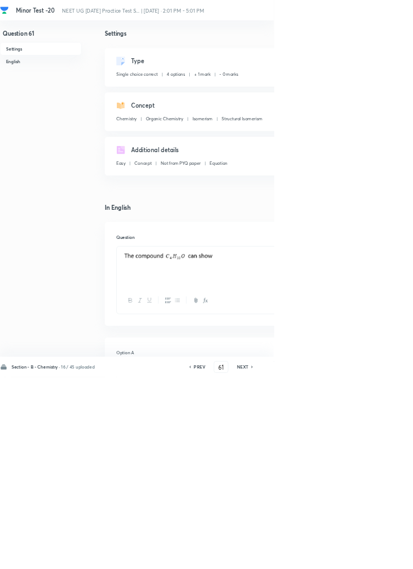
scroll to position [20, 0]
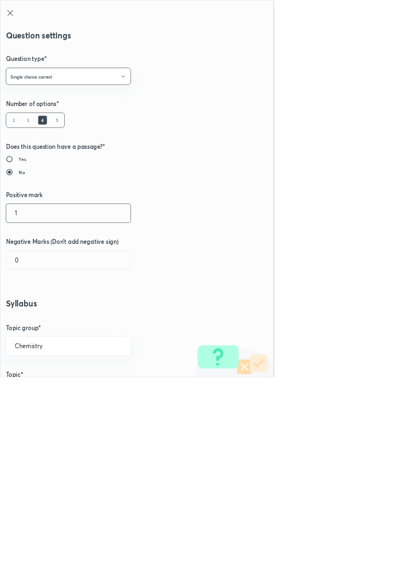
click at [40, 321] on input "1" at bounding box center [103, 321] width 188 height 28
type input "4"
click at [33, 390] on input "0" at bounding box center [103, 392] width 188 height 28
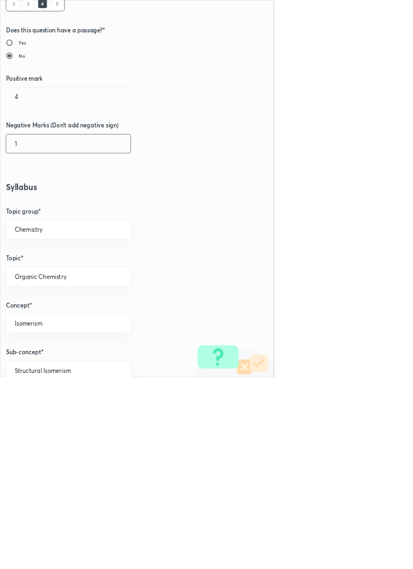
scroll to position [617, 0]
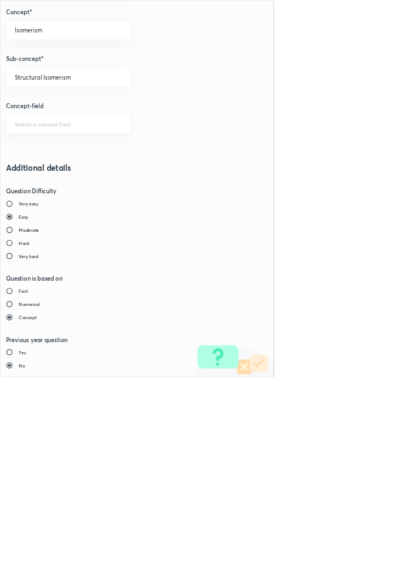
type input "1"
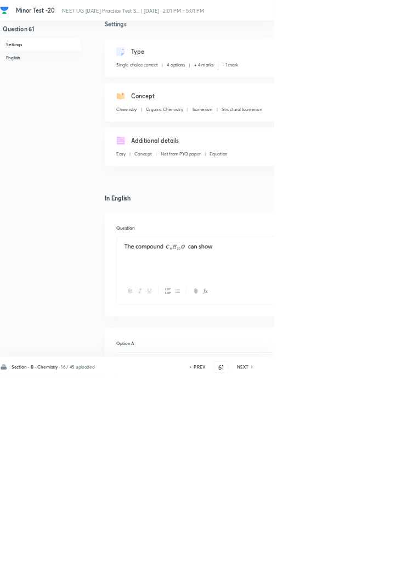
type input "62"
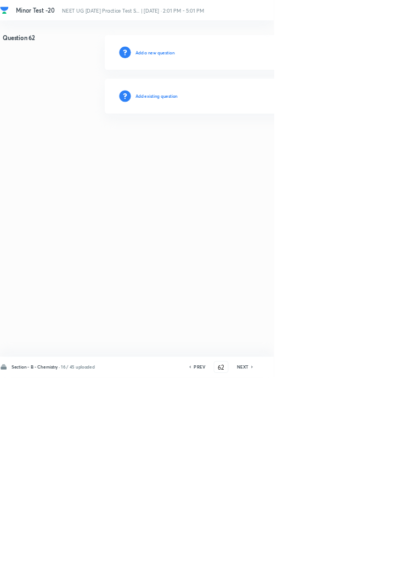
click at [259, 142] on h6 "Add existing question" at bounding box center [236, 145] width 64 height 10
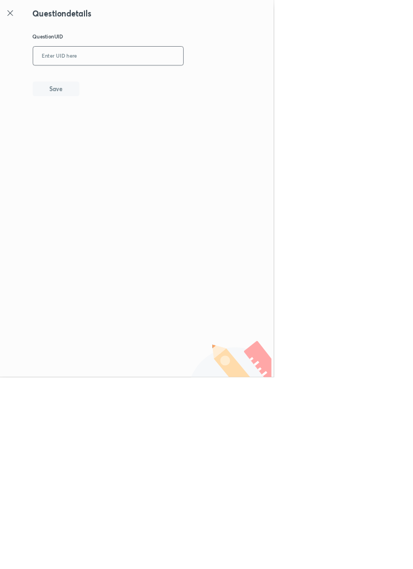
click at [213, 82] on input "text" at bounding box center [163, 84] width 227 height 27
click at [119, 136] on button "Save" at bounding box center [84, 133] width 70 height 22
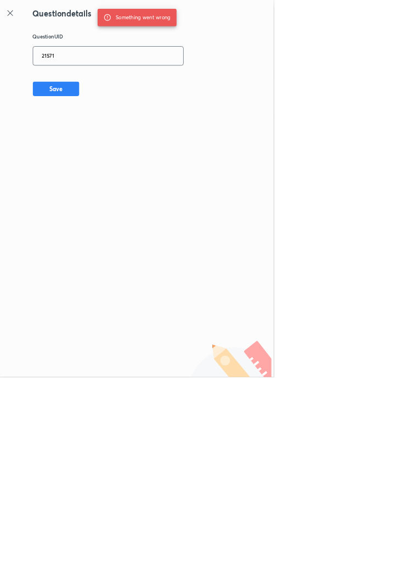
click at [114, 89] on input "21S71" at bounding box center [163, 84] width 227 height 27
type input "21S7I"
click at [97, 138] on button "Save" at bounding box center [84, 133] width 70 height 22
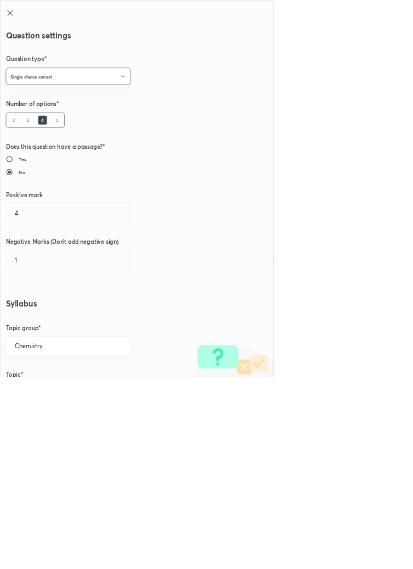
type input "1"
type input "0"
type input "Stereoisomerism"
click at [32, 320] on input "1" at bounding box center [103, 321] width 188 height 28
type input "4"
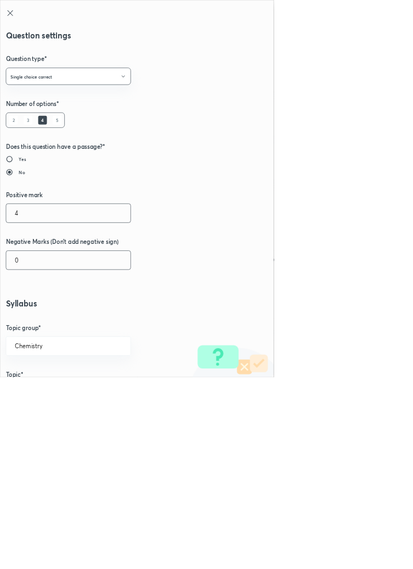
click at [44, 389] on input "0" at bounding box center [103, 392] width 188 height 28
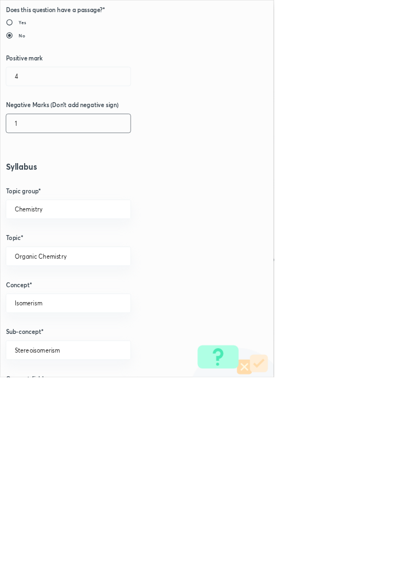
scroll to position [617, 0]
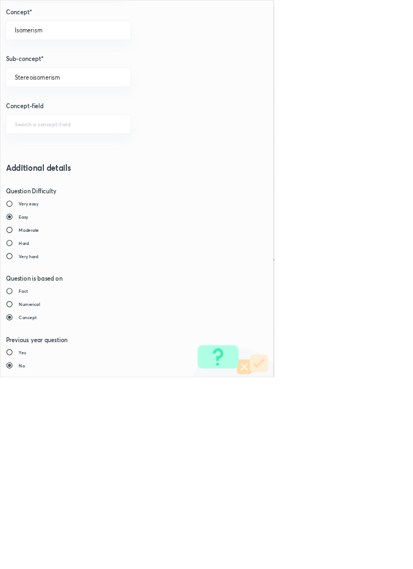
type input "1"
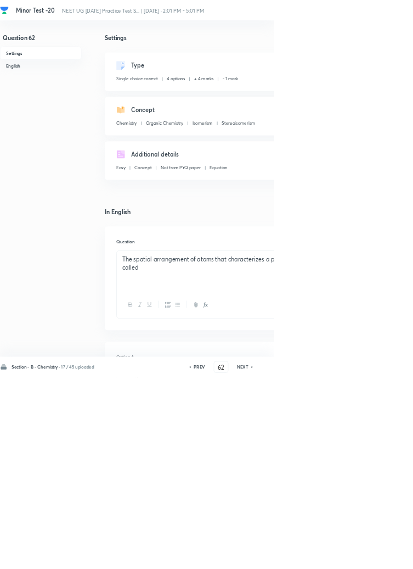
type input "63"
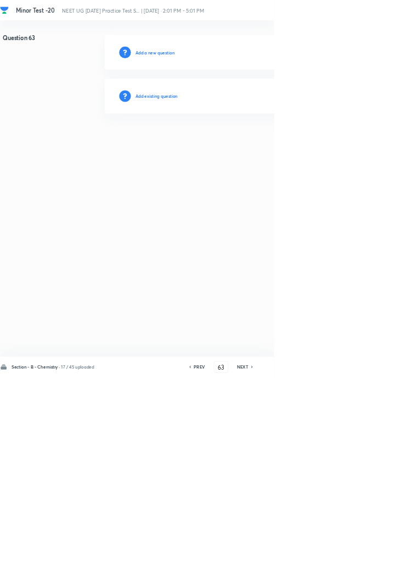
click at [258, 140] on h6 "Add existing question" at bounding box center [236, 145] width 64 height 10
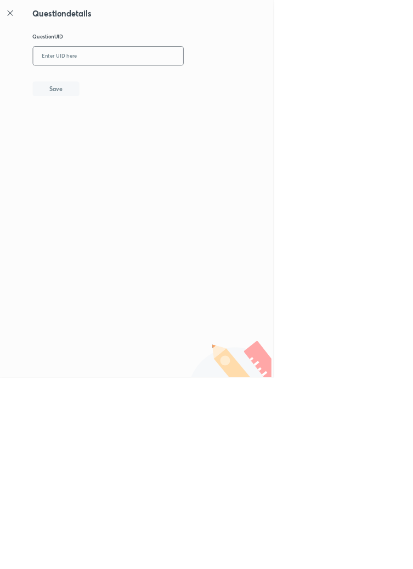
click at [215, 83] on input "text" at bounding box center [163, 84] width 227 height 27
type input "IC75S"
click at [106, 126] on button "Save" at bounding box center [84, 133] width 70 height 22
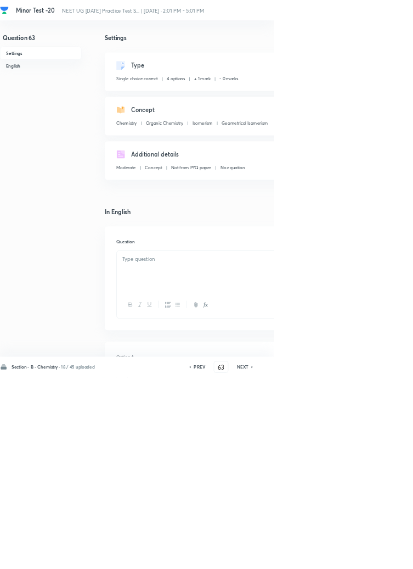
checkbox input "true"
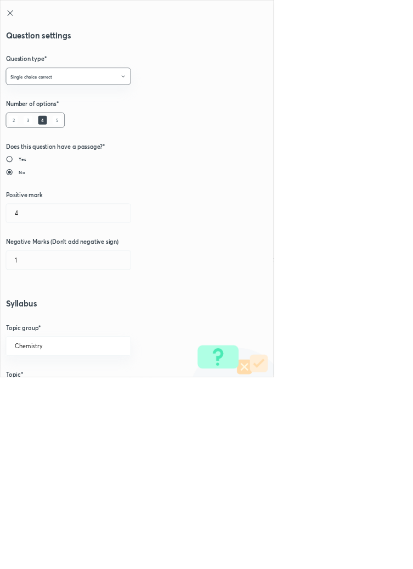
radio input "false"
radio input "true"
radio input "false"
radio input "true"
type input "1"
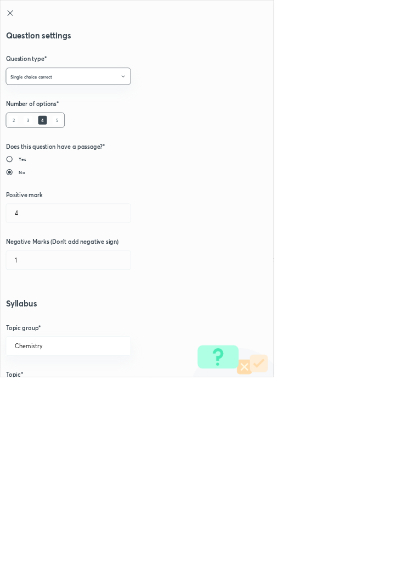
type input "0"
type input "Geometrical Isomerism"
click at [36, 323] on input "1" at bounding box center [103, 321] width 188 height 28
type input "4"
click at [38, 395] on input "0" at bounding box center [103, 392] width 188 height 28
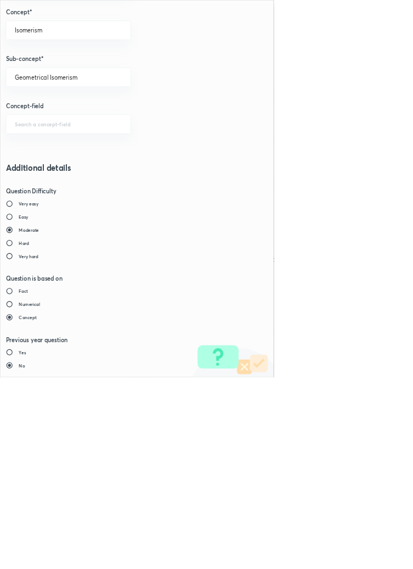
type input "1"
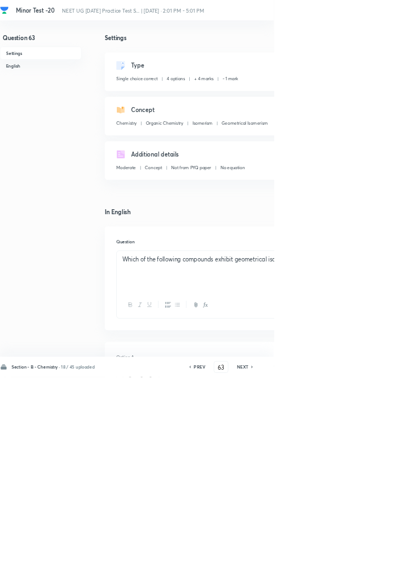
type input "64"
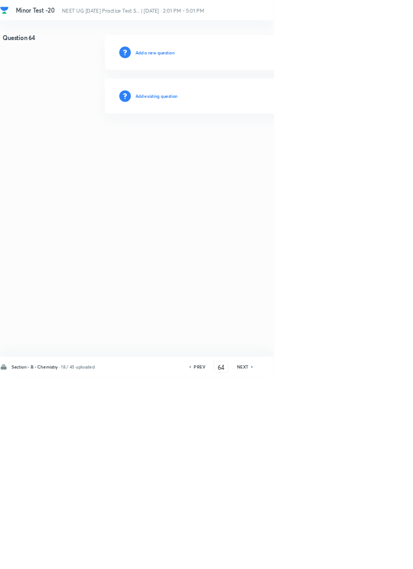
click at [266, 142] on h6 "Add existing question" at bounding box center [236, 145] width 64 height 10
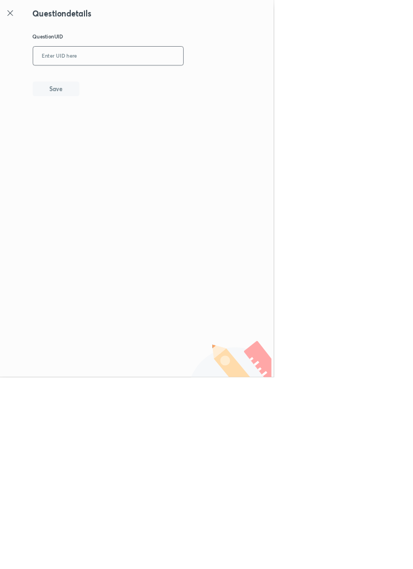
click at [222, 82] on input "text" at bounding box center [163, 84] width 227 height 27
type input "771MJ"
click at [113, 128] on button "Save" at bounding box center [84, 133] width 70 height 22
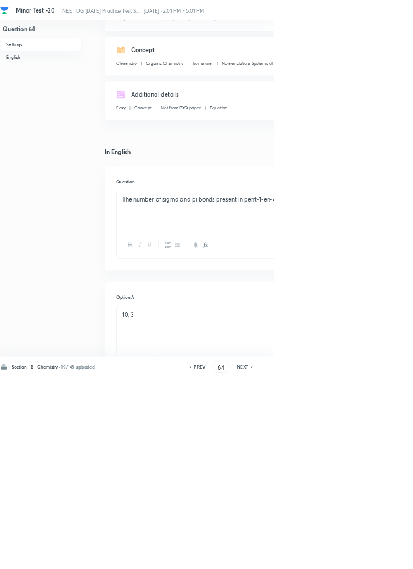
scroll to position [0, 0]
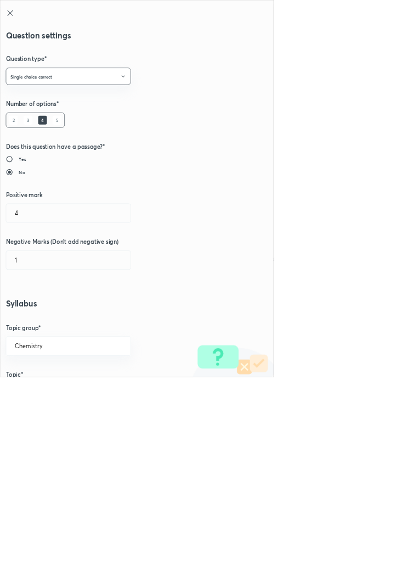
type input "1"
type input "0"
type input "Nomenclature Systems of geometrical Isomers"
click at [34, 317] on input "1" at bounding box center [103, 321] width 188 height 28
type input "4"
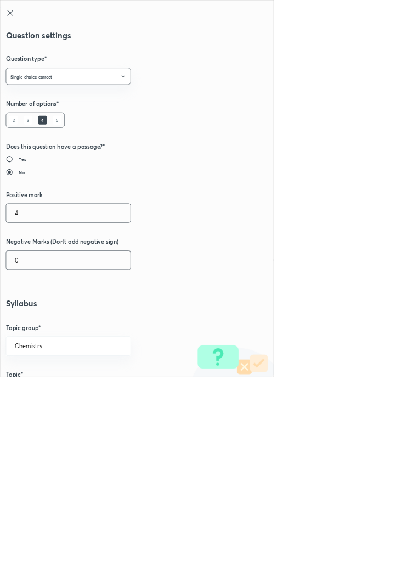
click at [36, 390] on input "0" at bounding box center [103, 392] width 188 height 28
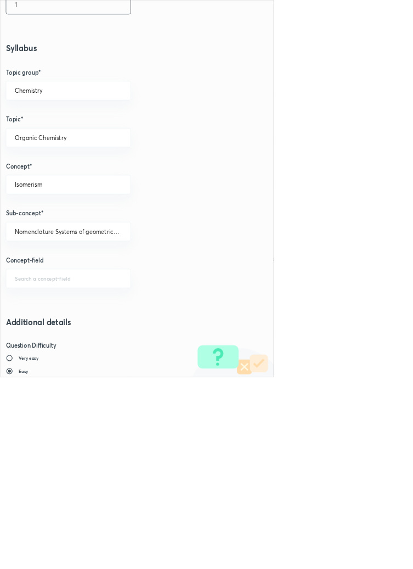
scroll to position [378, 0]
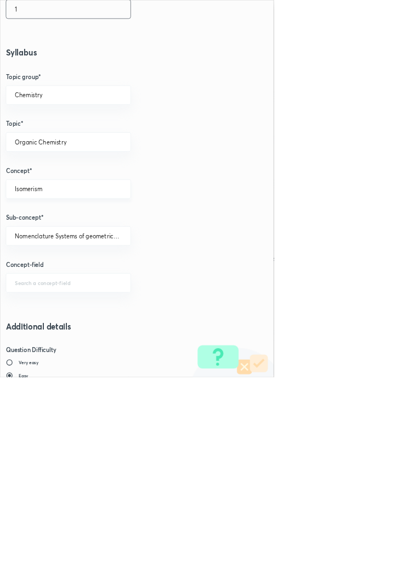
type input "1"
click at [93, 285] on input "Isomerism" at bounding box center [103, 285] width 161 height 10
click at [113, 330] on li "Classification and Nomenclature" at bounding box center [103, 335] width 188 height 20
type input "Classification and Nomenclature"
click at [93, 351] on input "text" at bounding box center [103, 356] width 161 height 10
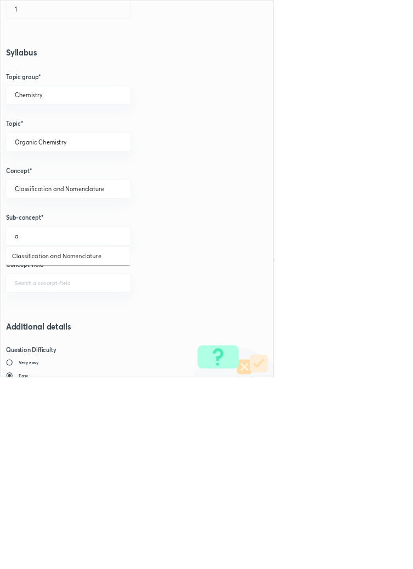
click at [132, 381] on li "Classification and Nomenclature" at bounding box center [103, 386] width 188 height 20
type input "Classification and Nomenclature"
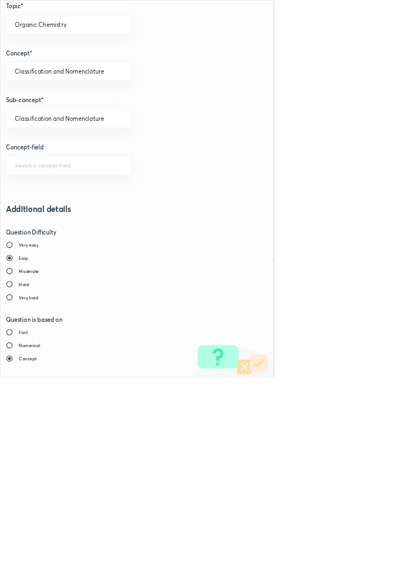
scroll to position [617, 0]
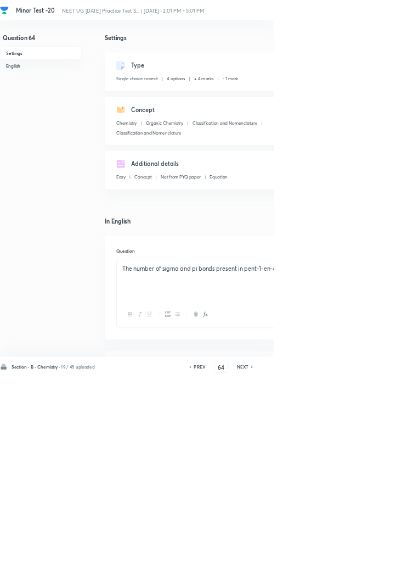
type input "65"
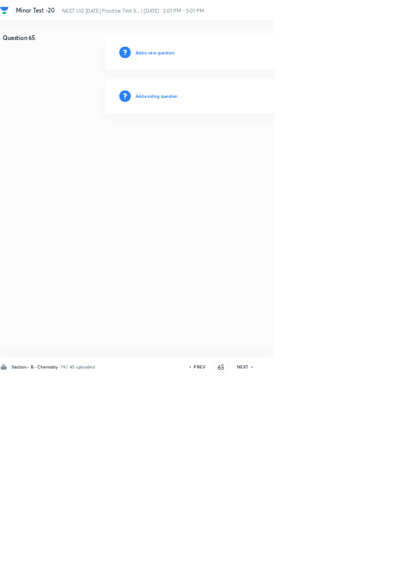
click at [268, 146] on h6 "Add existing question" at bounding box center [236, 145] width 64 height 10
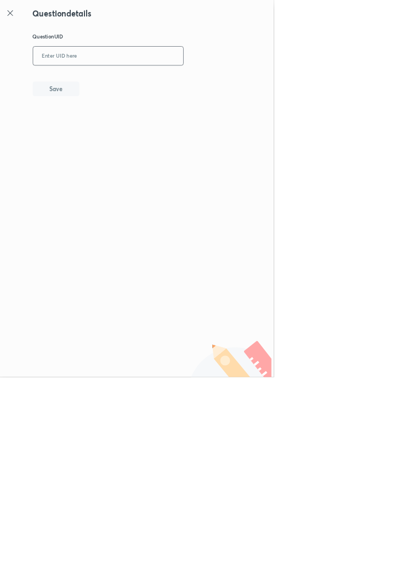
click at [223, 79] on input "text" at bounding box center [163, 84] width 227 height 27
type input "2SZGT"
click at [110, 129] on button "Save" at bounding box center [84, 133] width 70 height 22
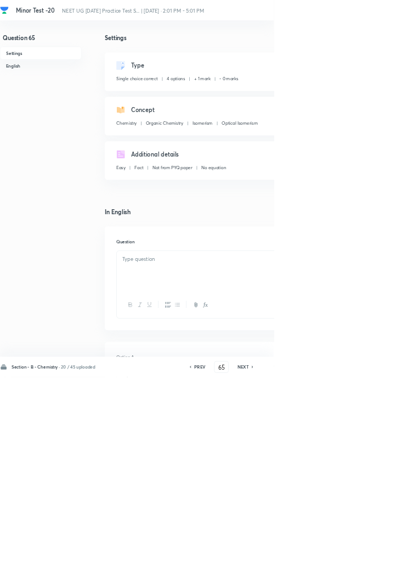
checkbox input "true"
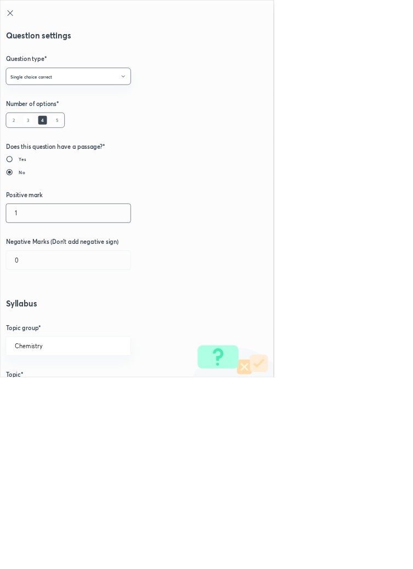
click at [36, 316] on input "1" at bounding box center [103, 321] width 188 height 28
type input "4"
click at [36, 392] on input "0" at bounding box center [103, 392] width 188 height 28
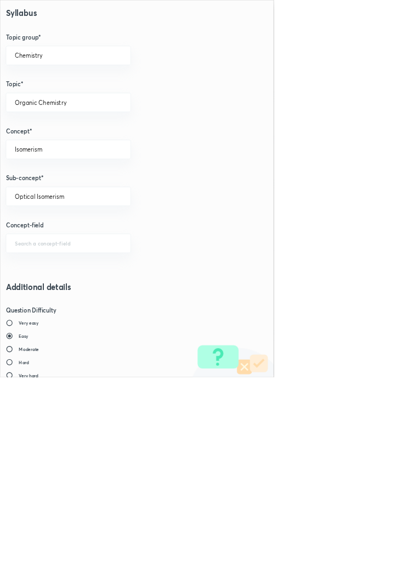
scroll to position [436, 0]
type input "1"
click at [117, 295] on input "Optical Isomerism" at bounding box center [103, 298] width 161 height 10
type input "f"
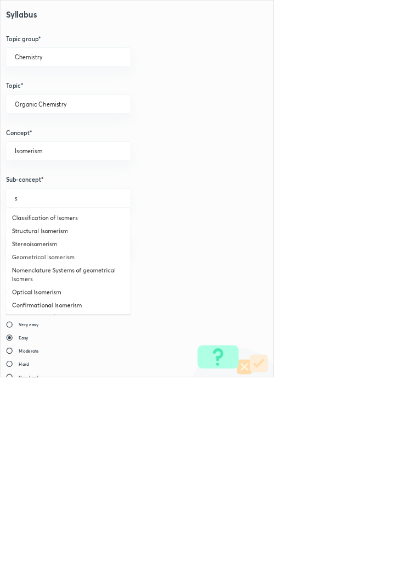
click at [93, 347] on li "Structural Isomerism" at bounding box center [103, 348] width 188 height 20
type input "Structural Isomerism"
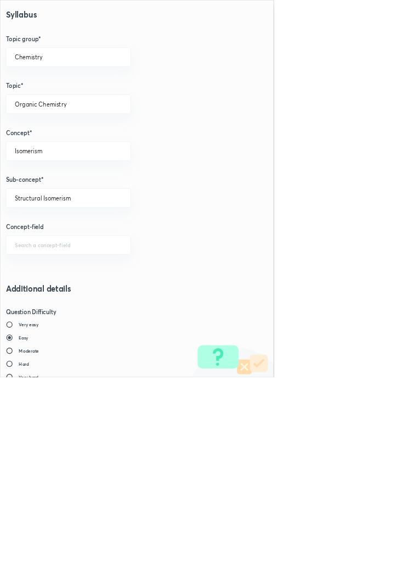
scroll to position [617, 0]
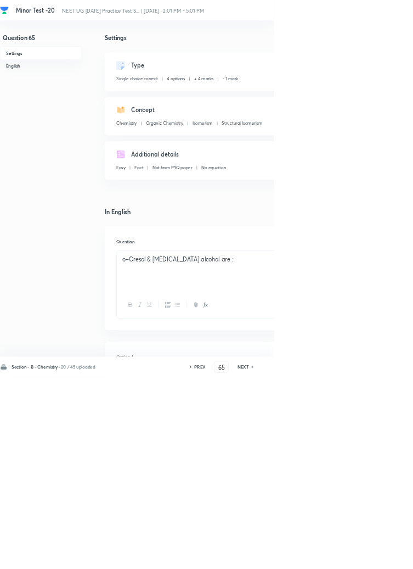
type input "66"
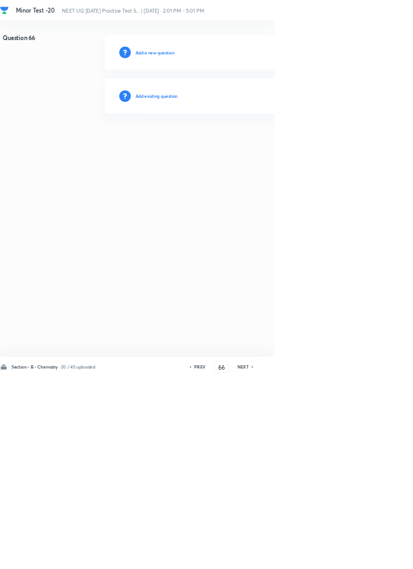
click at [250, 145] on h6 "Add existing question" at bounding box center [236, 145] width 64 height 10
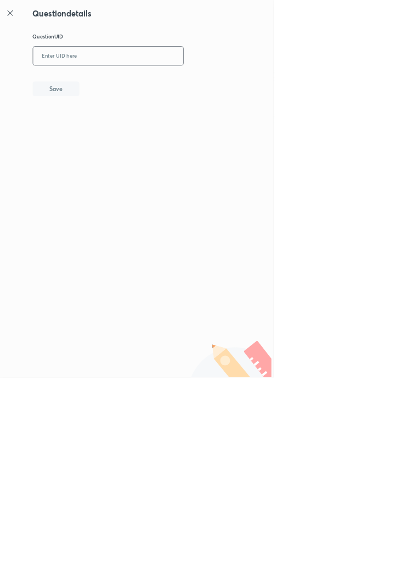
click at [213, 82] on input "text" at bounding box center [163, 84] width 227 height 27
type input "VYPE6"
click at [111, 136] on button "Save" at bounding box center [84, 133] width 70 height 22
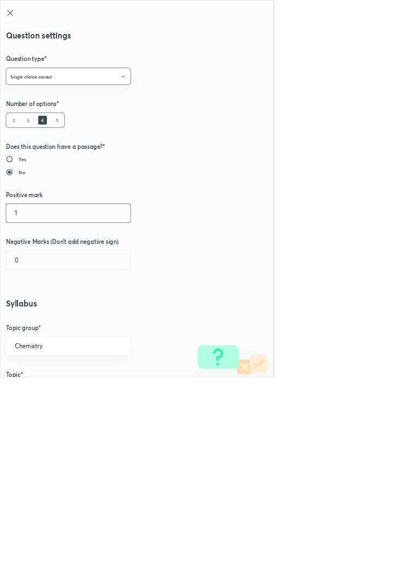
click at [29, 318] on input "1" at bounding box center [103, 321] width 188 height 28
type input "4"
click at [35, 390] on input "0" at bounding box center [103, 392] width 188 height 28
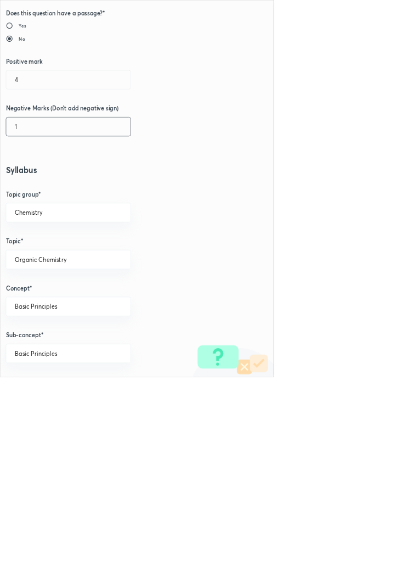
scroll to position [193, 0]
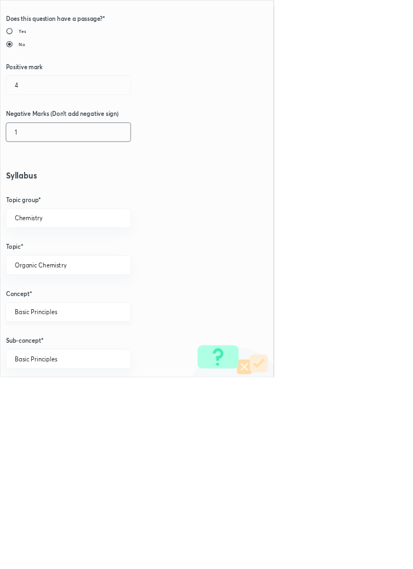
type input "1"
click at [112, 472] on input "Basic Principles" at bounding box center [103, 470] width 161 height 10
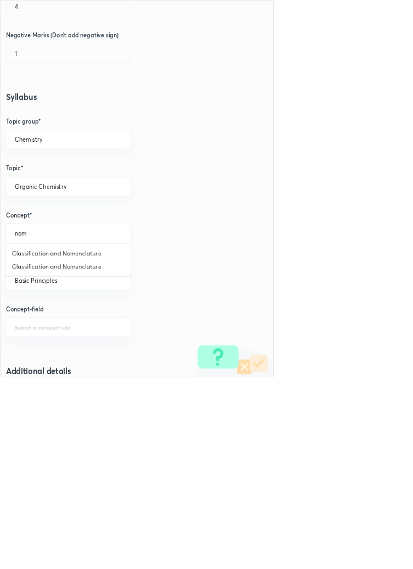
scroll to position [312, 0]
click at [134, 399] on li "Classification and Nomenclature" at bounding box center [103, 401] width 188 height 20
type input "Classification and Nomenclature"
click at [116, 423] on input "text" at bounding box center [103, 422] width 161 height 10
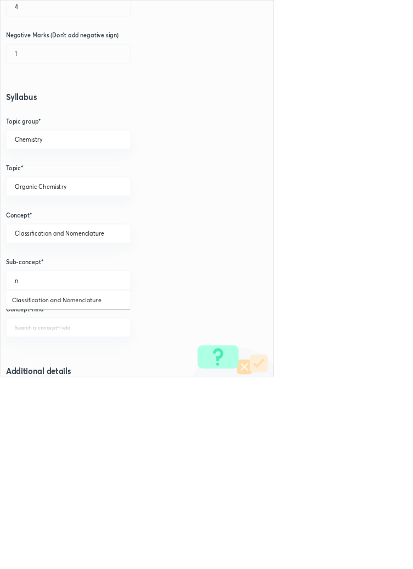
click at [119, 450] on li "Classification and Nomenclature" at bounding box center [103, 452] width 188 height 20
type input "Classification and Nomenclature"
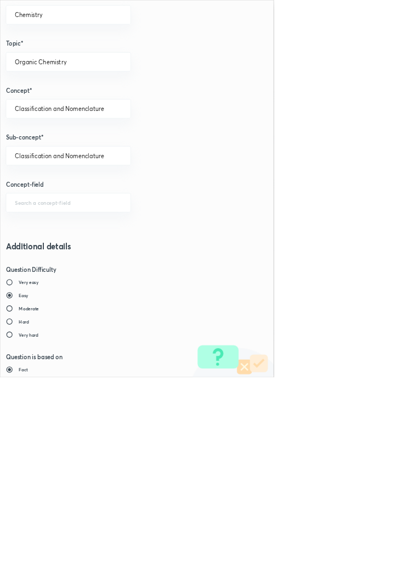
scroll to position [617, 0]
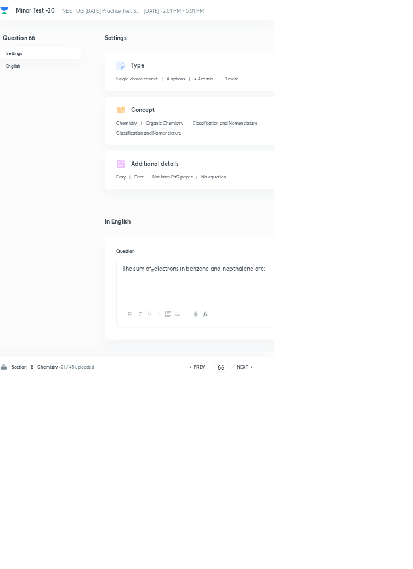
type input "67"
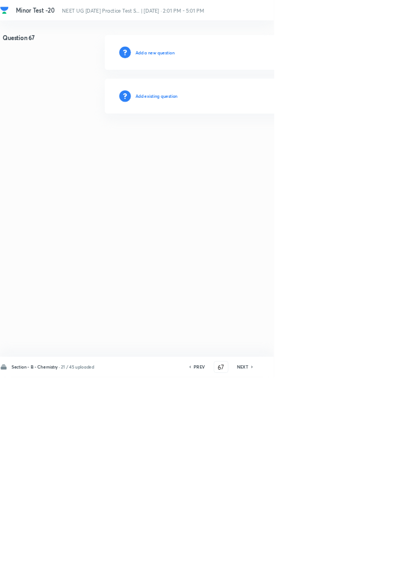
click at [263, 144] on h6 "Add existing question" at bounding box center [236, 145] width 64 height 10
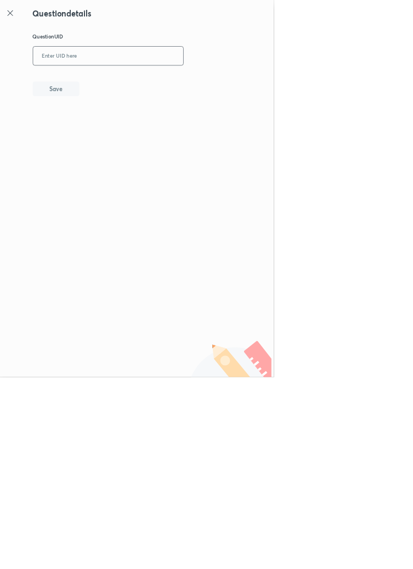
click at [246, 82] on input "text" at bounding box center [163, 84] width 227 height 27
type input "UB8AA"
click at [110, 136] on button "Save" at bounding box center [84, 133] width 70 height 22
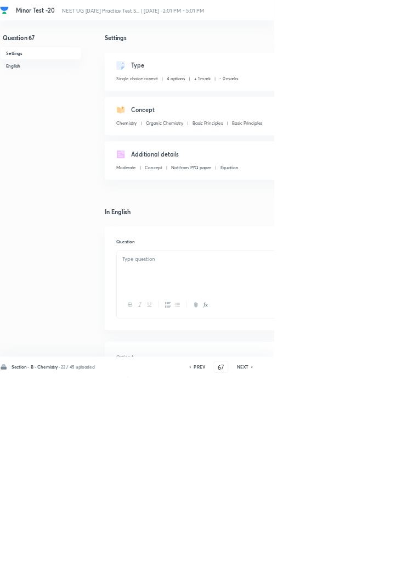
checkbox input "true"
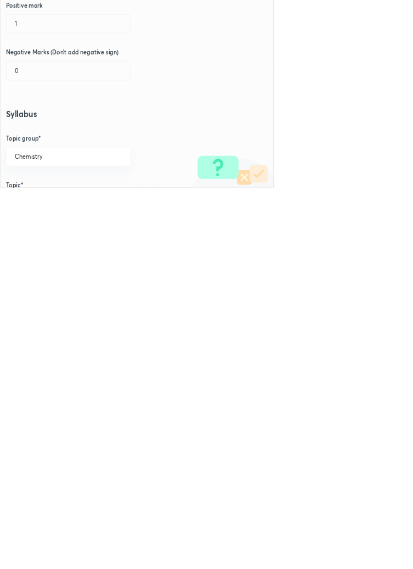
type input "Classification and Nomenclature"
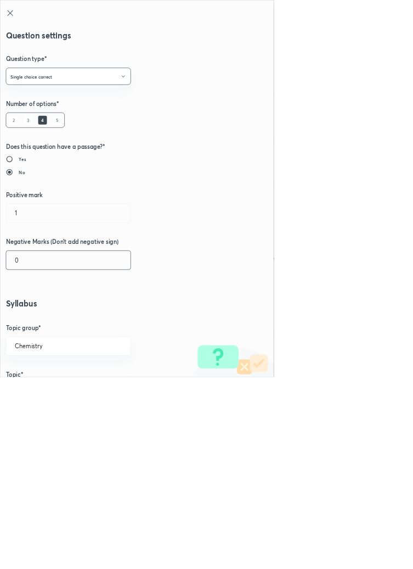
click at [95, 393] on input "0" at bounding box center [103, 392] width 188 height 28
type input "1"
click at [46, 321] on input "1" at bounding box center [103, 321] width 188 height 28
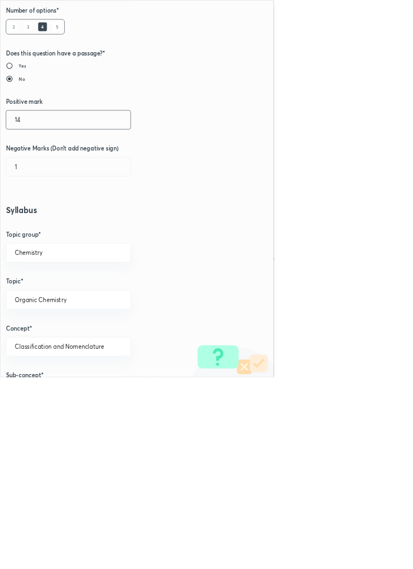
scroll to position [140, 0]
type input "1"
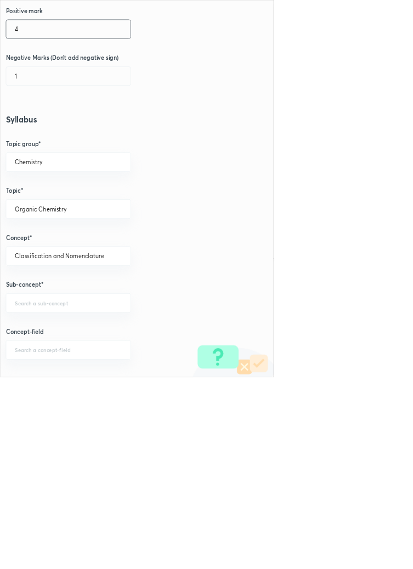
scroll to position [442, 0]
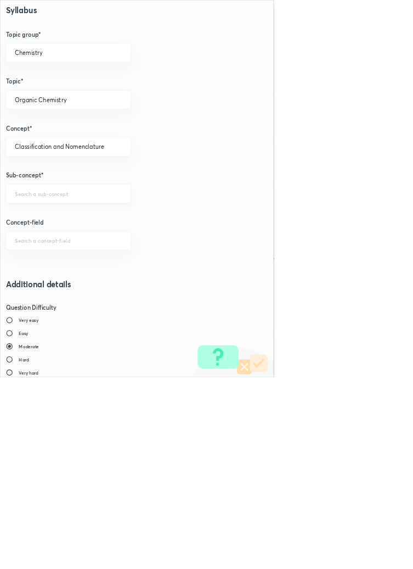
type input "4"
click at [95, 286] on input "text" at bounding box center [103, 291] width 161 height 10
click at [72, 287] on input "text" at bounding box center [103, 291] width 161 height 10
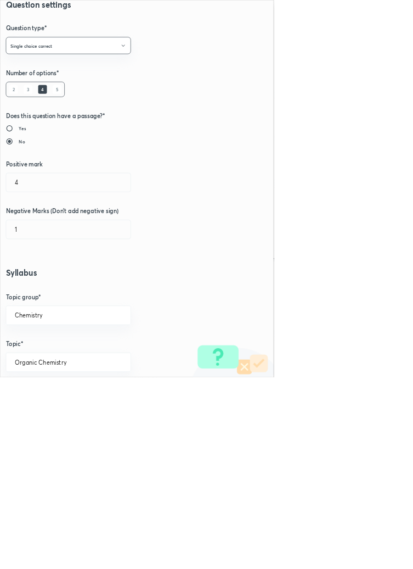
scroll to position [0, 0]
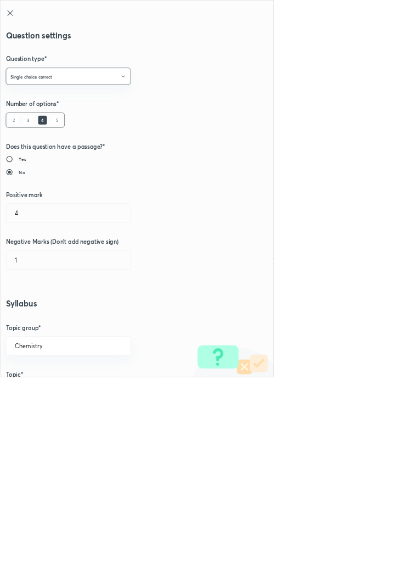
click at [15, 18] on icon at bounding box center [15, 19] width 13 height 13
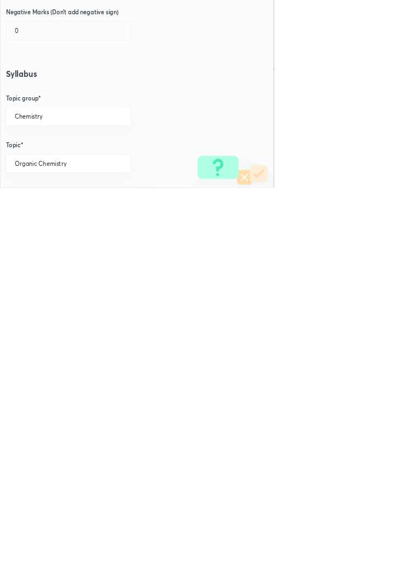
scroll to position [61, 0]
type input "Basic Principles"
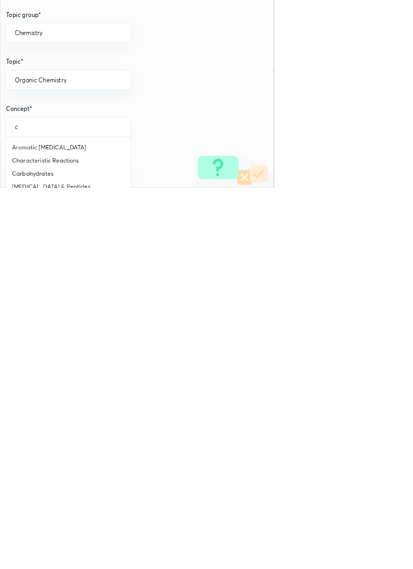
scroll to position [188, 0]
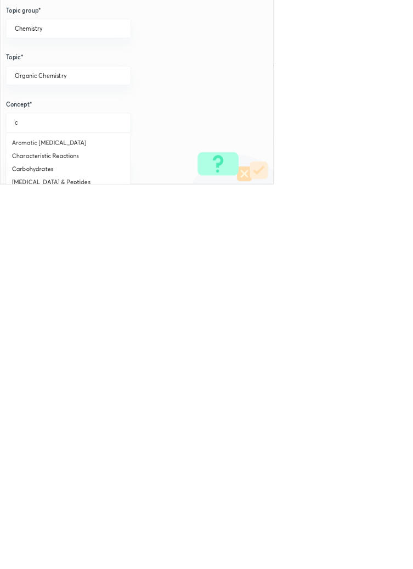
type input "Basic Principles"
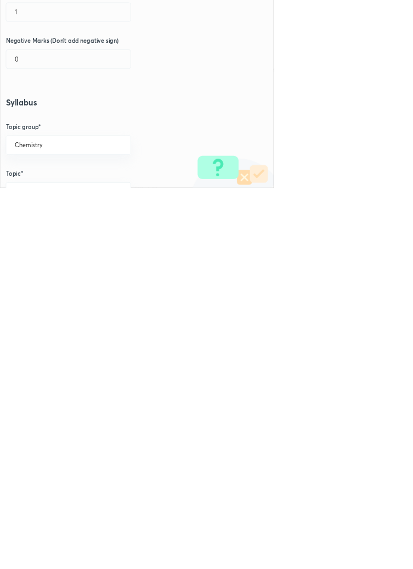
scroll to position [0, 0]
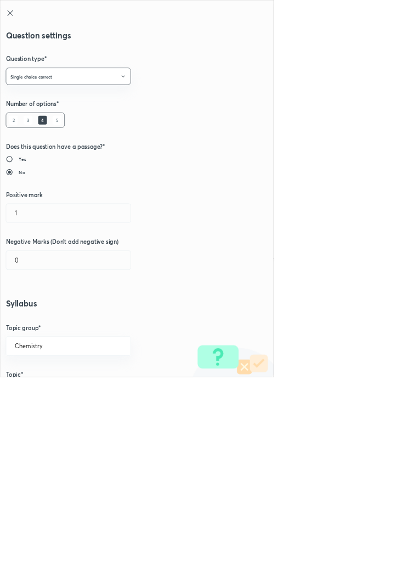
click at [15, 16] on icon at bounding box center [15, 19] width 13 height 13
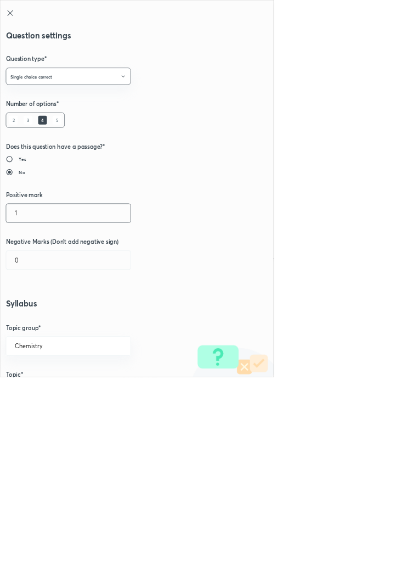
click at [41, 317] on input "1" at bounding box center [103, 321] width 188 height 28
type input "4"
click at [47, 397] on input "0" at bounding box center [103, 392] width 188 height 28
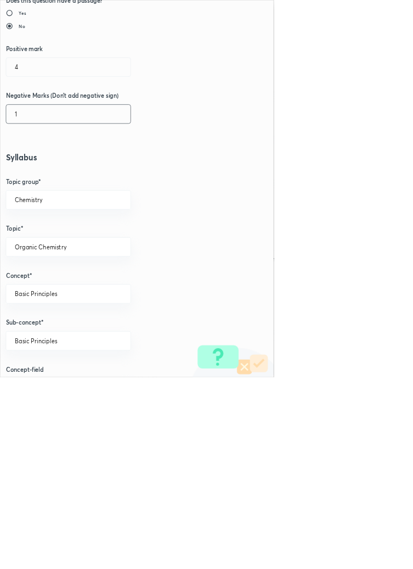
scroll to position [617, 0]
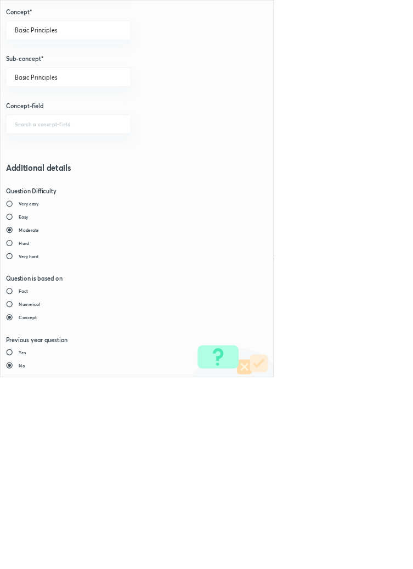
type input "1"
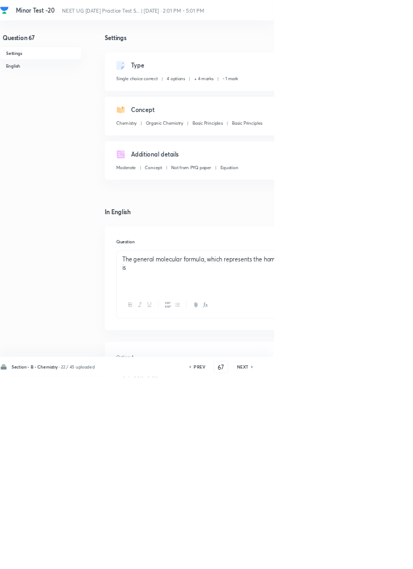
type input "68"
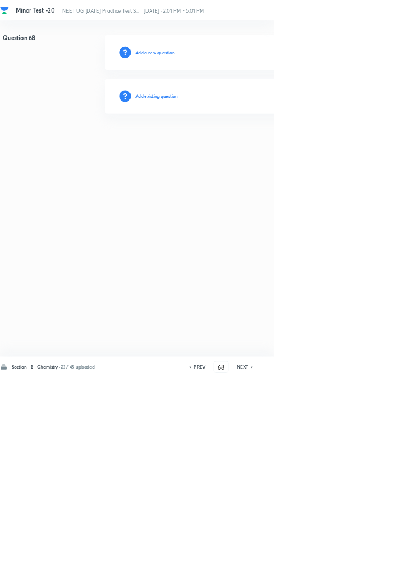
click at [257, 143] on h6 "Add existing question" at bounding box center [236, 145] width 64 height 10
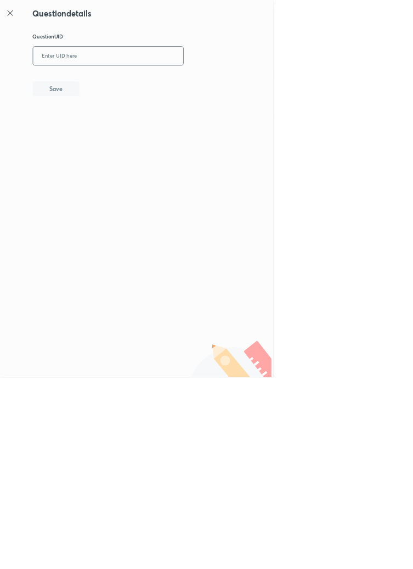
click at [211, 81] on input "text" at bounding box center [163, 84] width 227 height 27
click at [106, 132] on button "Save" at bounding box center [84, 133] width 70 height 22
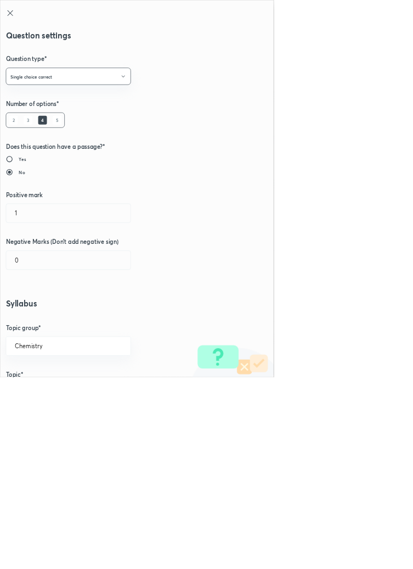
click at [15, 19] on icon at bounding box center [15, 19] width 8 height 8
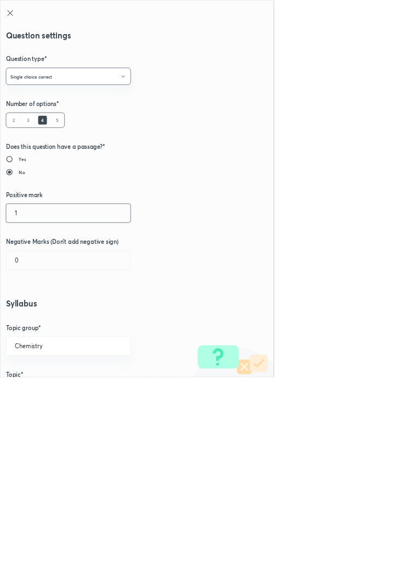
click at [40, 316] on input "1" at bounding box center [103, 321] width 188 height 28
click at [34, 394] on input "0" at bounding box center [103, 392] width 188 height 28
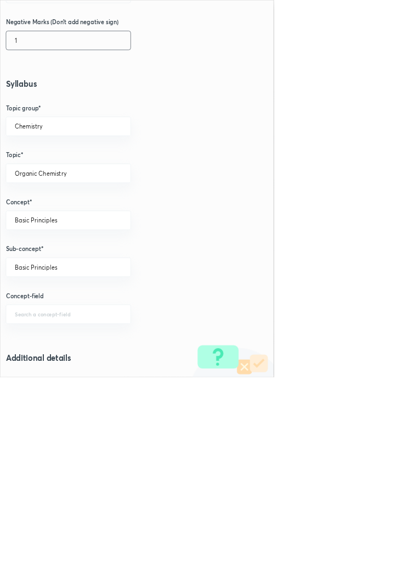
scroll to position [312, 0]
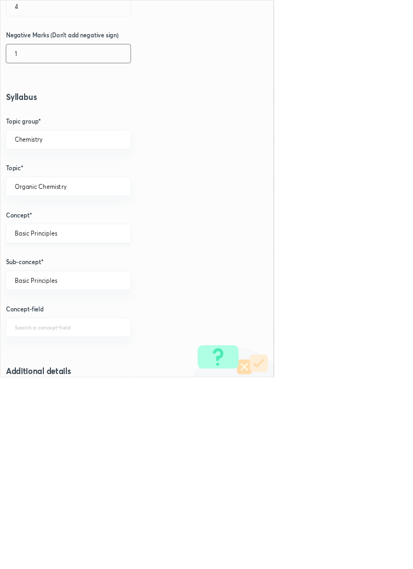
click at [102, 352] on input "Basic Principles" at bounding box center [103, 351] width 161 height 10
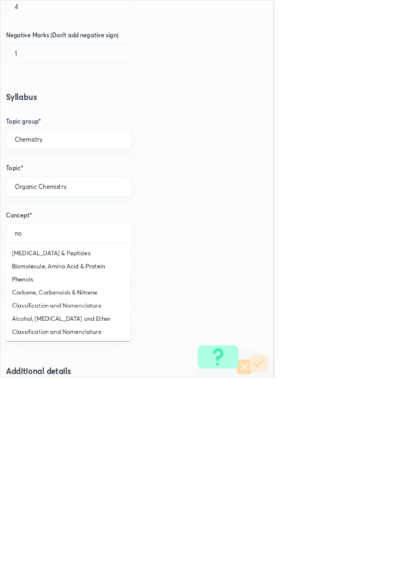
click at [141, 507] on li "Classification and Nomenclature" at bounding box center [103, 500] width 188 height 20
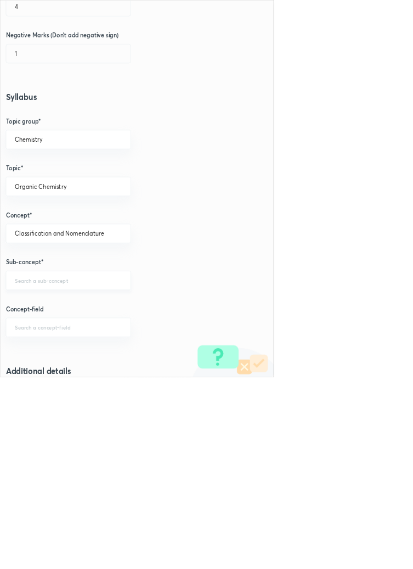
click at [92, 420] on input "text" at bounding box center [103, 422] width 161 height 10
click at [158, 349] on input "Classification and Nomenclature" at bounding box center [103, 351] width 161 height 10
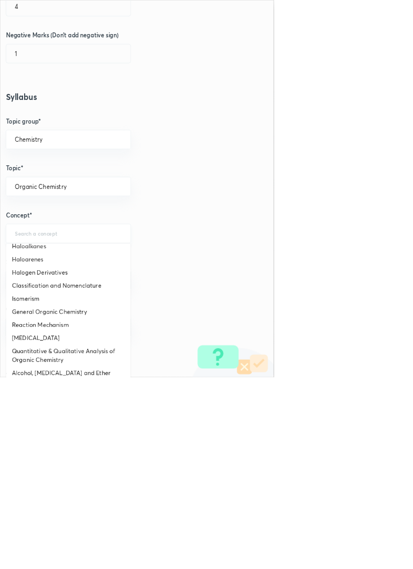
scroll to position [413, 0]
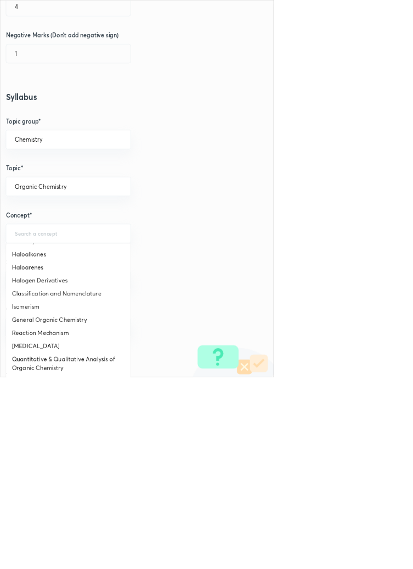
click at [93, 446] on li "Classification and Nomenclature" at bounding box center [103, 442] width 188 height 20
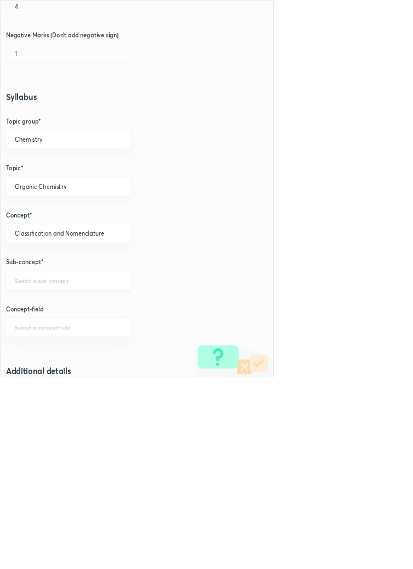
click at [84, 421] on input "text" at bounding box center [103, 422] width 161 height 10
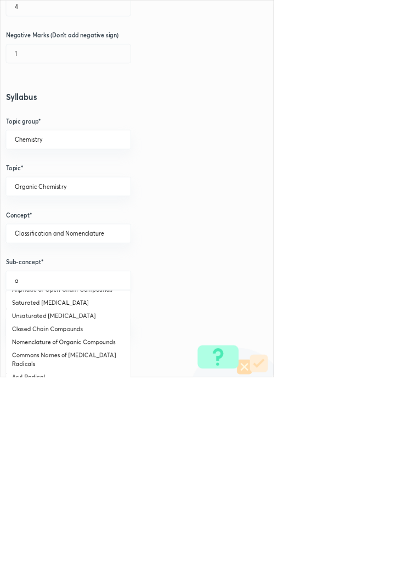
scroll to position [83, 0]
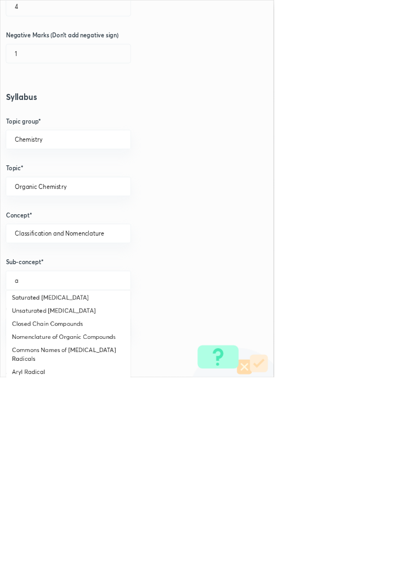
click at [155, 504] on li "Nomenclature of Organic Compounds" at bounding box center [103, 508] width 188 height 20
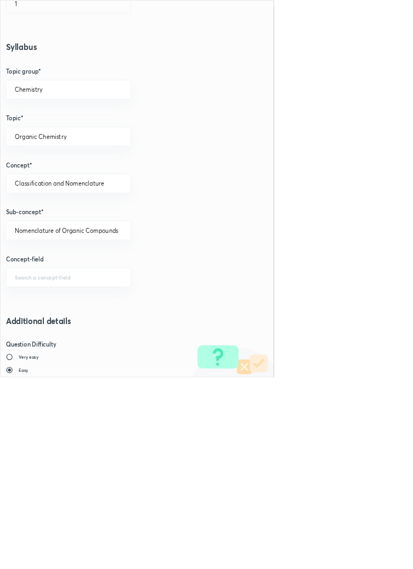
scroll to position [617, 0]
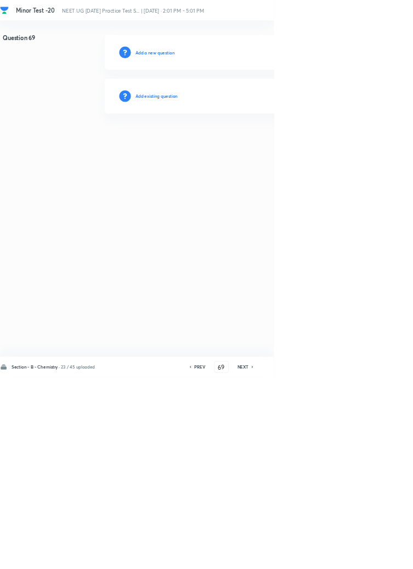
click at [263, 143] on h6 "Add existing question" at bounding box center [236, 145] width 64 height 10
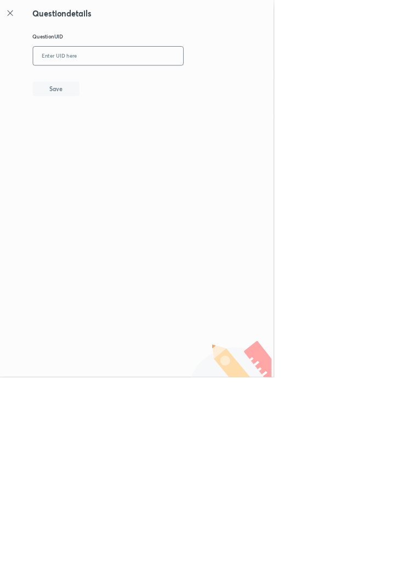
click at [246, 84] on input "text" at bounding box center [163, 84] width 227 height 27
click at [110, 135] on button "Save" at bounding box center [84, 133] width 70 height 22
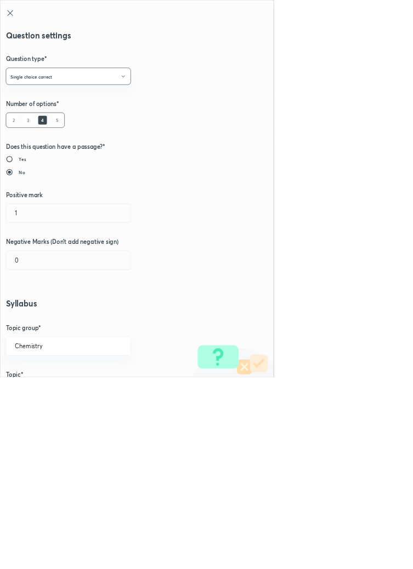
click at [15, 15] on icon at bounding box center [15, 19] width 13 height 13
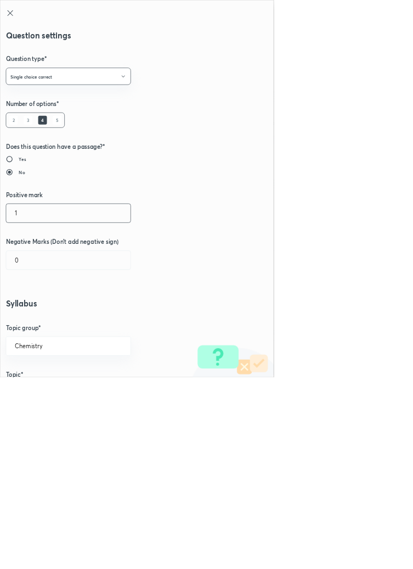
click at [47, 319] on input "1" at bounding box center [103, 321] width 188 height 28
click at [43, 393] on input "0" at bounding box center [103, 392] width 188 height 28
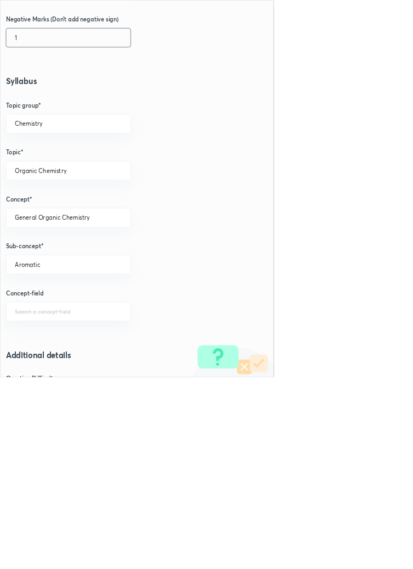
scroll to position [335, 0]
click at [94, 395] on input "Aromatic" at bounding box center [103, 398] width 161 height 10
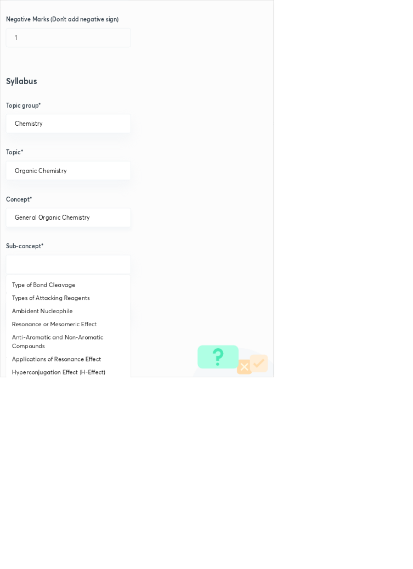
click at [143, 321] on div "General Organic Chemistry ​" at bounding box center [103, 327] width 189 height 29
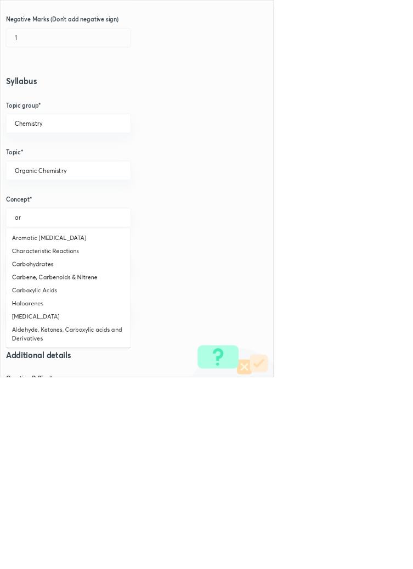
click at [92, 367] on li "Aromatic Hydrocarbons" at bounding box center [103, 358] width 188 height 20
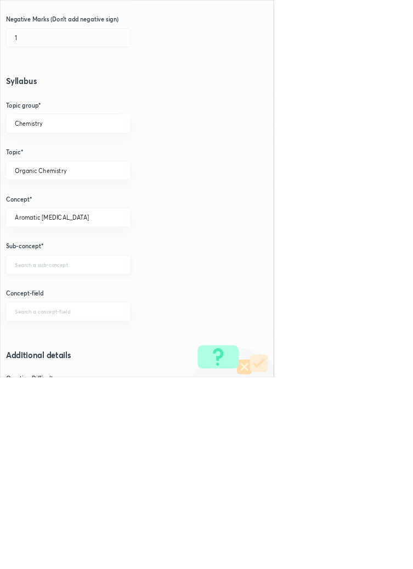
click at [102, 398] on input "text" at bounding box center [103, 398] width 161 height 10
click at [104, 463] on li "Nitration Of Benzene" at bounding box center [103, 462] width 188 height 20
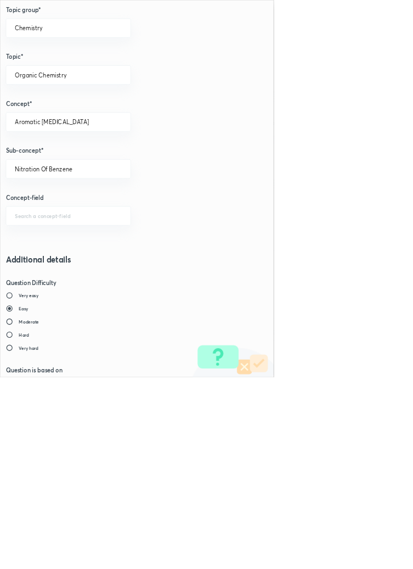
scroll to position [617, 0]
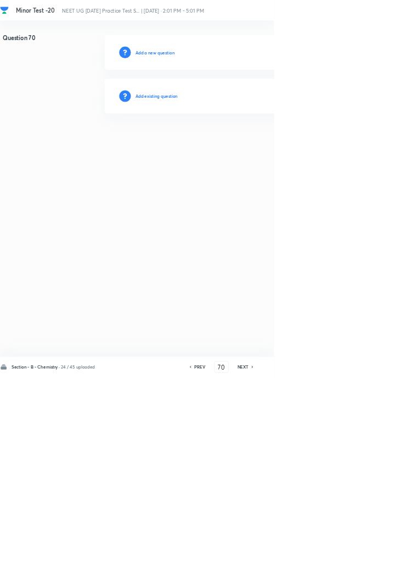
click at [267, 144] on h6 "Add existing question" at bounding box center [236, 145] width 64 height 10
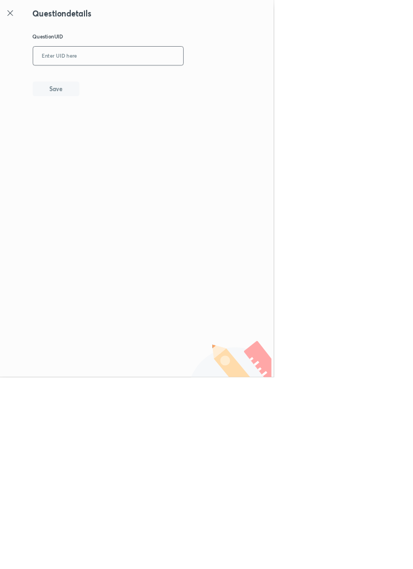
click at [244, 80] on input "text" at bounding box center [163, 84] width 227 height 27
click at [110, 136] on button "Save" at bounding box center [84, 133] width 70 height 22
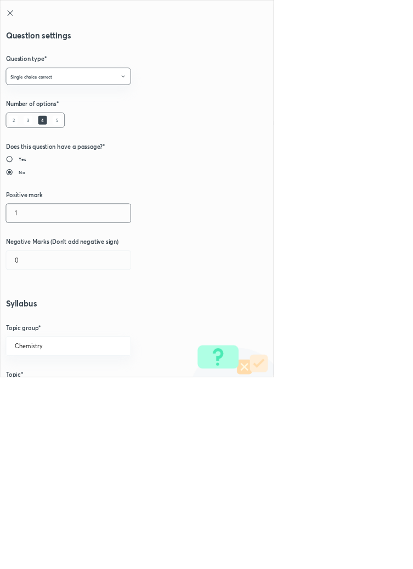
click at [36, 325] on input "1" at bounding box center [103, 321] width 188 height 28
click at [40, 392] on input "0" at bounding box center [103, 392] width 188 height 28
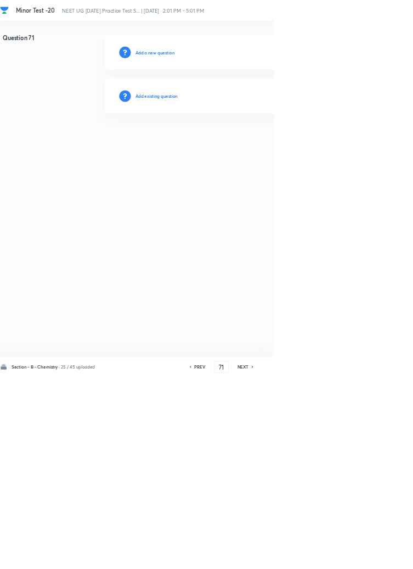
click at [261, 144] on h6 "Add existing question" at bounding box center [236, 145] width 64 height 10
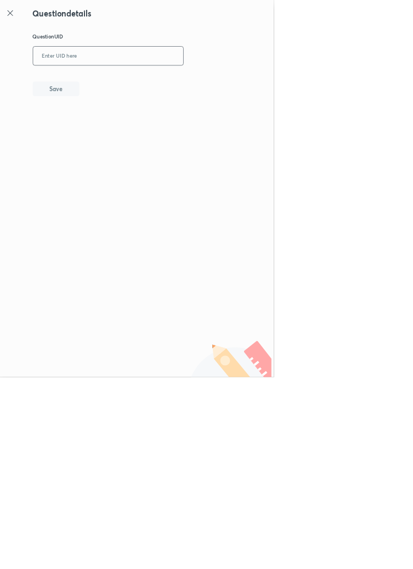
click at [210, 82] on input "text" at bounding box center [163, 84] width 227 height 27
click at [108, 137] on button "Save" at bounding box center [84, 133] width 70 height 22
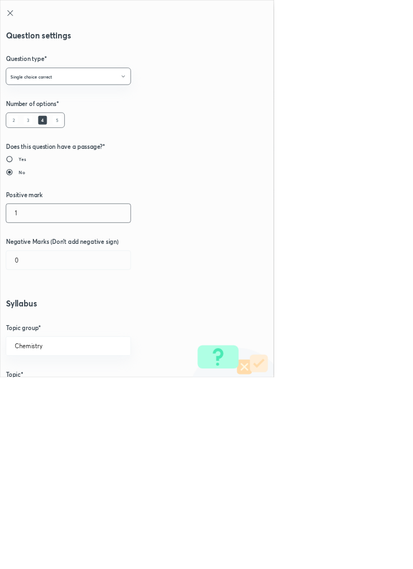
click at [27, 316] on input "1" at bounding box center [103, 321] width 188 height 28
click at [34, 391] on input "0" at bounding box center [103, 392] width 188 height 28
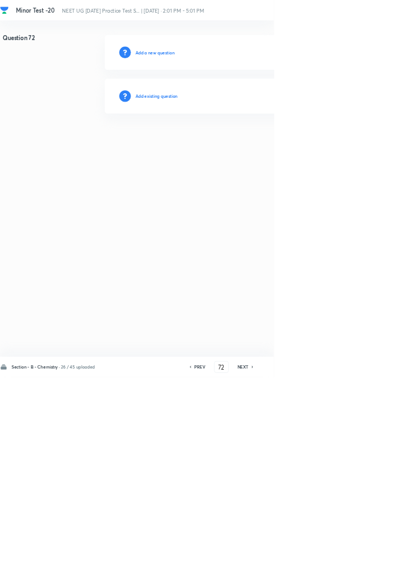
click at [301, 558] on h6 "PREV" at bounding box center [301, 553] width 17 height 10
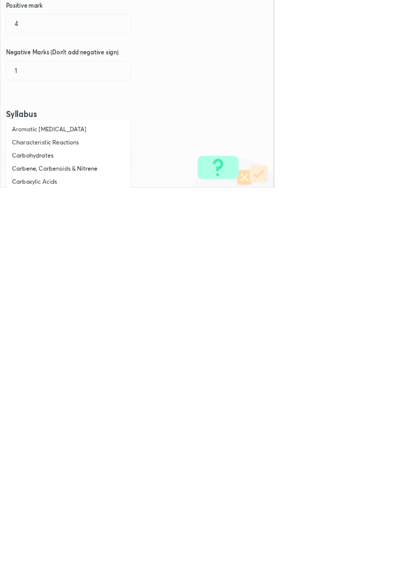
click at [93, 482] on li "Aromatic Hydrocarbons" at bounding box center [103, 480] width 188 height 20
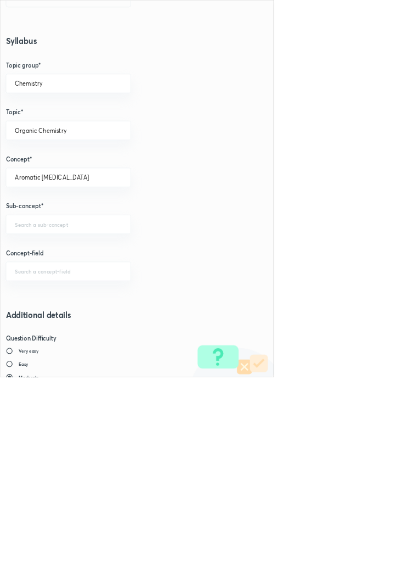
scroll to position [617, 0]
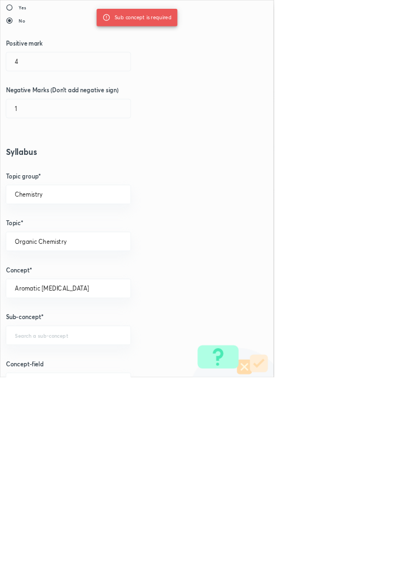
scroll to position [207, 0]
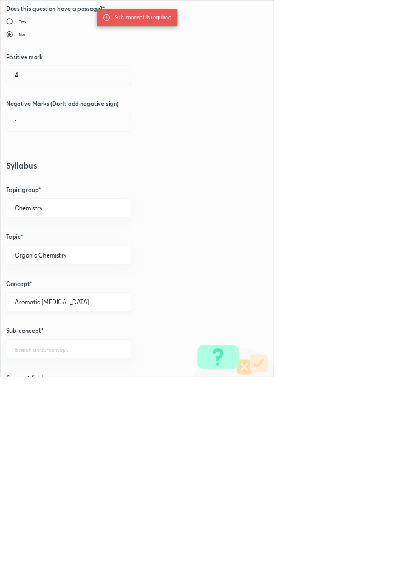
click at [139, 454] on input "Aromatic Hydrocarbons" at bounding box center [103, 456] width 161 height 10
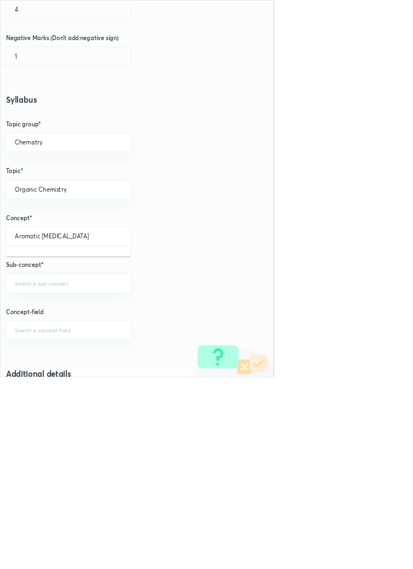
scroll to position [307, 0]
click at [139, 355] on input "Aromatic Hydrocarbons" at bounding box center [103, 356] width 161 height 10
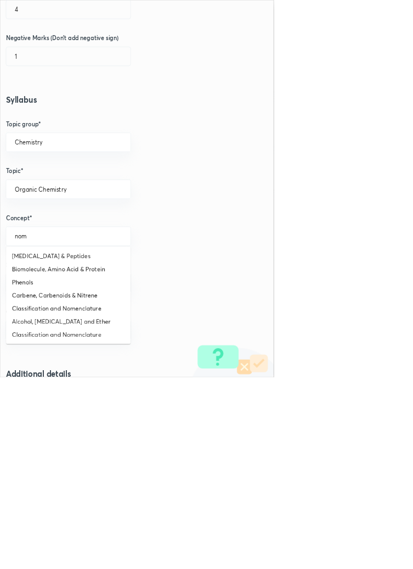
click at [132, 469] on li "Classification and Nomenclature" at bounding box center [103, 465] width 188 height 20
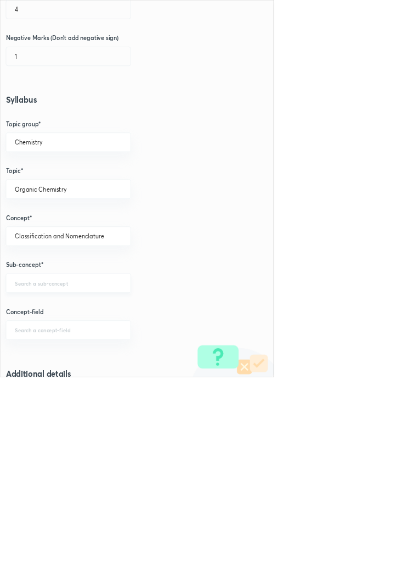
click at [84, 431] on div "​" at bounding box center [103, 426] width 189 height 29
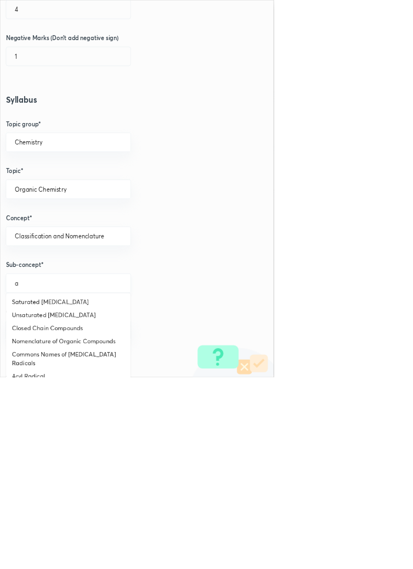
scroll to position [83, 0]
click at [97, 491] on li "Closed Chain Compounds" at bounding box center [103, 492] width 188 height 20
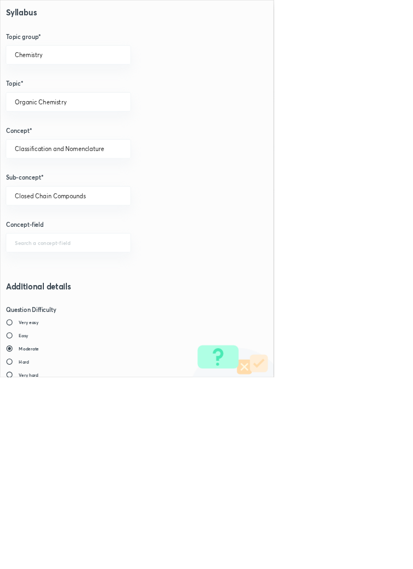
scroll to position [617, 0]
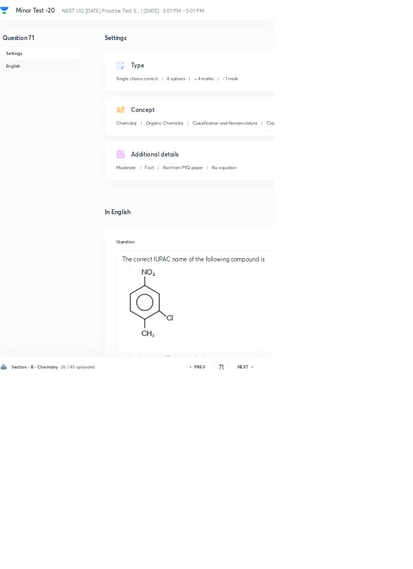
click at [308, 558] on h6 "PREV" at bounding box center [301, 553] width 17 height 10
click at [382, 556] on icon at bounding box center [381, 552] width 3 height 5
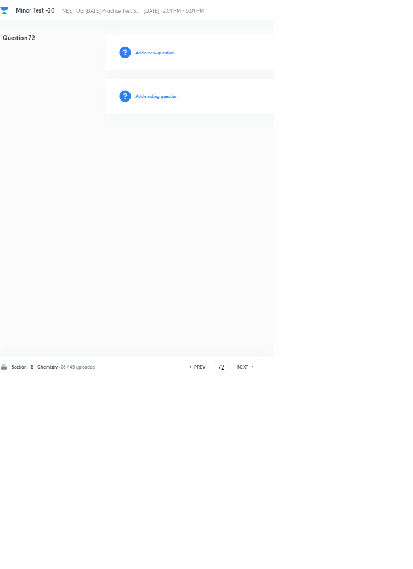
click at [262, 143] on h6 "Add existing question" at bounding box center [236, 145] width 64 height 10
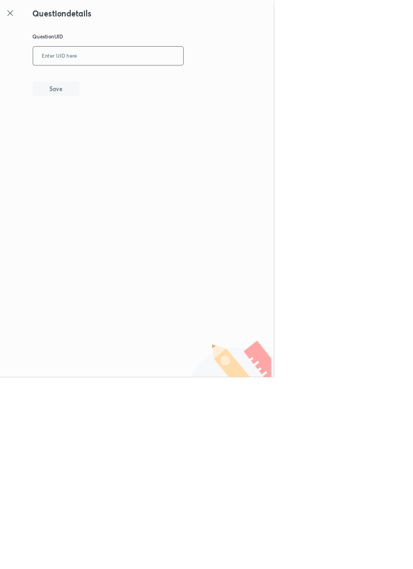
click at [230, 82] on input "text" at bounding box center [163, 84] width 227 height 27
click at [112, 123] on button "Save" at bounding box center [84, 133] width 70 height 22
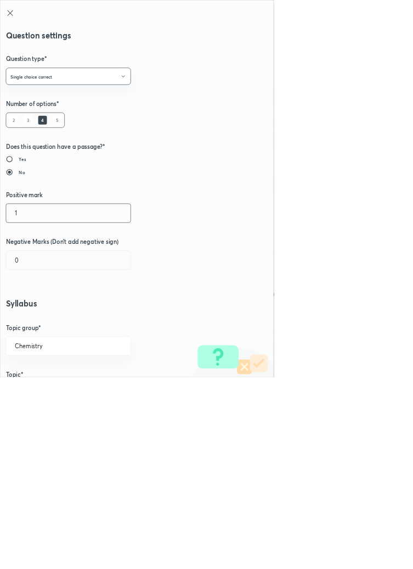
click at [35, 318] on input "1" at bounding box center [103, 321] width 188 height 28
click at [41, 389] on input "0" at bounding box center [103, 392] width 188 height 28
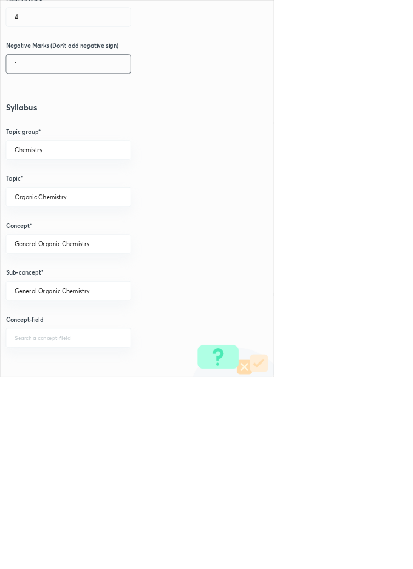
scroll to position [292, 0]
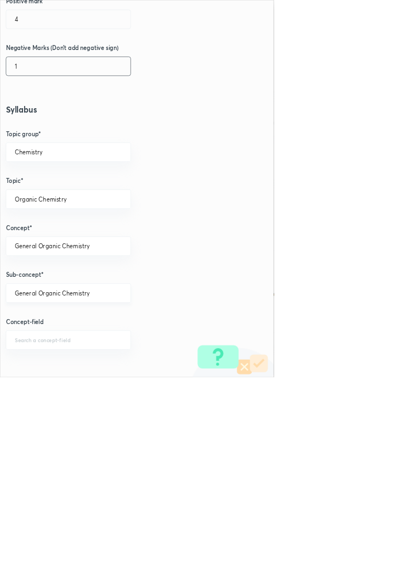
click at [150, 446] on input "General Organic Chemistry" at bounding box center [103, 442] width 161 height 10
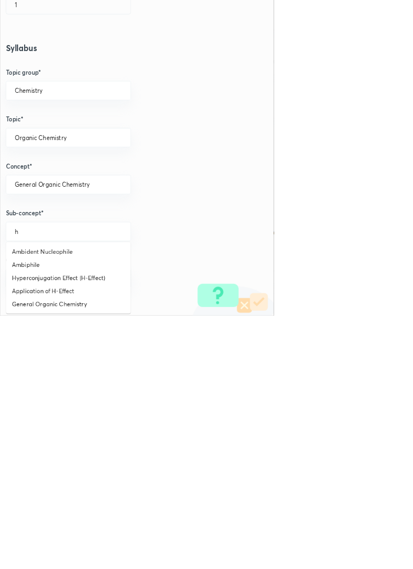
click at [88, 537] on li "Application of H-Effect" at bounding box center [103, 531] width 188 height 20
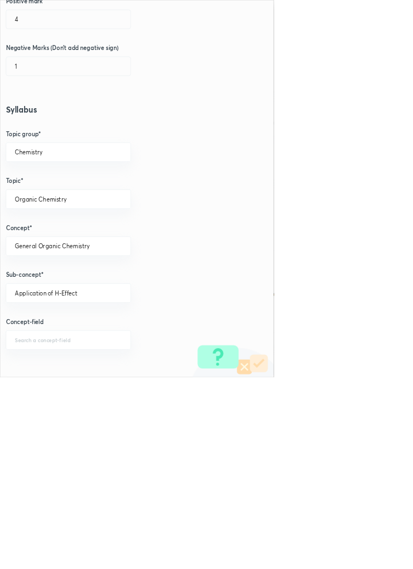
scroll to position [617, 0]
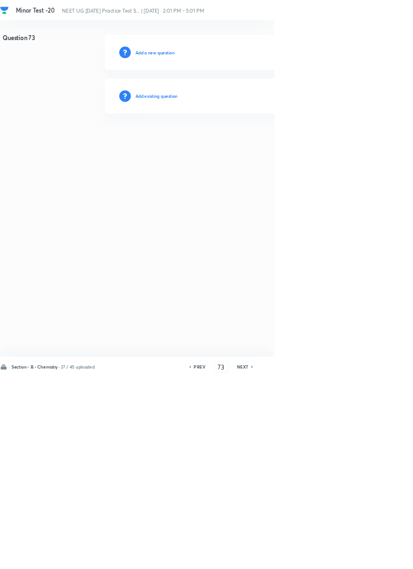
click at [262, 145] on h6 "Add existing question" at bounding box center [236, 145] width 64 height 10
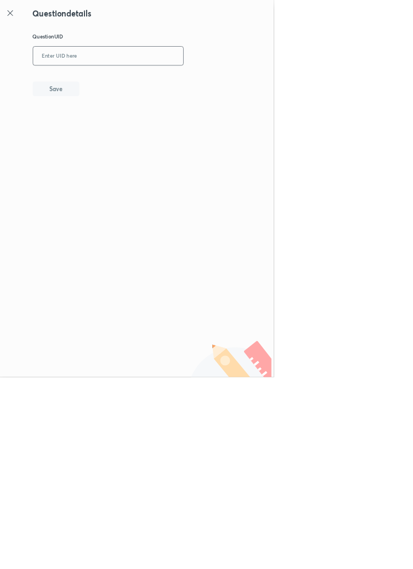
click at [230, 81] on input "text" at bounding box center [163, 84] width 227 height 27
click at [106, 136] on button "Save" at bounding box center [84, 133] width 70 height 22
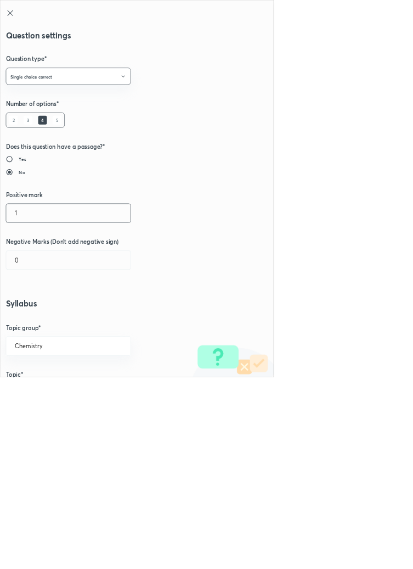
click at [41, 324] on input "1" at bounding box center [103, 321] width 188 height 28
click at [36, 392] on input "0" at bounding box center [103, 392] width 188 height 28
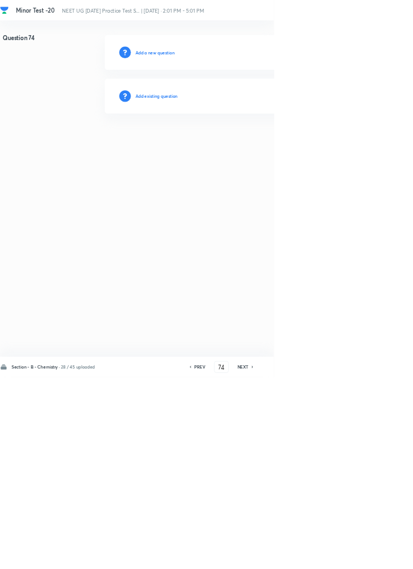
click at [264, 147] on h6 "Add existing question" at bounding box center [236, 145] width 64 height 10
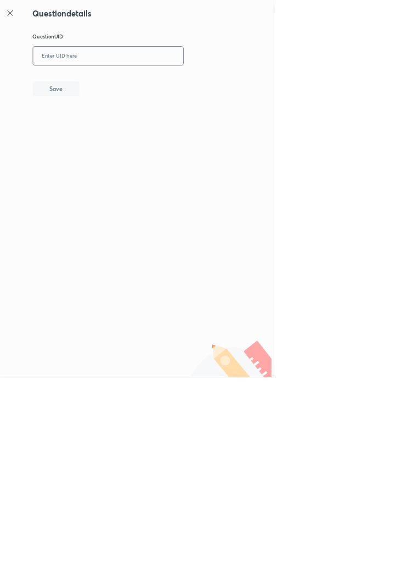
click at [206, 80] on input "text" at bounding box center [163, 84] width 227 height 27
click at [109, 138] on button "Save" at bounding box center [84, 133] width 70 height 22
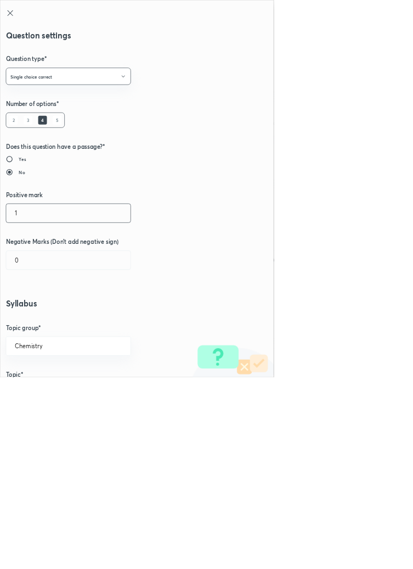
click at [30, 319] on input "1" at bounding box center [103, 321] width 188 height 28
click at [46, 391] on input "0" at bounding box center [103, 392] width 188 height 28
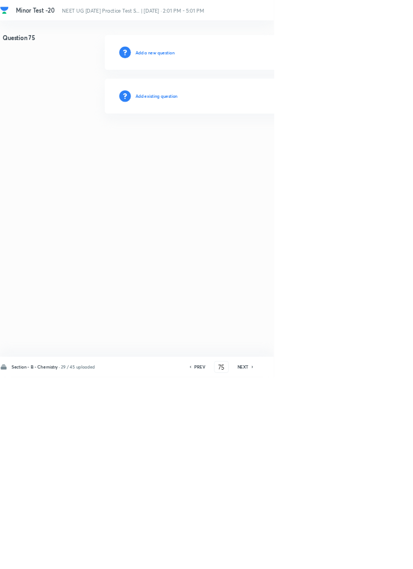
click at [260, 144] on h6 "Add existing question" at bounding box center [236, 145] width 64 height 10
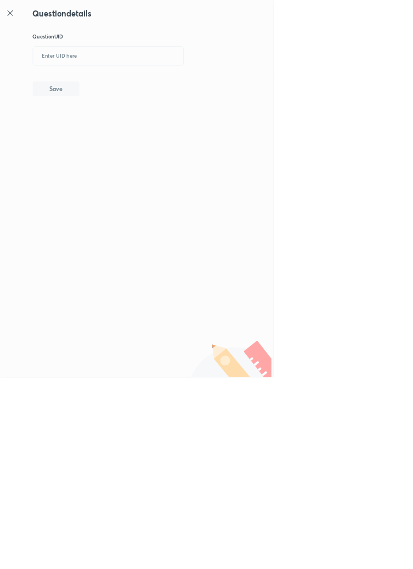
click at [19, 19] on icon at bounding box center [15, 19] width 13 height 13
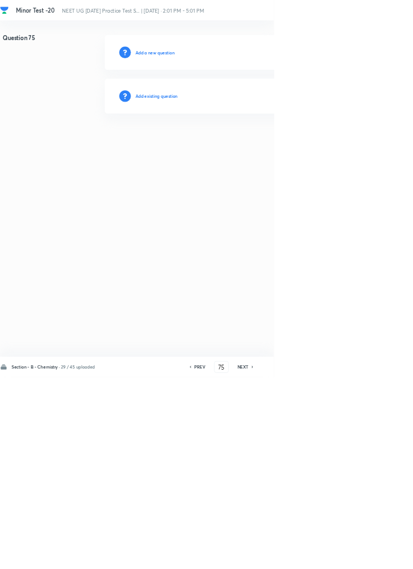
click at [268, 144] on h6 "Add existing question" at bounding box center [236, 145] width 64 height 10
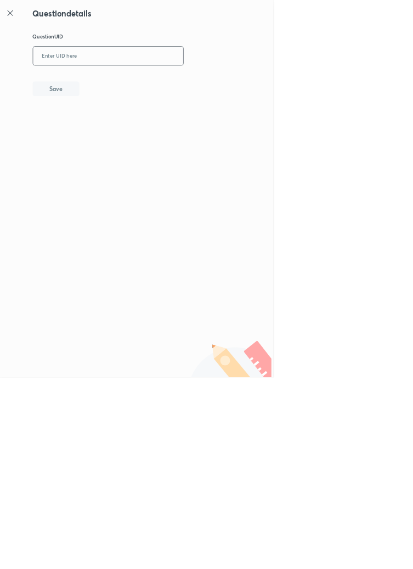
click at [159, 83] on input "text" at bounding box center [163, 84] width 227 height 27
click at [16, 20] on icon at bounding box center [15, 19] width 13 height 13
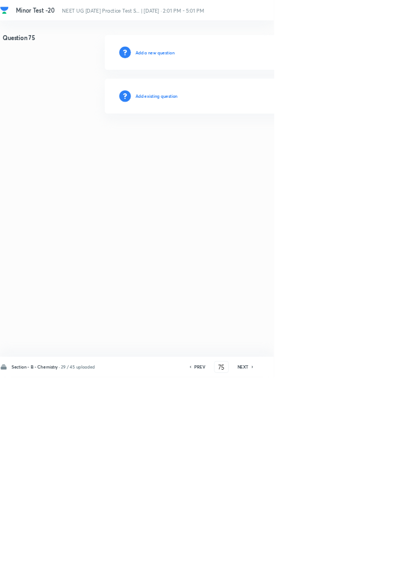
click at [257, 145] on h6 "Add existing question" at bounding box center [236, 145] width 64 height 10
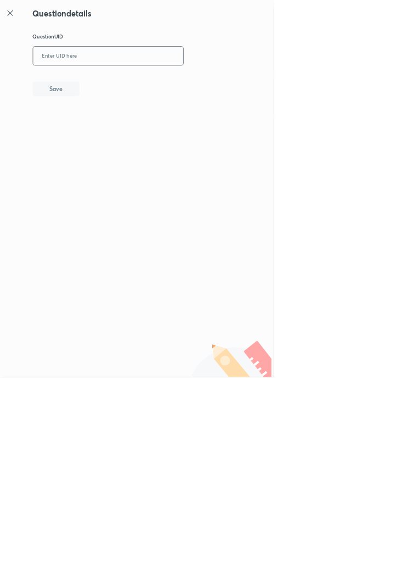
click at [179, 81] on input "text" at bounding box center [163, 84] width 227 height 27
click at [114, 131] on button "Save" at bounding box center [84, 133] width 70 height 22
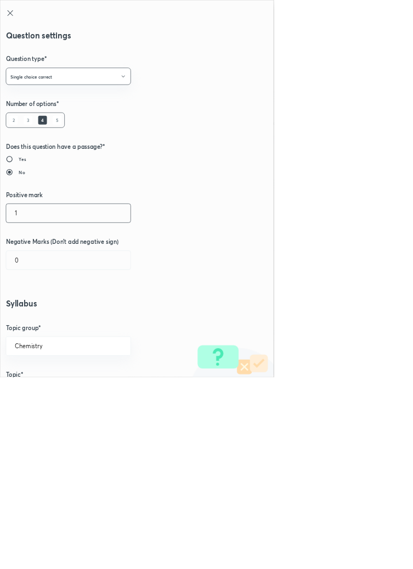
click at [33, 319] on input "1" at bounding box center [103, 321] width 188 height 28
click at [41, 392] on input "0" at bounding box center [103, 392] width 188 height 28
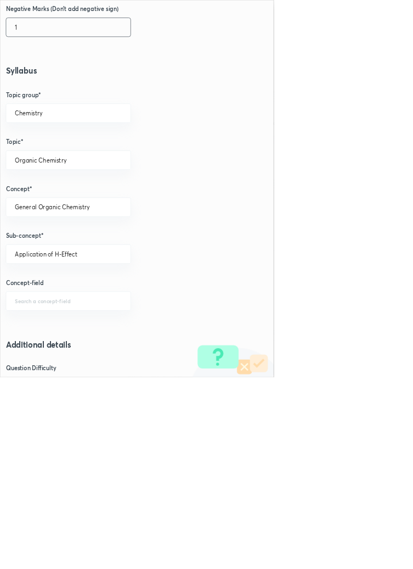
scroll to position [348, 0]
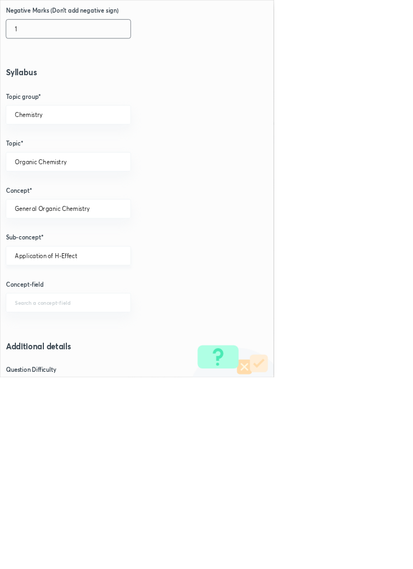
click at [136, 384] on input "Application of H-Effect" at bounding box center [103, 385] width 161 height 10
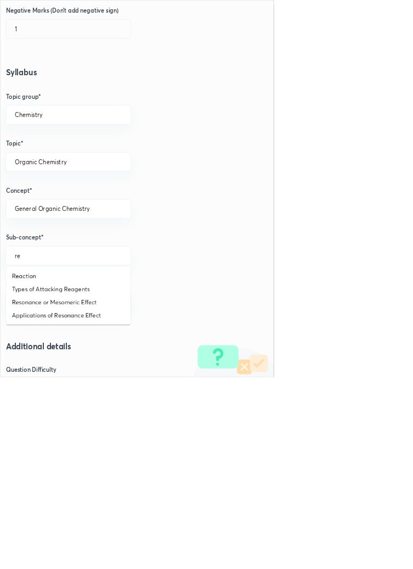
click at [134, 455] on li "Resonance or Mesomeric Effect" at bounding box center [103, 456] width 188 height 20
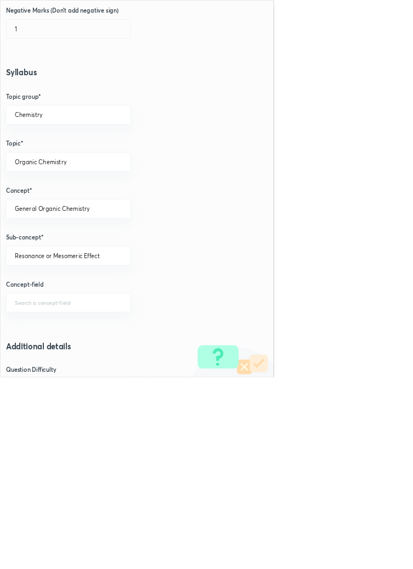
scroll to position [617, 0]
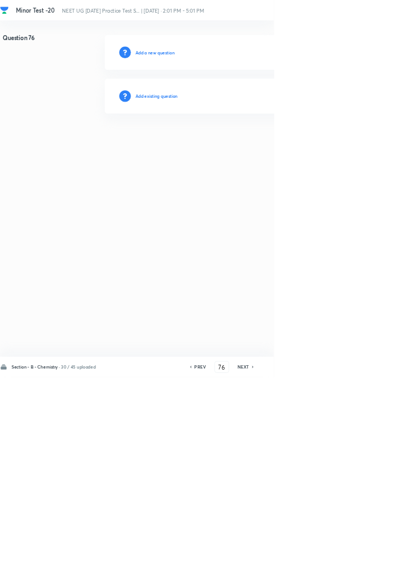
click at [300, 558] on h6 "PREV" at bounding box center [302, 553] width 17 height 10
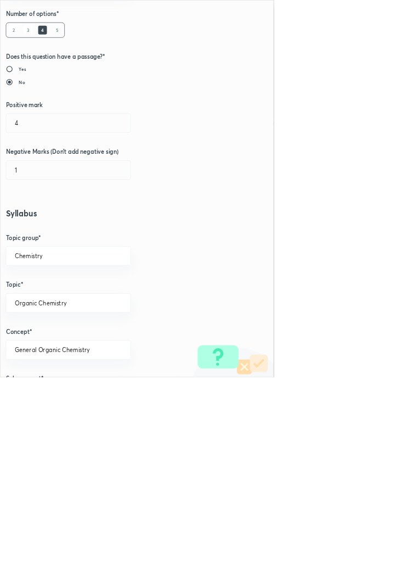
scroll to position [142, 0]
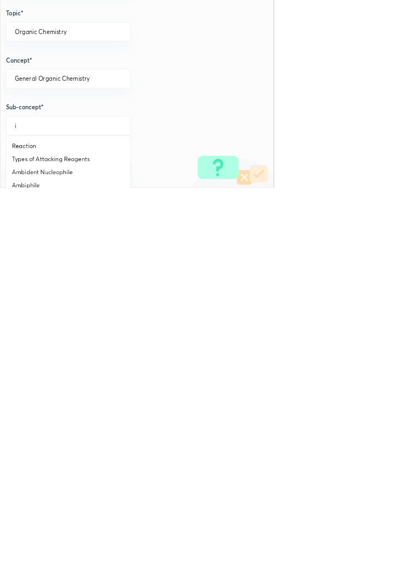
scroll to position [260, 0]
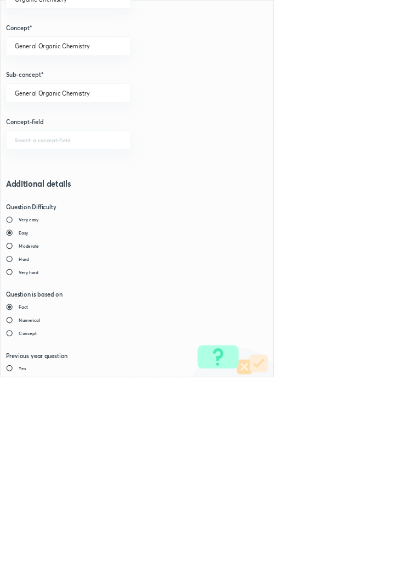
scroll to position [617, 0]
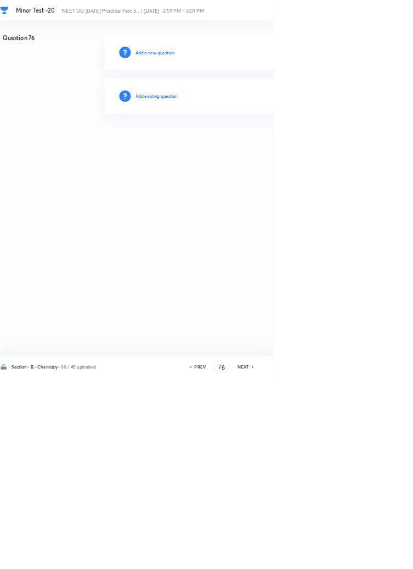
click at [248, 141] on h6 "Add existing question" at bounding box center [236, 145] width 64 height 10
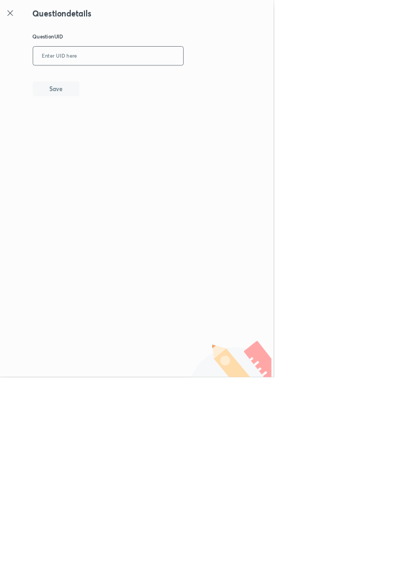
click at [262, 82] on input "text" at bounding box center [163, 84] width 227 height 27
click at [106, 131] on button "Save" at bounding box center [84, 133] width 70 height 22
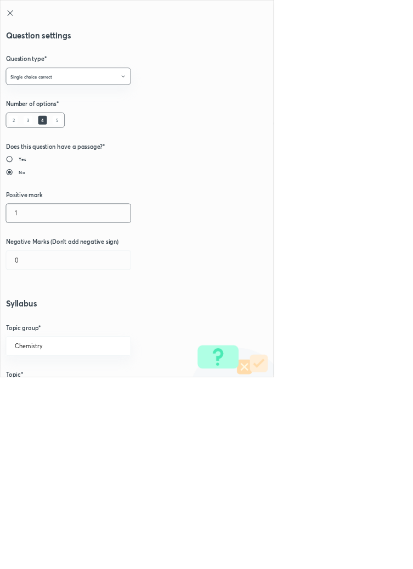
click at [30, 317] on input "1" at bounding box center [103, 321] width 188 height 28
click at [44, 391] on input "0" at bounding box center [103, 392] width 188 height 28
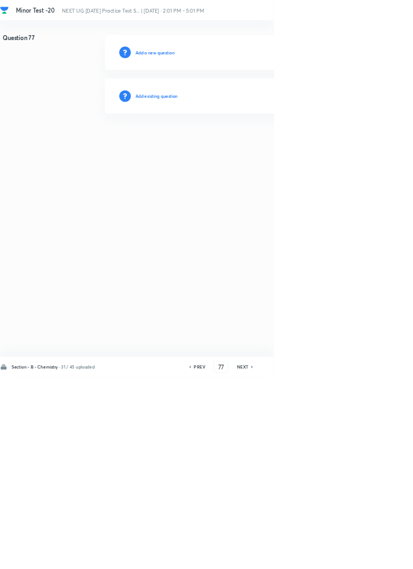
click at [250, 145] on h6 "Add existing question" at bounding box center [236, 145] width 64 height 10
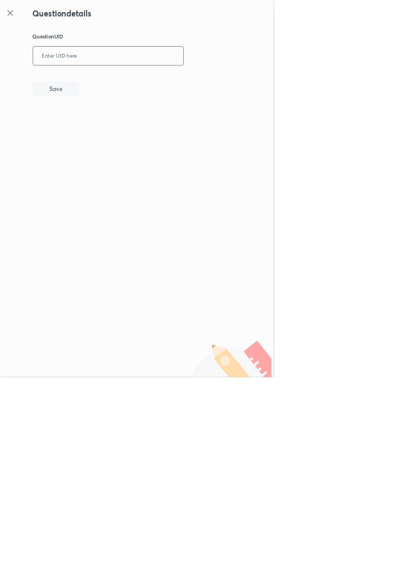
click at [227, 81] on input "text" at bounding box center [163, 84] width 227 height 27
click at [105, 134] on button "Save" at bounding box center [84, 133] width 70 height 22
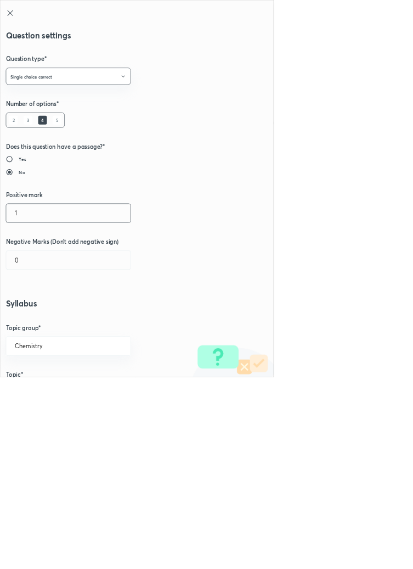
click at [35, 320] on input "1" at bounding box center [103, 321] width 188 height 28
click at [34, 395] on input "0" at bounding box center [103, 392] width 188 height 28
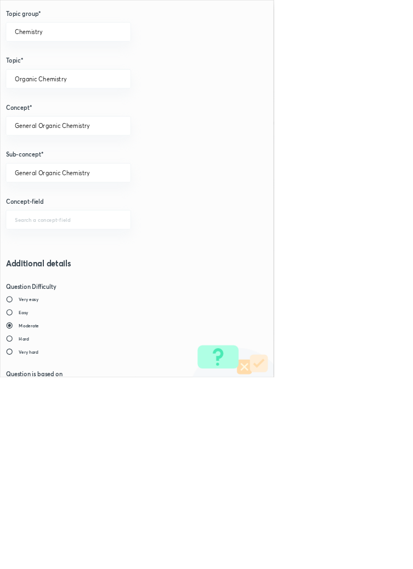
scroll to position [473, 0]
click at [145, 261] on input "General Organic Chemistry" at bounding box center [103, 261] width 161 height 10
click at [123, 285] on li "Resonance or Mesomeric Effect" at bounding box center [103, 292] width 188 height 20
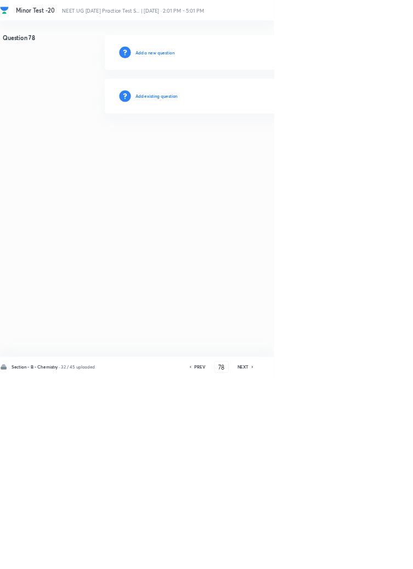
click at [257, 140] on h6 "Add existing question" at bounding box center [236, 145] width 64 height 10
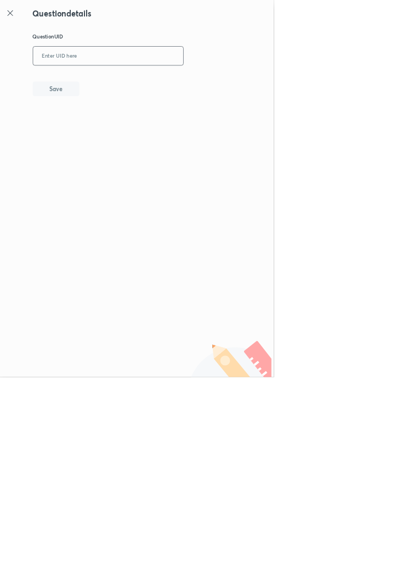
click at [243, 80] on input "text" at bounding box center [163, 84] width 227 height 27
click at [110, 139] on button "Save" at bounding box center [84, 133] width 70 height 22
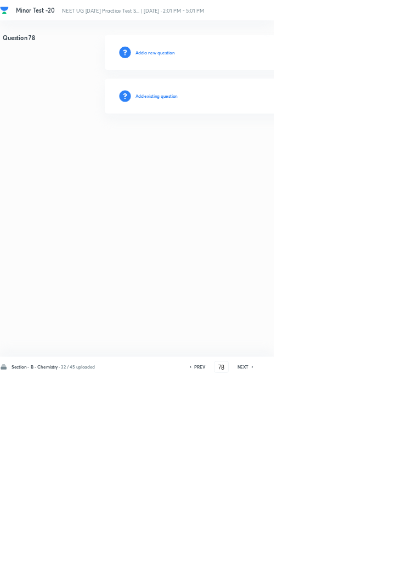
click at [259, 143] on h6 "Add existing question" at bounding box center [236, 145] width 64 height 10
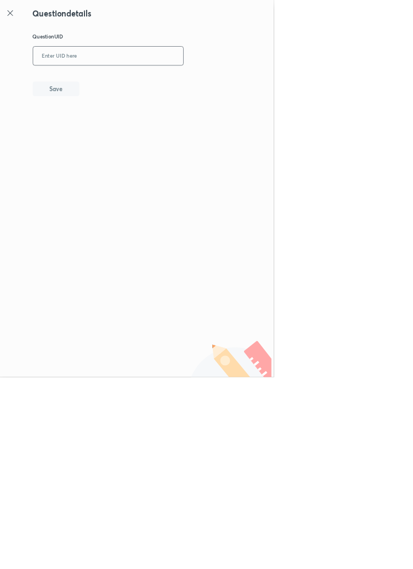
click at [179, 88] on input "text" at bounding box center [163, 84] width 227 height 27
click at [107, 134] on button "Save" at bounding box center [84, 133] width 70 height 22
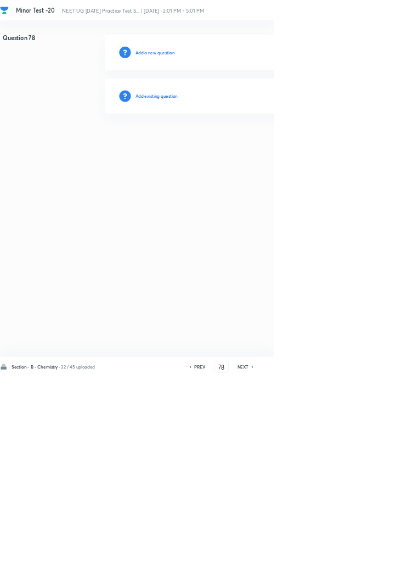
click at [302, 558] on h6 "PREV" at bounding box center [301, 553] width 17 height 10
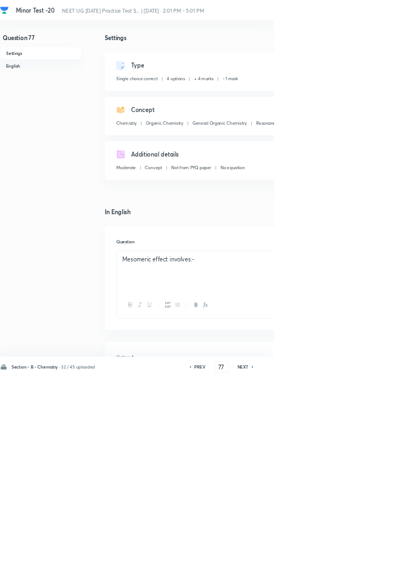
click at [308, 558] on h6 "PREV" at bounding box center [301, 553] width 17 height 10
click at [382, 555] on icon at bounding box center [381, 553] width 2 height 3
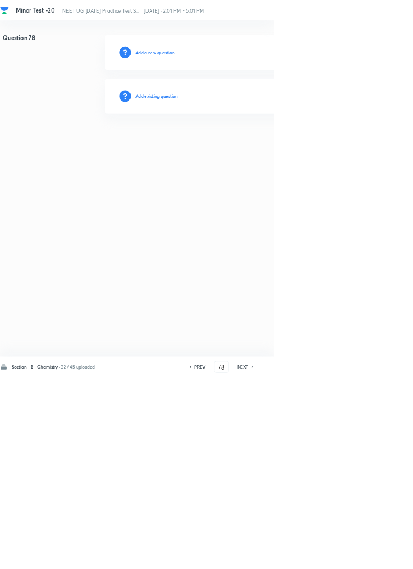
click at [260, 142] on h6 "Add existing question" at bounding box center [236, 145] width 64 height 10
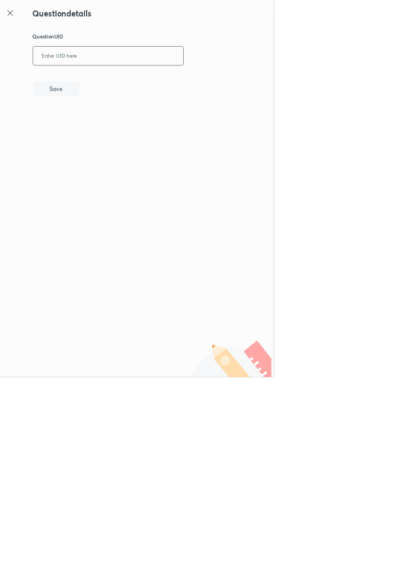
click at [153, 86] on input "text" at bounding box center [163, 84] width 227 height 27
click at [105, 132] on button "Save" at bounding box center [84, 133] width 70 height 22
click at [113, 82] on input "FYM1G" at bounding box center [163, 84] width 227 height 27
click at [108, 125] on button "Save" at bounding box center [84, 133] width 70 height 22
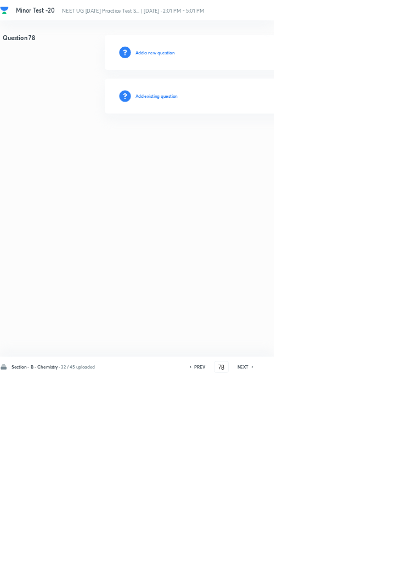
click at [262, 148] on h6 "Add existing question" at bounding box center [236, 145] width 64 height 10
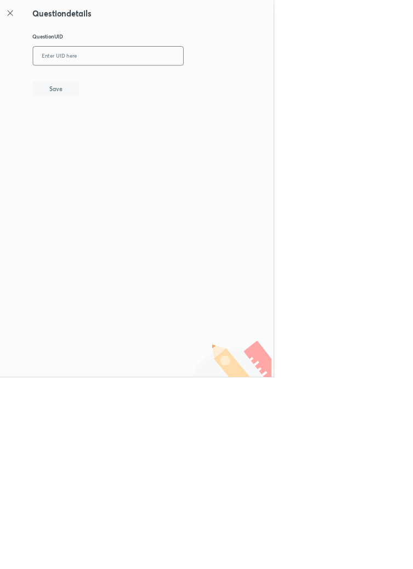
click at [226, 83] on input "text" at bounding box center [163, 84] width 227 height 27
click at [113, 131] on button "Save" at bounding box center [84, 133] width 70 height 22
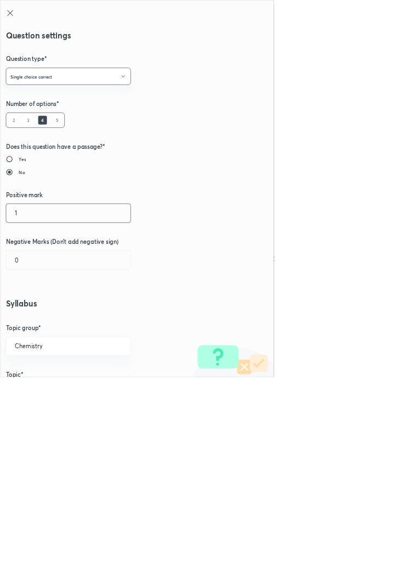
click at [33, 317] on input "1" at bounding box center [103, 321] width 188 height 28
click at [33, 389] on input "0" at bounding box center [103, 392] width 188 height 28
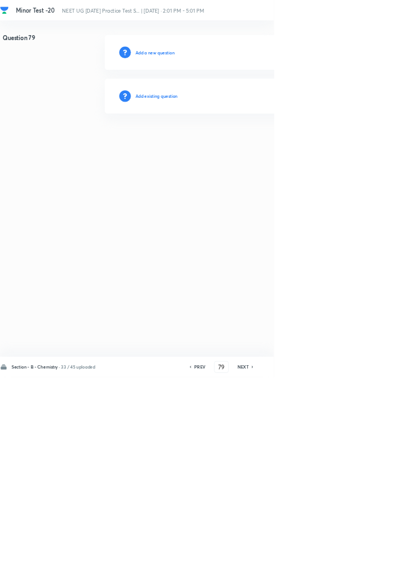
click at [268, 143] on h6 "Add existing question" at bounding box center [236, 145] width 64 height 10
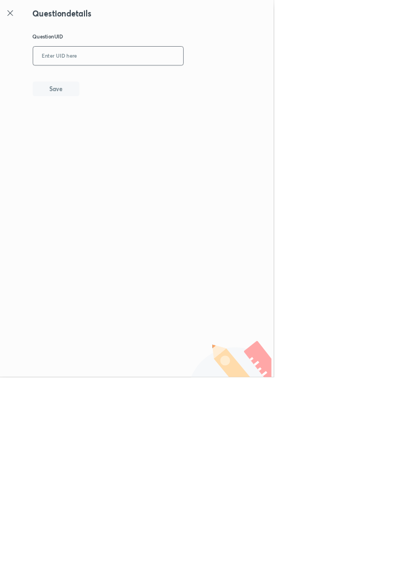
click at [200, 80] on input "text" at bounding box center [163, 84] width 227 height 27
click at [114, 131] on button "Save" at bounding box center [84, 133] width 70 height 22
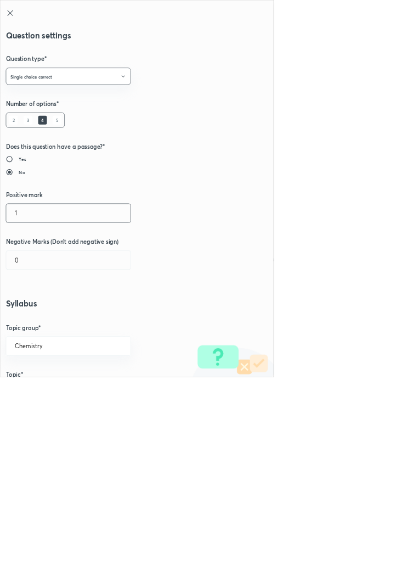
click at [35, 319] on input "1" at bounding box center [103, 321] width 188 height 28
click at [36, 388] on input "0" at bounding box center [103, 392] width 188 height 28
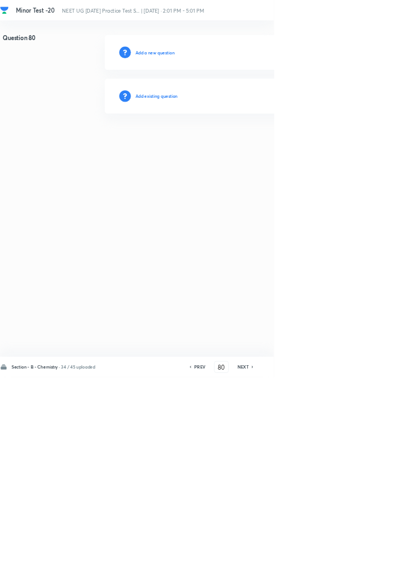
click at [266, 143] on h6 "Add existing question" at bounding box center [236, 145] width 64 height 10
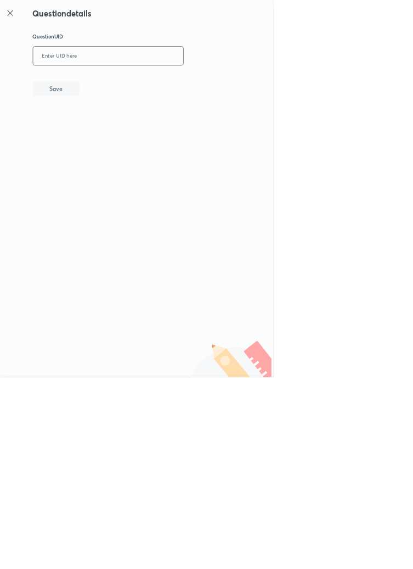
click at [194, 84] on input "text" at bounding box center [163, 84] width 227 height 27
click at [114, 127] on button "Save" at bounding box center [84, 133] width 70 height 22
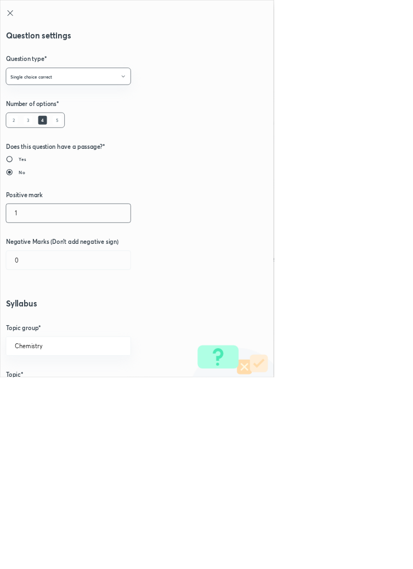
click at [35, 317] on input "1" at bounding box center [103, 321] width 188 height 28
click at [37, 392] on input "0" at bounding box center [103, 392] width 188 height 28
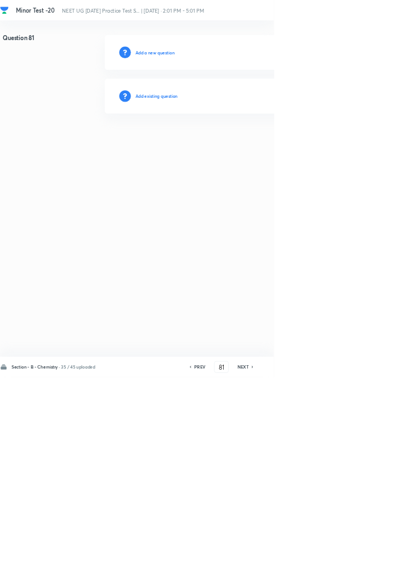
click at [264, 144] on h6 "Add existing question" at bounding box center [236, 145] width 64 height 10
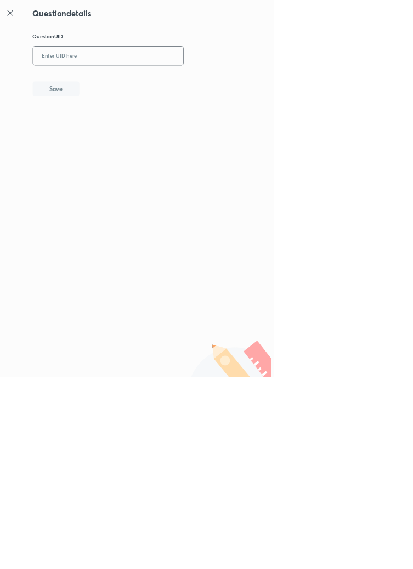
click at [212, 81] on input "text" at bounding box center [163, 84] width 227 height 27
click at [108, 132] on button "Save" at bounding box center [84, 133] width 70 height 22
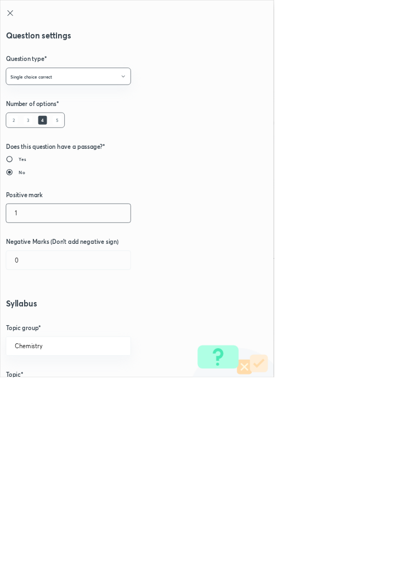
click at [32, 320] on input "1" at bounding box center [103, 321] width 188 height 28
click at [33, 390] on input "0" at bounding box center [103, 392] width 188 height 28
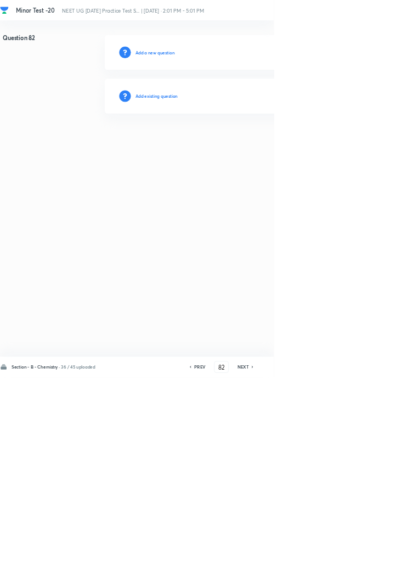
click at [259, 144] on h6 "Add existing question" at bounding box center [236, 145] width 64 height 10
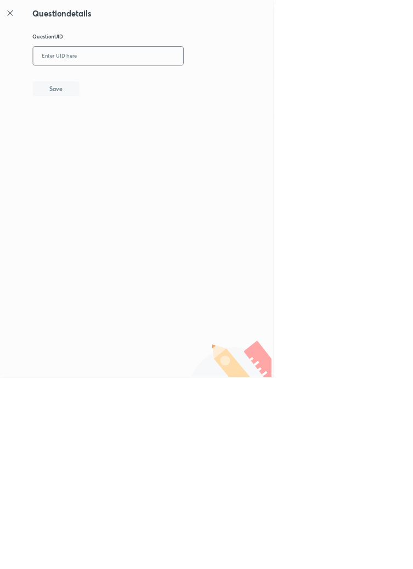
click at [207, 85] on input "text" at bounding box center [163, 84] width 227 height 27
click at [113, 137] on button "Save" at bounding box center [84, 133] width 70 height 22
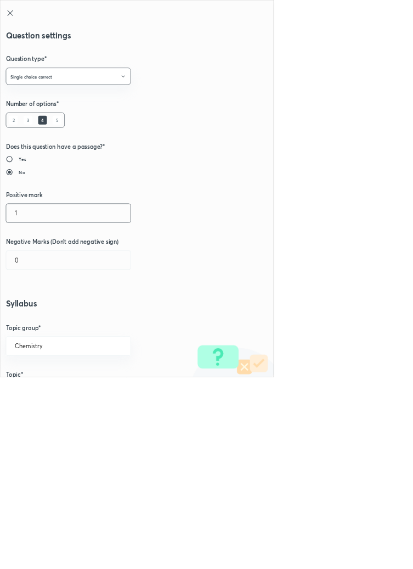
click at [30, 318] on input "1" at bounding box center [103, 321] width 188 height 28
click at [37, 392] on input "0" at bounding box center [103, 392] width 188 height 28
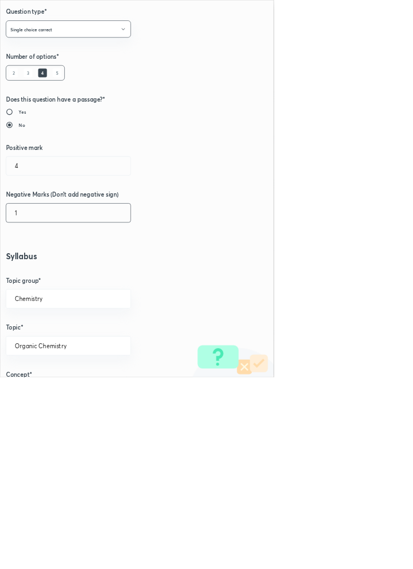
scroll to position [74, 0]
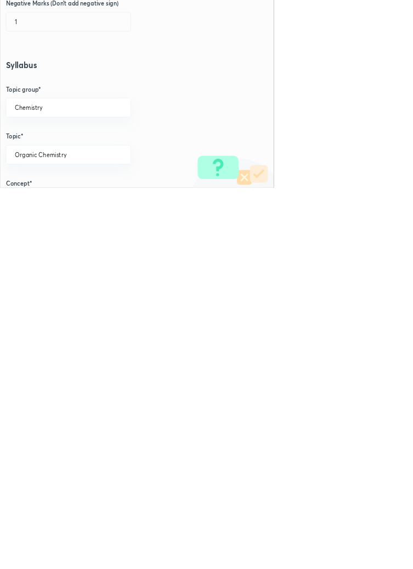
scroll to position [0, 0]
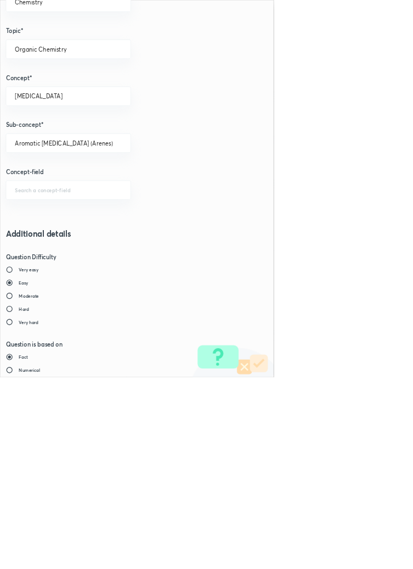
scroll to position [617, 0]
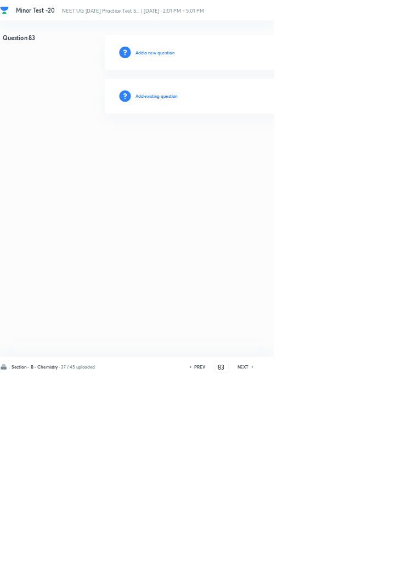
click at [263, 144] on h6 "Add existing question" at bounding box center [236, 145] width 64 height 10
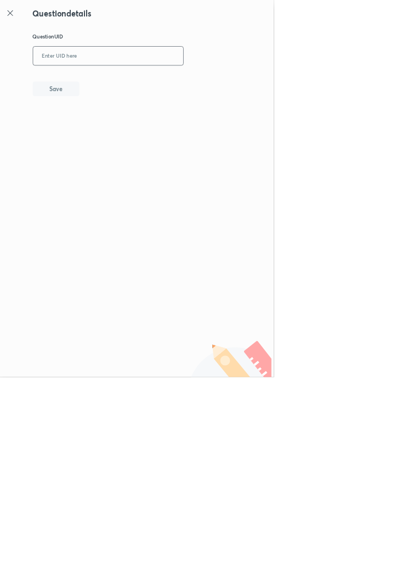
click at [212, 82] on input "text" at bounding box center [163, 84] width 227 height 27
click at [101, 132] on button "Save" at bounding box center [84, 133] width 70 height 22
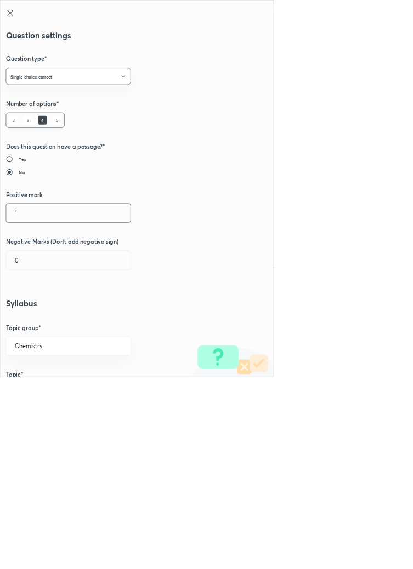
click at [37, 318] on input "1" at bounding box center [103, 321] width 188 height 28
click at [37, 387] on input "0" at bounding box center [103, 392] width 188 height 28
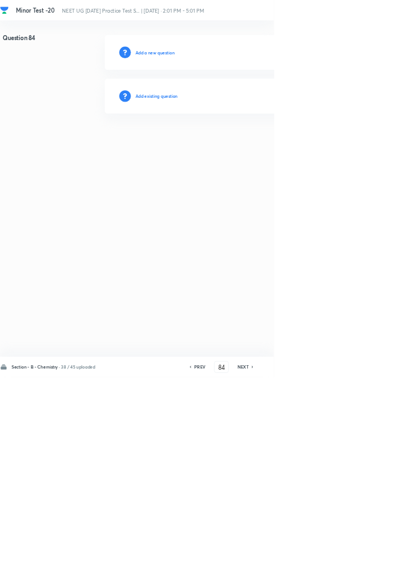
click at [257, 161] on div "Add existing question" at bounding box center [390, 145] width 465 height 53
click at [243, 148] on h6 "Add existing question" at bounding box center [236, 145] width 64 height 10
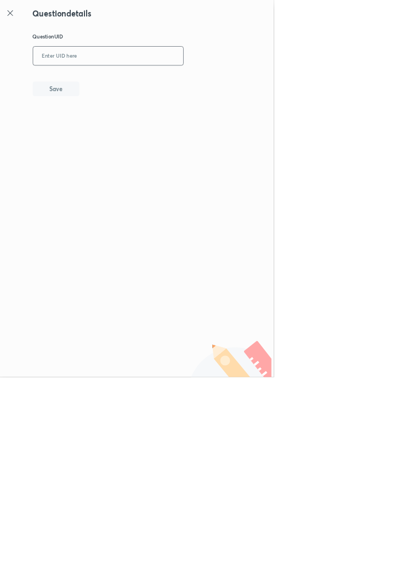
click at [241, 80] on input "text" at bounding box center [163, 84] width 227 height 27
click at [106, 139] on button "Save" at bounding box center [84, 133] width 70 height 22
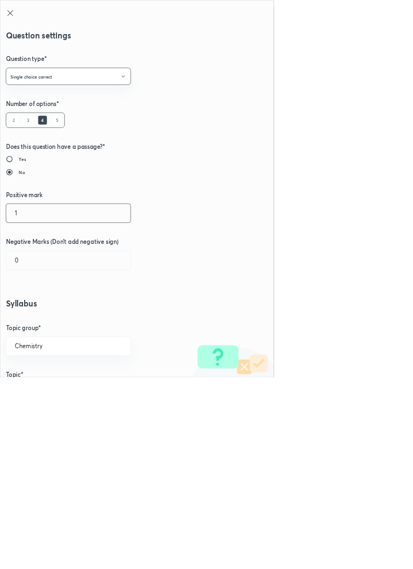
click at [35, 320] on input "1" at bounding box center [103, 321] width 188 height 28
click at [37, 389] on input "0" at bounding box center [103, 392] width 188 height 28
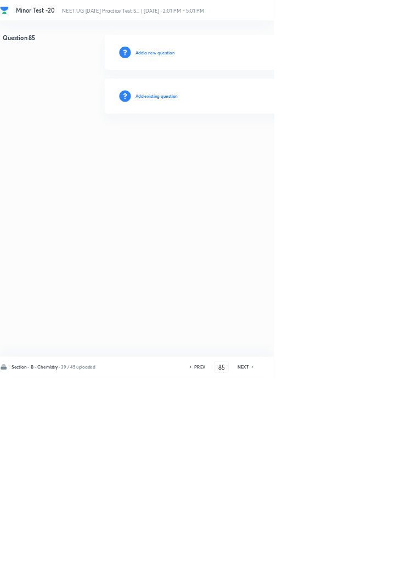
click at [268, 146] on h6 "Add existing question" at bounding box center [236, 145] width 64 height 10
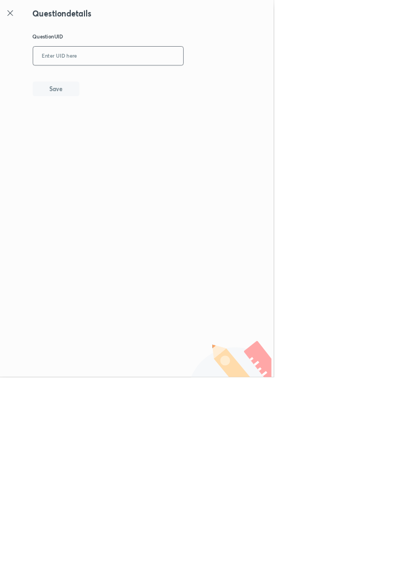
click at [201, 85] on input "text" at bounding box center [163, 84] width 227 height 27
click at [107, 125] on button "Save" at bounding box center [84, 133] width 70 height 22
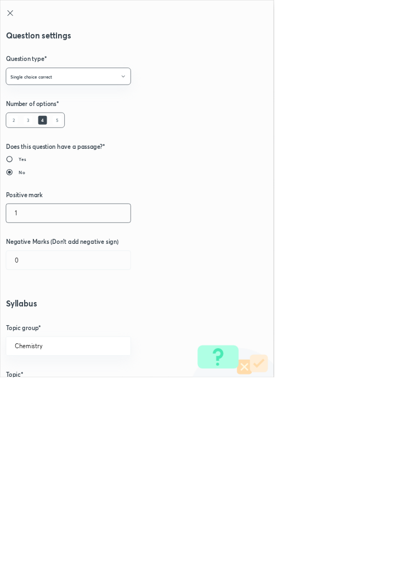
click at [43, 318] on input "1" at bounding box center [103, 321] width 188 height 28
click at [39, 388] on input "0" at bounding box center [103, 392] width 188 height 28
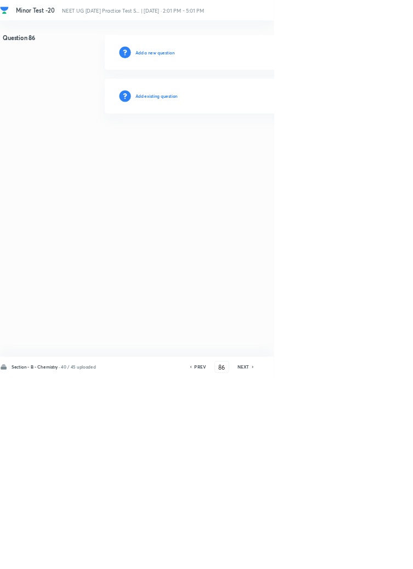
click at [260, 143] on h6 "Add existing question" at bounding box center [236, 145] width 64 height 10
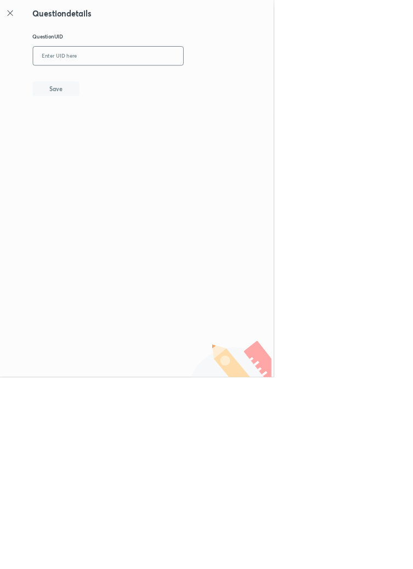
click at [176, 80] on input "text" at bounding box center [163, 84] width 227 height 27
click at [116, 124] on button "Save" at bounding box center [84, 133] width 70 height 22
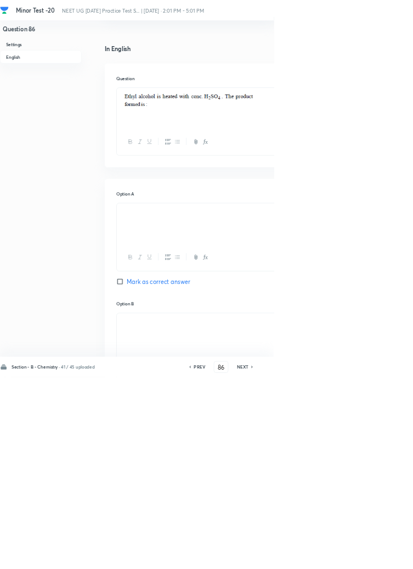
scroll to position [0, 0]
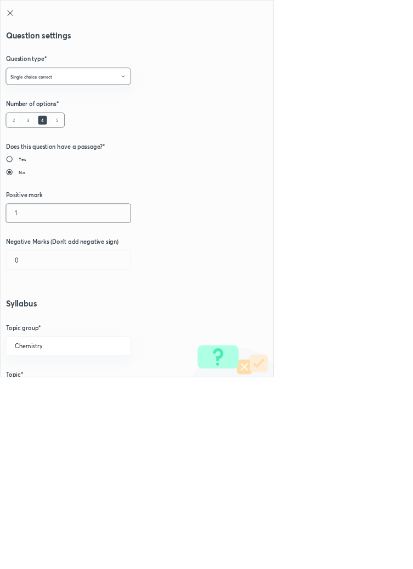
click at [48, 319] on input "1" at bounding box center [103, 321] width 188 height 28
click at [44, 392] on input "0" at bounding box center [103, 392] width 188 height 28
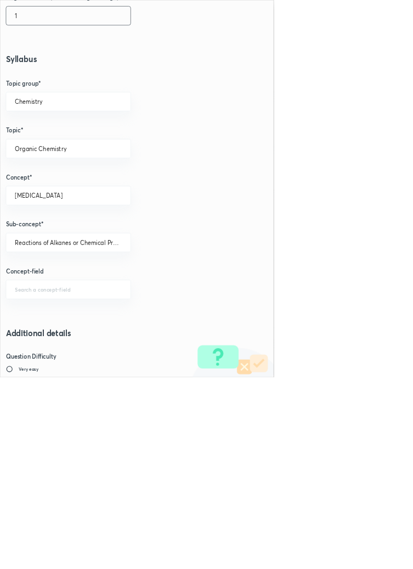
scroll to position [369, 0]
click at [173, 363] on input "Reactions of Alkanes or Chemical Properties" at bounding box center [103, 364] width 161 height 10
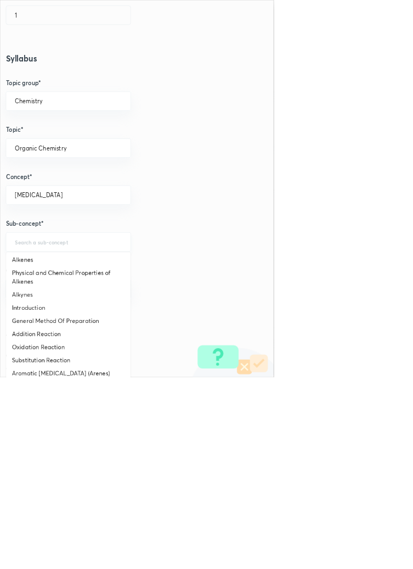
scroll to position [96, 0]
click at [114, 483] on li "General Method Of Preparation" at bounding box center [103, 483] width 188 height 20
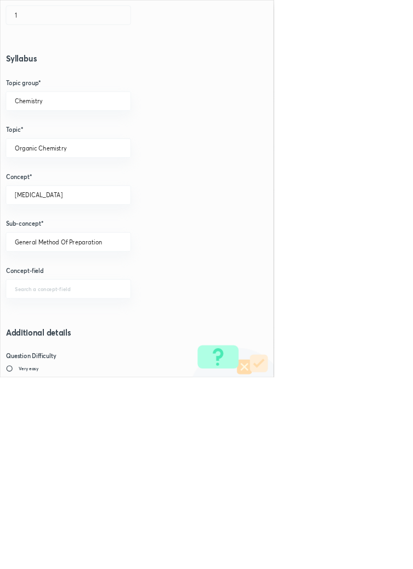
scroll to position [617, 0]
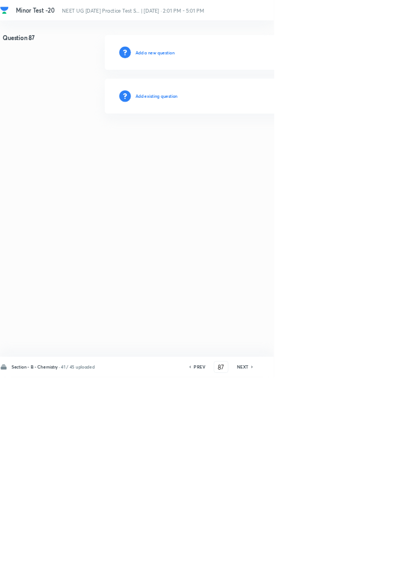
click at [258, 140] on h6 "Add existing question" at bounding box center [236, 145] width 64 height 10
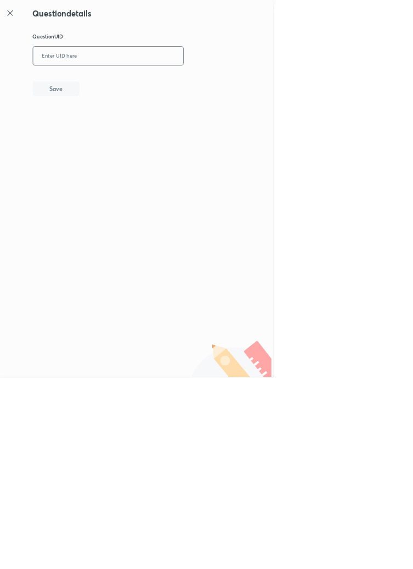
click at [214, 80] on input "text" at bounding box center [163, 84] width 227 height 27
click at [120, 138] on button "Save" at bounding box center [84, 133] width 70 height 22
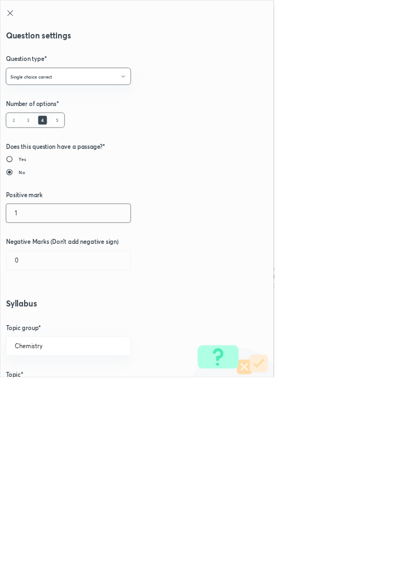
click at [32, 324] on input "1" at bounding box center [103, 321] width 188 height 28
click at [42, 391] on input "0" at bounding box center [103, 392] width 188 height 28
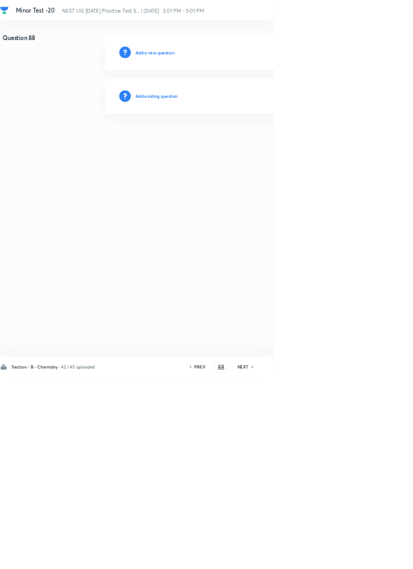
click at [262, 140] on h6 "Add existing question" at bounding box center [236, 145] width 64 height 10
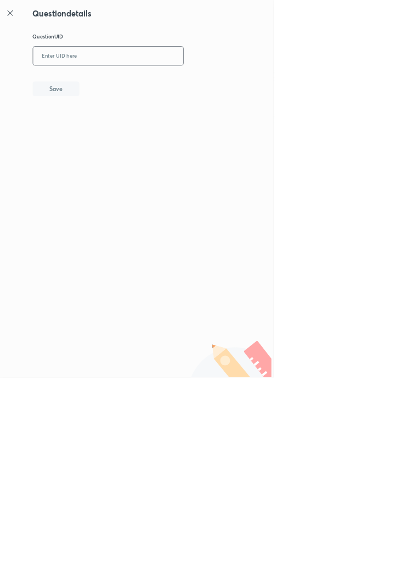
click at [162, 80] on input "text" at bounding box center [163, 84] width 227 height 27
click at [103, 139] on button "Save" at bounding box center [84, 133] width 70 height 22
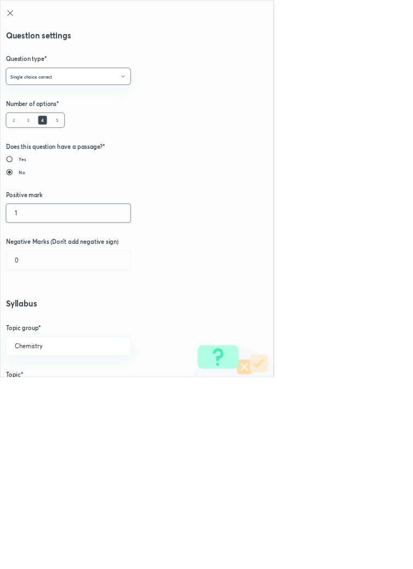
click at [35, 317] on input "1" at bounding box center [103, 321] width 188 height 28
click at [33, 394] on input "0" at bounding box center [103, 392] width 188 height 28
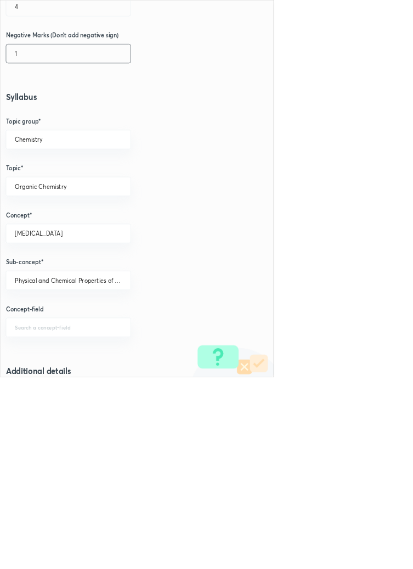
scroll to position [314, 0]
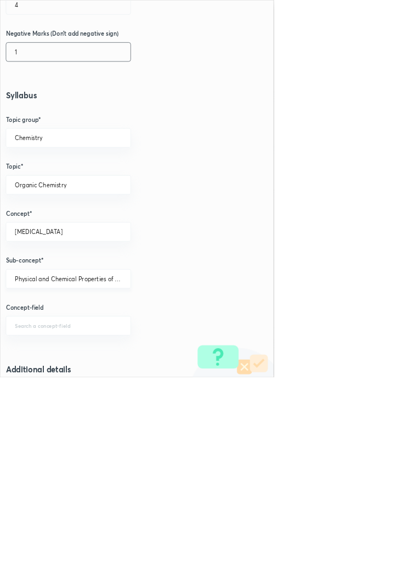
click at [166, 418] on input "Physical and Chemical Properties of Alkenes" at bounding box center [103, 420] width 161 height 10
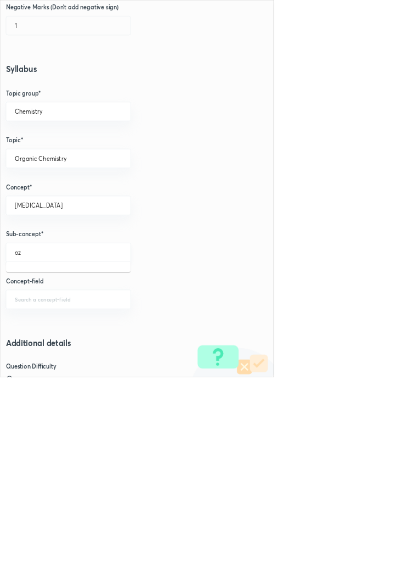
scroll to position [351, 0]
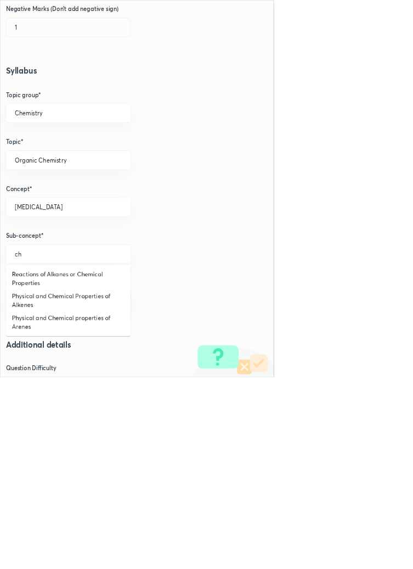
click at [151, 452] on li "Physical and Chemical Properties of Alkenes" at bounding box center [103, 452] width 188 height 33
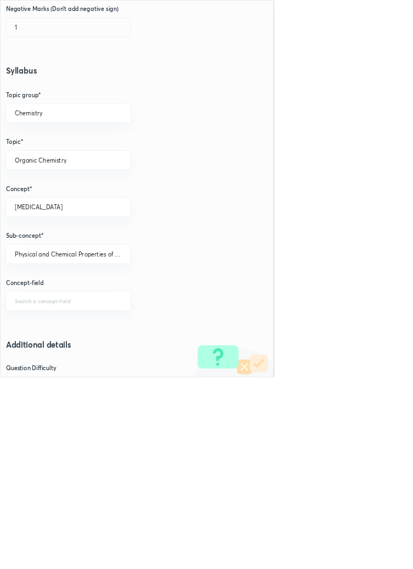
scroll to position [617, 0]
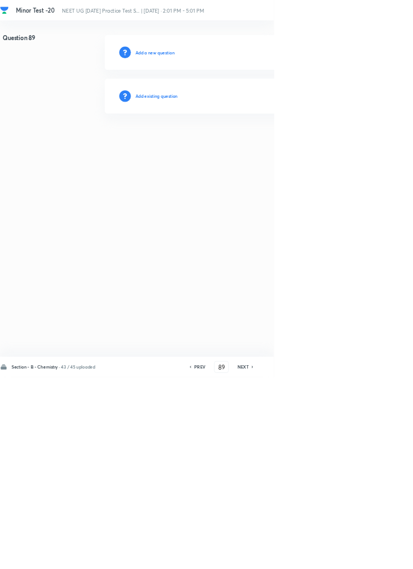
click at [262, 144] on h6 "Add existing question" at bounding box center [236, 145] width 64 height 10
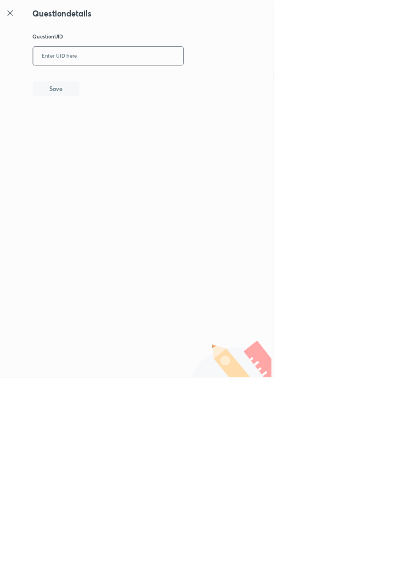
click at [181, 80] on input "text" at bounding box center [163, 84] width 227 height 27
click at [104, 131] on button "Save" at bounding box center [84, 133] width 70 height 22
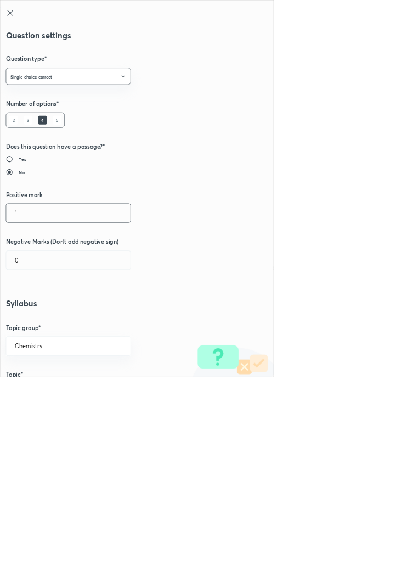
click at [35, 323] on input "1" at bounding box center [103, 321] width 188 height 28
click at [46, 393] on input "0" at bounding box center [103, 392] width 188 height 28
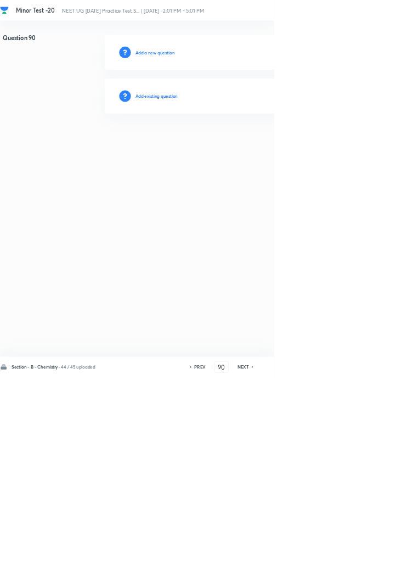
click at [260, 145] on h6 "Add existing question" at bounding box center [236, 145] width 64 height 10
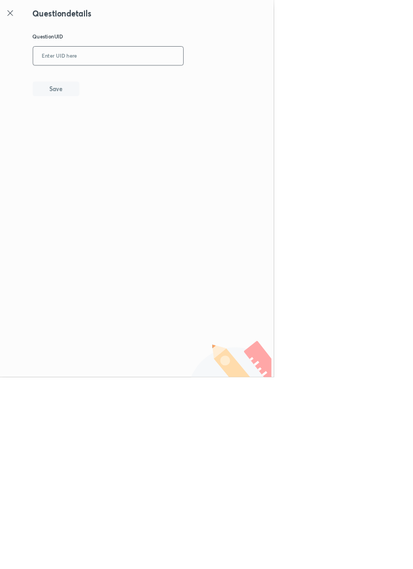
click at [178, 81] on input "text" at bounding box center [163, 84] width 227 height 27
click at [115, 136] on button "Save" at bounding box center [84, 133] width 70 height 22
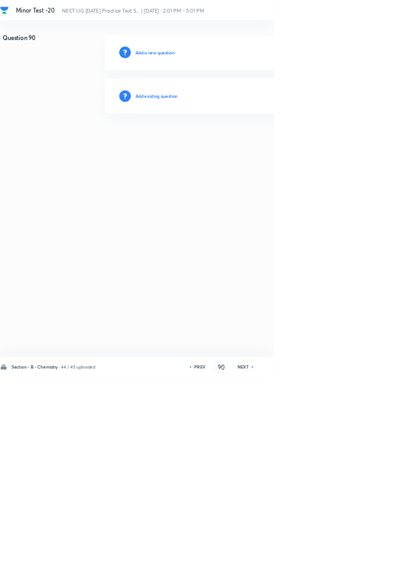
click at [242, 144] on h6 "Add existing question" at bounding box center [236, 145] width 64 height 10
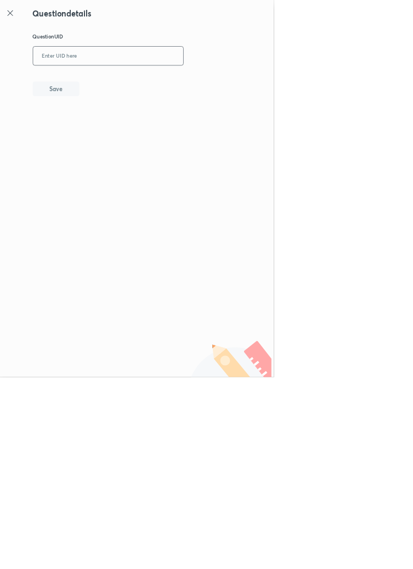
click at [165, 81] on input "text" at bounding box center [163, 84] width 227 height 27
click at [117, 137] on button "Save" at bounding box center [84, 133] width 70 height 22
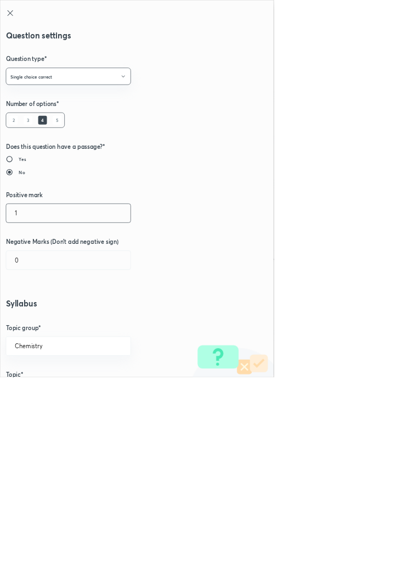
click at [35, 324] on input "1" at bounding box center [103, 321] width 188 height 28
click at [43, 395] on input "0" at bounding box center [103, 392] width 188 height 28
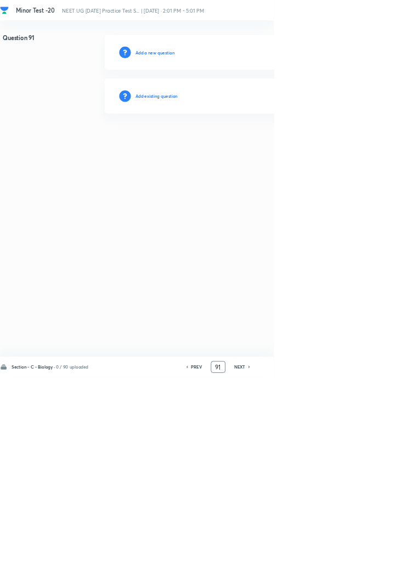
click at [335, 563] on input "91" at bounding box center [329, 553] width 21 height 19
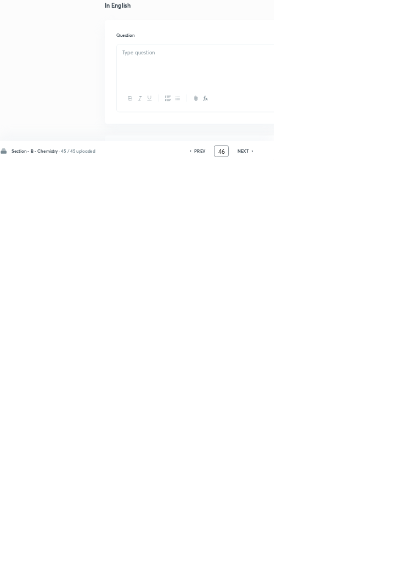
scroll to position [0, 0]
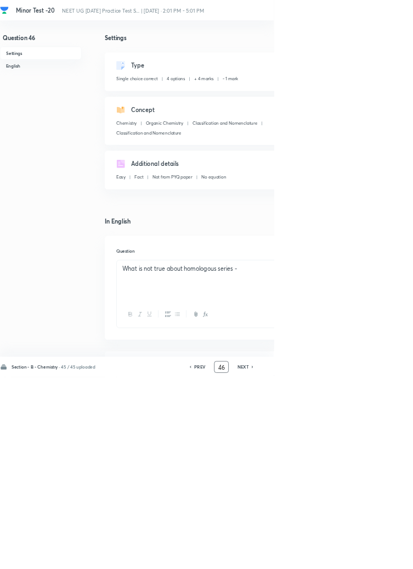
click at [382, 555] on icon at bounding box center [381, 553] width 2 height 3
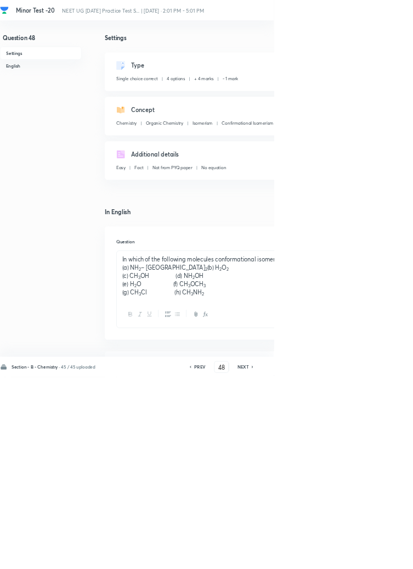
click at [382, 555] on icon at bounding box center [381, 553] width 2 height 3
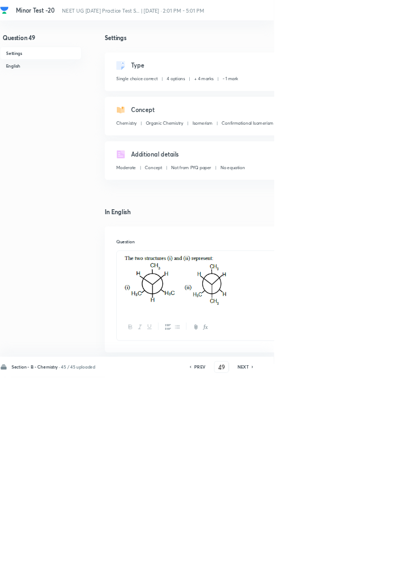
click at [382, 556] on icon at bounding box center [381, 552] width 3 height 5
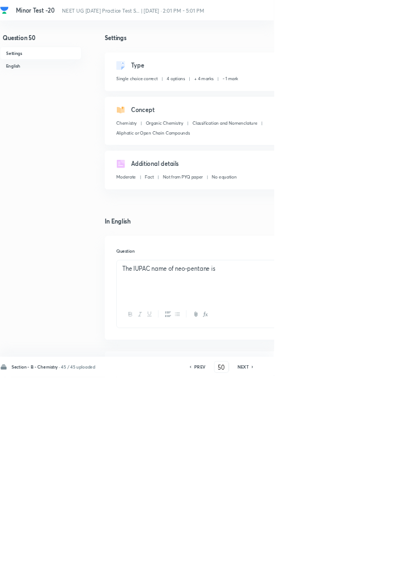
click at [382, 556] on icon at bounding box center [381, 552] width 3 height 5
click at [382, 555] on icon at bounding box center [381, 553] width 2 height 3
click at [382, 556] on icon at bounding box center [381, 552] width 3 height 5
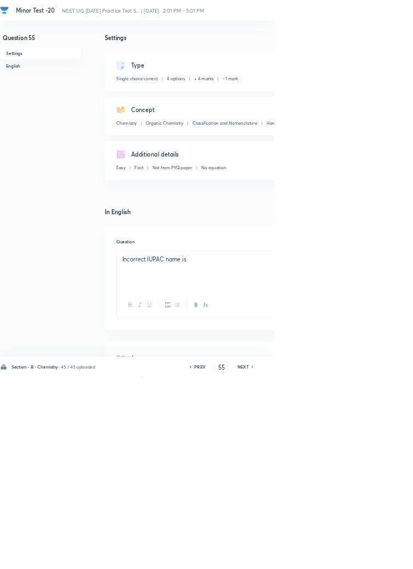
click at [382, 556] on icon at bounding box center [381, 552] width 3 height 5
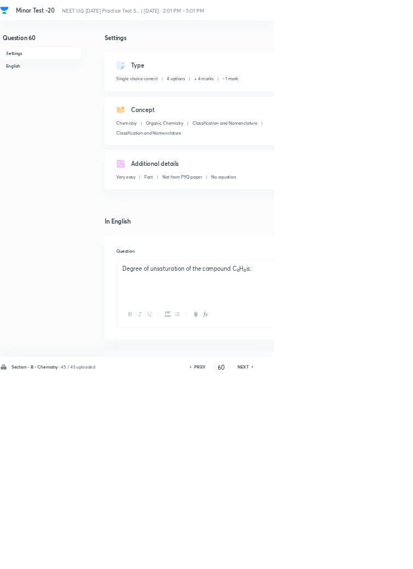
click at [382, 555] on icon at bounding box center [381, 553] width 2 height 3
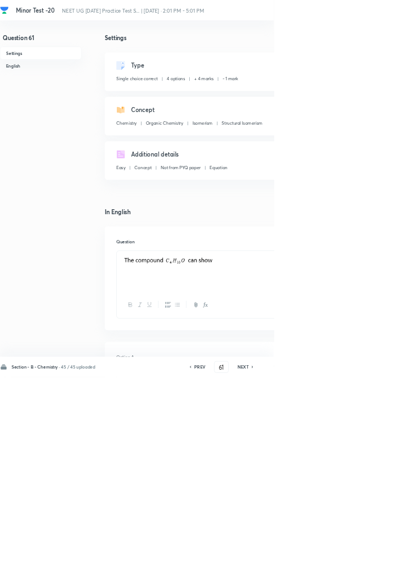
click at [382, 555] on icon at bounding box center [381, 553] width 2 height 3
click at [382, 556] on icon at bounding box center [381, 552] width 3 height 5
click at [373, 558] on h6 "NEXT" at bounding box center [366, 553] width 17 height 10
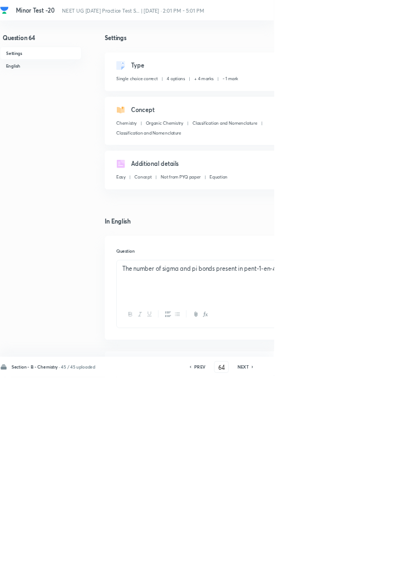
click at [381, 556] on icon at bounding box center [381, 552] width 3 height 5
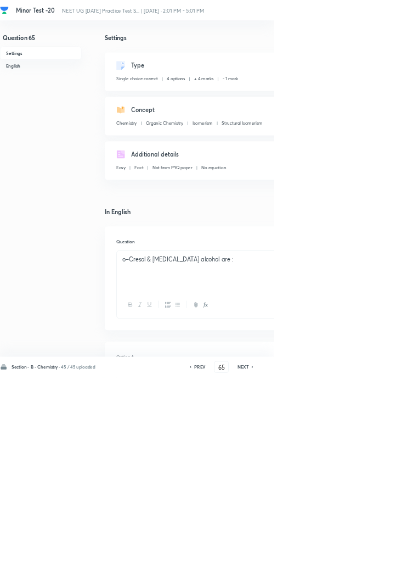
click at [373, 558] on h6 "NEXT" at bounding box center [366, 553] width 17 height 10
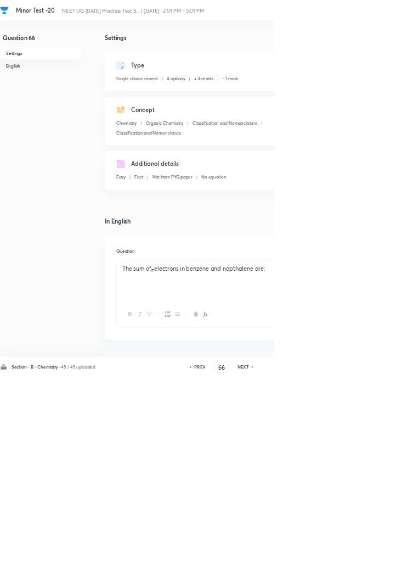
click at [371, 558] on h6 "NEXT" at bounding box center [366, 553] width 17 height 10
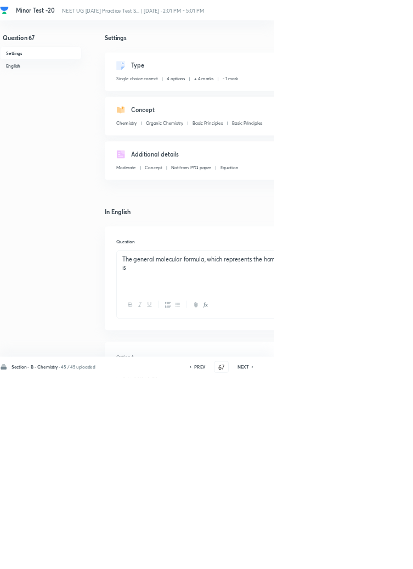
click at [373, 558] on h6 "NEXT" at bounding box center [366, 553] width 17 height 10
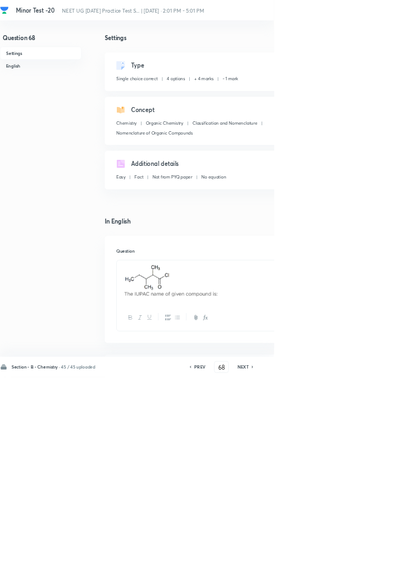
click at [371, 558] on h6 "NEXT" at bounding box center [366, 553] width 17 height 10
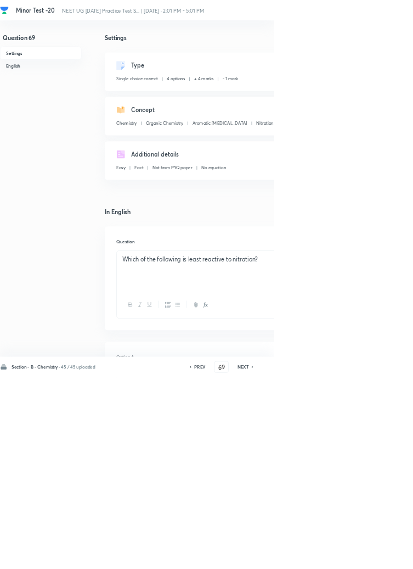
click at [370, 558] on h6 "NEXT" at bounding box center [366, 553] width 17 height 10
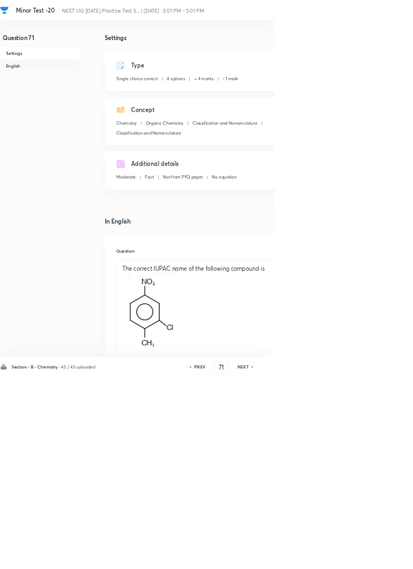
click at [371, 558] on h6 "NEXT" at bounding box center [366, 553] width 17 height 10
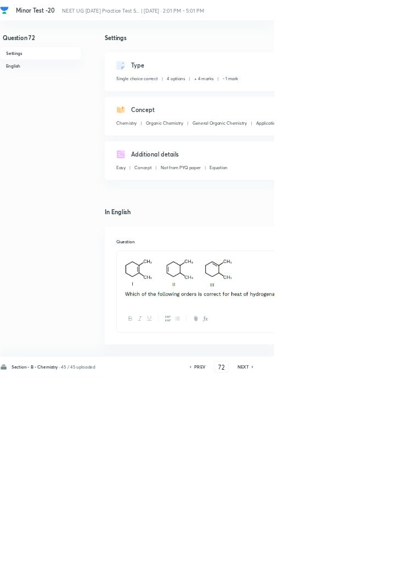
click at [372, 558] on h6 "NEXT" at bounding box center [366, 553] width 17 height 10
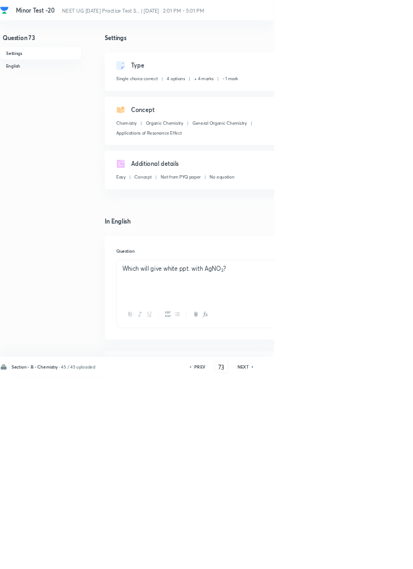
click at [370, 558] on h6 "NEXT" at bounding box center [366, 553] width 17 height 10
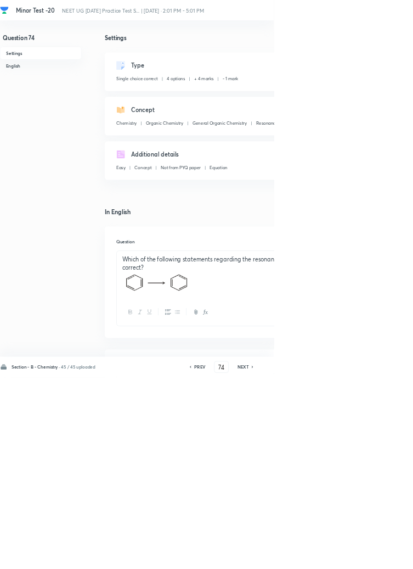
click at [370, 558] on h6 "NEXT" at bounding box center [366, 553] width 17 height 10
click at [371, 558] on h6 "NEXT" at bounding box center [366, 553] width 17 height 10
click at [372, 558] on h6 "NEXT" at bounding box center [366, 553] width 17 height 10
click at [369, 558] on h6 "NEXT" at bounding box center [366, 553] width 17 height 10
click at [368, 558] on h6 "NEXT" at bounding box center [366, 553] width 17 height 10
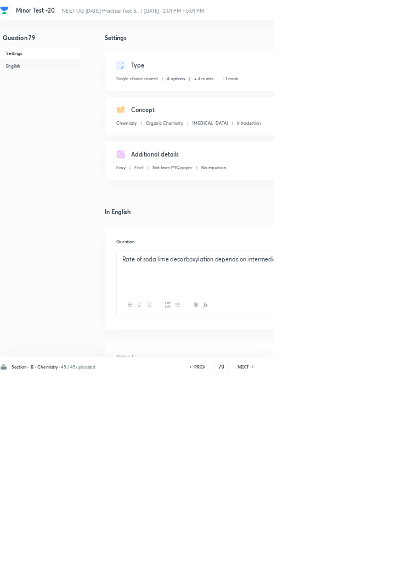
click at [370, 558] on h6 "NEXT" at bounding box center [366, 553] width 17 height 10
click at [382, 556] on icon at bounding box center [381, 552] width 3 height 5
click at [372, 558] on h6 "NEXT" at bounding box center [366, 553] width 17 height 10
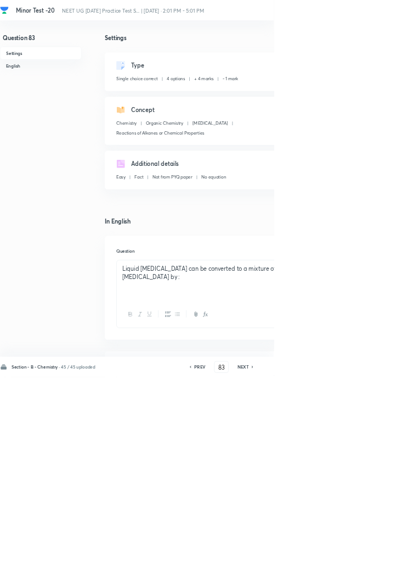
click at [372, 558] on h6 "NEXT" at bounding box center [366, 553] width 17 height 10
click at [381, 556] on icon at bounding box center [381, 552] width 3 height 5
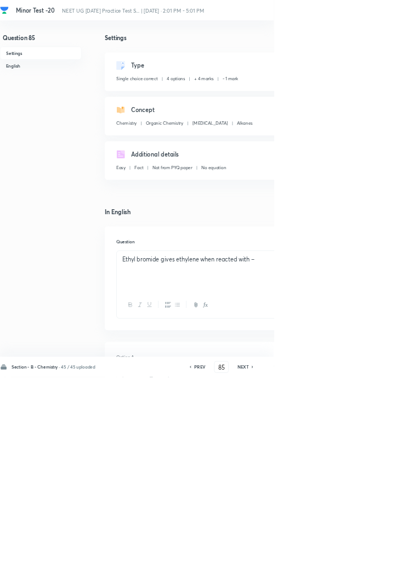
click at [382, 556] on icon at bounding box center [381, 552] width 3 height 5
click at [372, 558] on h6 "NEXT" at bounding box center [366, 553] width 17 height 10
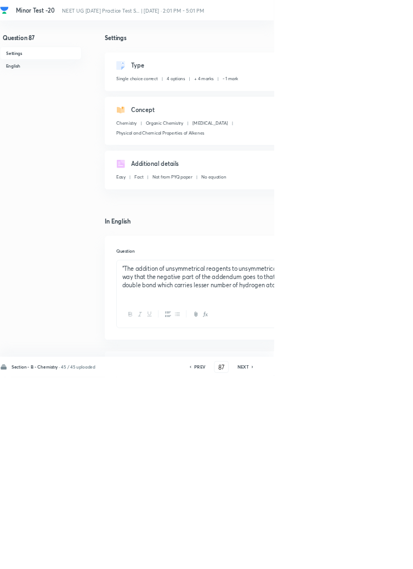
click at [373, 558] on h6 "NEXT" at bounding box center [366, 553] width 17 height 10
click at [370, 558] on h6 "NEXT" at bounding box center [366, 553] width 17 height 10
click at [382, 556] on icon at bounding box center [381, 552] width 3 height 5
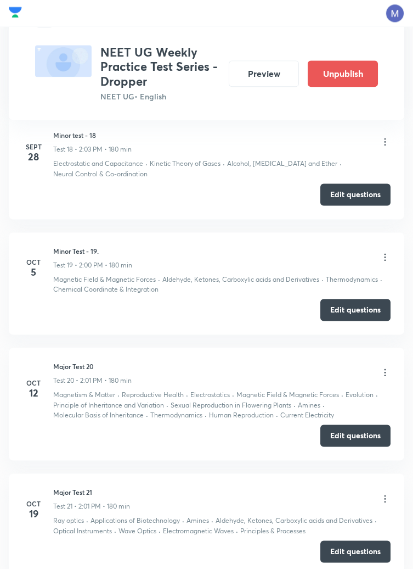
scroll to position [2517, 0]
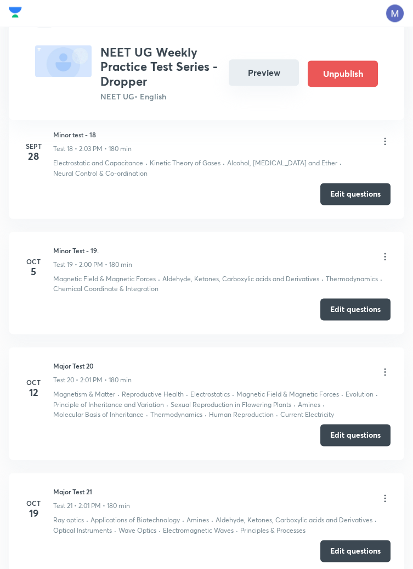
click at [255, 66] on button "Preview" at bounding box center [264, 72] width 70 height 26
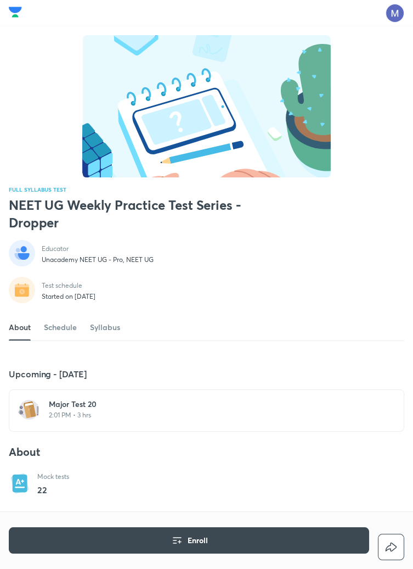
click at [81, 409] on h6 "Major Test 20" at bounding box center [213, 403] width 329 height 11
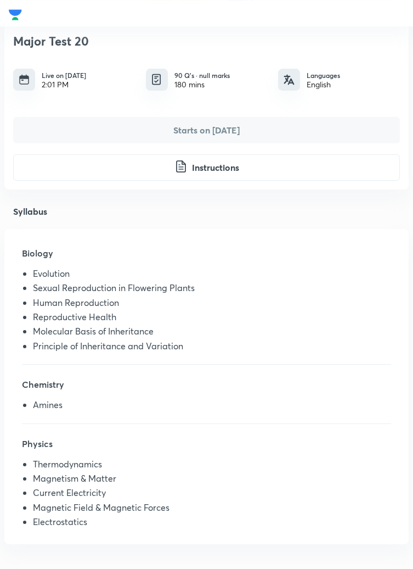
scroll to position [233, 0]
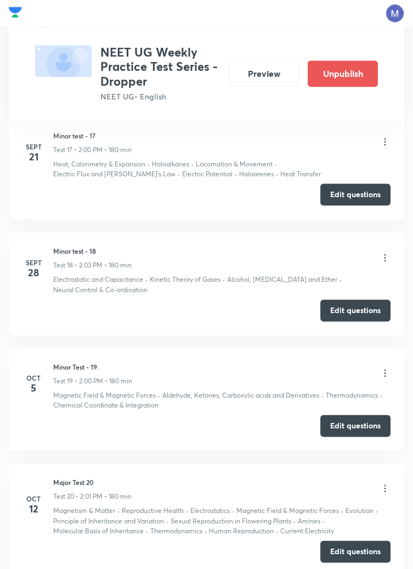
scroll to position [2402, 0]
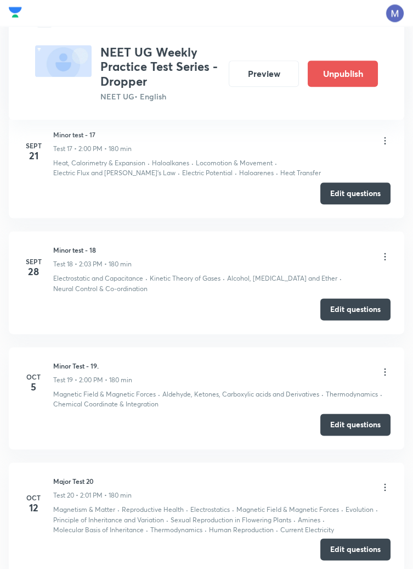
click at [364, 547] on button "Edit questions" at bounding box center [355, 549] width 70 height 22
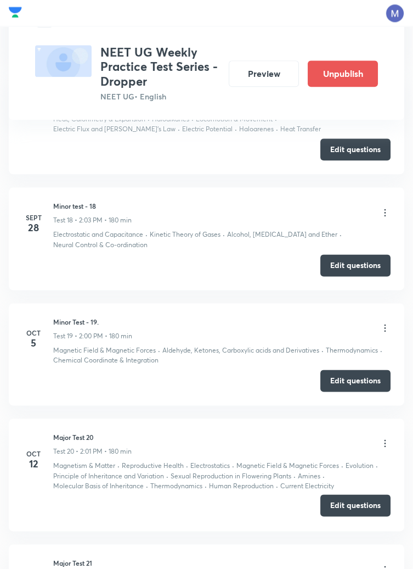
scroll to position [2455, 0]
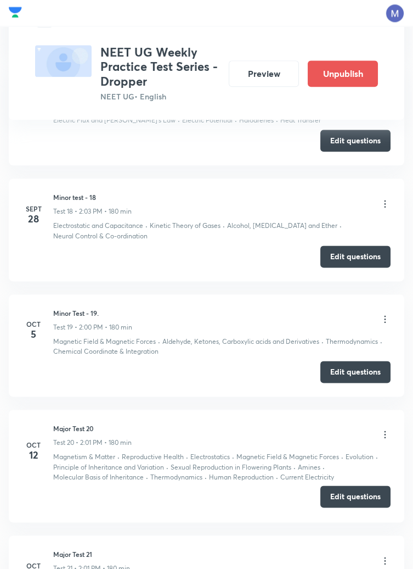
click at [351, 491] on button "Edit questions" at bounding box center [355, 496] width 70 height 22
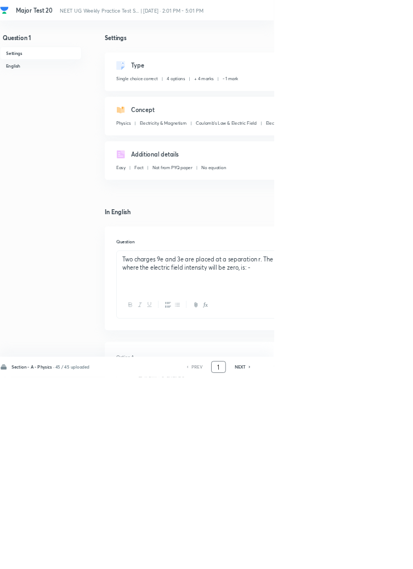
click at [330, 563] on input "1" at bounding box center [329, 553] width 21 height 19
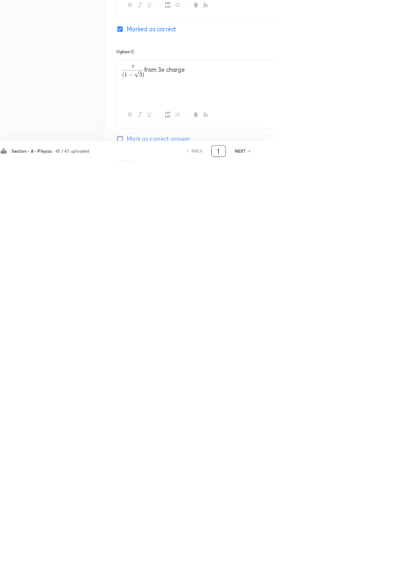
scroll to position [521, 0]
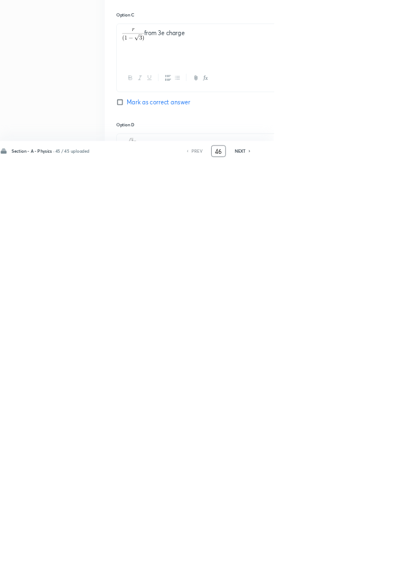
type input "46"
checkbox input "false"
checkbox input "true"
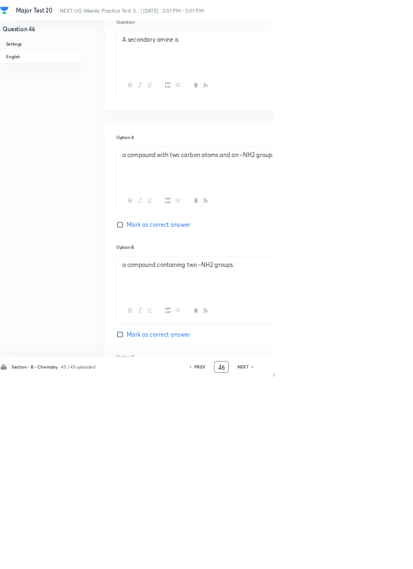
scroll to position [0, 0]
